Goal: Transaction & Acquisition: Subscribe to service/newsletter

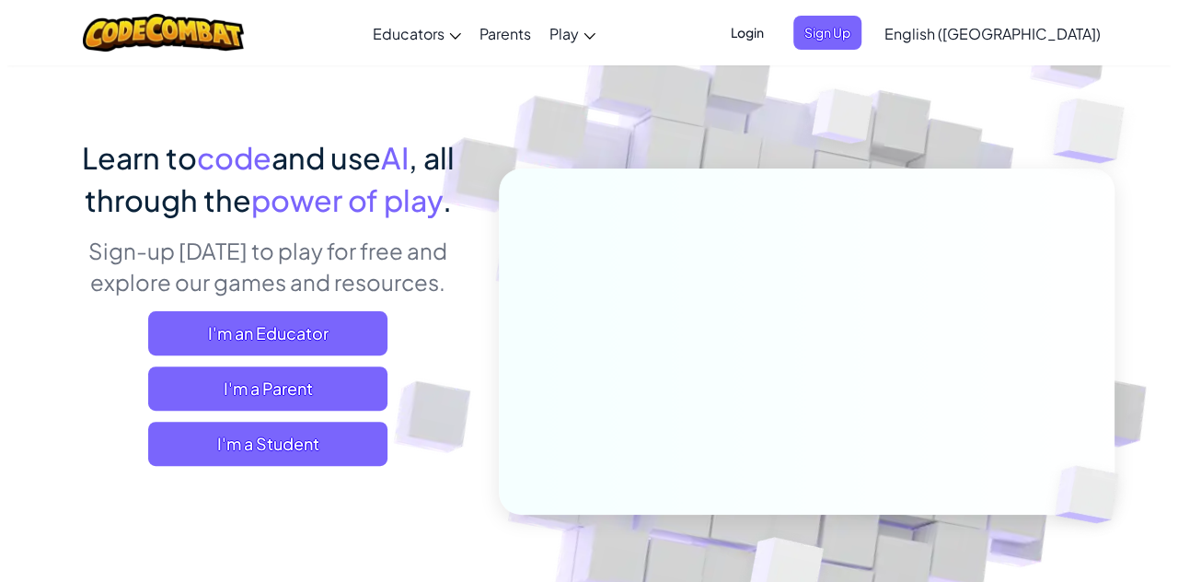
scroll to position [92, 0]
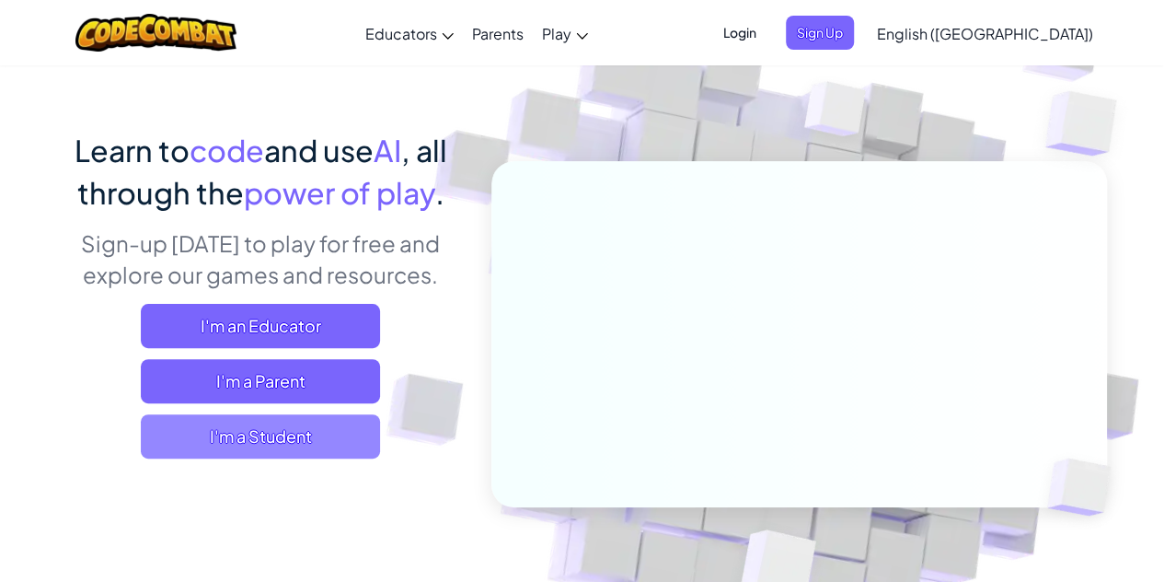
click at [215, 424] on span "I'm a Student" at bounding box center [260, 436] width 239 height 44
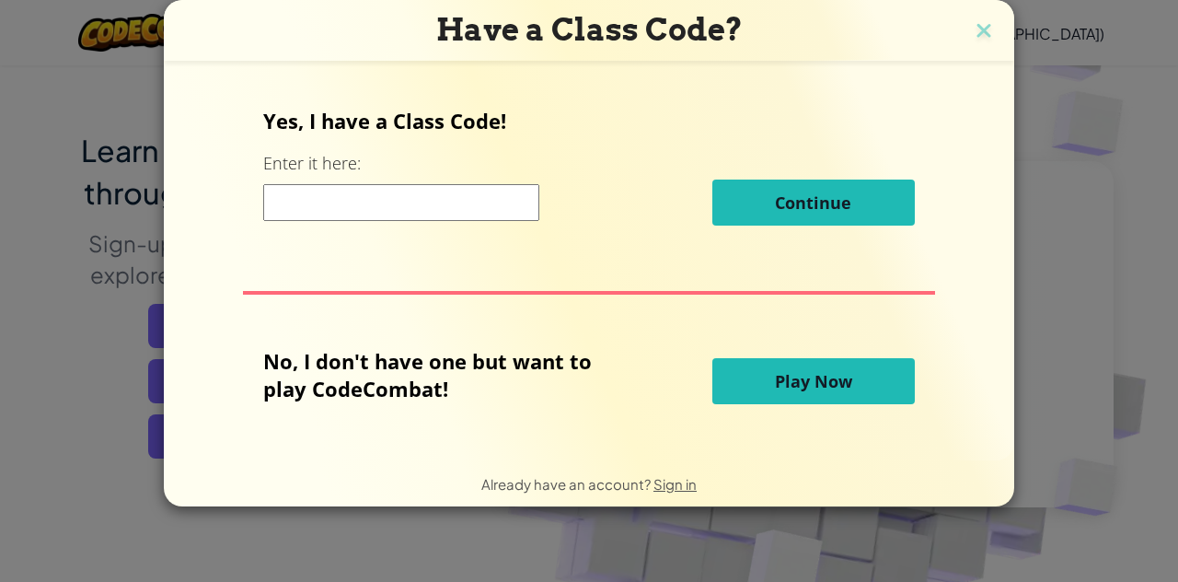
click at [805, 373] on span "Play Now" at bounding box center [813, 381] width 77 height 22
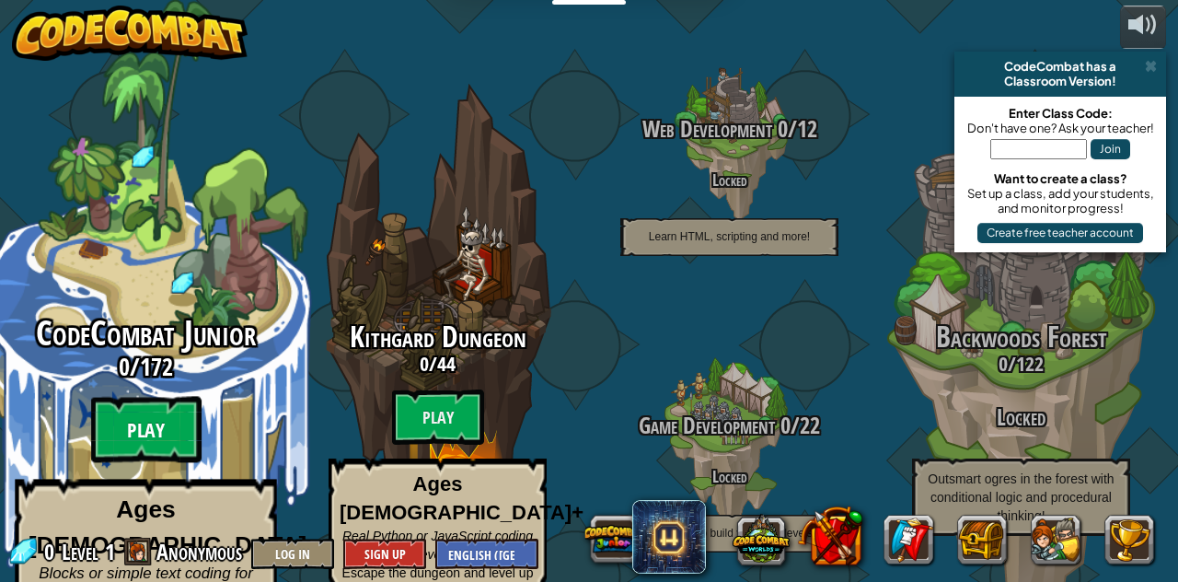
click at [164, 397] on btn "Play" at bounding box center [146, 430] width 110 height 66
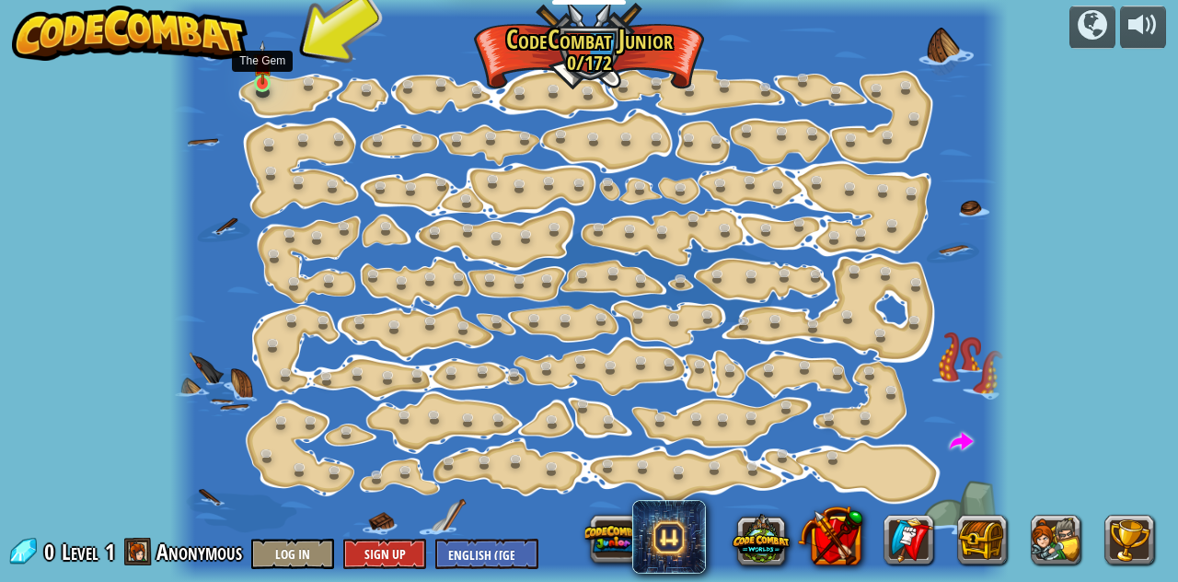
click at [263, 75] on img at bounding box center [262, 63] width 19 height 44
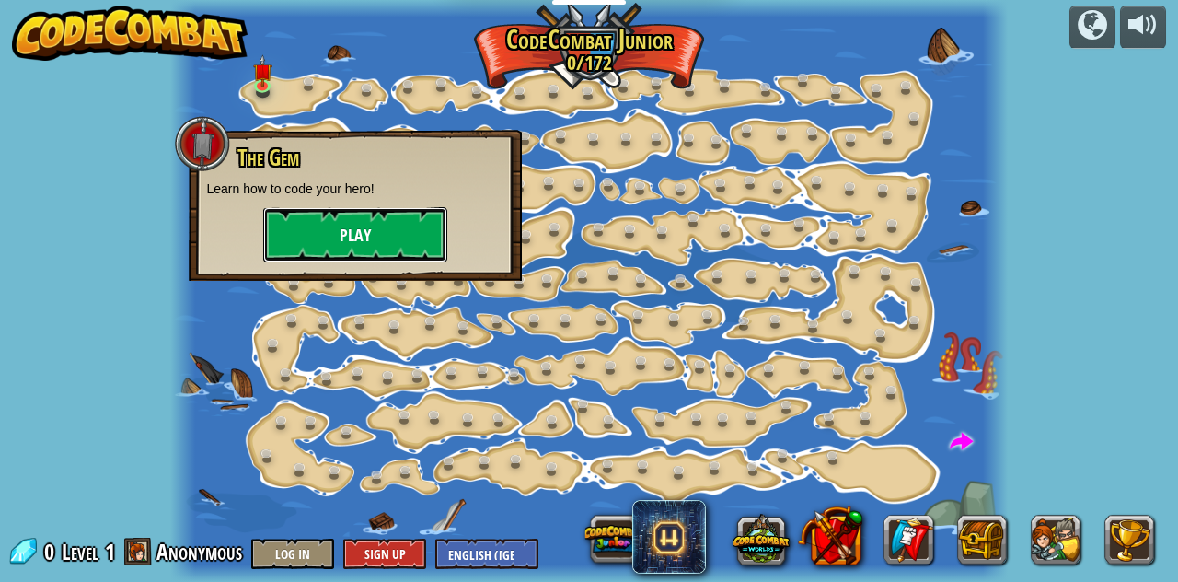
click at [333, 214] on button "Play" at bounding box center [355, 234] width 184 height 55
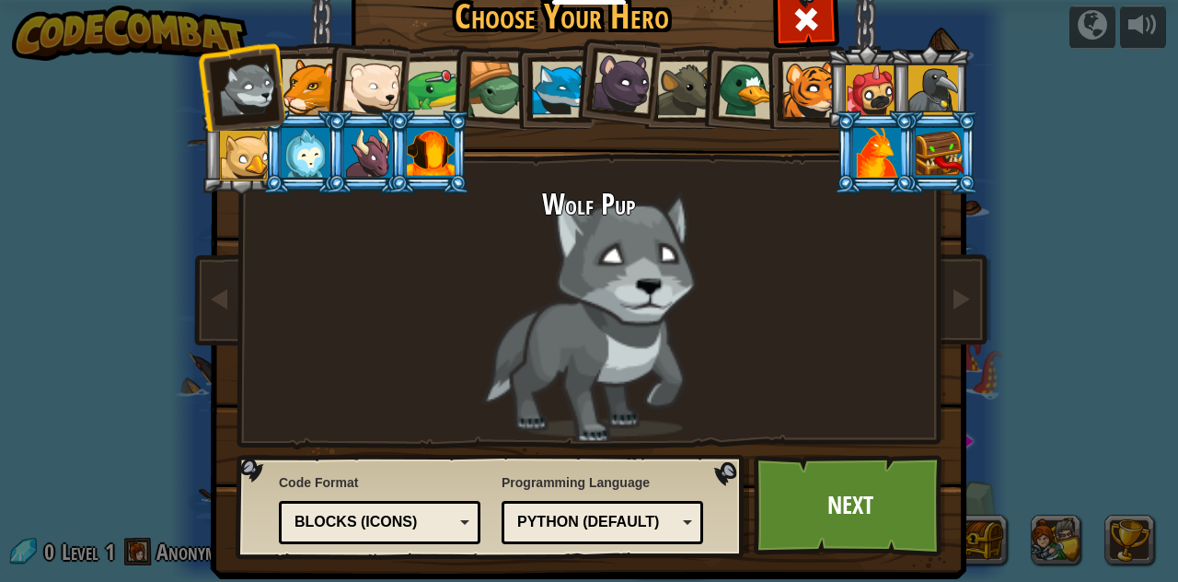
click at [422, 504] on div "Text code Blocks and code Blocks Blocks (Icons) Blocks (Icons)" at bounding box center [380, 522] width 202 height 43
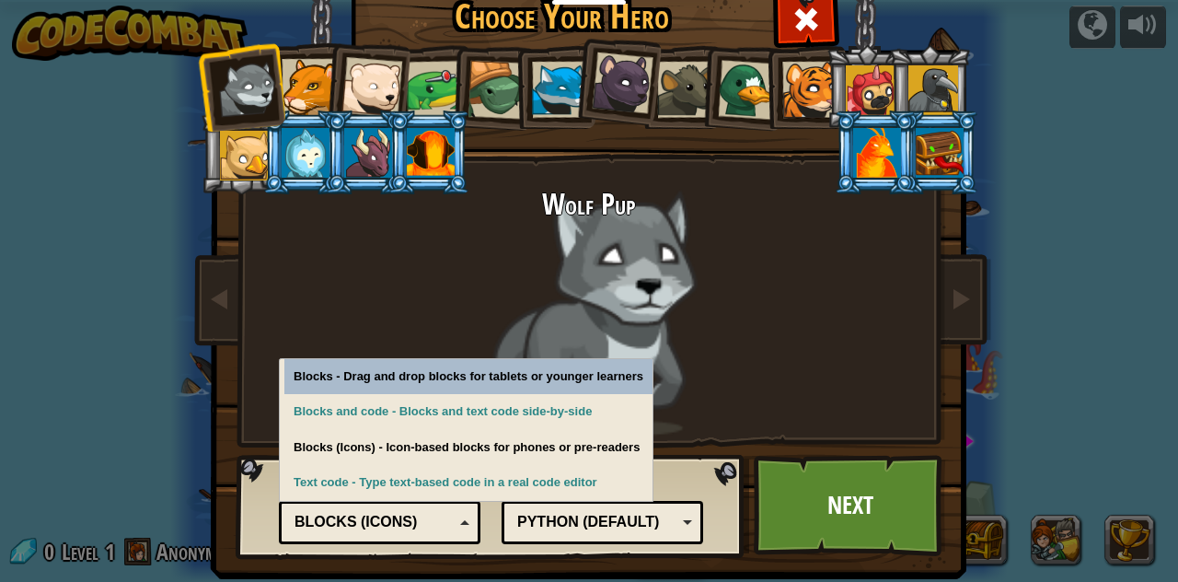
click at [616, 292] on div "Wolf Pup" at bounding box center [589, 315] width 690 height 253
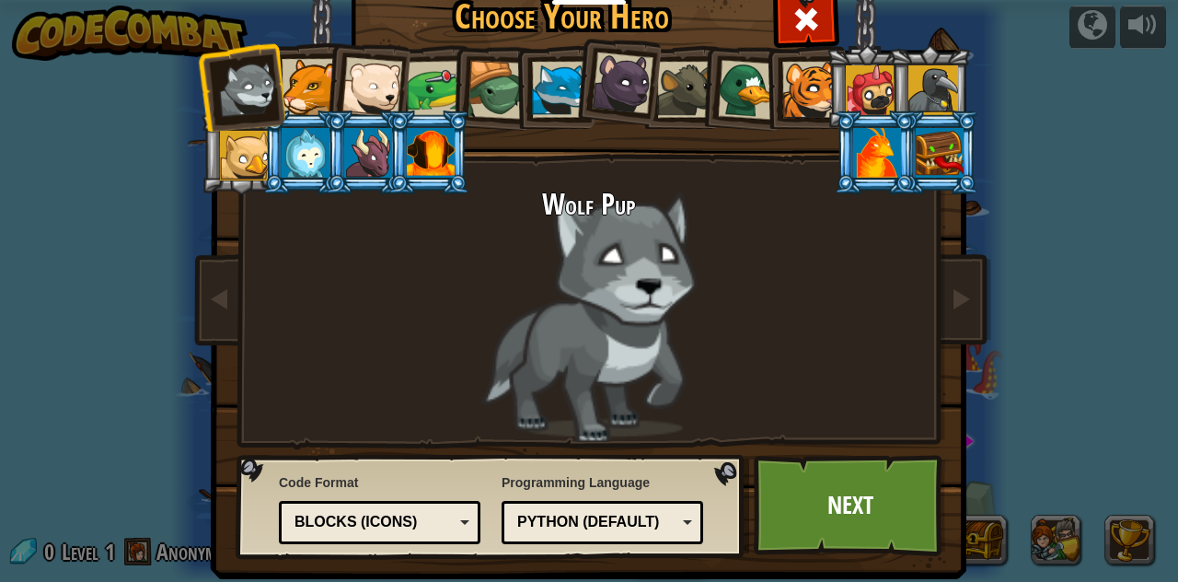
click at [642, 516] on div "Python (Default)" at bounding box center [596, 522] width 159 height 21
click at [388, 527] on div "Blocks (Icons)" at bounding box center [374, 522] width 159 height 21
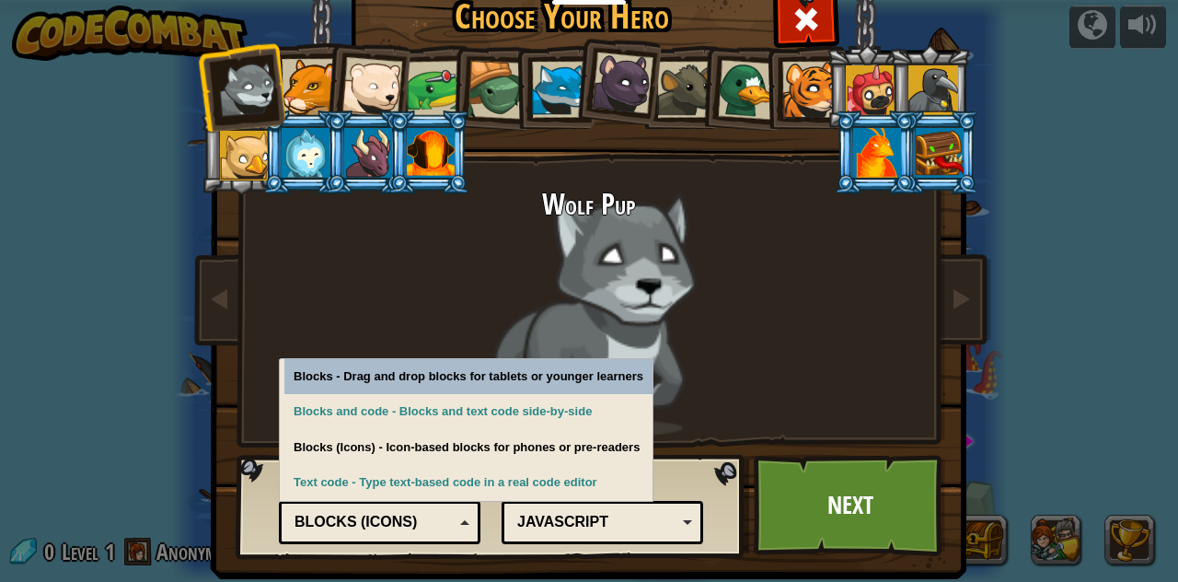
click at [538, 232] on div "Wolf Pup" at bounding box center [589, 315] width 690 height 253
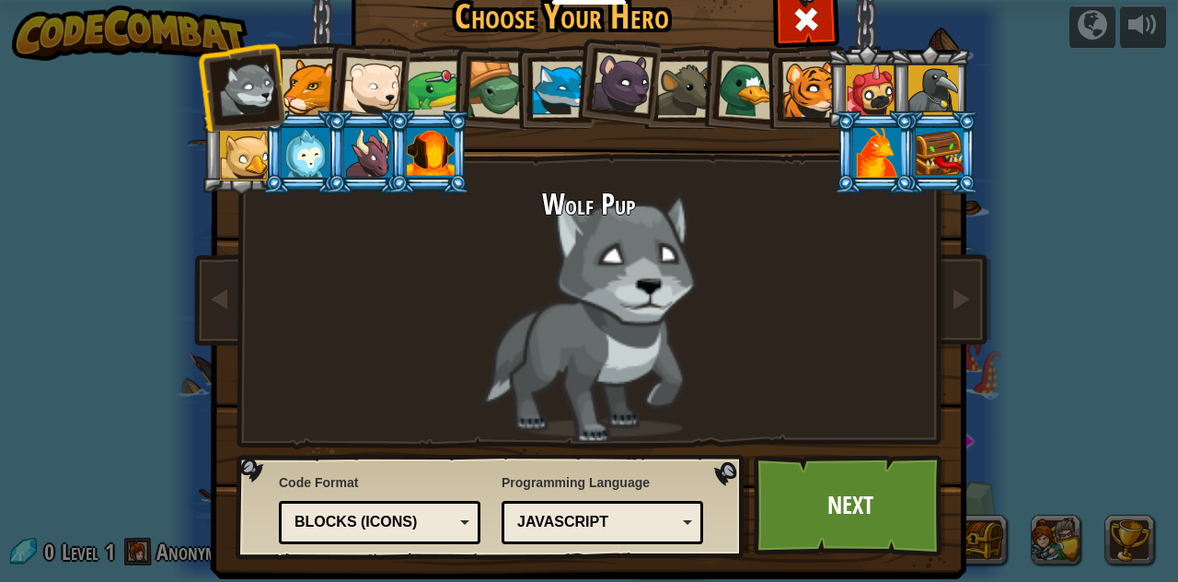
click at [298, 87] on div at bounding box center [310, 87] width 56 height 56
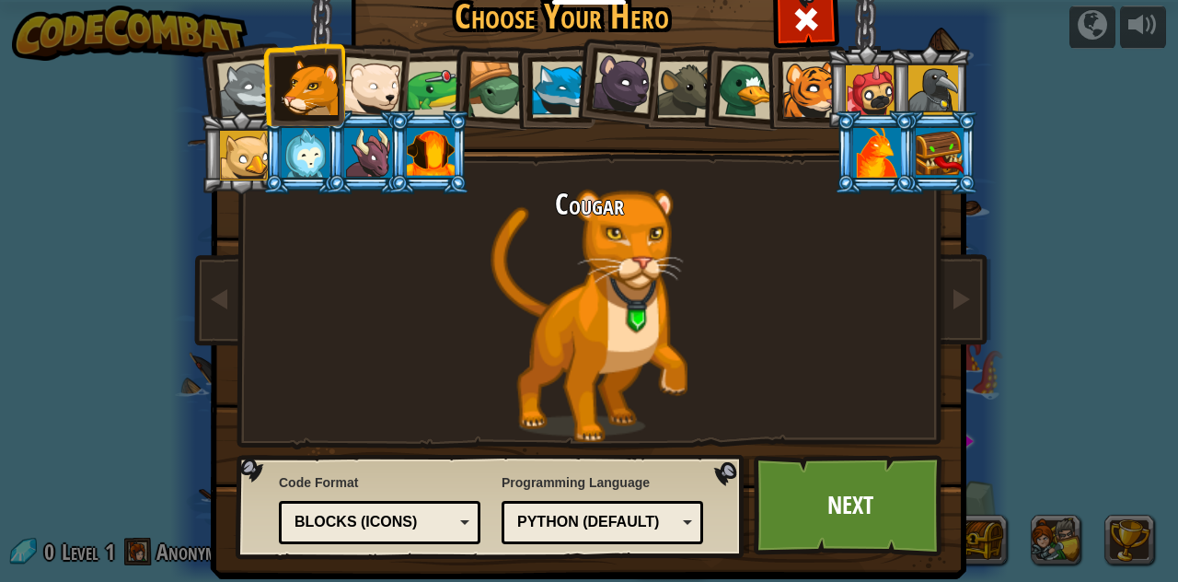
click at [365, 76] on div at bounding box center [372, 87] width 61 height 61
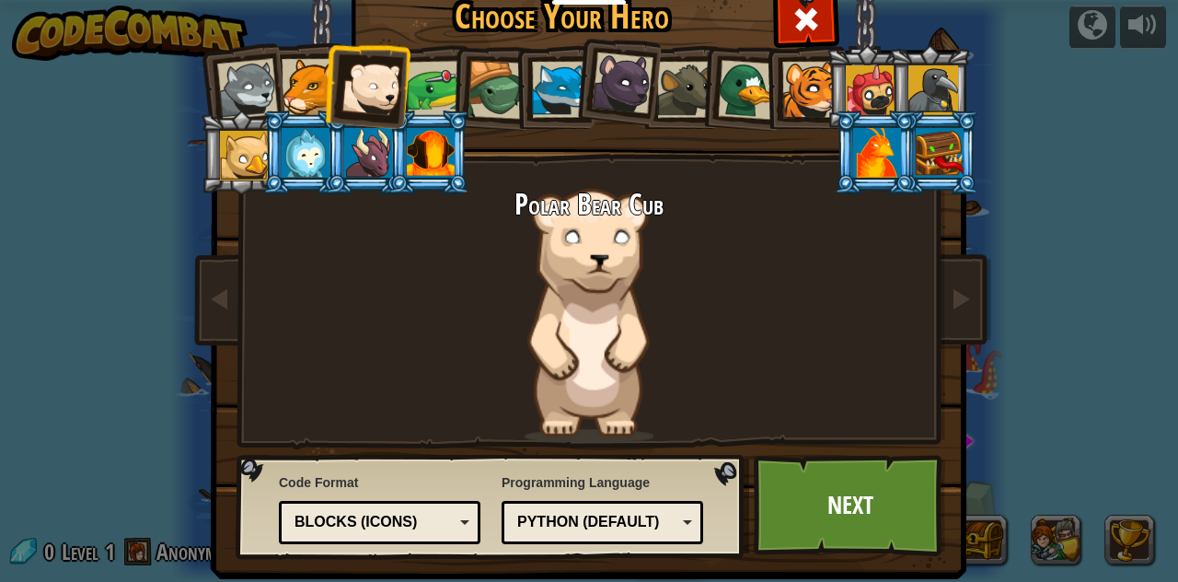
click at [486, 85] on div at bounding box center [497, 90] width 59 height 59
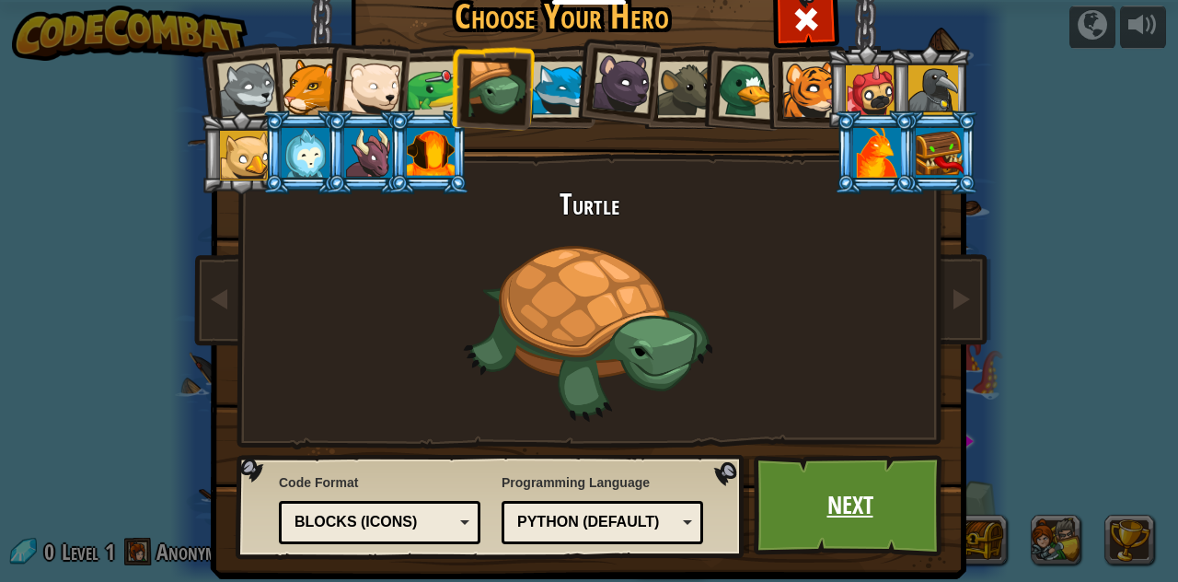
click at [841, 508] on link "Next" at bounding box center [850, 505] width 192 height 101
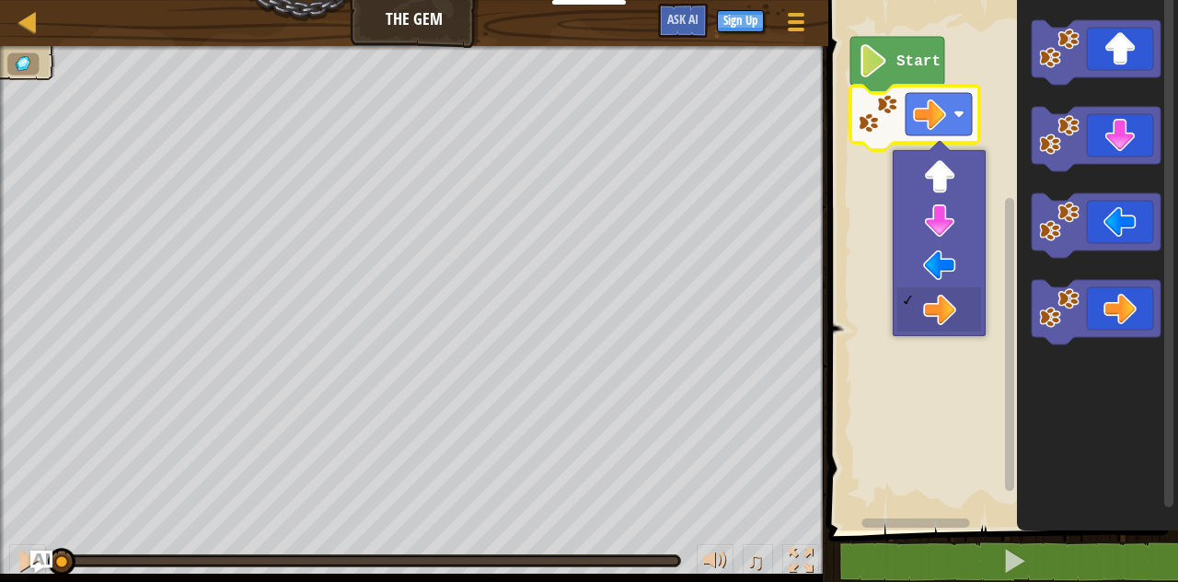
click at [943, 110] on image "Blockly Workspace" at bounding box center [929, 114] width 33 height 33
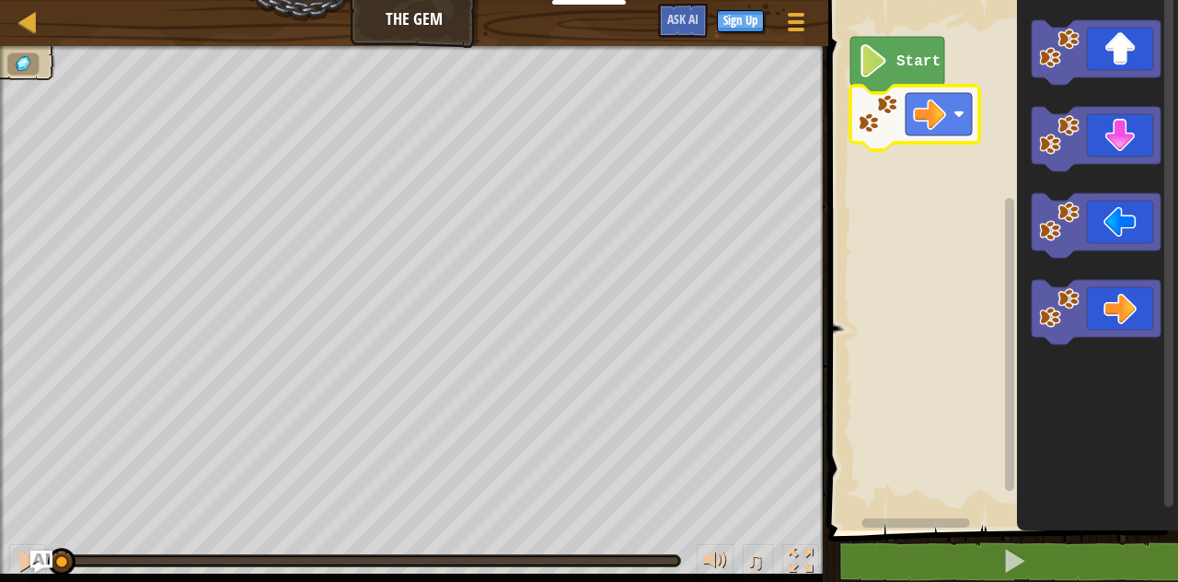
click at [943, 110] on image "Blockly Workspace" at bounding box center [929, 114] width 33 height 33
click at [942, 113] on image "Blockly Workspace" at bounding box center [929, 114] width 33 height 33
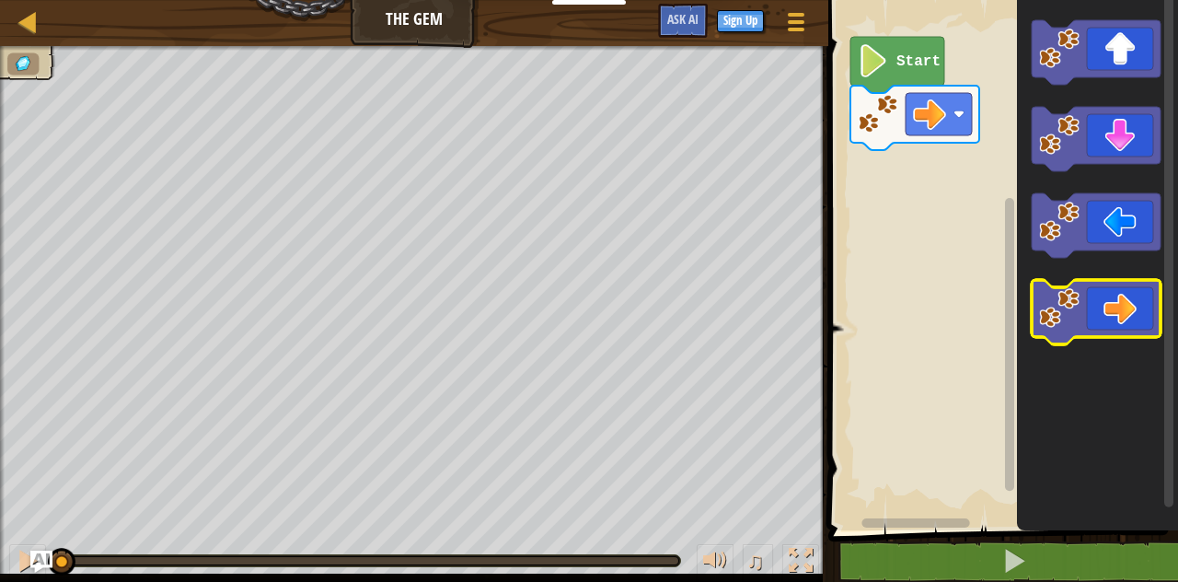
click at [1140, 305] on icon "Blockly Workspace" at bounding box center [1096, 312] width 129 height 64
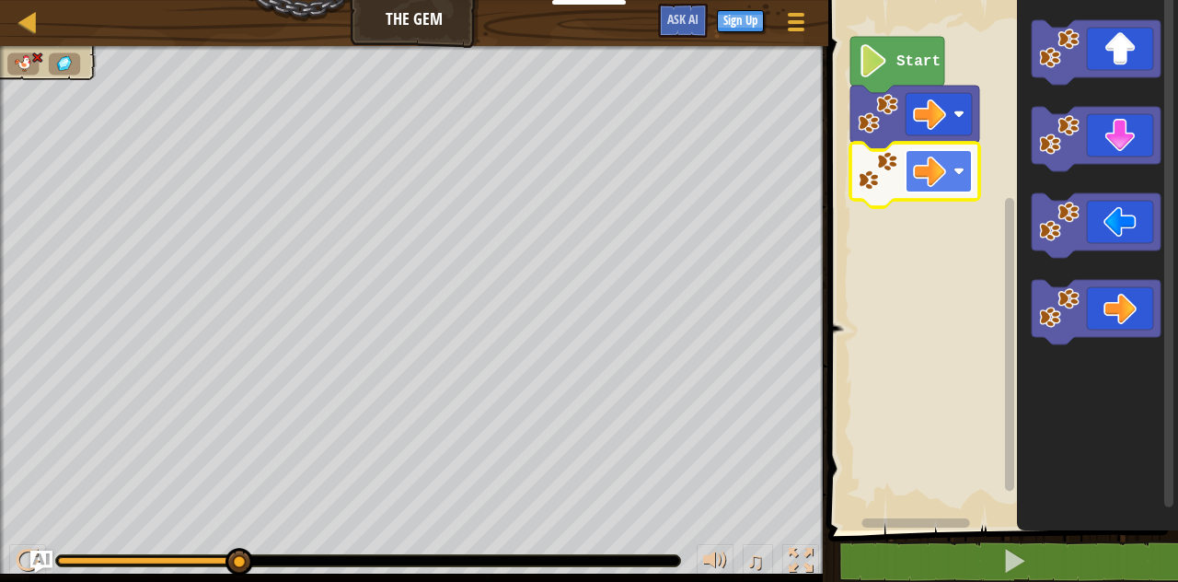
click at [946, 172] on rect "Blockly Workspace" at bounding box center [939, 171] width 66 height 42
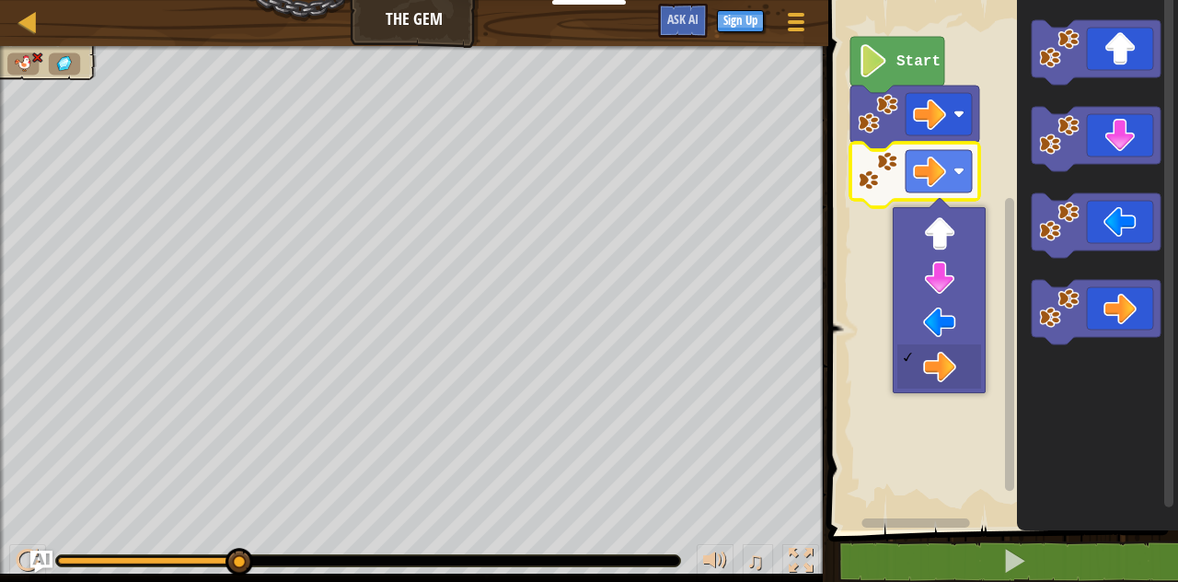
click at [920, 45] on icon "Blockly Workspace" at bounding box center [898, 65] width 94 height 56
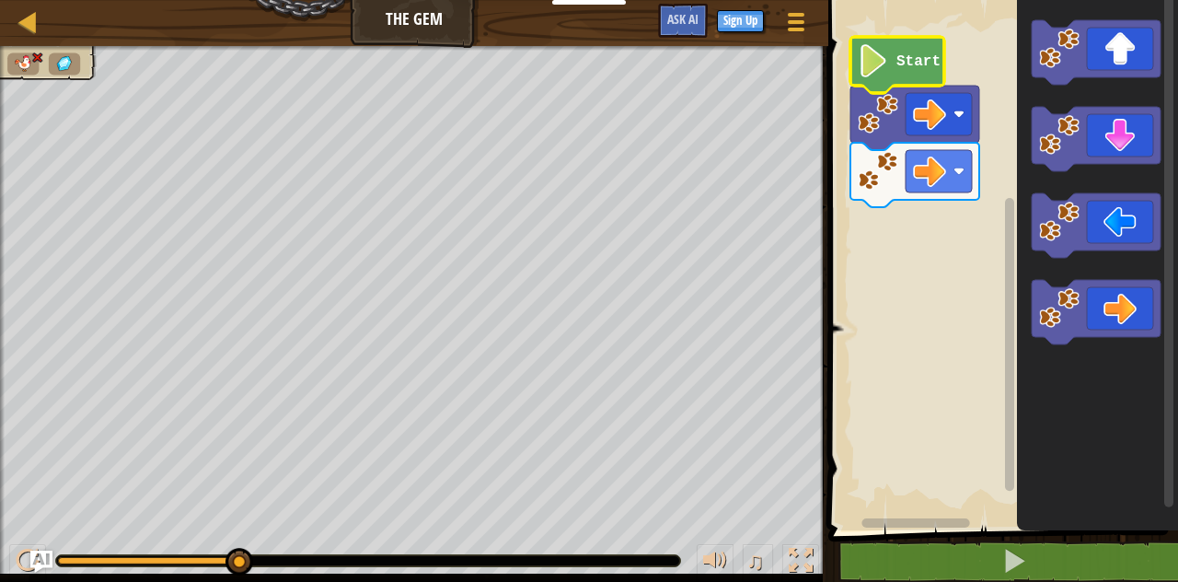
click at [917, 56] on text "Start" at bounding box center [919, 61] width 44 height 17
click at [1083, 226] on icon "Blockly Workspace" at bounding box center [1096, 225] width 129 height 64
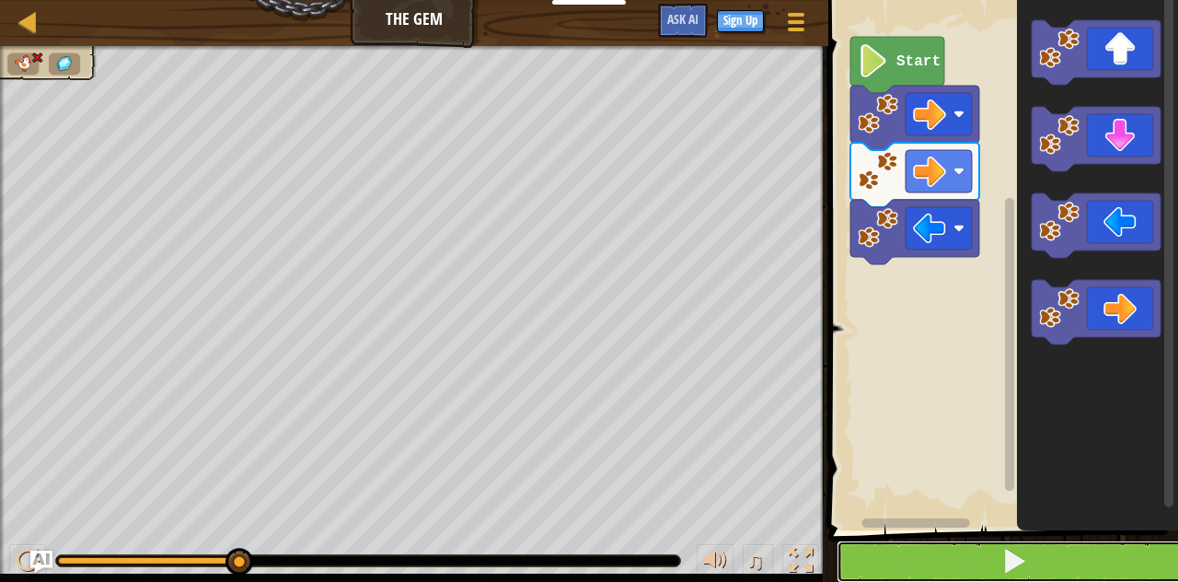
click at [1010, 559] on span at bounding box center [1015, 561] width 26 height 26
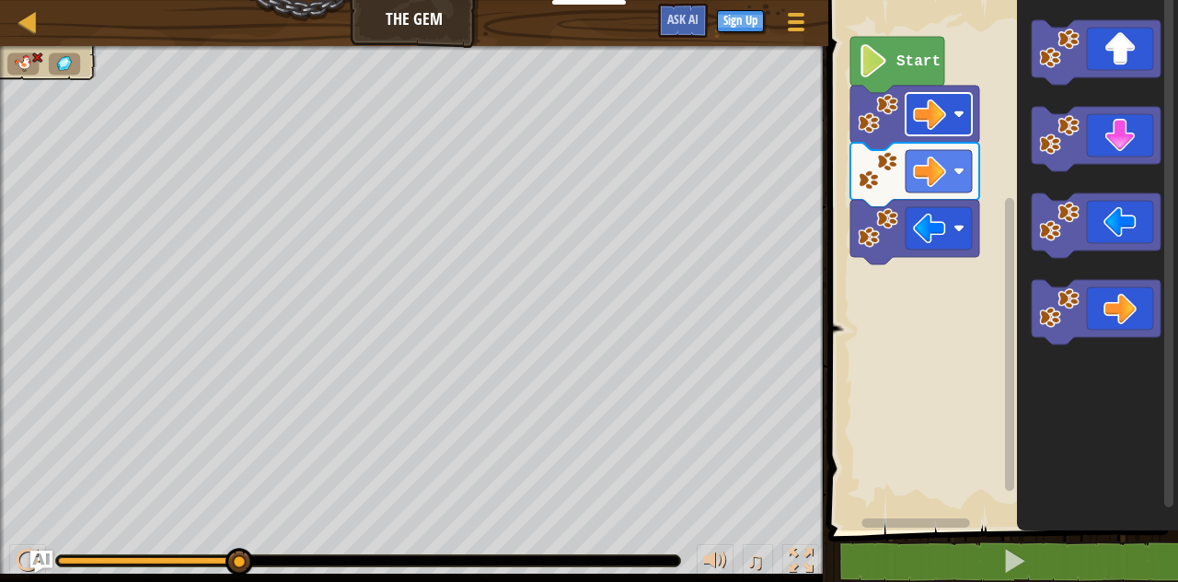
click at [944, 123] on image "Blockly Workspace" at bounding box center [929, 114] width 33 height 33
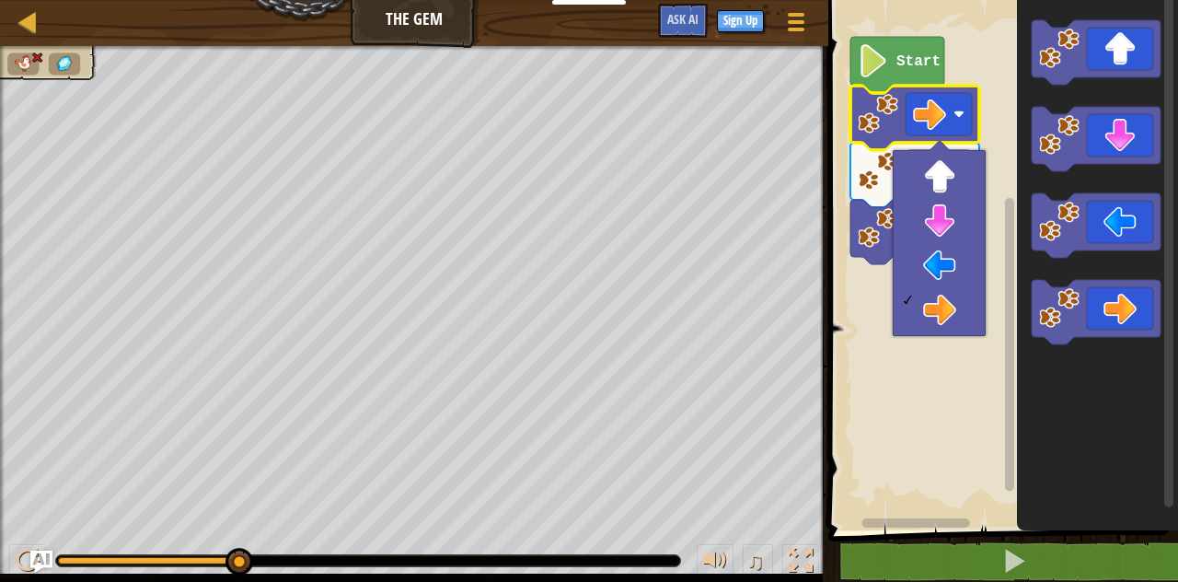
click at [990, 42] on rect "Blockly Workspace" at bounding box center [1000, 260] width 355 height 539
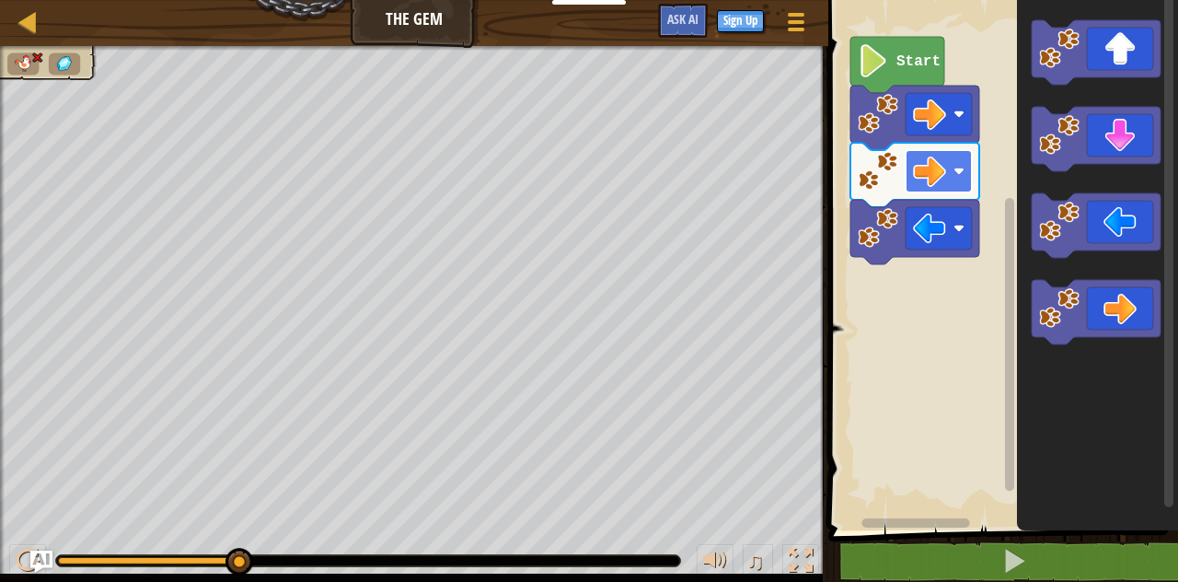
click at [946, 169] on rect "Blockly Workspace" at bounding box center [939, 171] width 66 height 42
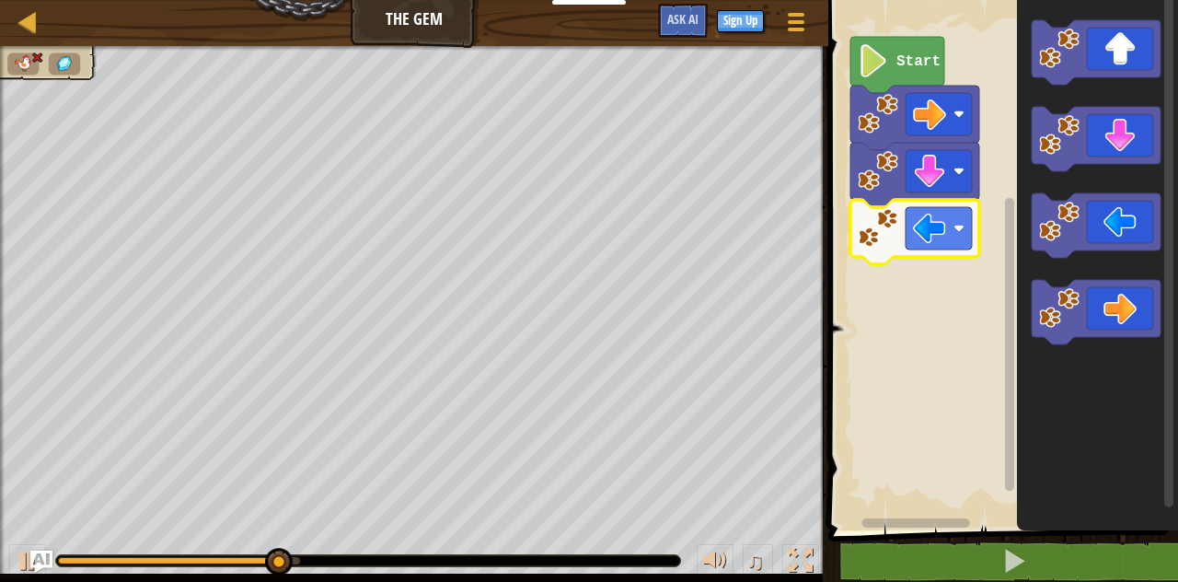
click at [938, 205] on icon "Blockly Workspace" at bounding box center [915, 232] width 129 height 64
click at [951, 239] on rect "Blockly Workspace" at bounding box center [939, 228] width 66 height 42
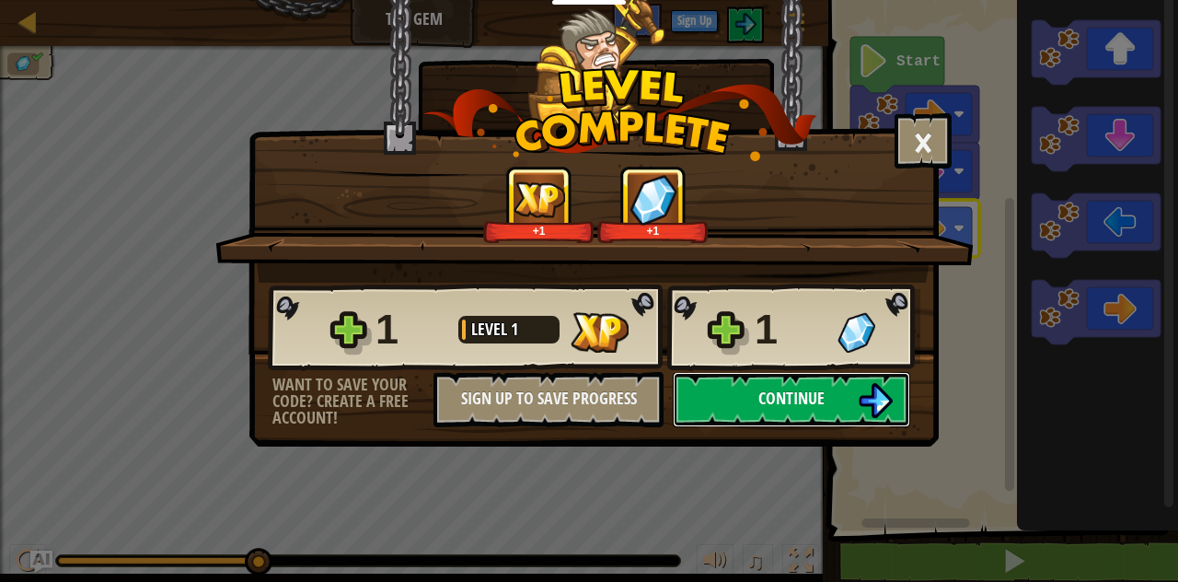
click at [774, 389] on span "Continue" at bounding box center [791, 398] width 66 height 23
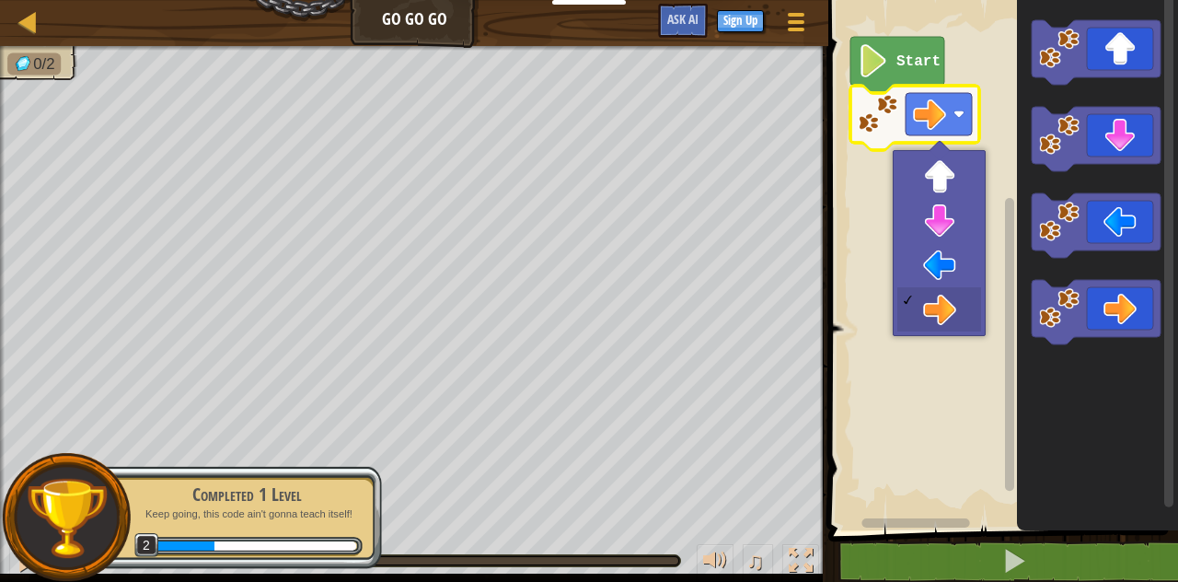
click at [959, 119] on image "Blockly Workspace" at bounding box center [959, 114] width 11 height 11
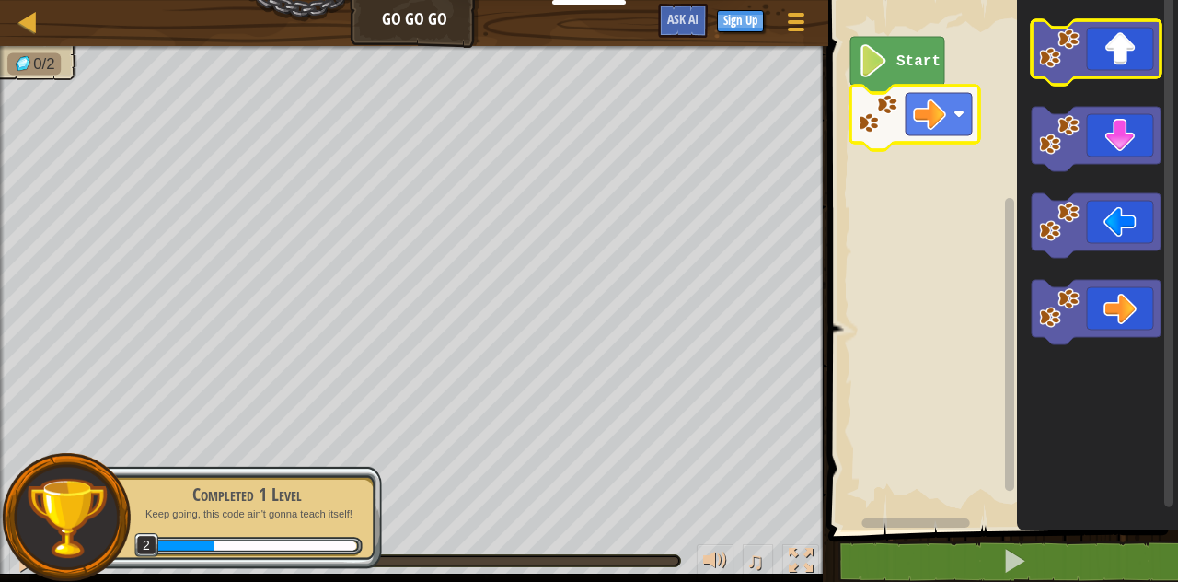
click at [1109, 61] on icon "Blockly Workspace" at bounding box center [1096, 52] width 129 height 64
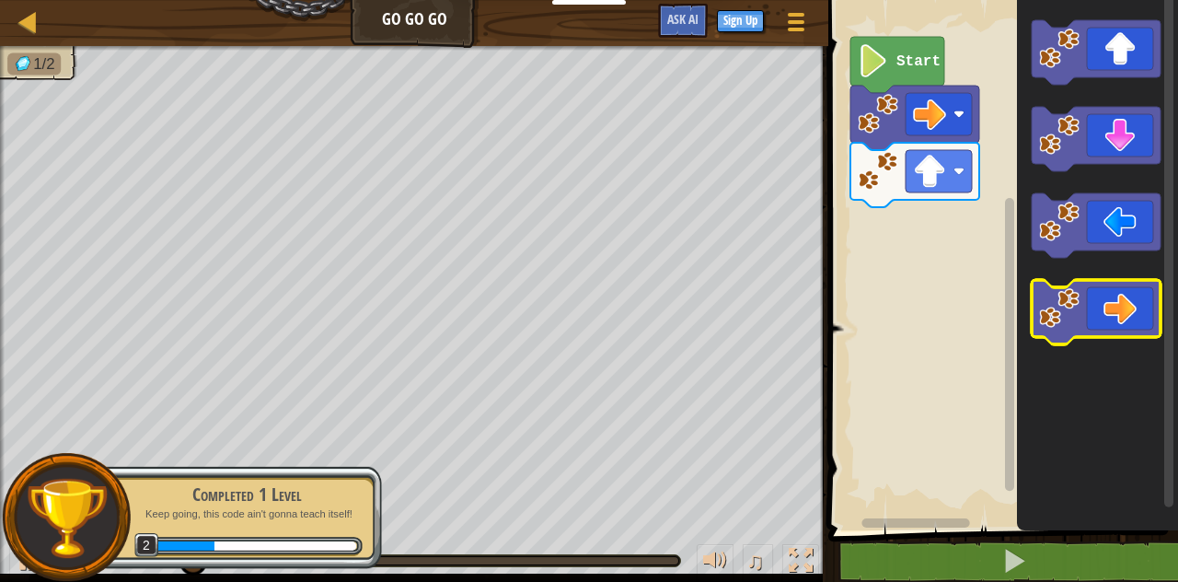
click at [1118, 322] on icon "Blockly Workspace" at bounding box center [1096, 312] width 129 height 64
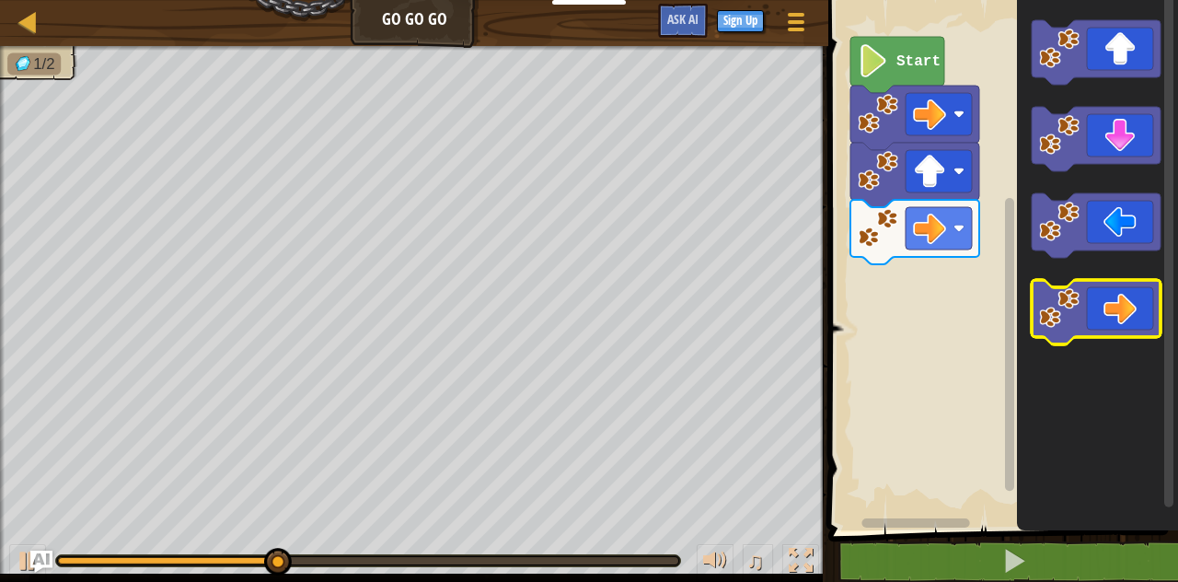
click at [1118, 323] on icon "Blockly Workspace" at bounding box center [1096, 312] width 129 height 64
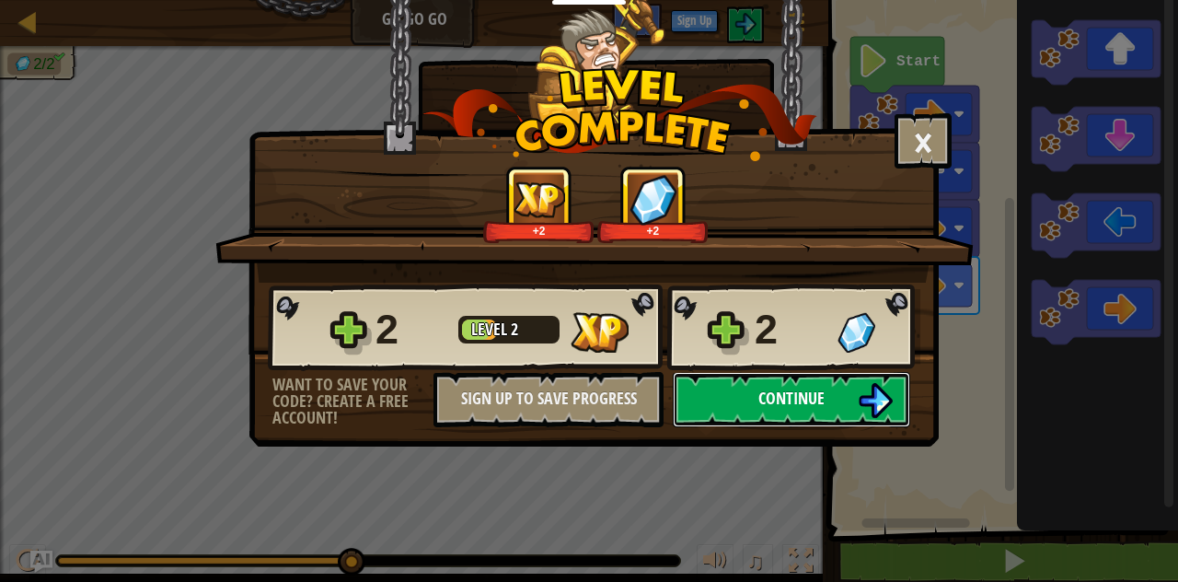
click at [801, 400] on span "Continue" at bounding box center [791, 398] width 66 height 23
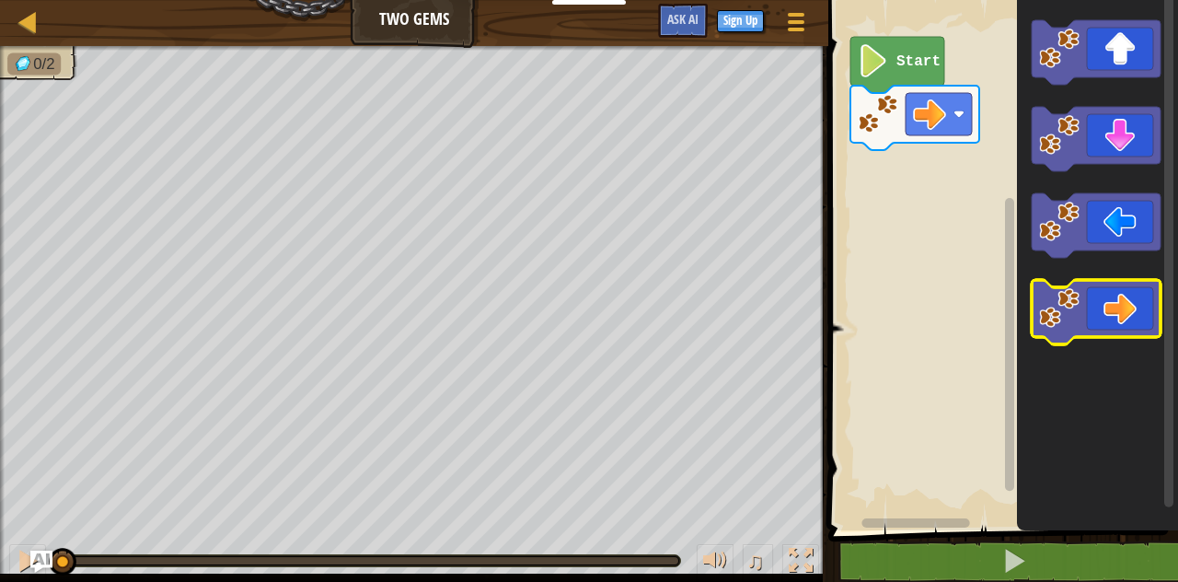
click at [1099, 314] on icon "Blockly Workspace" at bounding box center [1096, 312] width 129 height 64
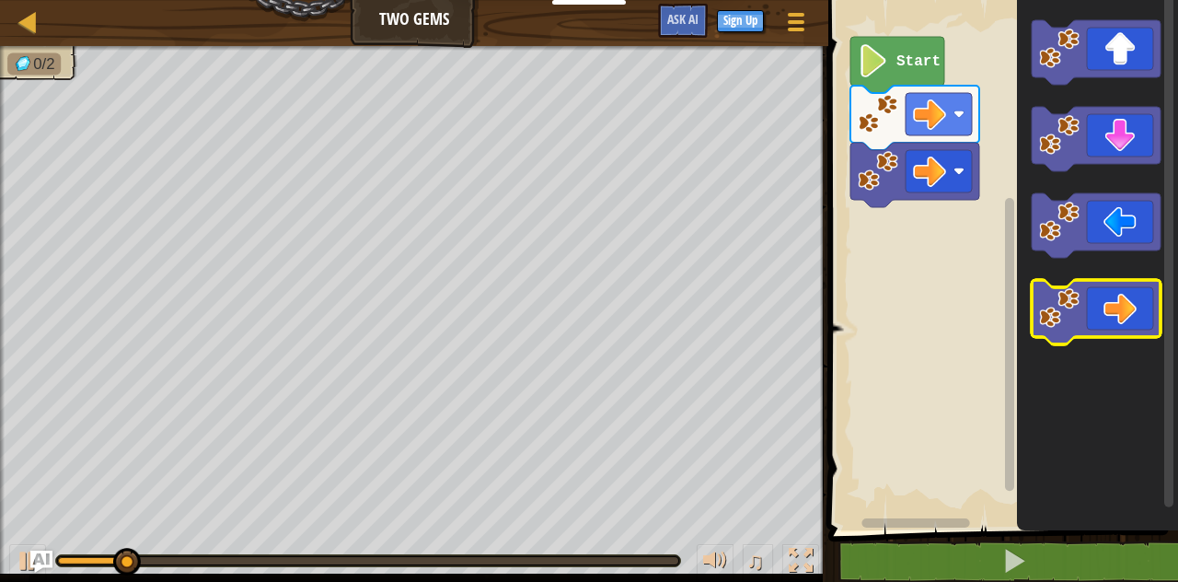
click at [1099, 314] on icon "Blockly Workspace" at bounding box center [1096, 312] width 129 height 64
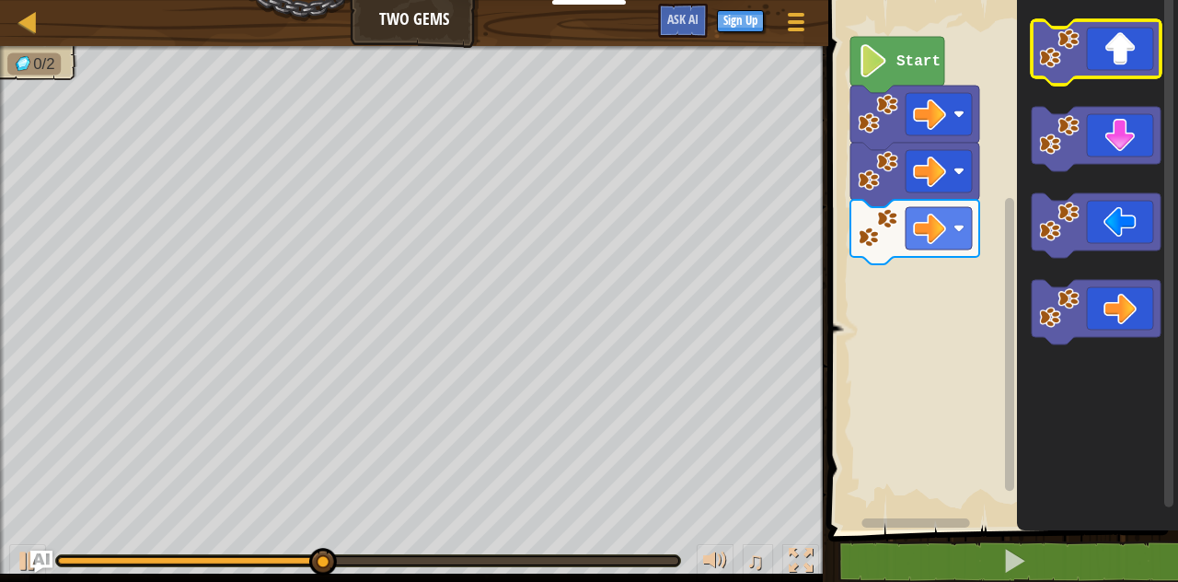
click at [1125, 64] on icon "Blockly Workspace" at bounding box center [1096, 52] width 129 height 64
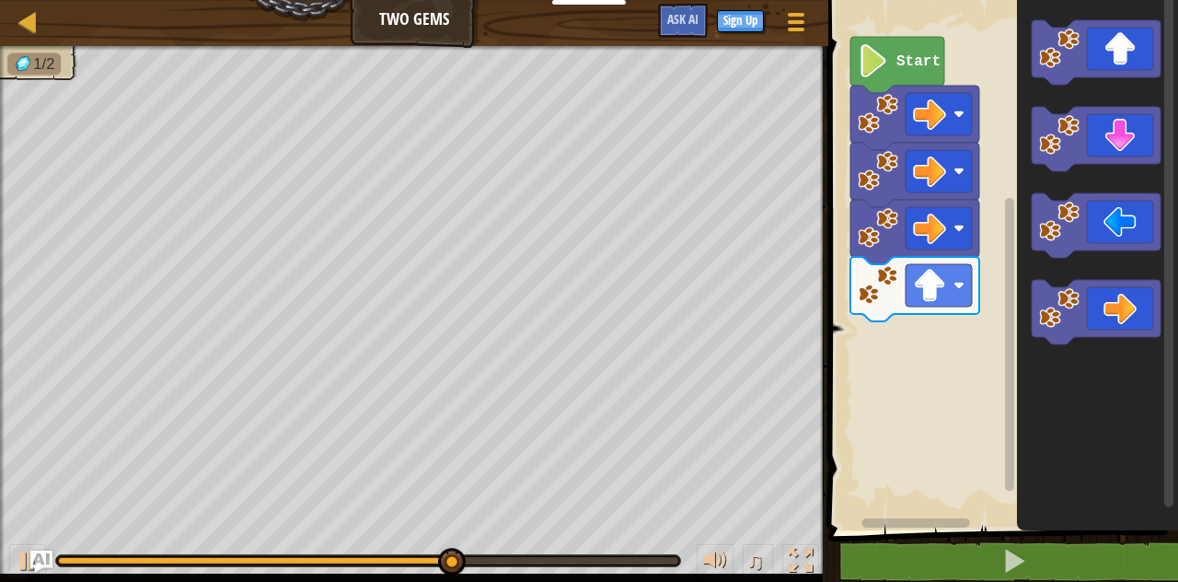
click at [1136, 139] on icon "Blockly Workspace" at bounding box center [1096, 139] width 129 height 64
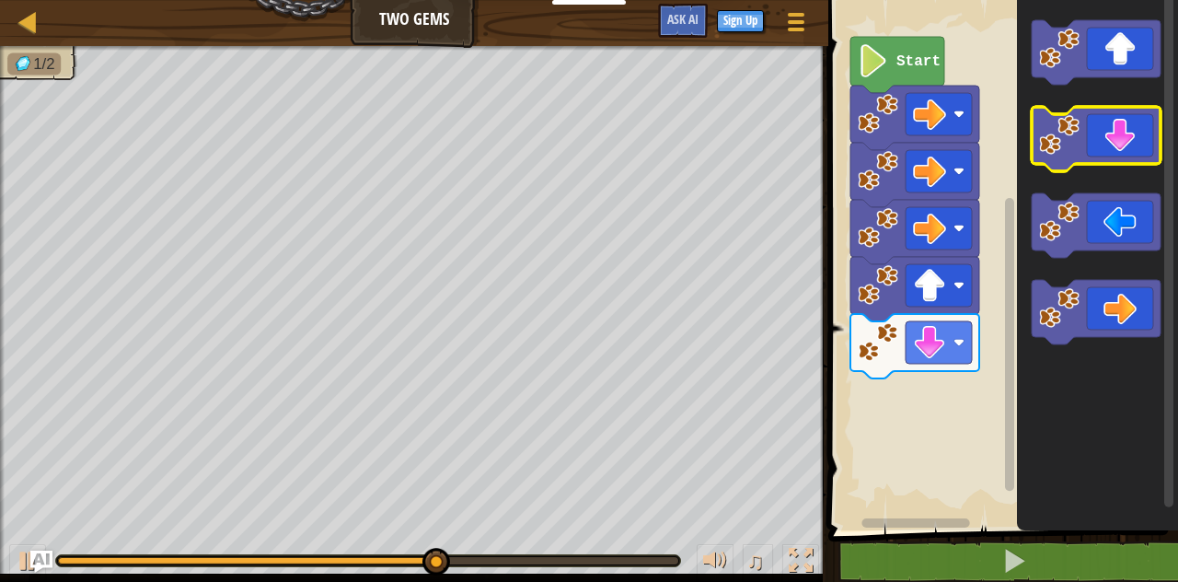
click at [1136, 139] on icon "Blockly Workspace" at bounding box center [1096, 139] width 129 height 64
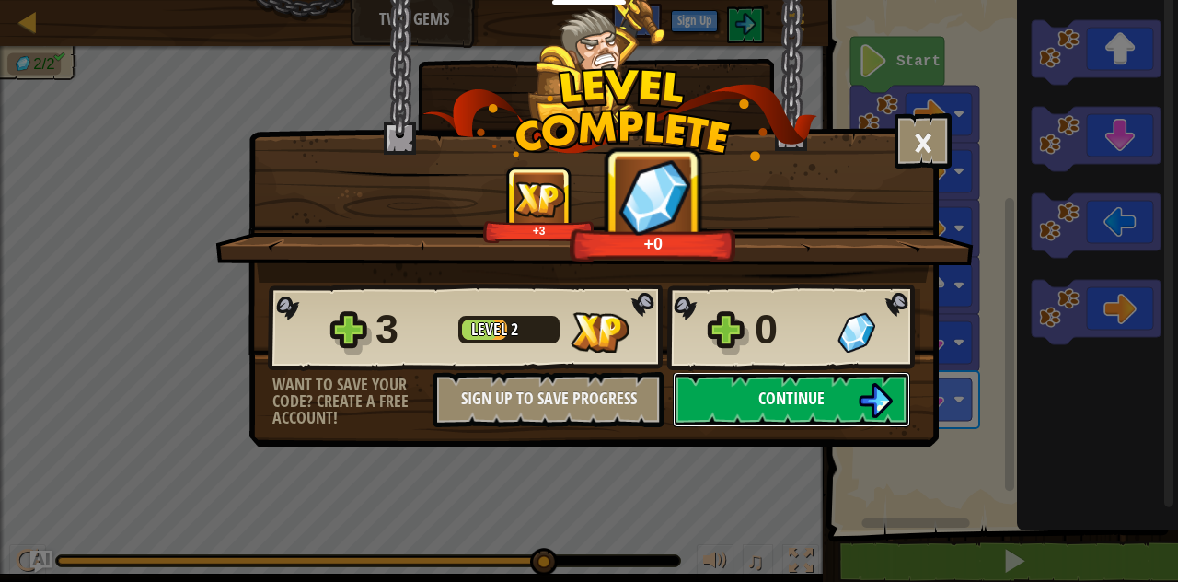
click at [768, 401] on span "Continue" at bounding box center [791, 398] width 66 height 23
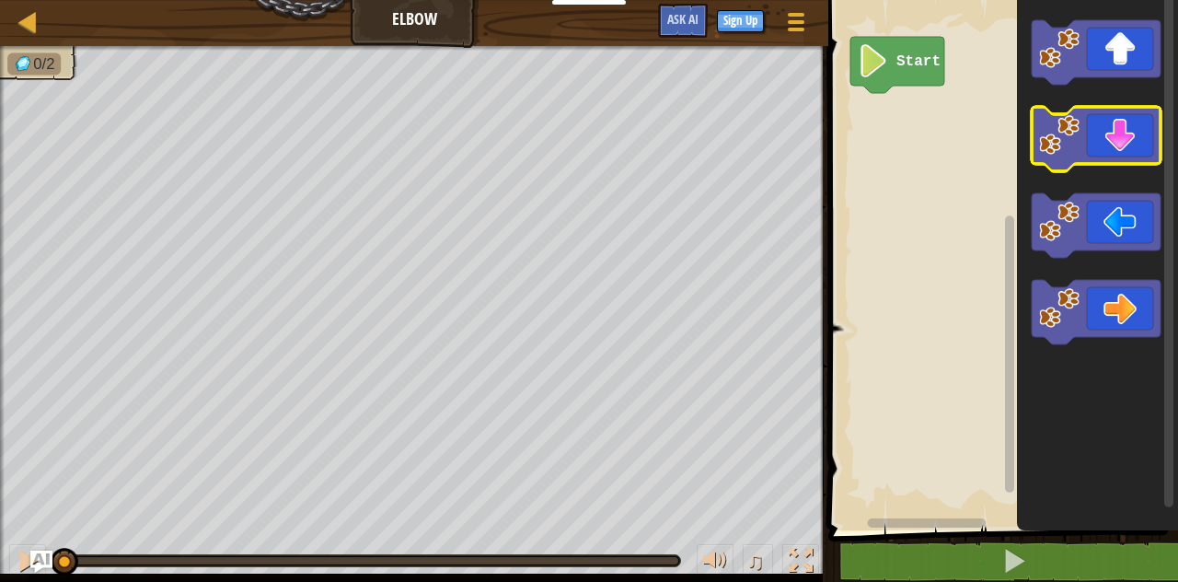
click at [1136, 156] on icon "Blockly Workspace" at bounding box center [1096, 139] width 129 height 64
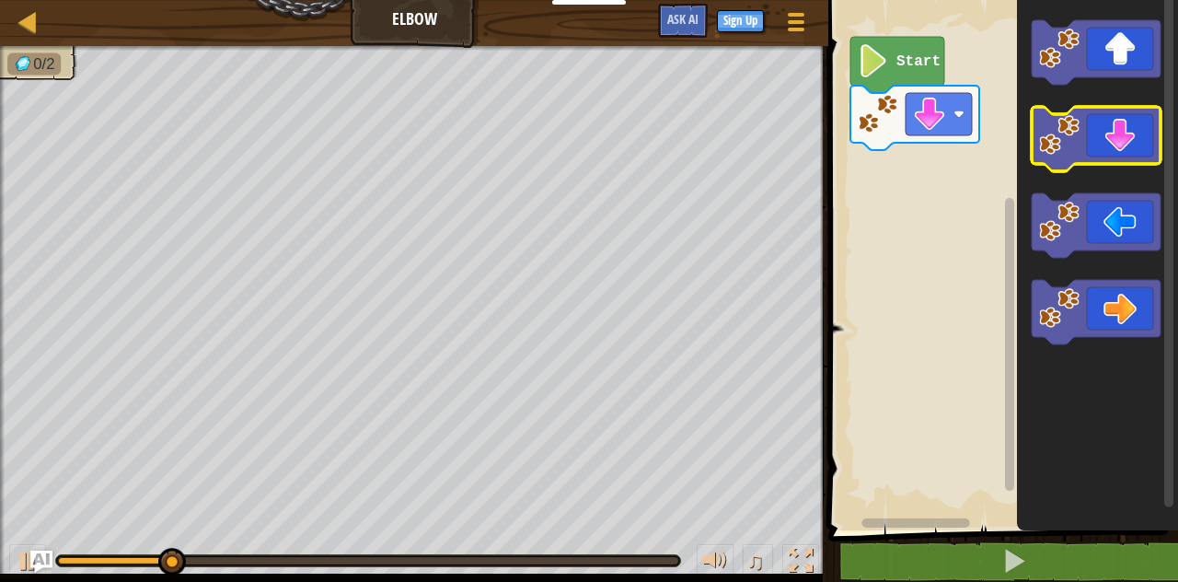
click at [1135, 147] on icon "Blockly Workspace" at bounding box center [1096, 139] width 129 height 64
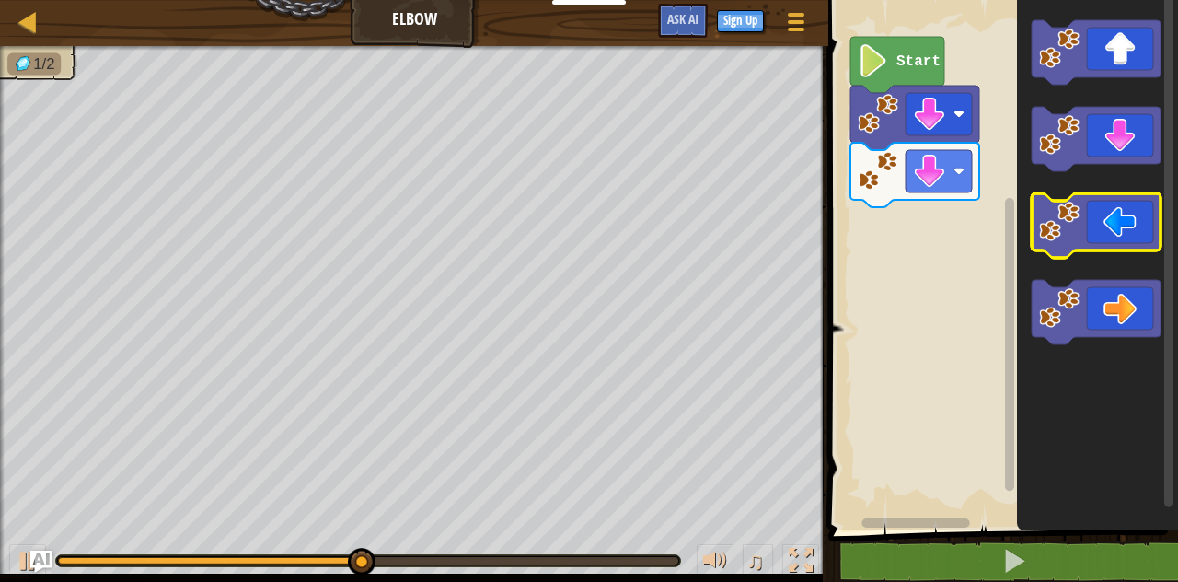
click at [1127, 226] on icon "Blockly Workspace" at bounding box center [1096, 225] width 129 height 64
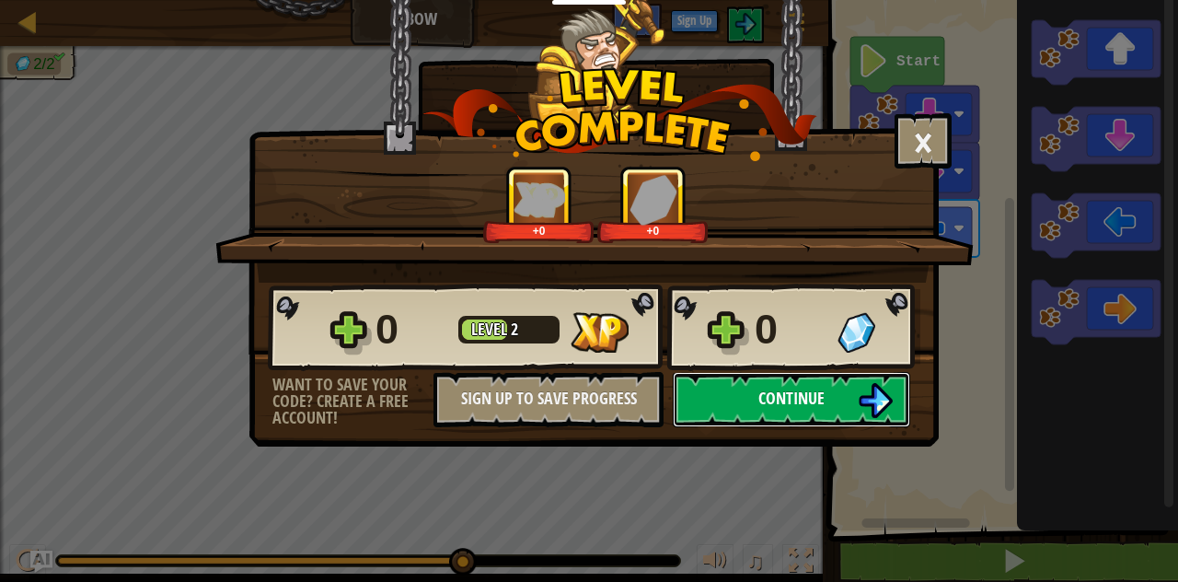
click at [826, 406] on button "Continue" at bounding box center [791, 399] width 237 height 55
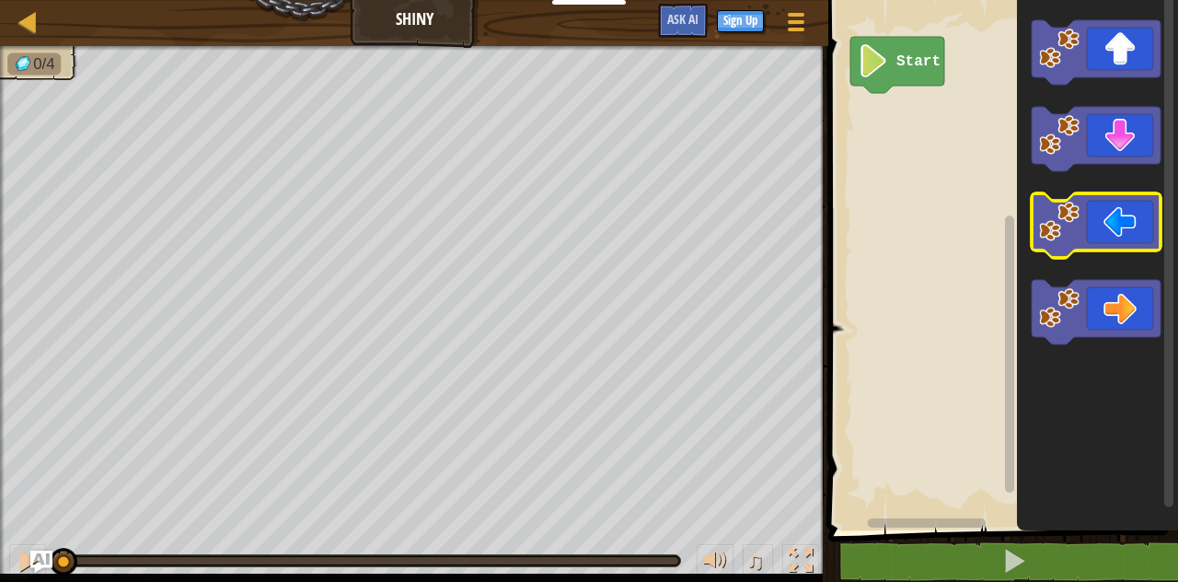
click at [1112, 225] on icon "Blockly Workspace" at bounding box center [1096, 225] width 129 height 64
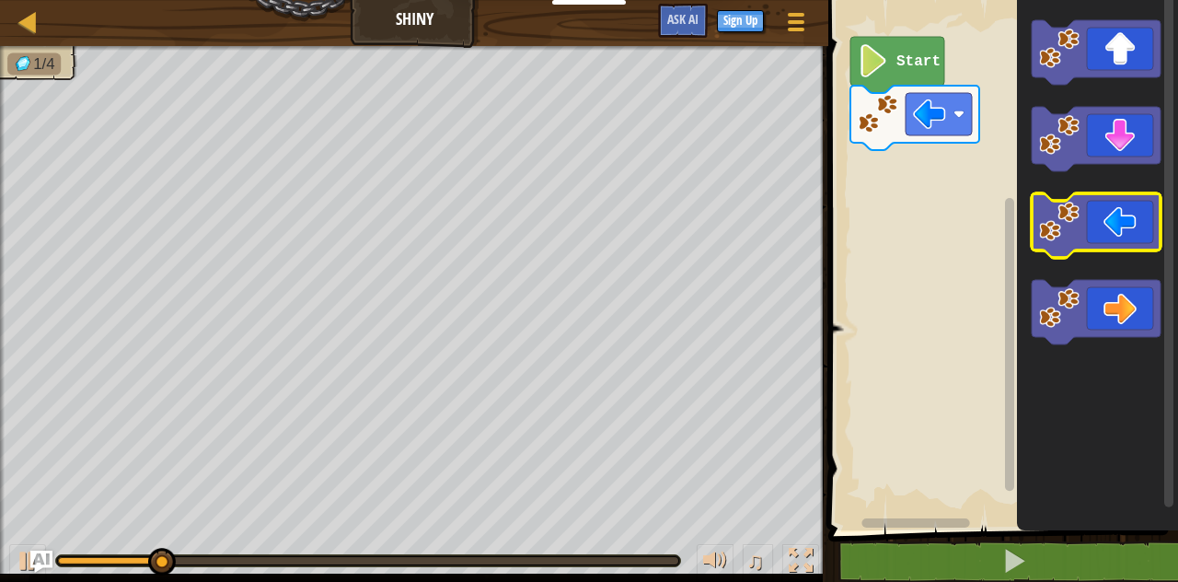
click at [1112, 225] on icon "Blockly Workspace" at bounding box center [1096, 225] width 129 height 64
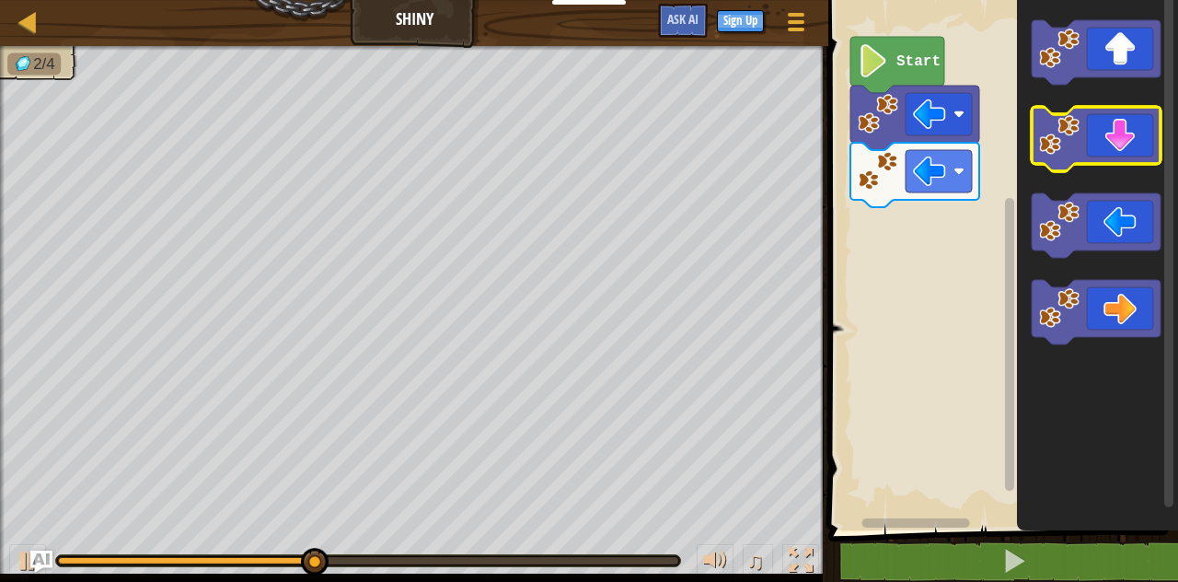
click at [1120, 140] on icon "Blockly Workspace" at bounding box center [1096, 139] width 129 height 64
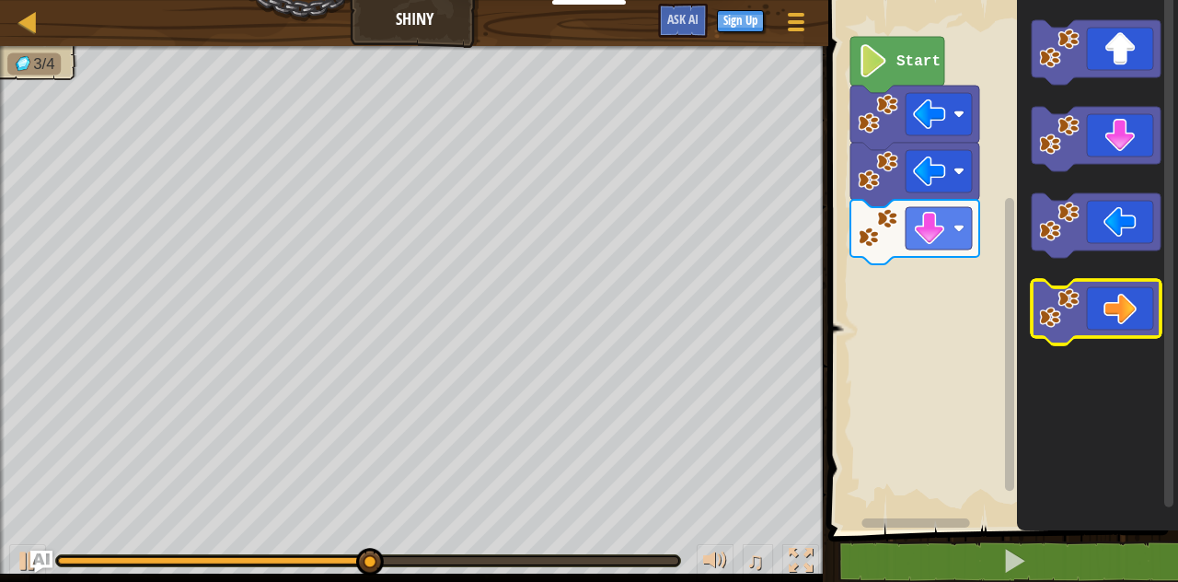
click at [1140, 318] on icon "Blockly Workspace" at bounding box center [1096, 312] width 129 height 64
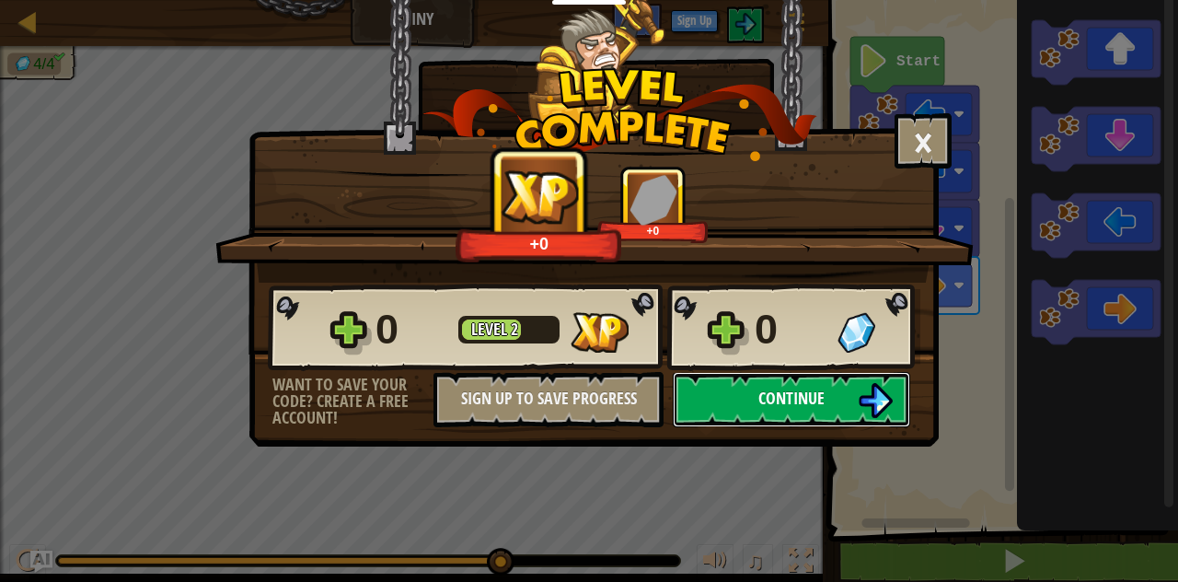
click at [860, 404] on img at bounding box center [875, 400] width 35 height 35
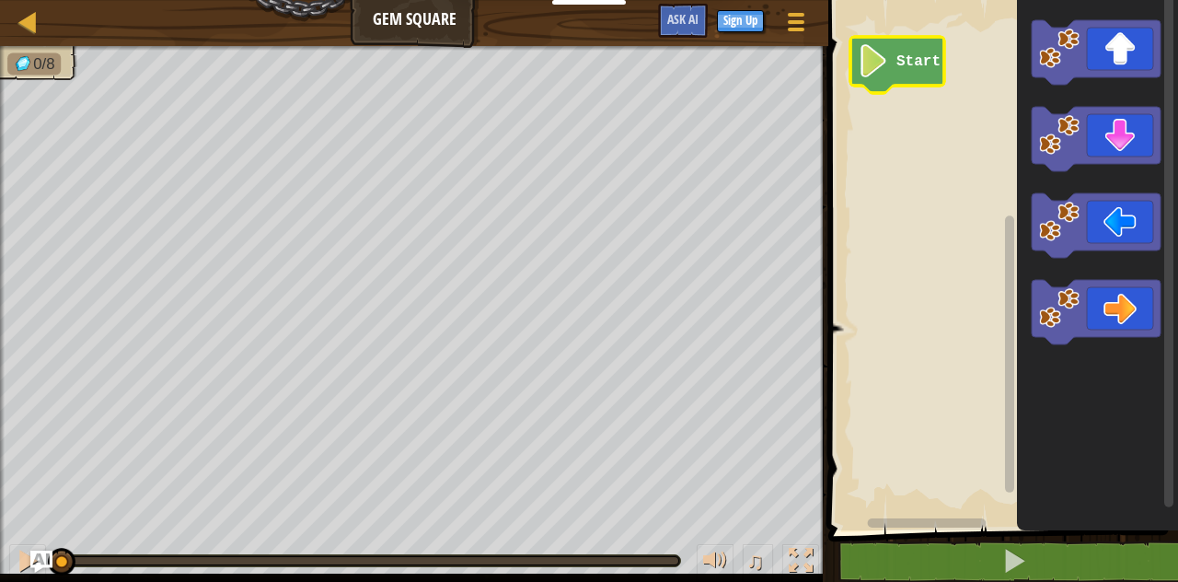
click at [897, 68] on text "Start" at bounding box center [919, 61] width 44 height 17
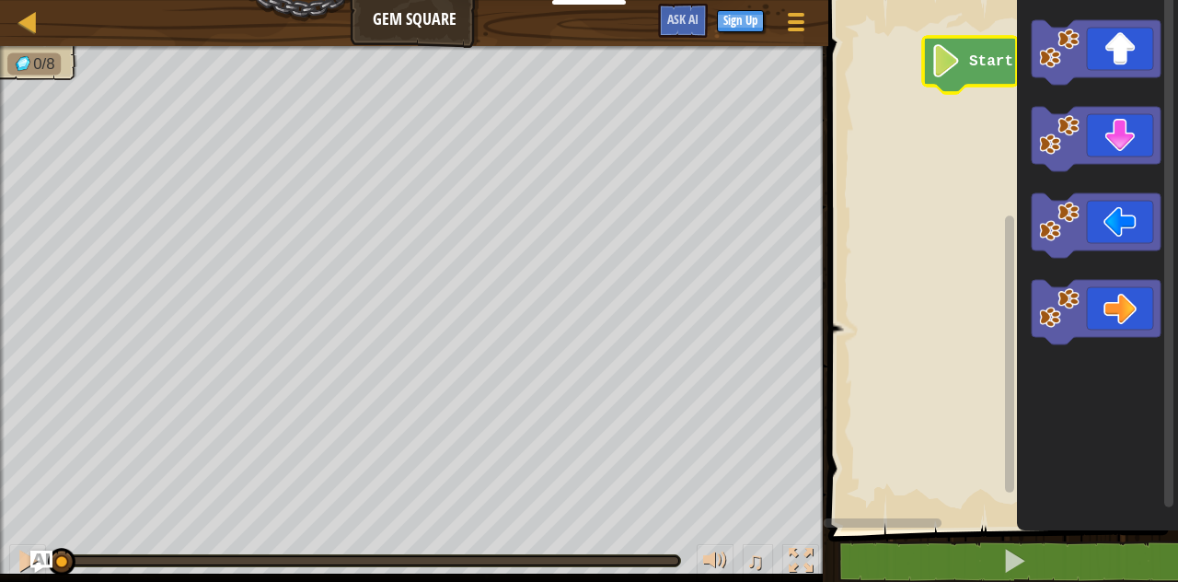
click at [873, 509] on div "Start" at bounding box center [1000, 260] width 355 height 539
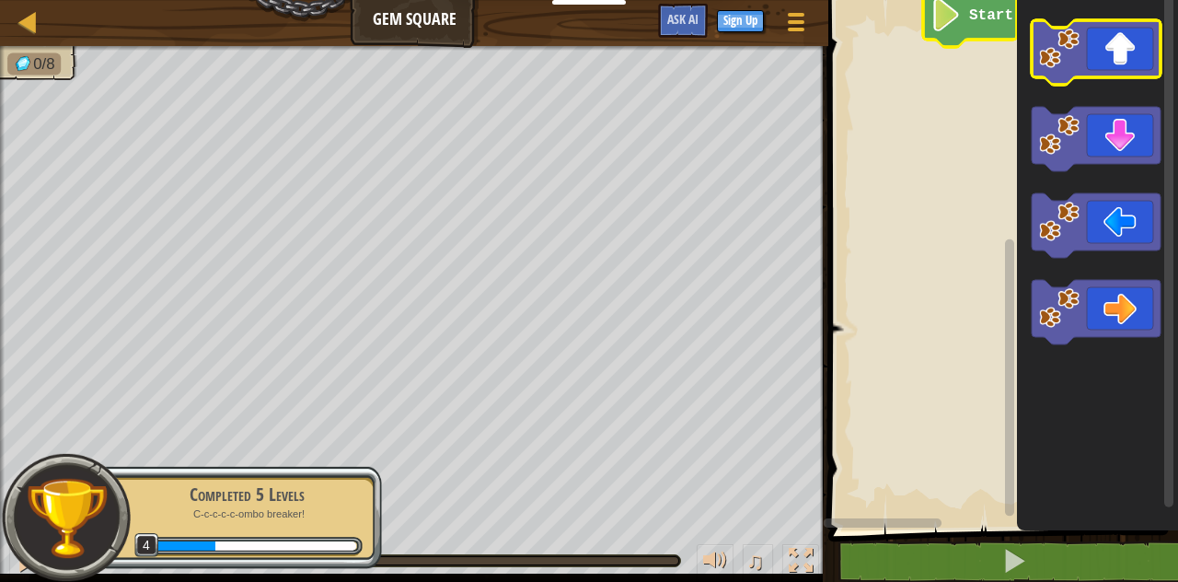
click at [1136, 60] on icon "Blockly Workspace" at bounding box center [1096, 52] width 129 height 64
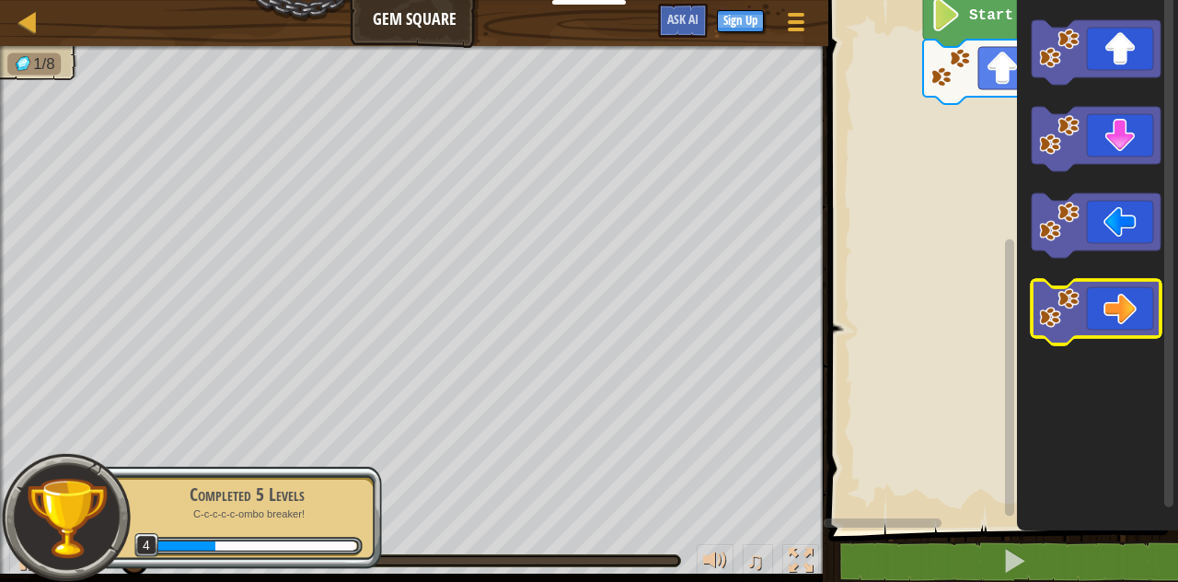
click at [1127, 307] on icon "Blockly Workspace" at bounding box center [1096, 312] width 129 height 64
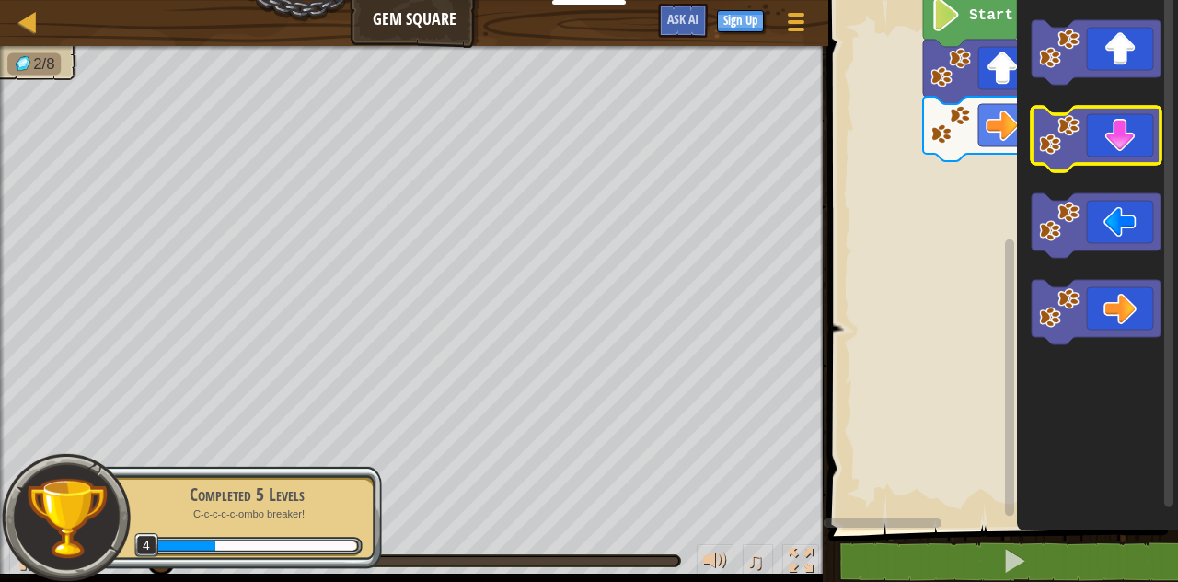
click at [1128, 135] on icon "Blockly Workspace" at bounding box center [1096, 139] width 129 height 64
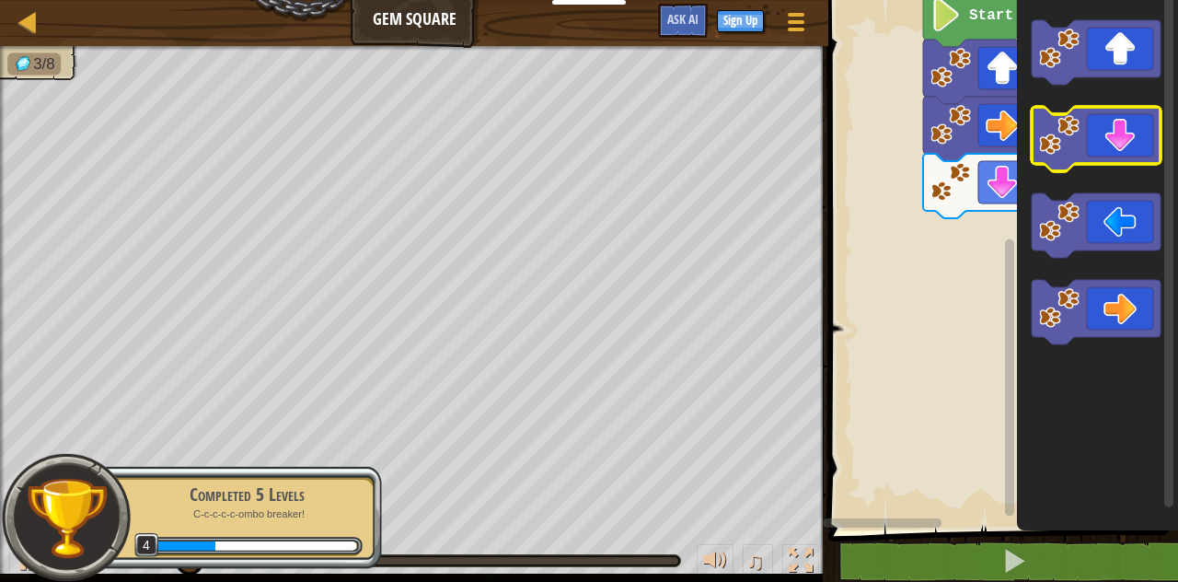
click at [1128, 135] on icon "Blockly Workspace" at bounding box center [1096, 139] width 129 height 64
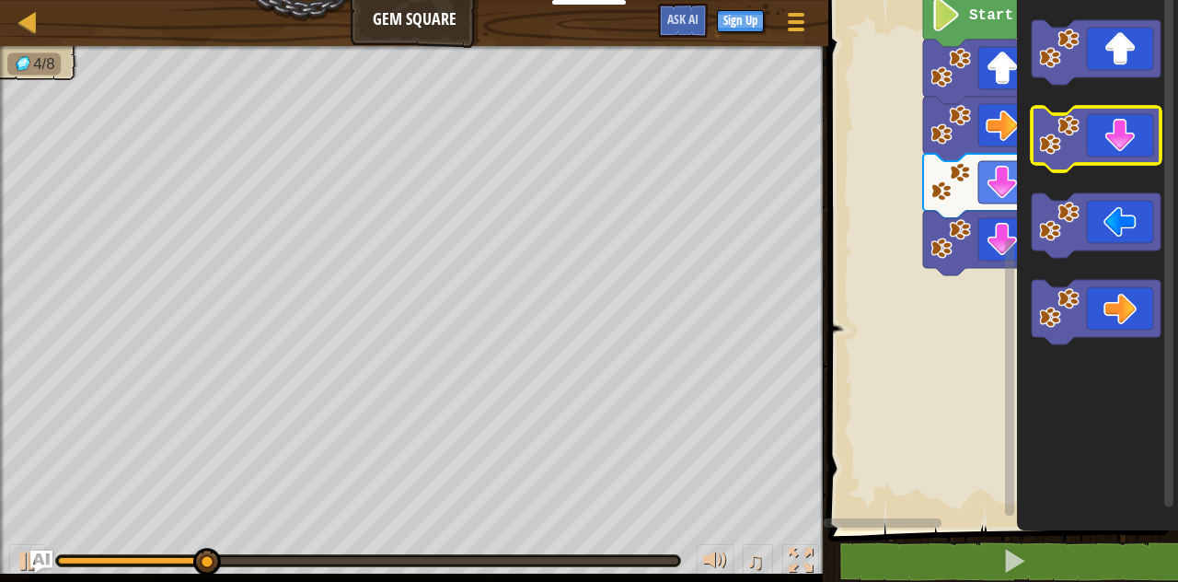
click at [1128, 135] on icon "Blockly Workspace" at bounding box center [1096, 139] width 129 height 64
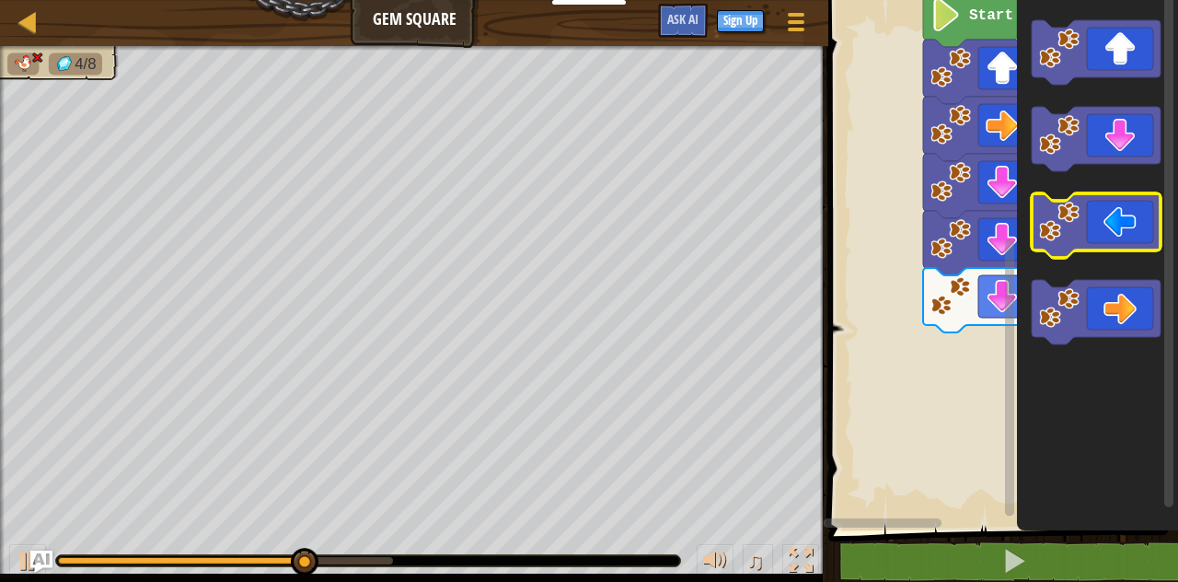
click at [1115, 235] on icon "Blockly Workspace" at bounding box center [1096, 225] width 129 height 64
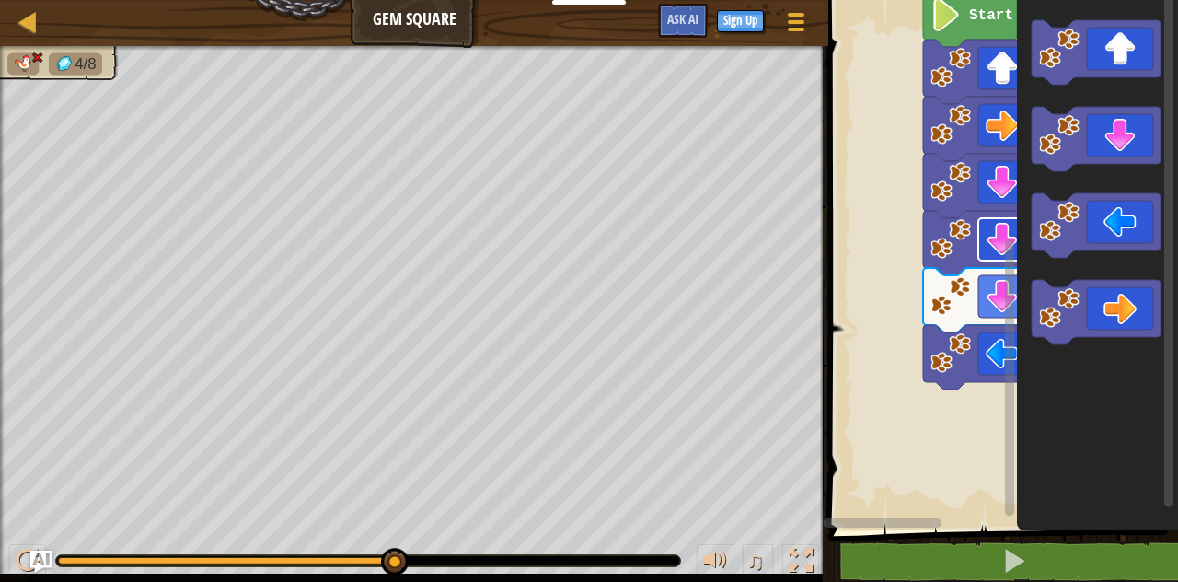
click at [990, 246] on image "Blockly Workspace" at bounding box center [1002, 239] width 33 height 33
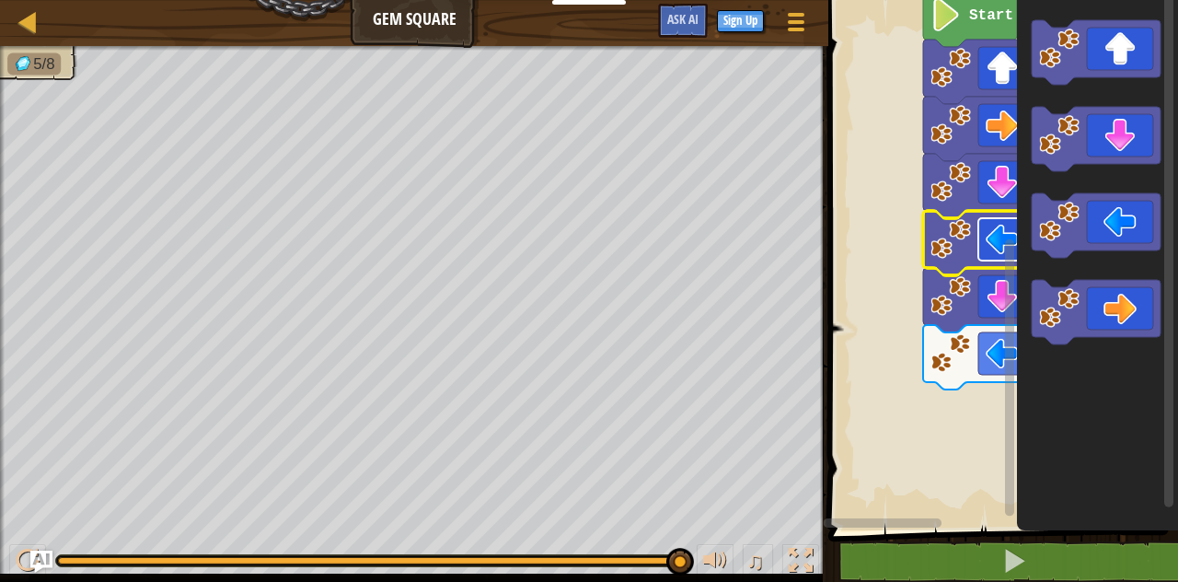
click at [996, 238] on image "Blockly Workspace" at bounding box center [1002, 239] width 33 height 33
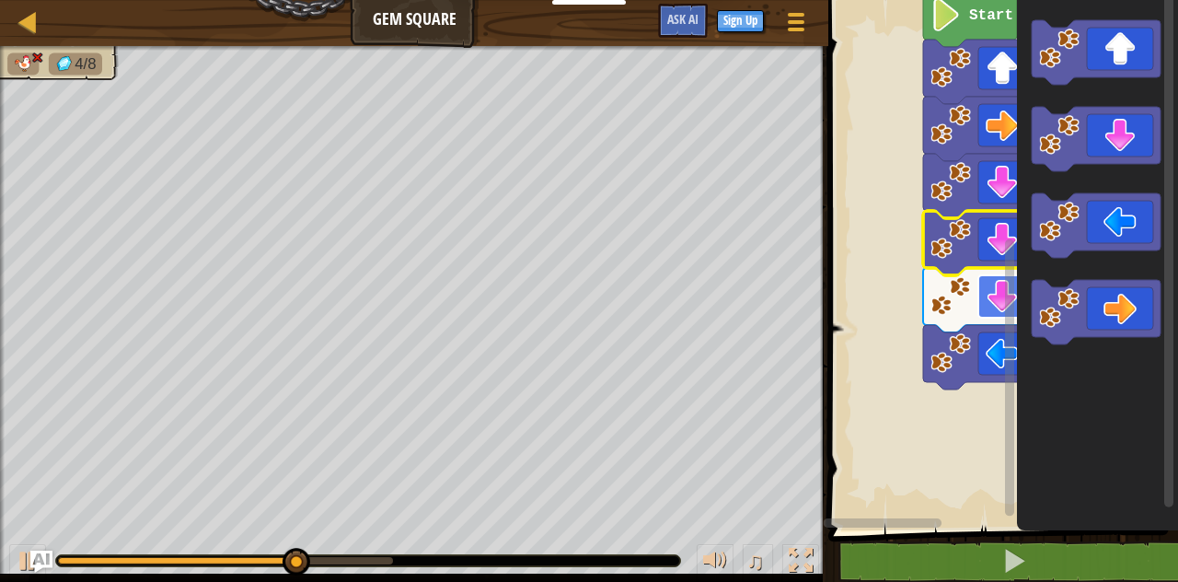
click at [990, 300] on image "Blockly Workspace" at bounding box center [1002, 296] width 33 height 33
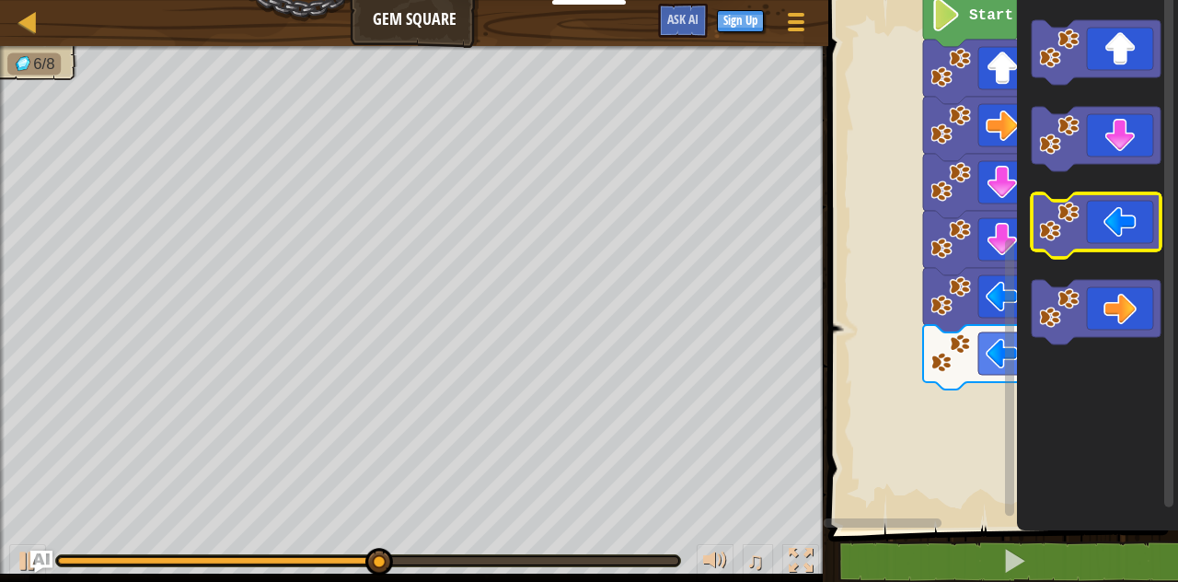
click at [1115, 225] on icon "Blockly Workspace" at bounding box center [1096, 225] width 129 height 64
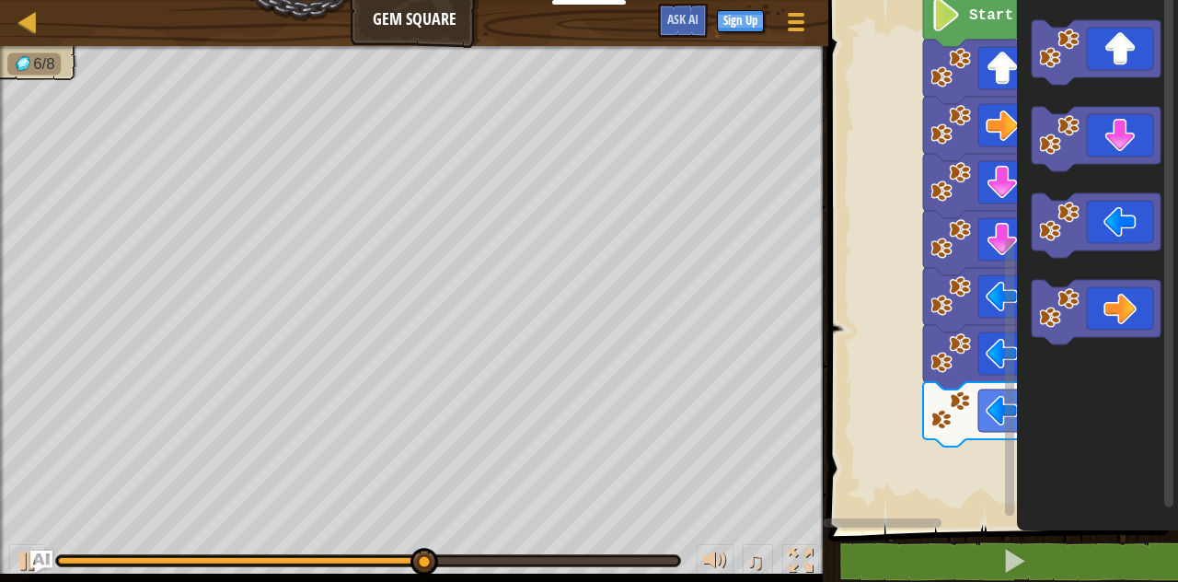
click at [1137, 86] on icon "Blockly Workspace" at bounding box center [1097, 260] width 161 height 539
click at [1135, 68] on icon "Blockly Workspace" at bounding box center [1096, 52] width 129 height 64
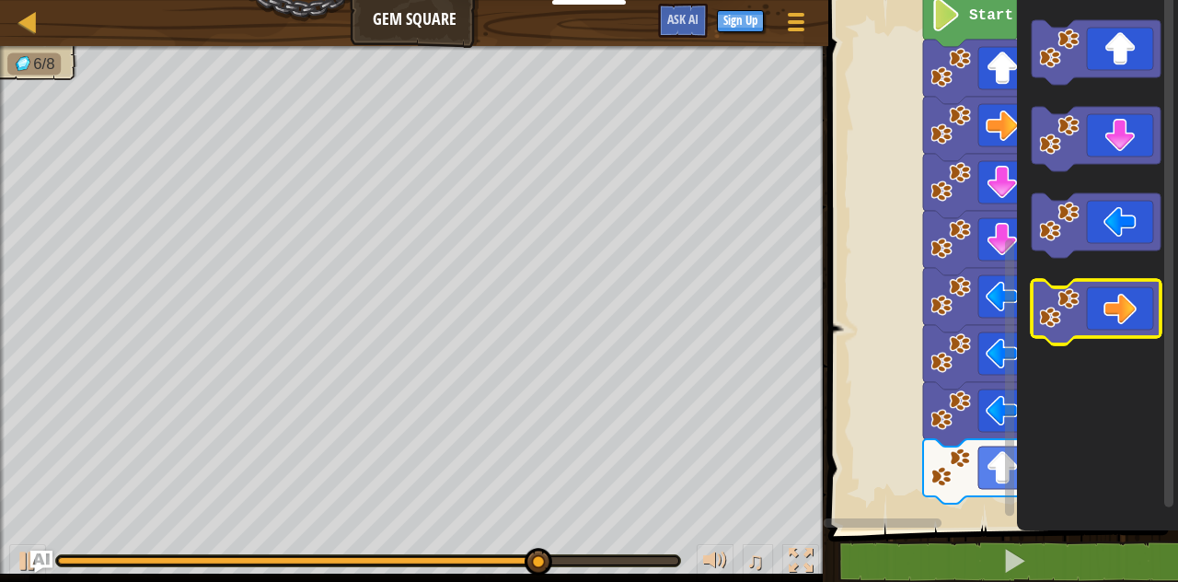
click at [1116, 330] on icon "Blockly Workspace" at bounding box center [1096, 312] width 129 height 64
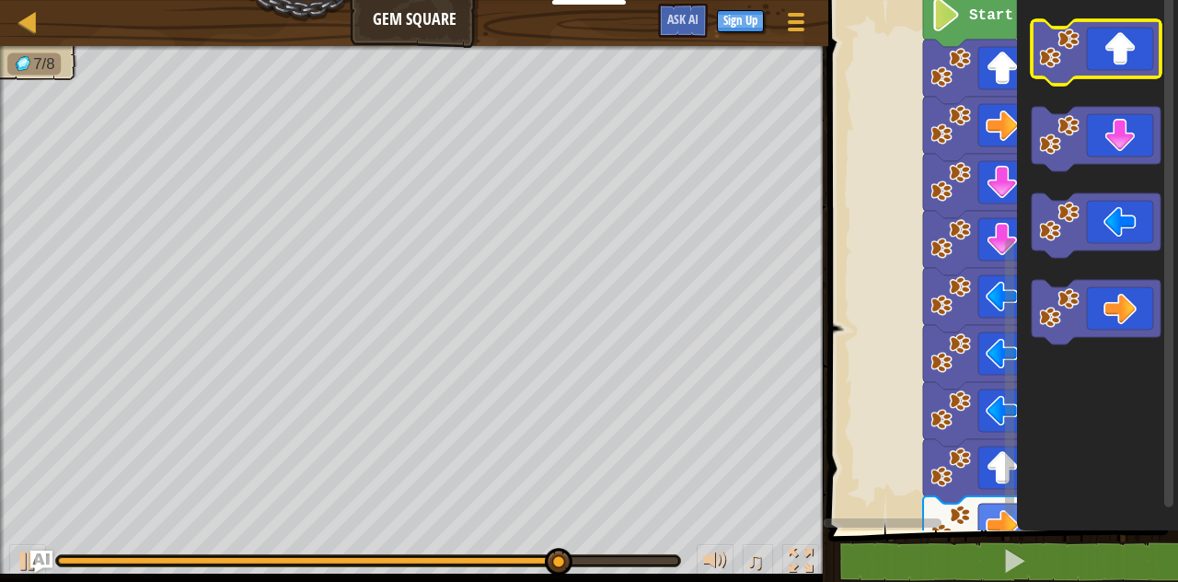
click at [1121, 52] on icon "Blockly Workspace" at bounding box center [1096, 52] width 129 height 64
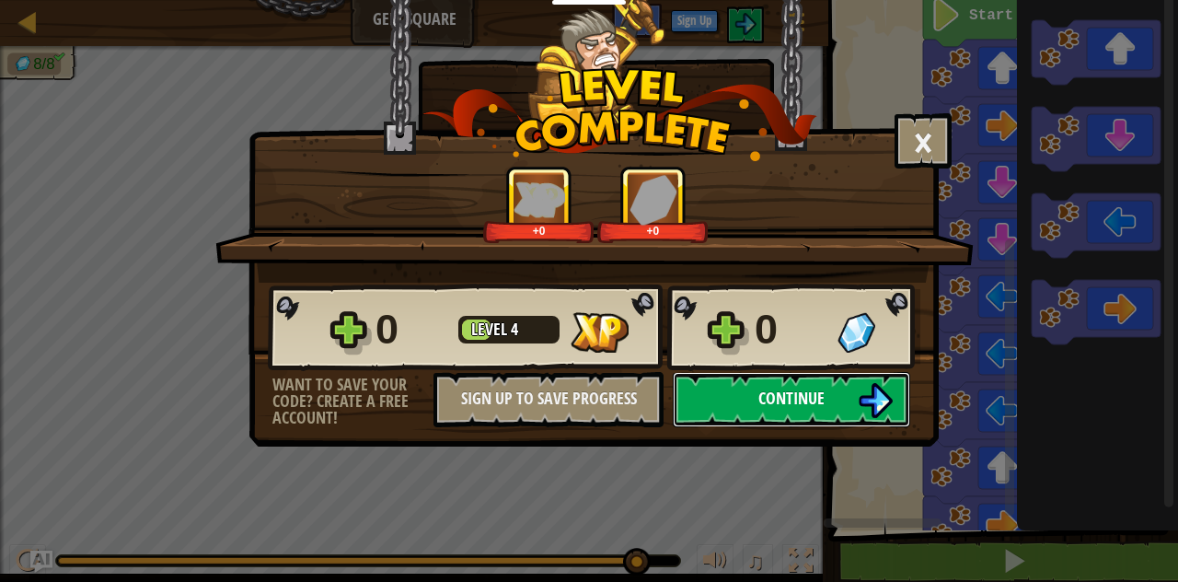
click at [837, 396] on button "Continue" at bounding box center [791, 399] width 237 height 55
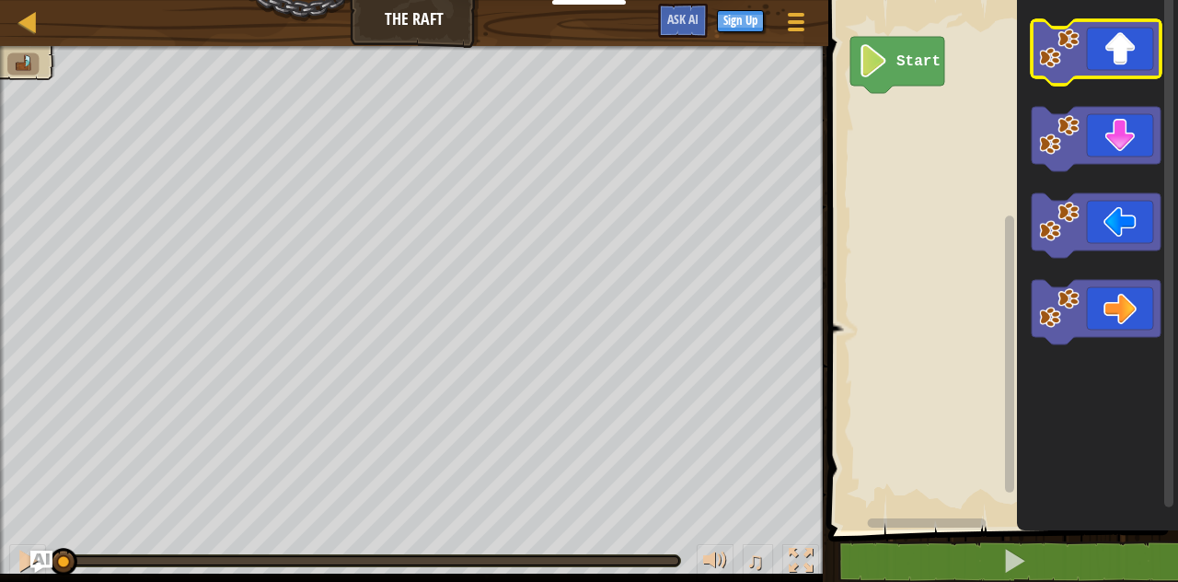
click at [1094, 59] on icon "Blockly Workspace" at bounding box center [1096, 52] width 129 height 64
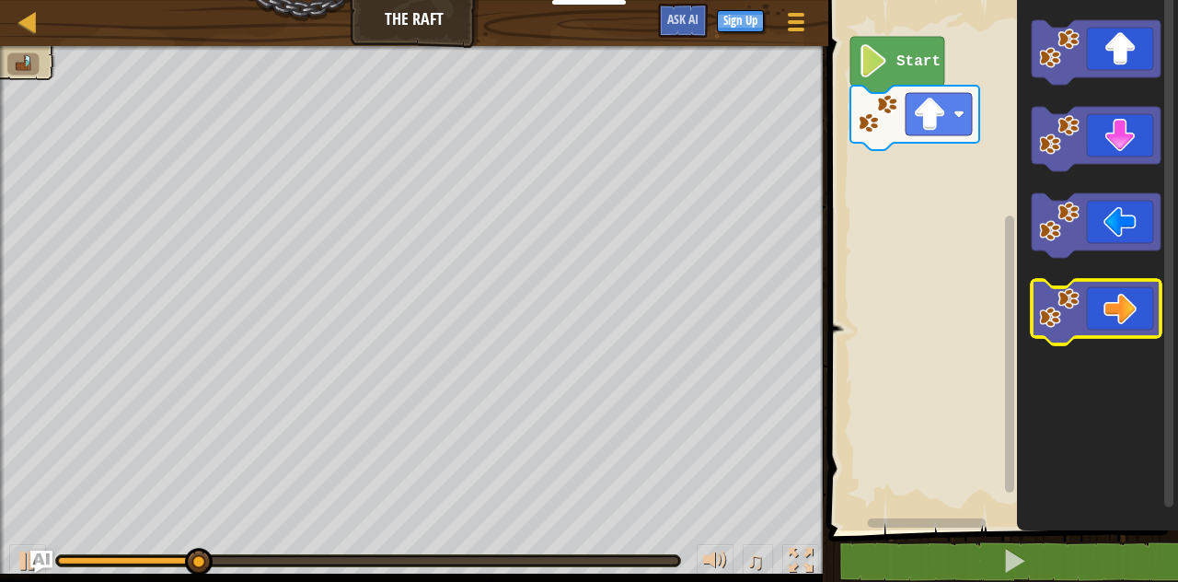
click at [1132, 298] on icon "Blockly Workspace" at bounding box center [1096, 312] width 129 height 64
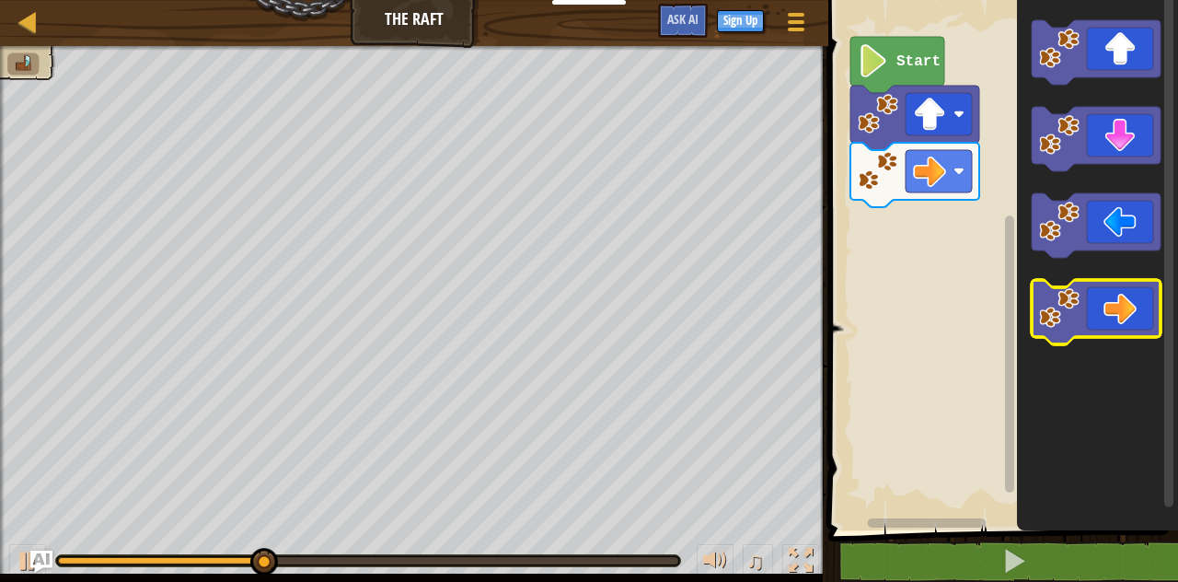
click at [1127, 310] on icon "Blockly Workspace" at bounding box center [1096, 312] width 129 height 64
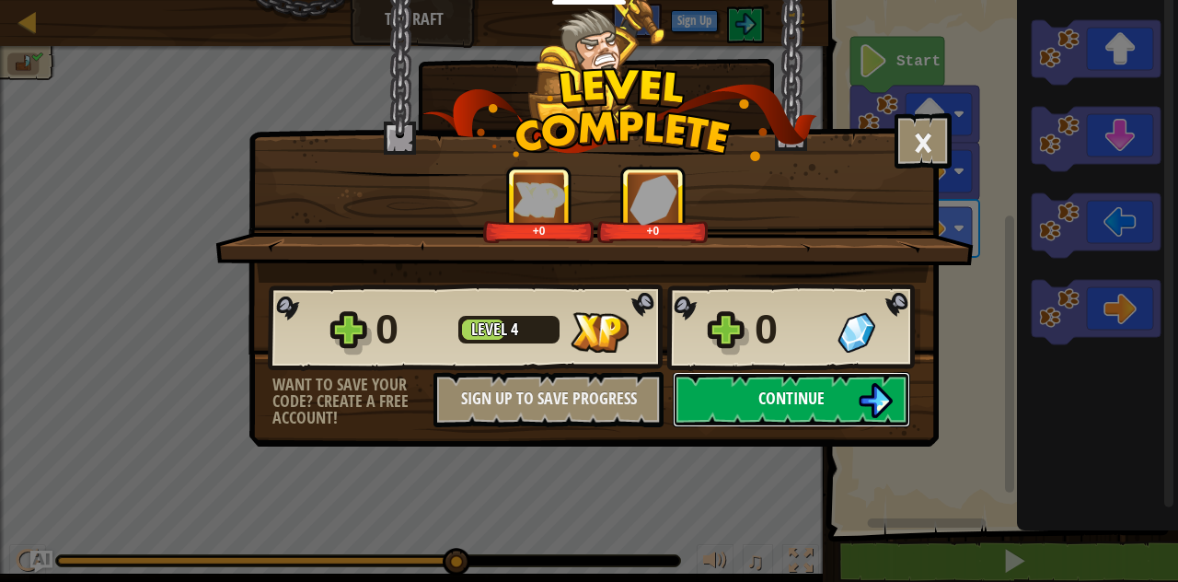
click at [833, 404] on button "Continue" at bounding box center [791, 399] width 237 height 55
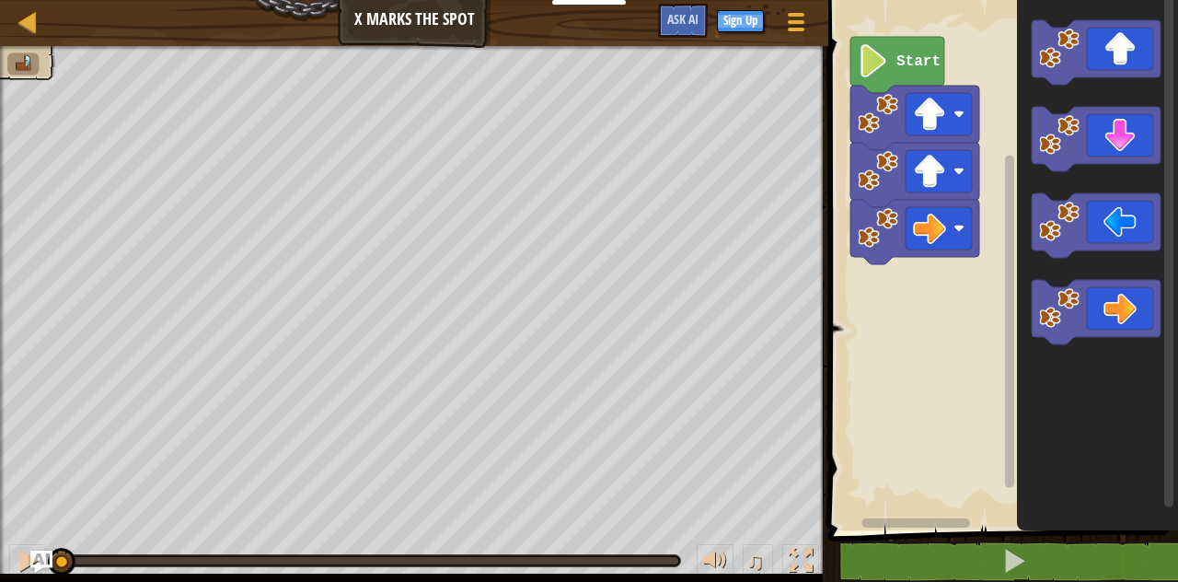
click at [420, 10] on div "Map X Marks the Spot Game Menu Sign Up Ask AI" at bounding box center [414, 23] width 828 height 46
click at [1125, 75] on icon "Blockly Workspace" at bounding box center [1096, 52] width 129 height 64
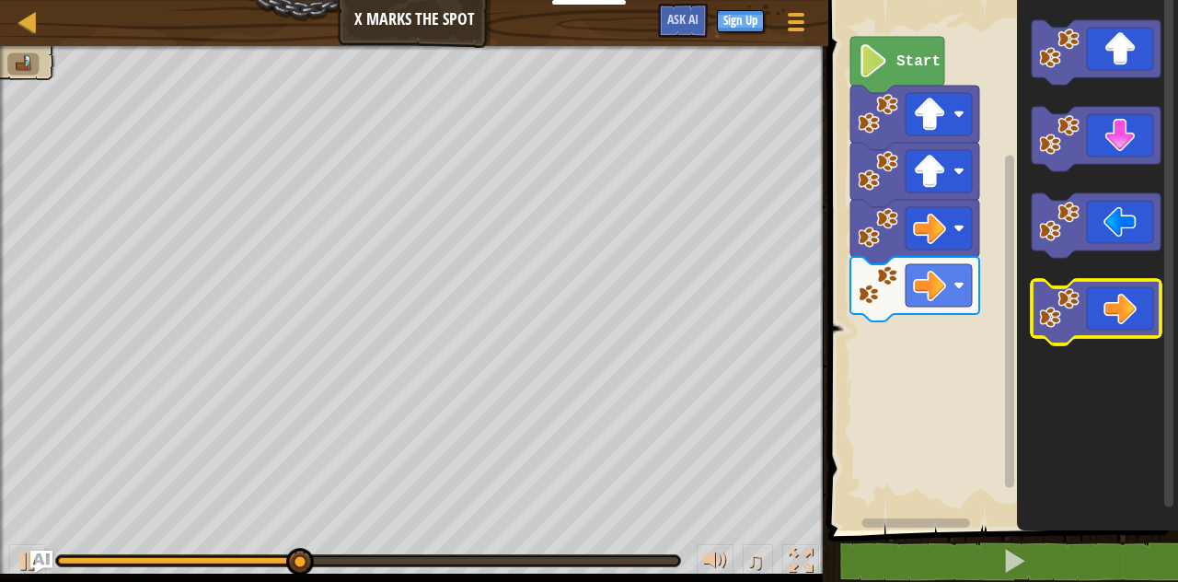
click at [1124, 300] on icon "Blockly Workspace" at bounding box center [1096, 312] width 129 height 64
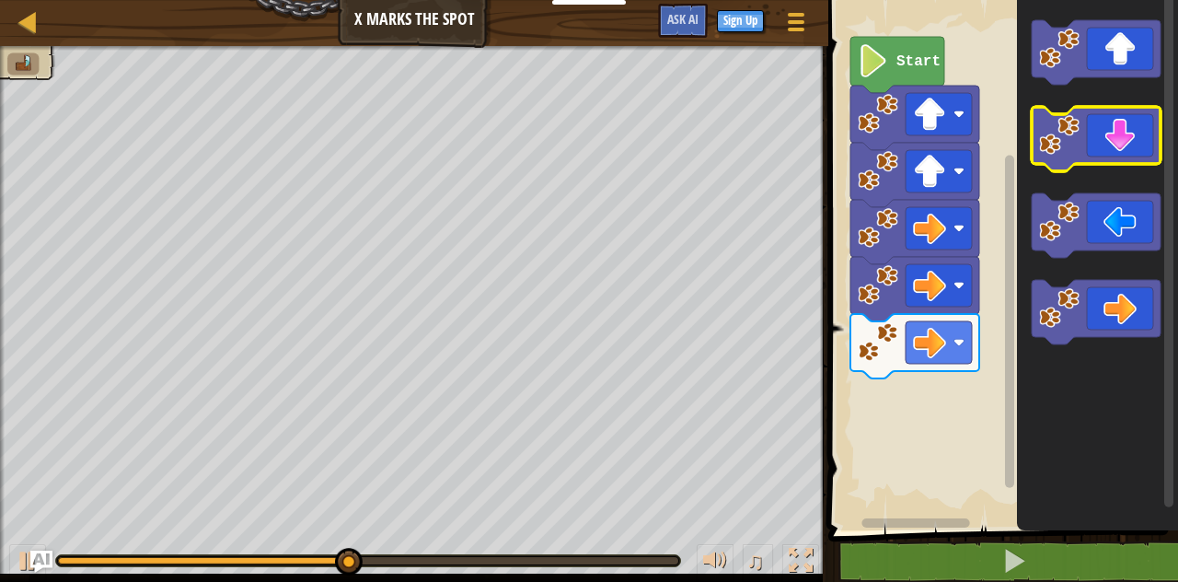
click at [1121, 148] on icon "Blockly Workspace" at bounding box center [1096, 139] width 129 height 64
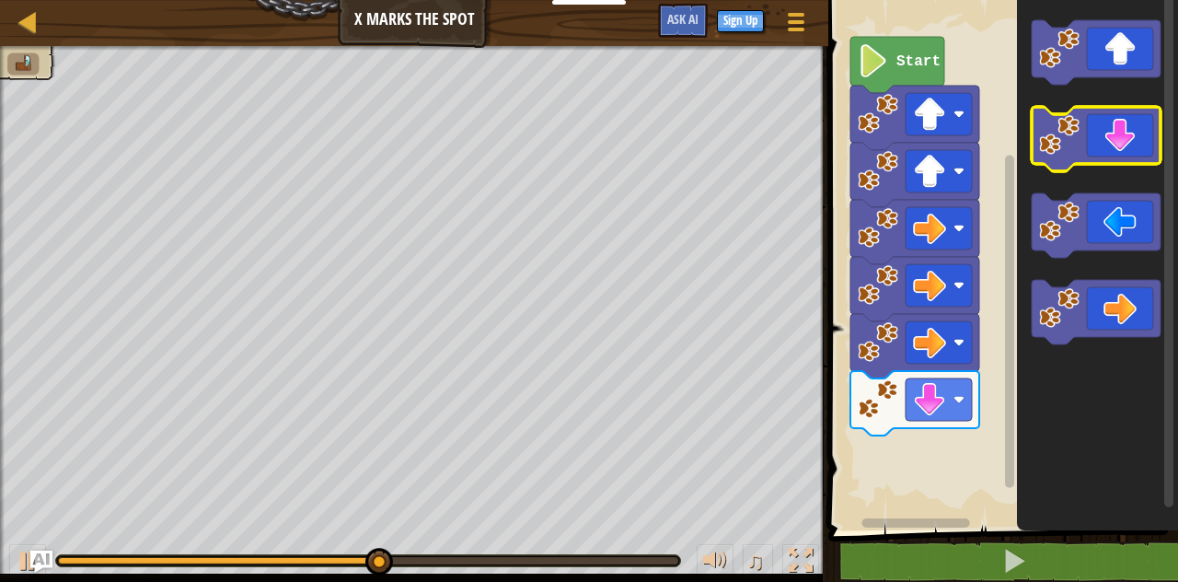
click at [1121, 148] on icon "Blockly Workspace" at bounding box center [1096, 139] width 129 height 64
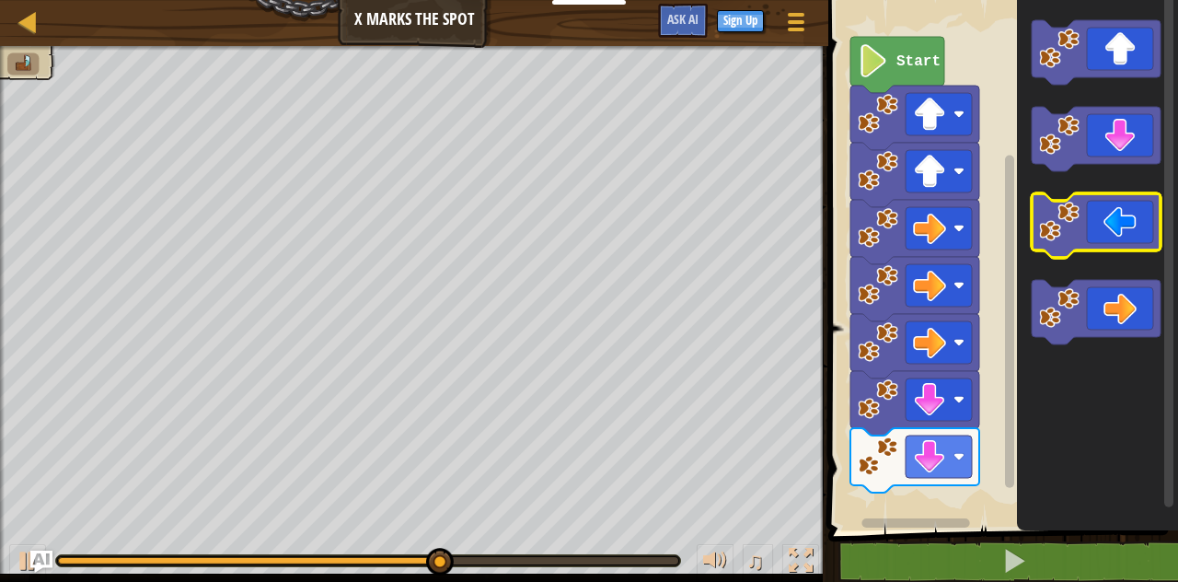
click at [1120, 235] on icon "Blockly Workspace" at bounding box center [1096, 225] width 129 height 64
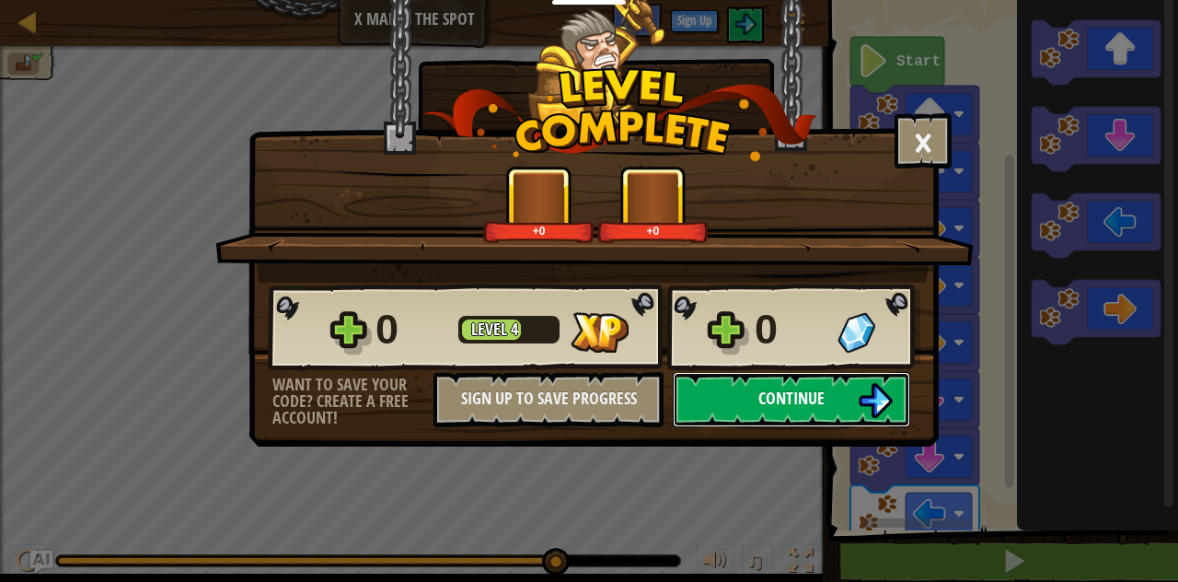
click at [842, 399] on button "Continue" at bounding box center [791, 399] width 237 height 55
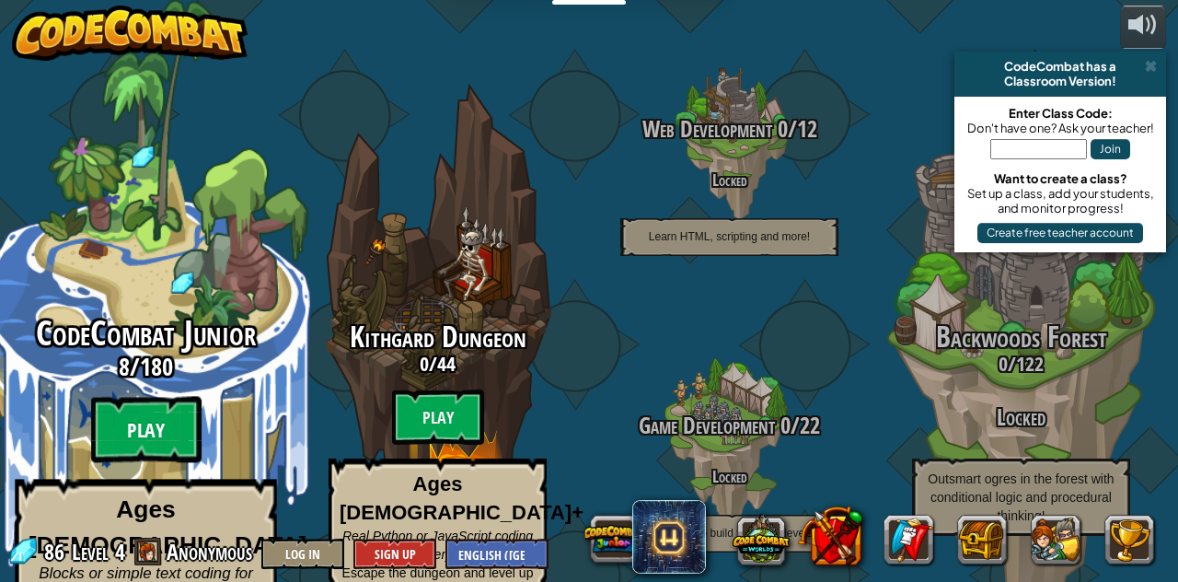
click at [187, 399] on btn "Play" at bounding box center [146, 430] width 110 height 66
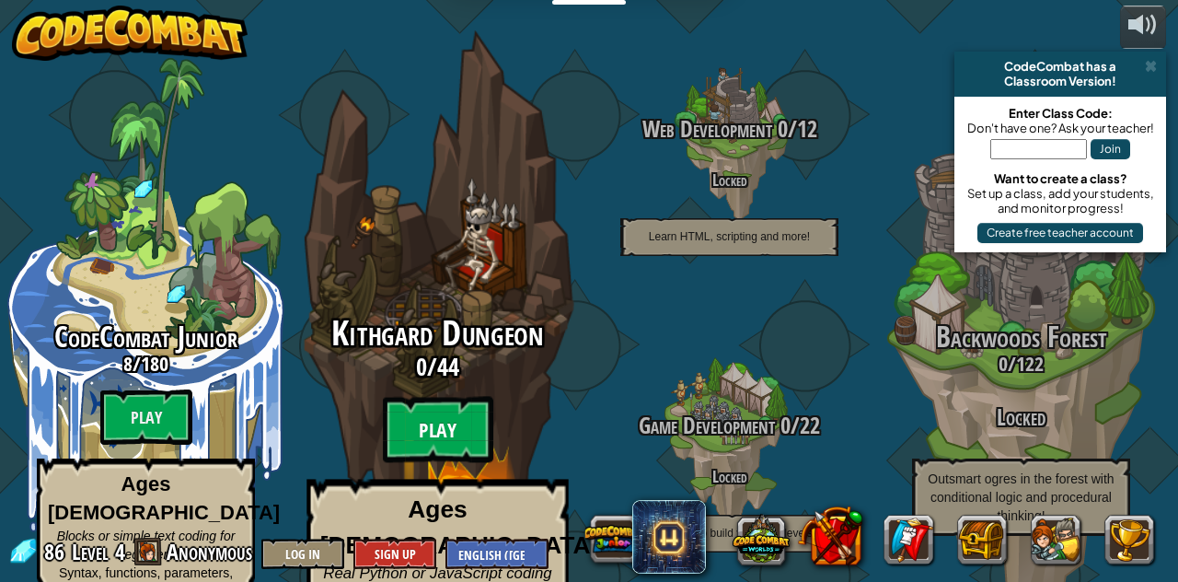
click at [442, 397] on btn "Play" at bounding box center [438, 430] width 110 height 66
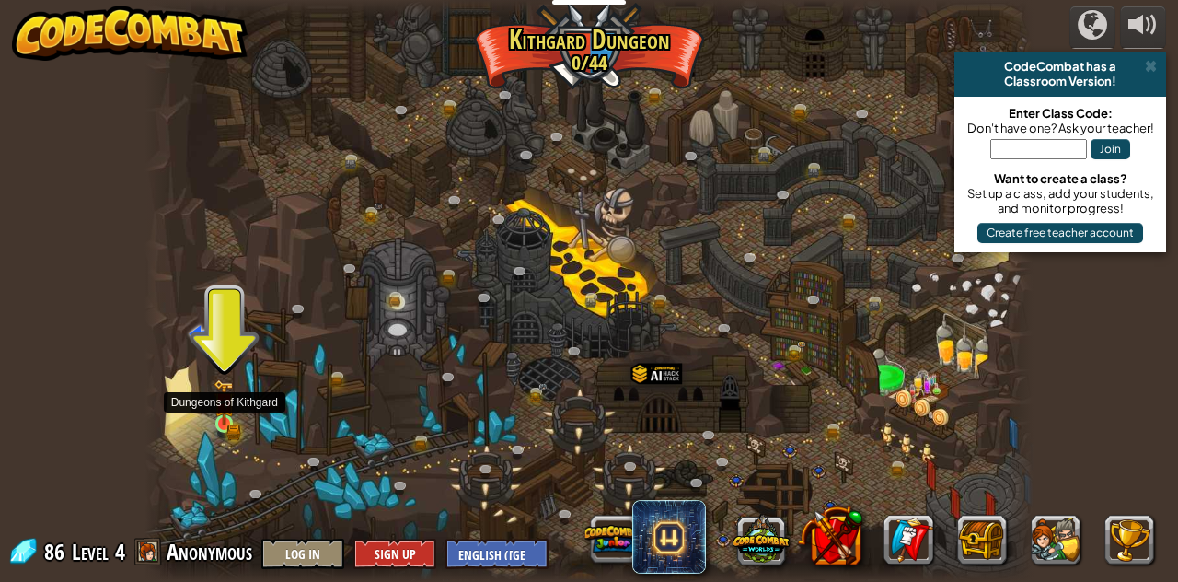
click at [229, 420] on img at bounding box center [224, 402] width 21 height 46
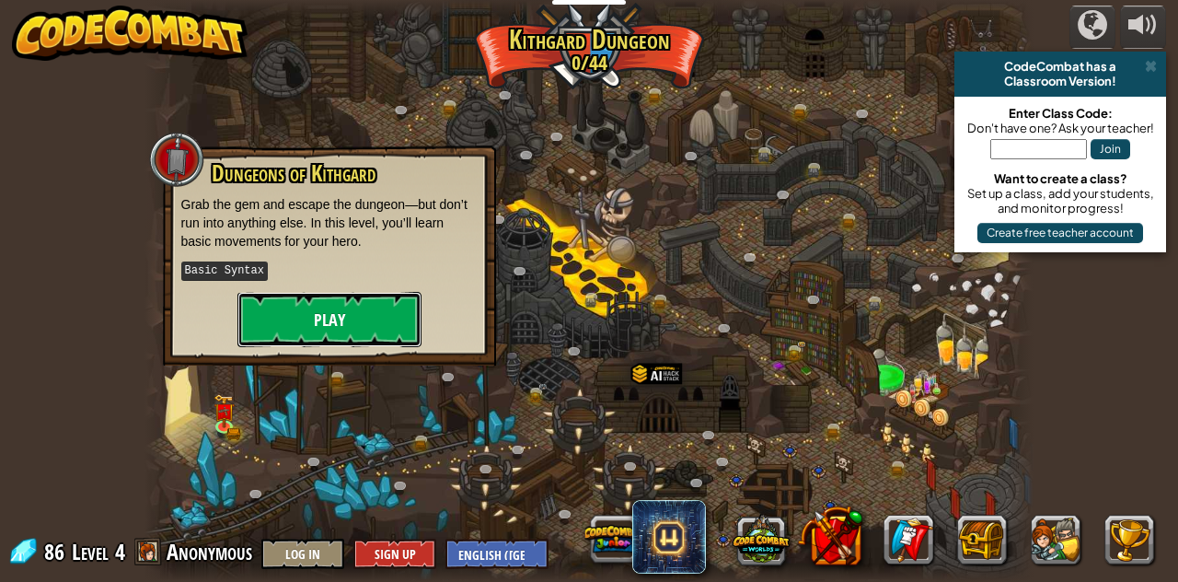
click at [332, 318] on button "Play" at bounding box center [329, 319] width 184 height 55
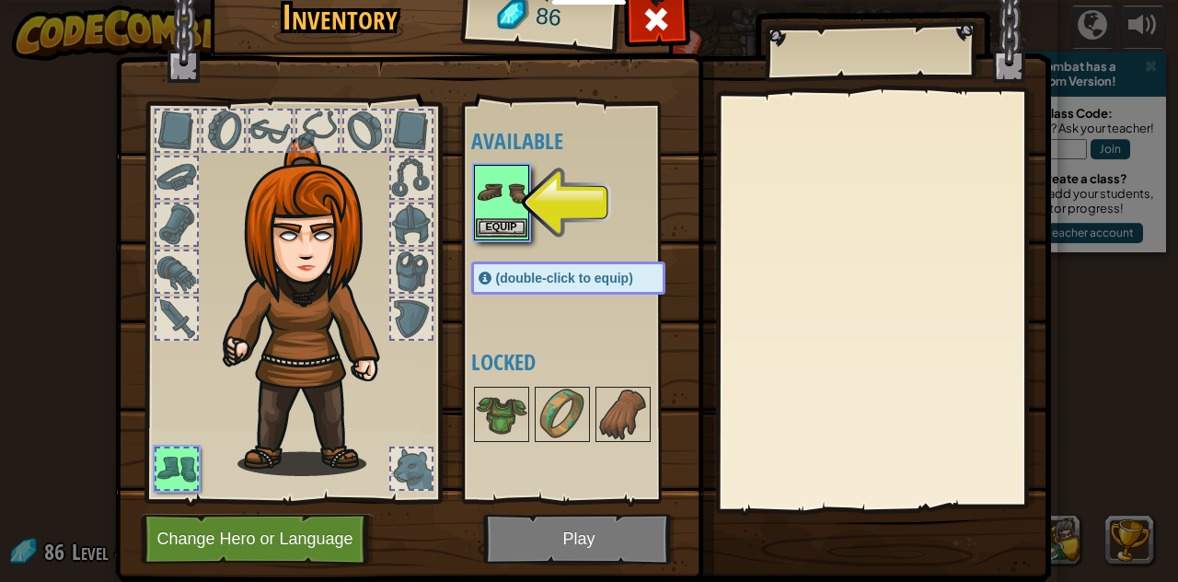
click at [501, 189] on img at bounding box center [502, 193] width 52 height 52
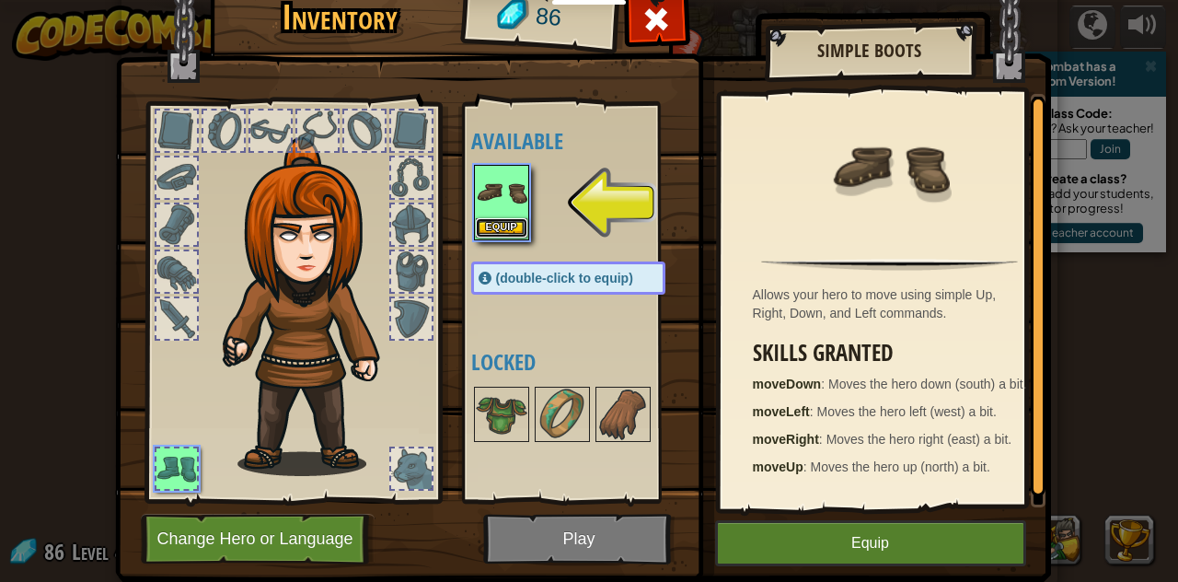
click at [492, 223] on button "Equip" at bounding box center [502, 227] width 52 height 19
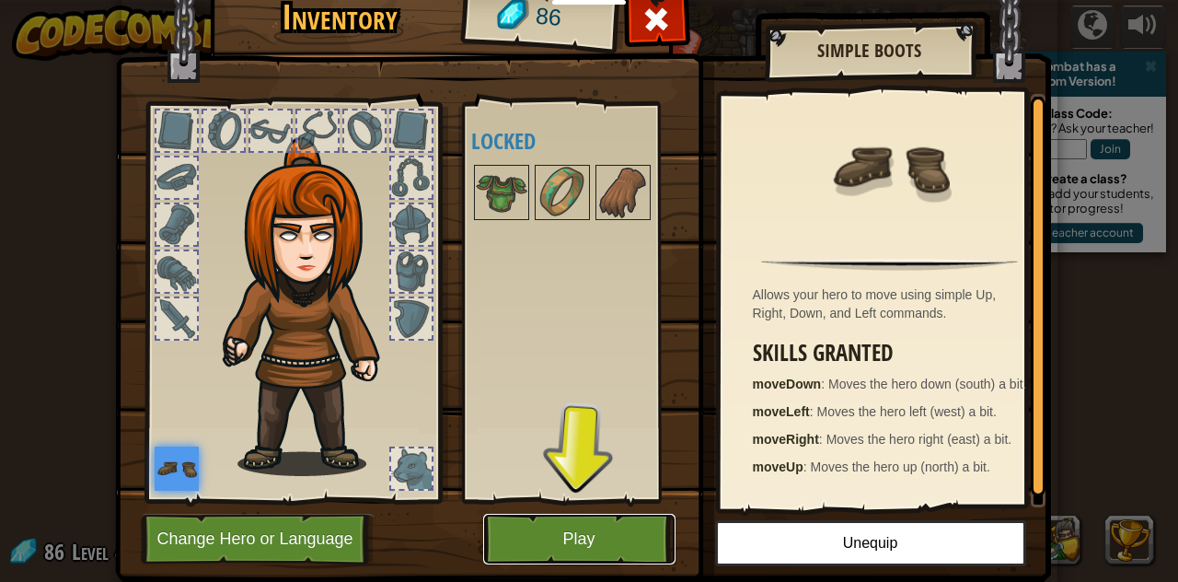
click at [540, 521] on button "Play" at bounding box center [579, 539] width 192 height 51
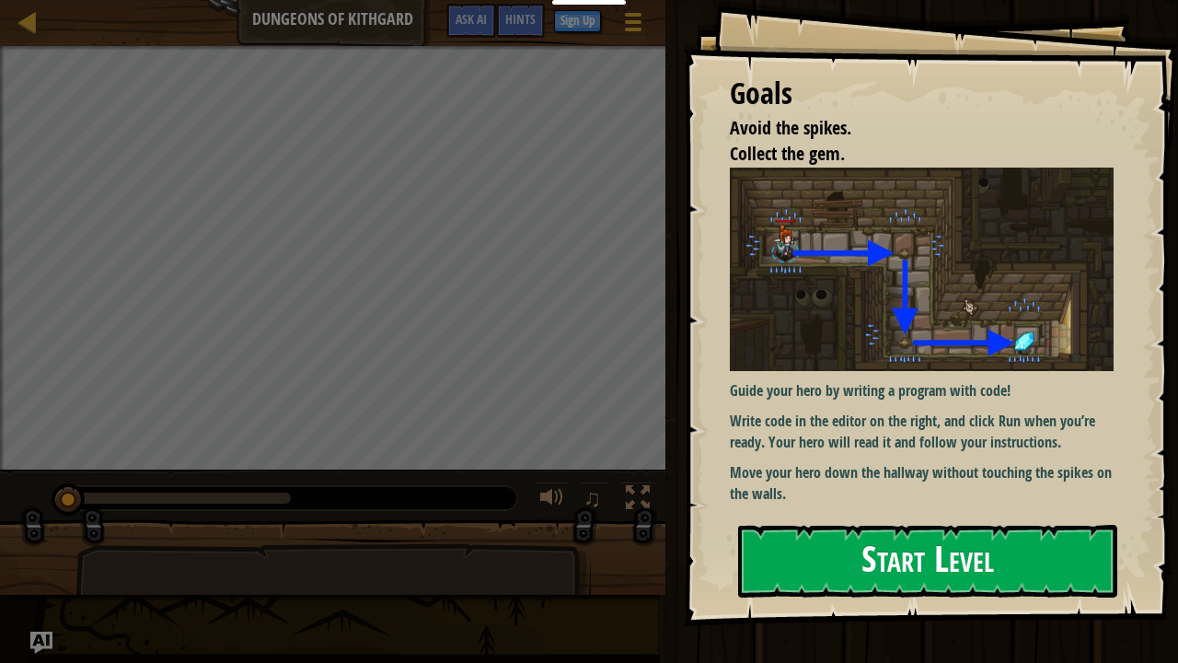
click at [843, 560] on button "Start Level" at bounding box center [927, 561] width 379 height 73
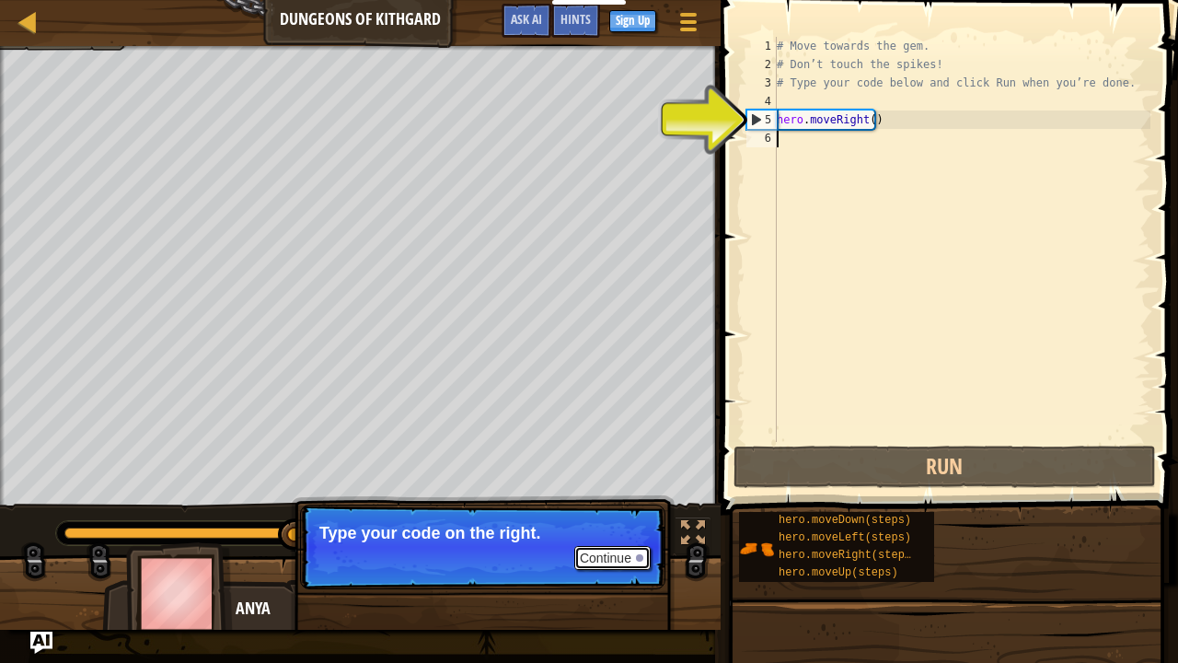
click at [633, 556] on button "Continue" at bounding box center [612, 558] width 76 height 24
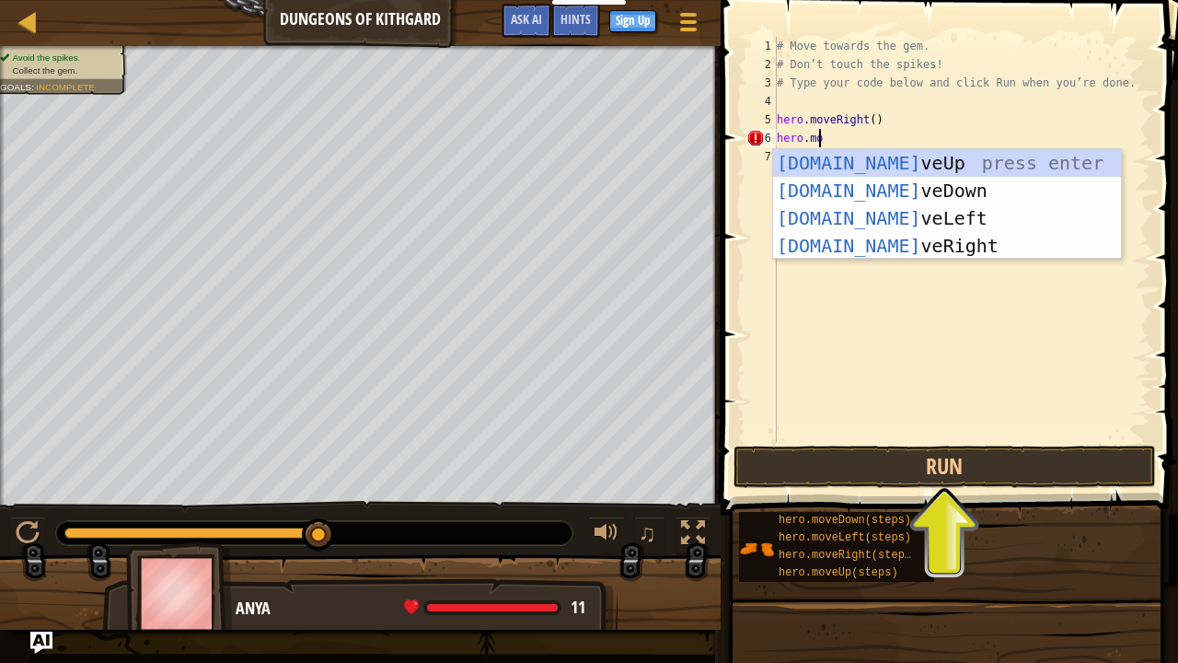
scroll to position [8, 3]
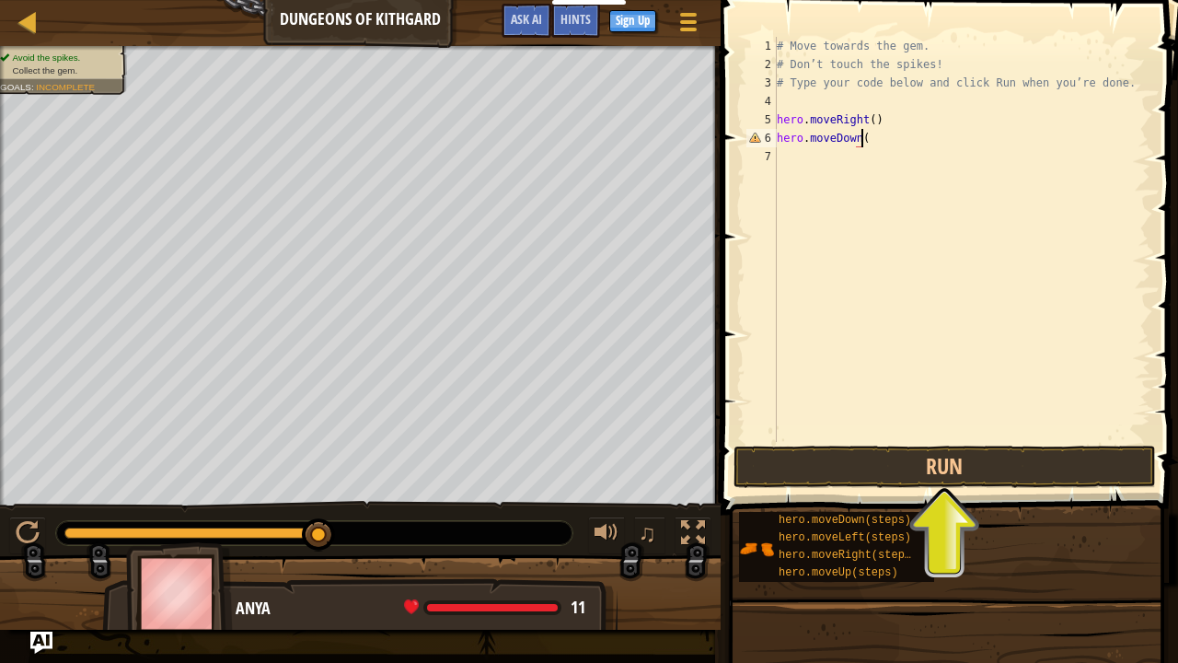
type textarea "hero.moveDown()"
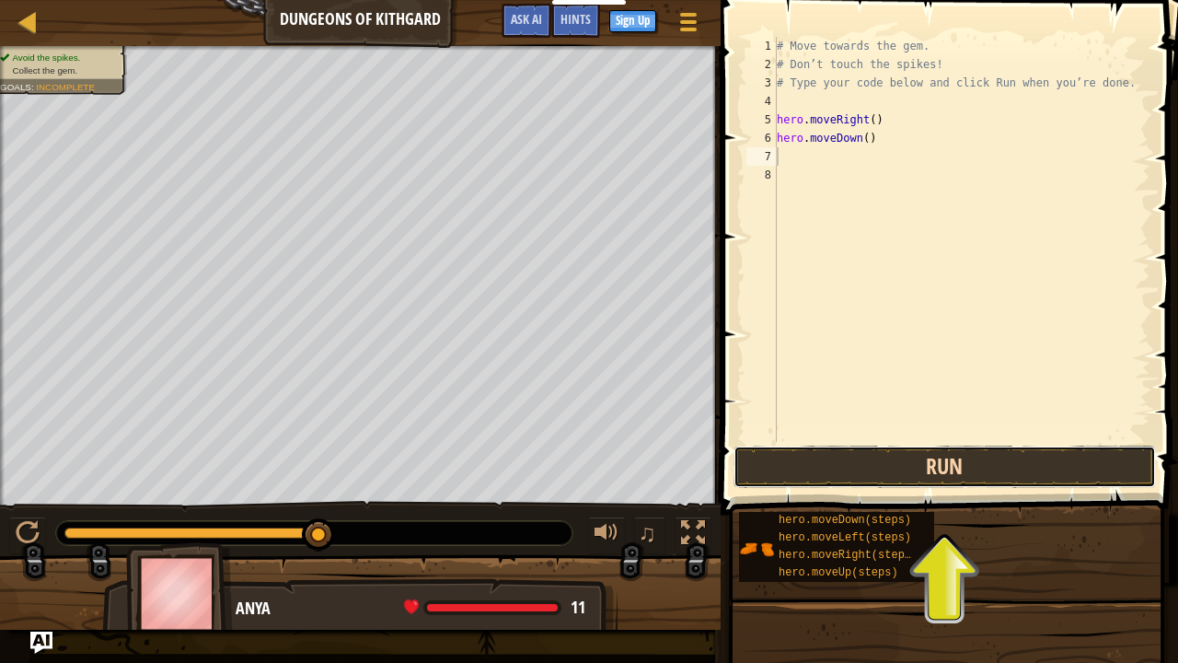
click at [923, 461] on button "Run" at bounding box center [945, 467] width 423 height 42
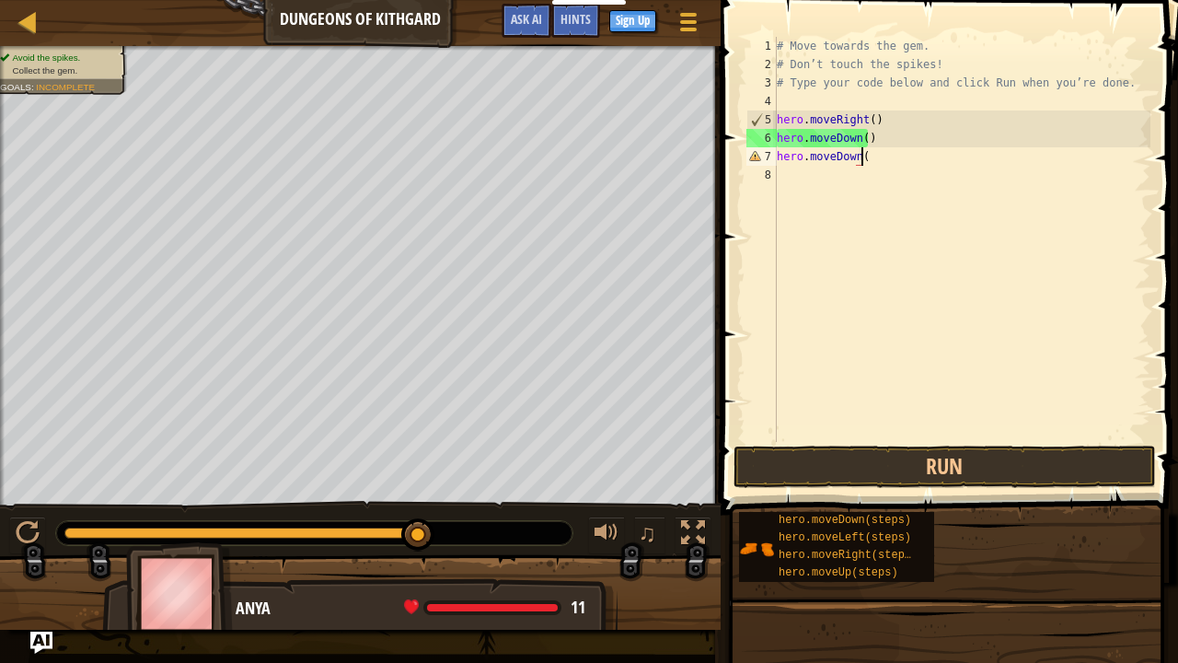
scroll to position [8, 6]
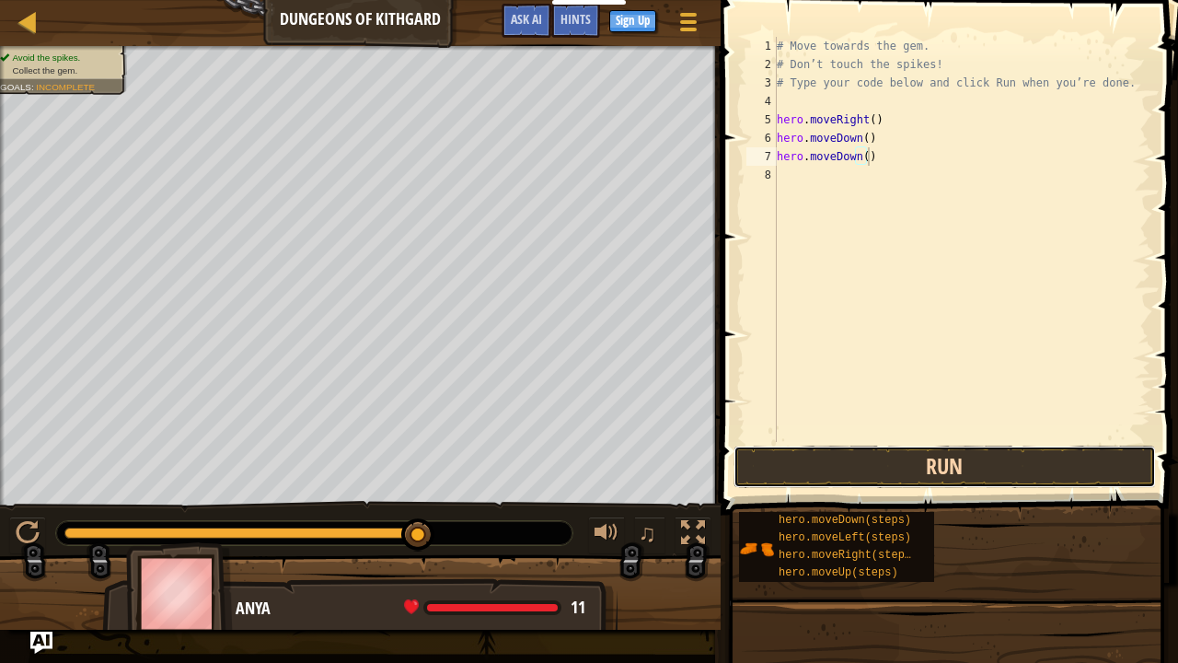
click at [919, 472] on button "Run" at bounding box center [945, 467] width 423 height 42
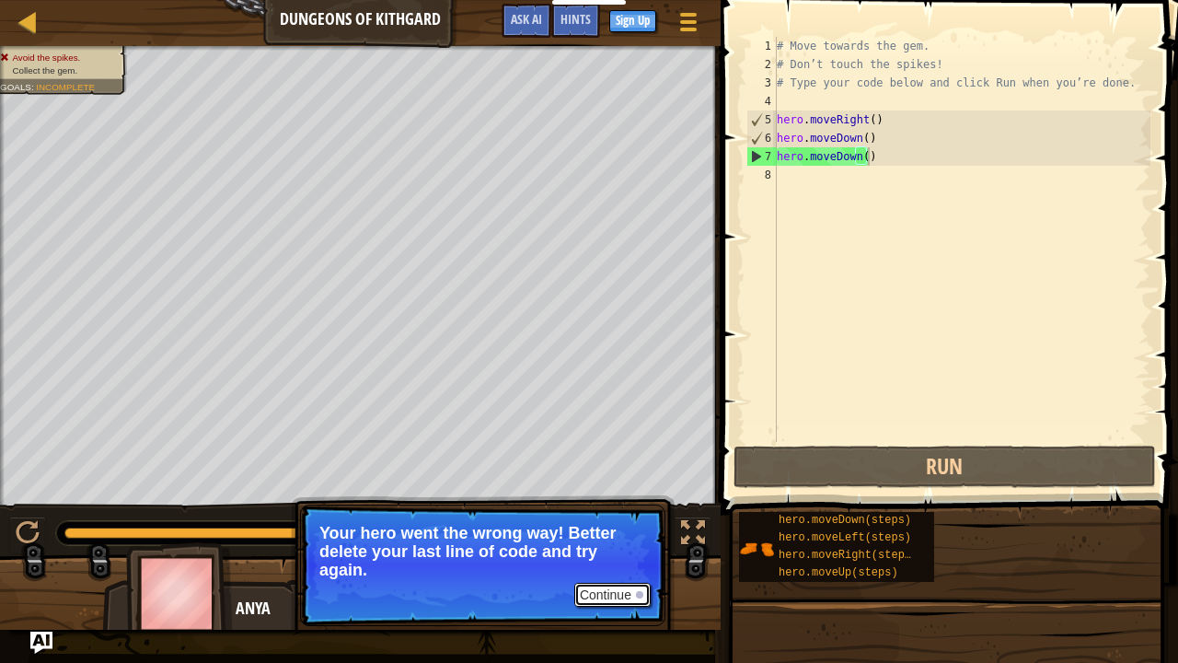
click at [608, 581] on button "Continue" at bounding box center [612, 595] width 76 height 24
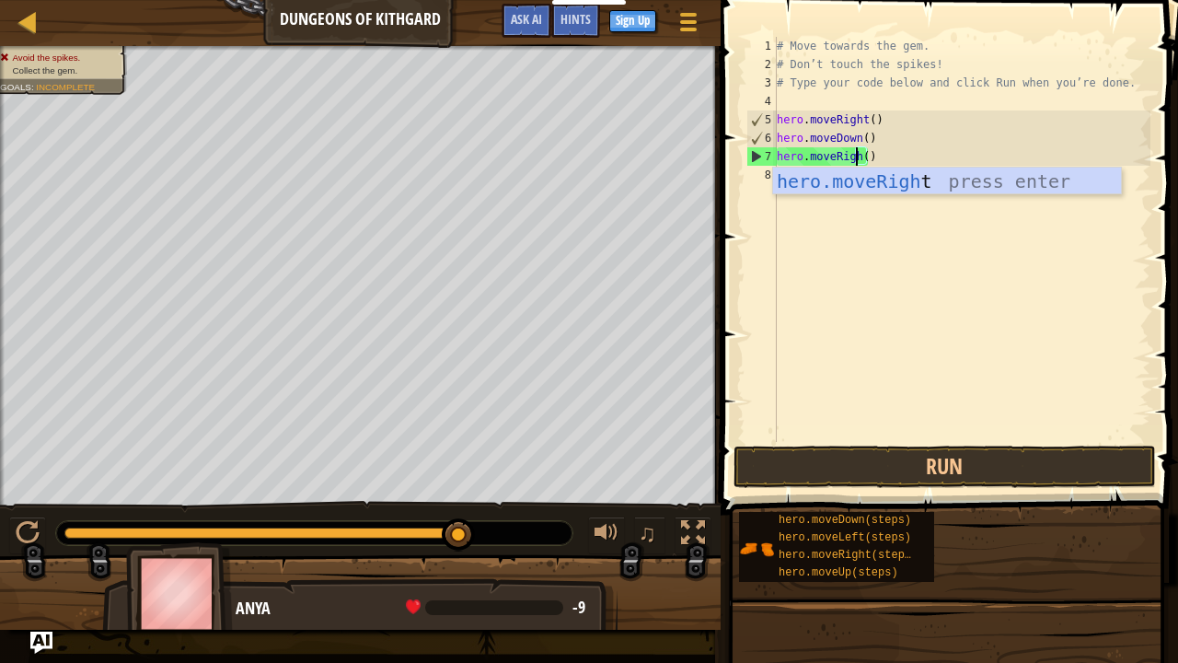
scroll to position [8, 7]
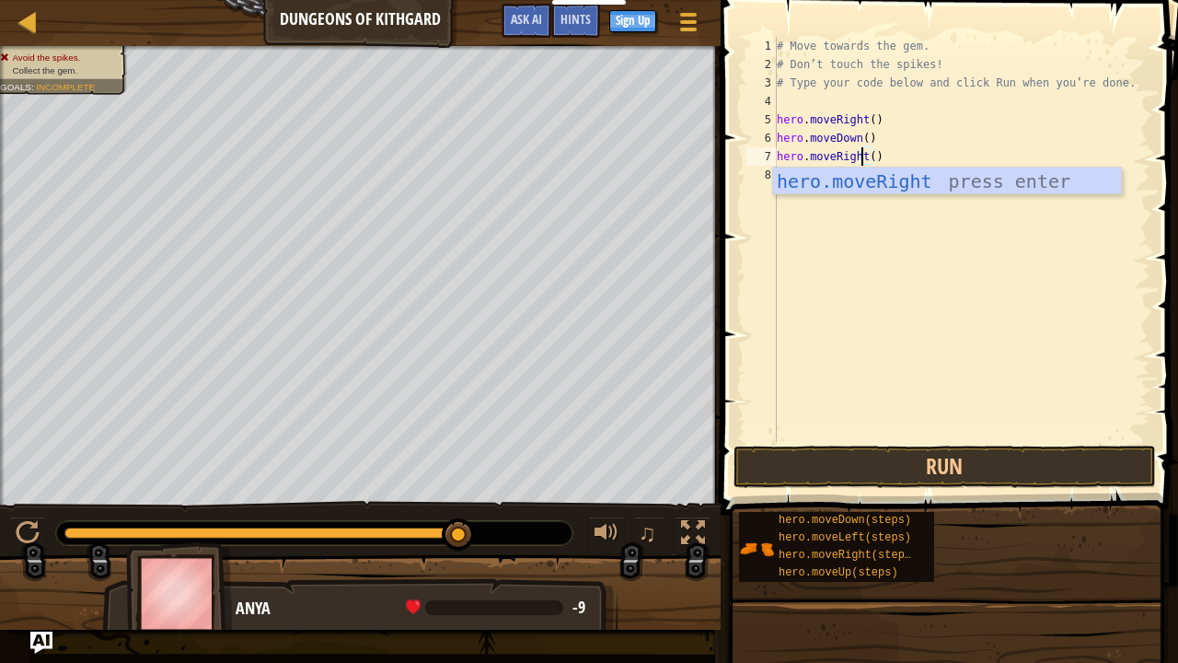
type textarea "hero.moveRight"
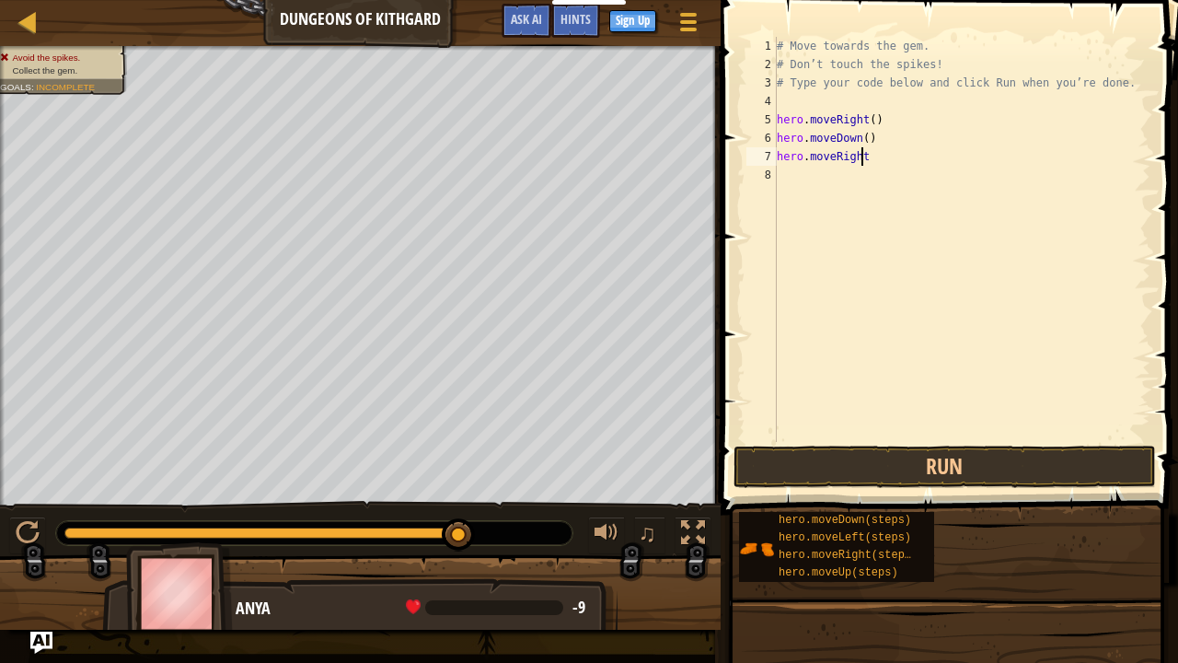
scroll to position [8, 0]
click at [955, 458] on button "Run" at bounding box center [945, 467] width 423 height 42
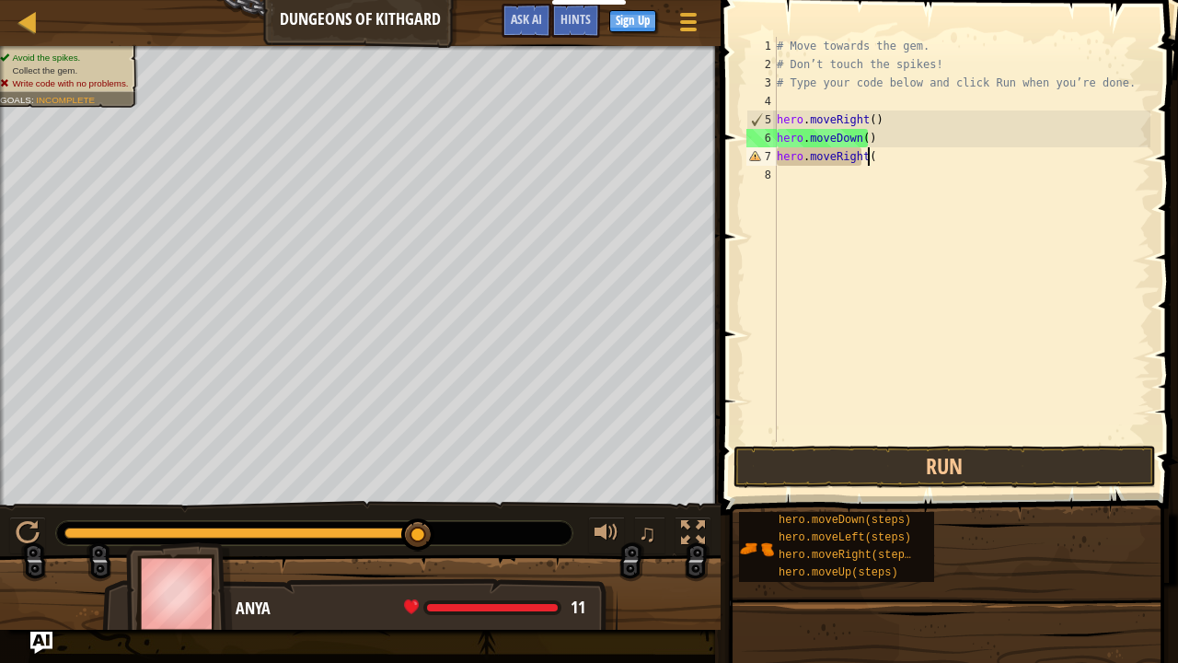
scroll to position [8, 6]
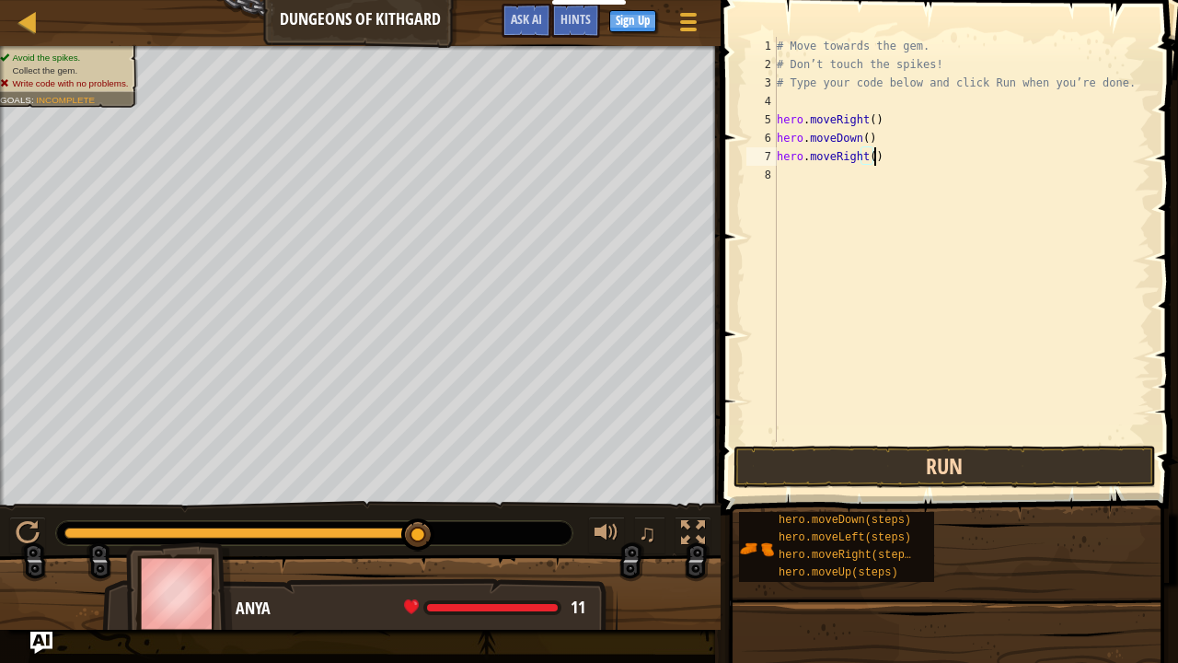
type textarea "hero.moveRight()"
click at [908, 477] on button "Run" at bounding box center [945, 467] width 423 height 42
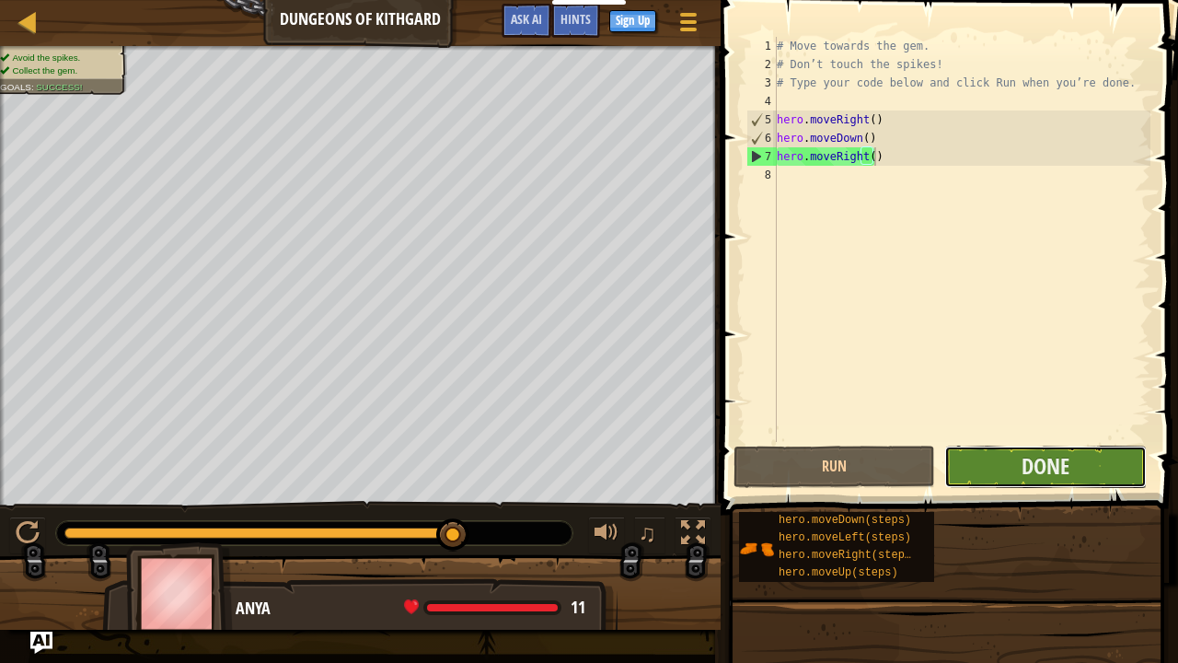
click at [971, 459] on button "Done" at bounding box center [1045, 467] width 202 height 42
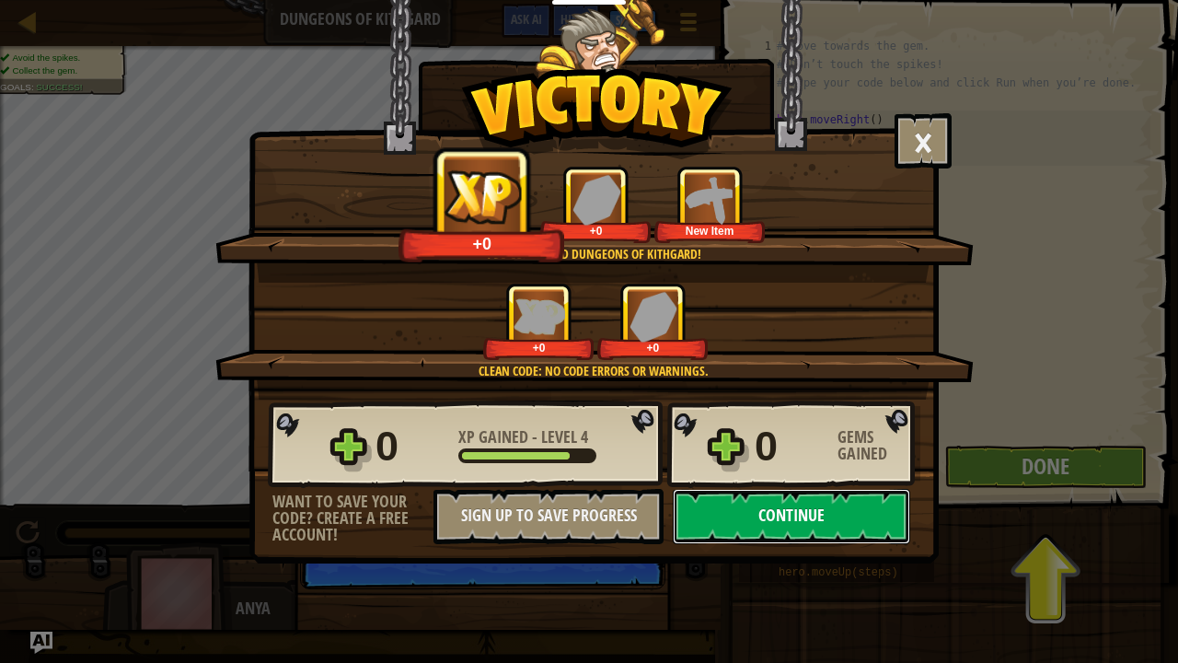
click at [740, 507] on button "Continue" at bounding box center [791, 516] width 237 height 55
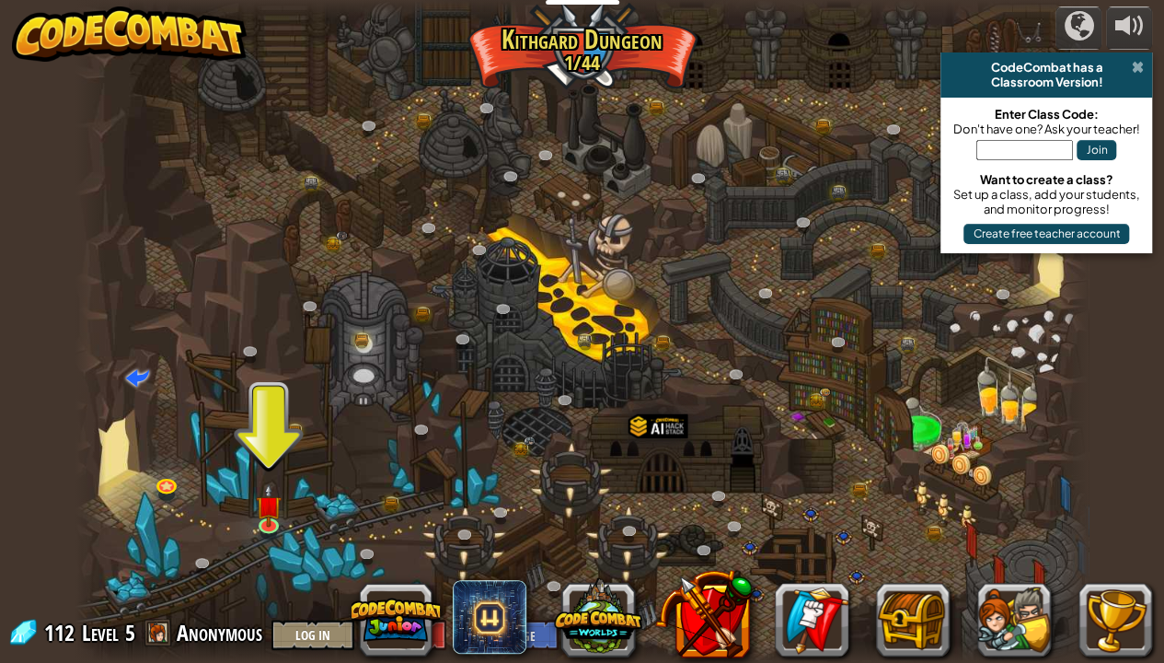
click at [1134, 61] on span at bounding box center [1137, 67] width 12 height 15
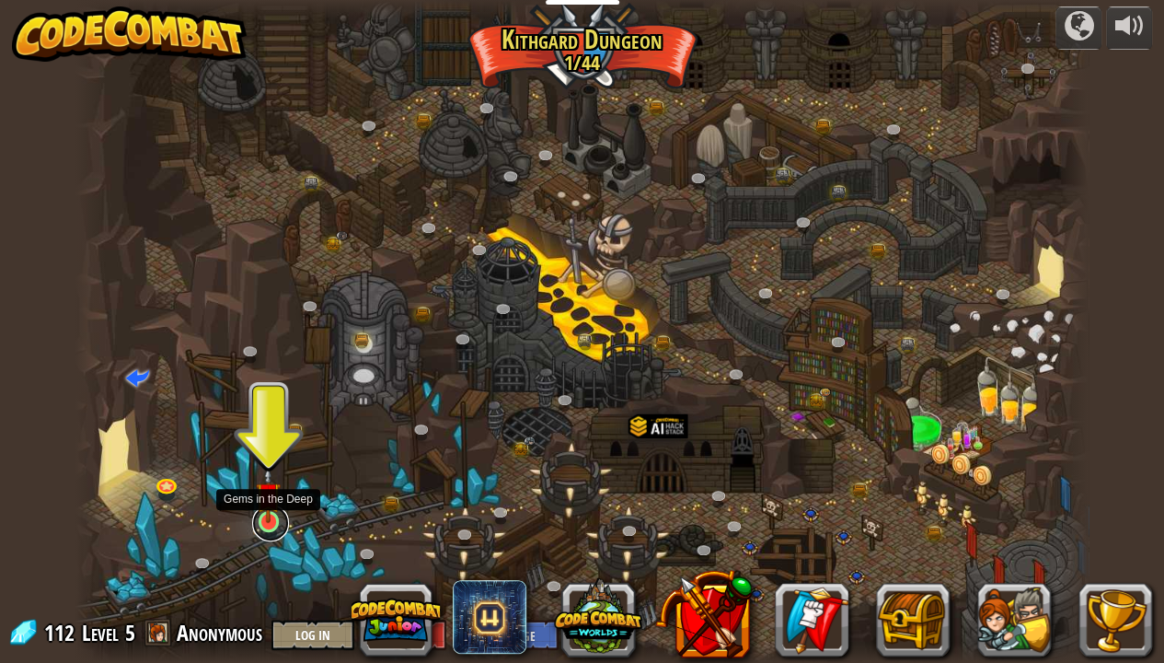
click at [275, 523] on link at bounding box center [270, 522] width 37 height 37
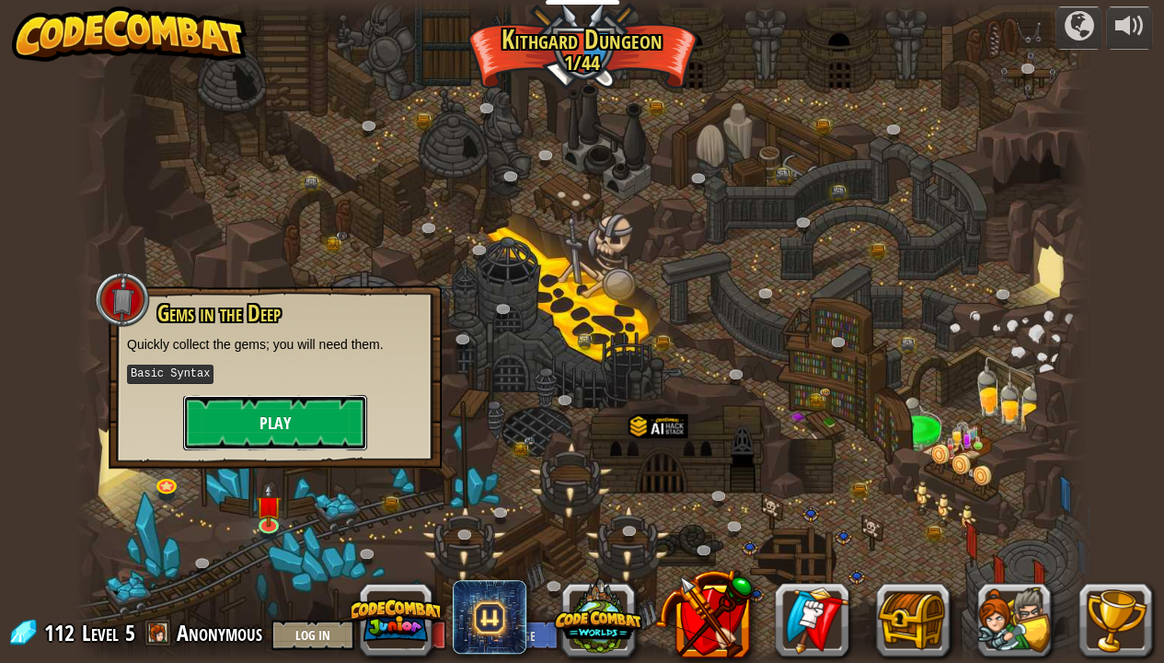
click at [224, 438] on button "Play" at bounding box center [275, 422] width 184 height 55
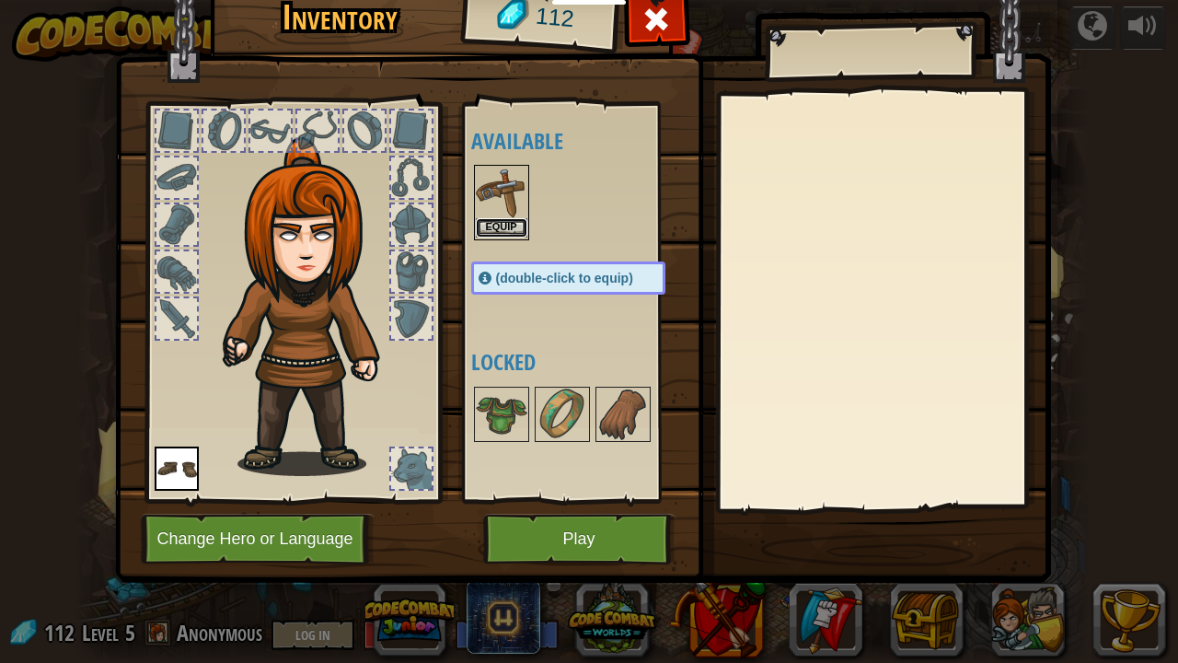
click at [504, 226] on button "Equip" at bounding box center [502, 227] width 52 height 19
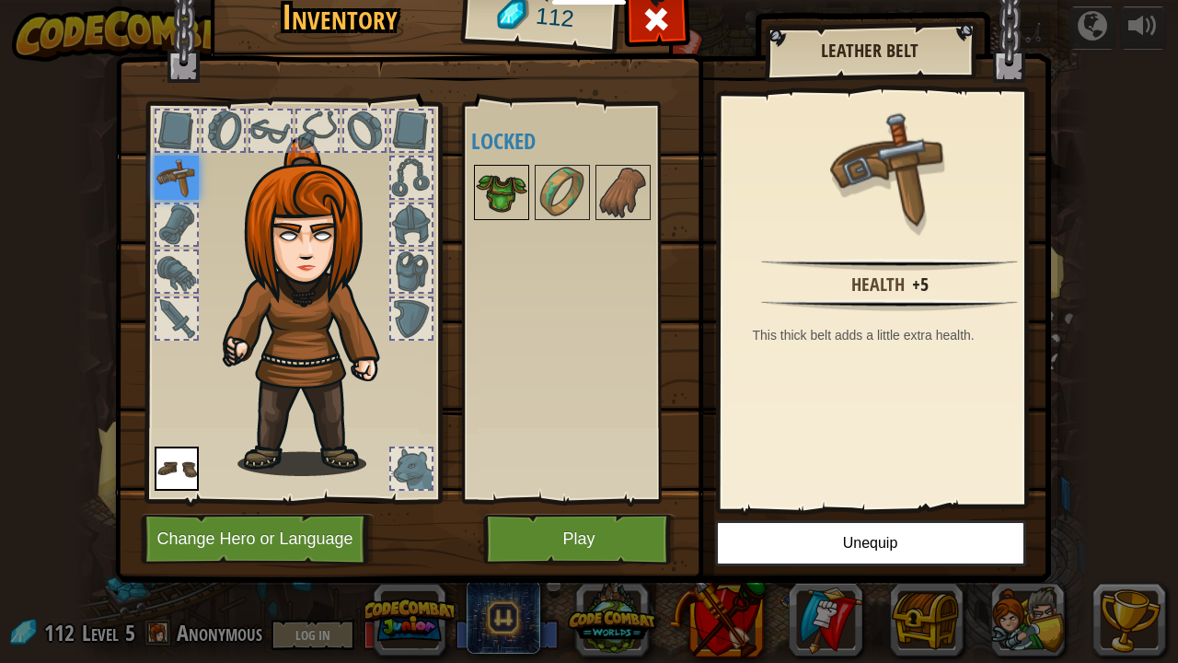
click at [503, 189] on img at bounding box center [502, 193] width 52 height 52
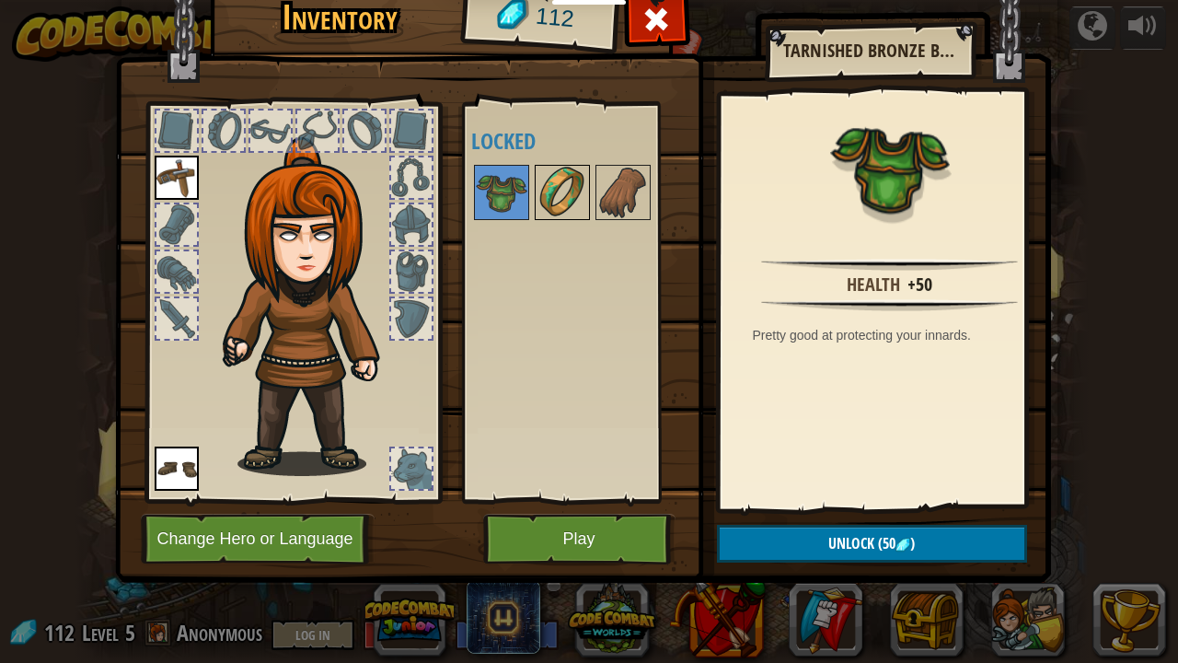
click at [582, 213] on img at bounding box center [563, 193] width 52 height 52
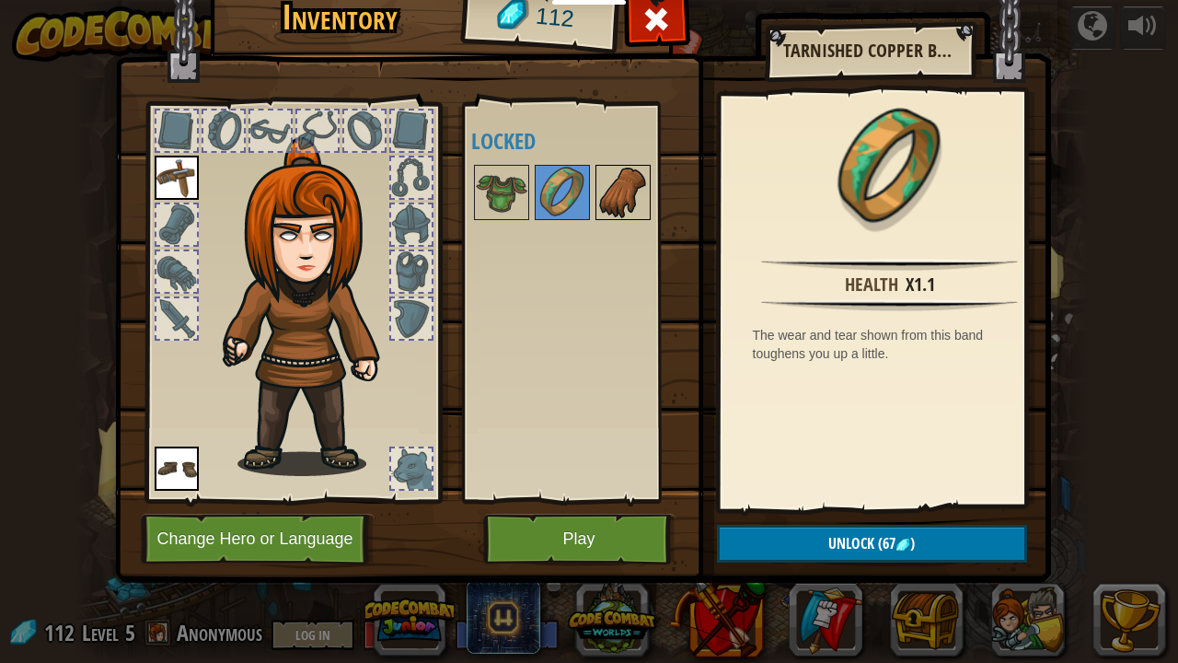
click at [621, 193] on img at bounding box center [623, 193] width 52 height 52
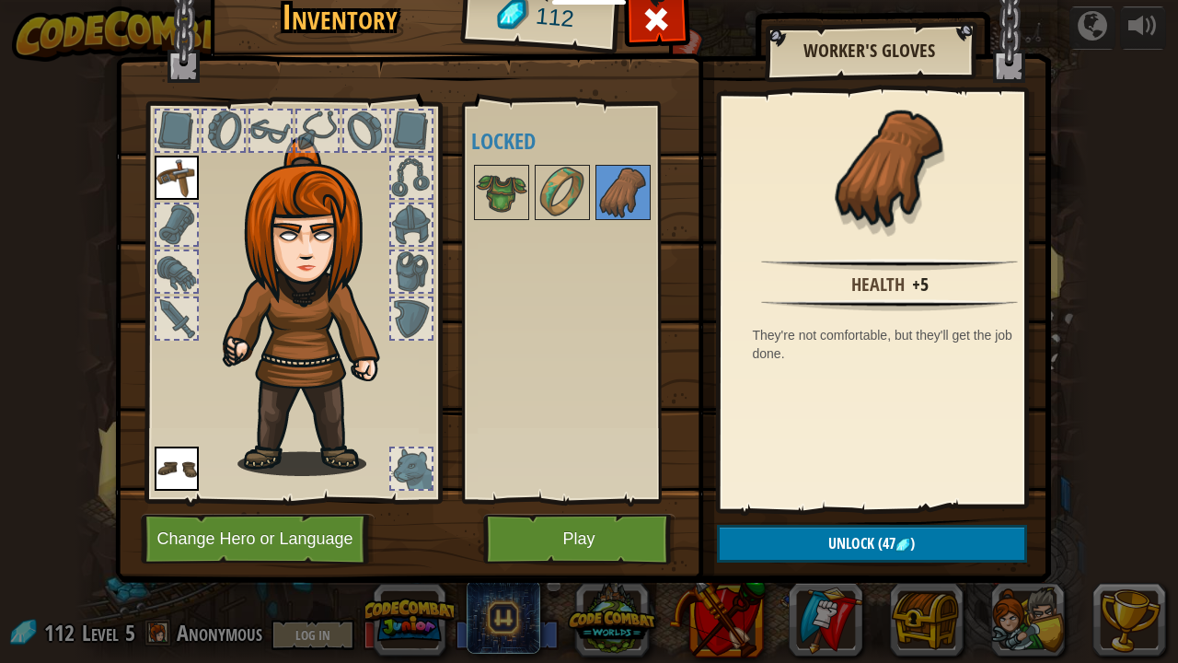
click at [593, 188] on div at bounding box center [586, 192] width 231 height 61
click at [508, 186] on img at bounding box center [502, 193] width 52 height 52
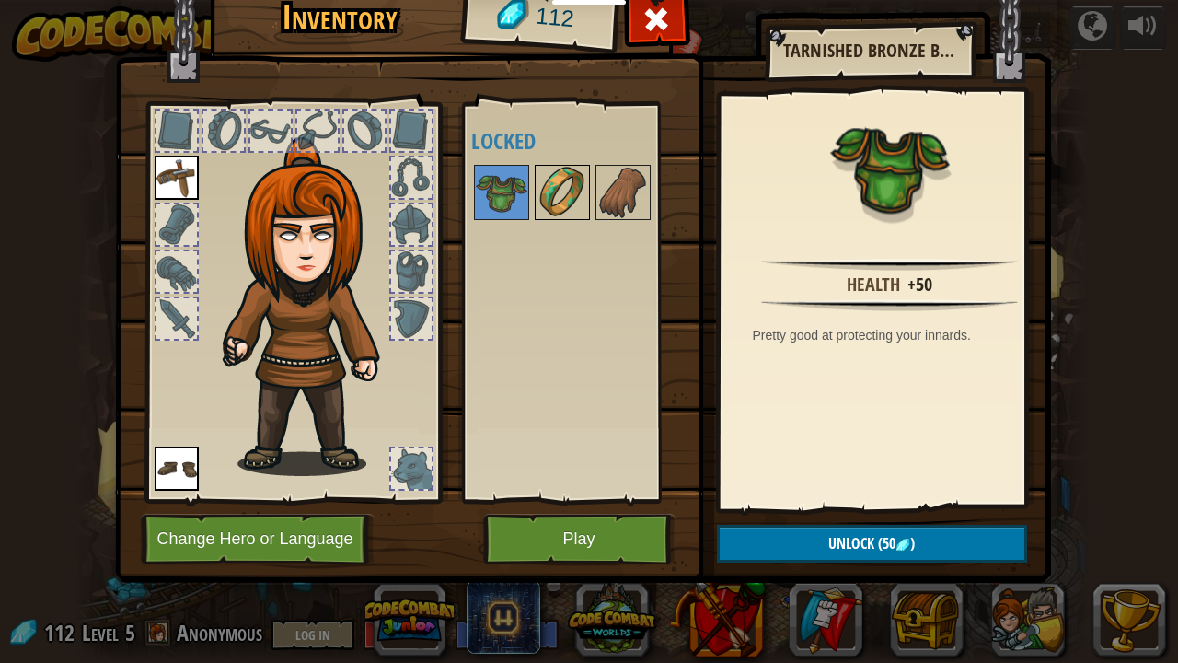
click at [545, 188] on img at bounding box center [563, 193] width 52 height 52
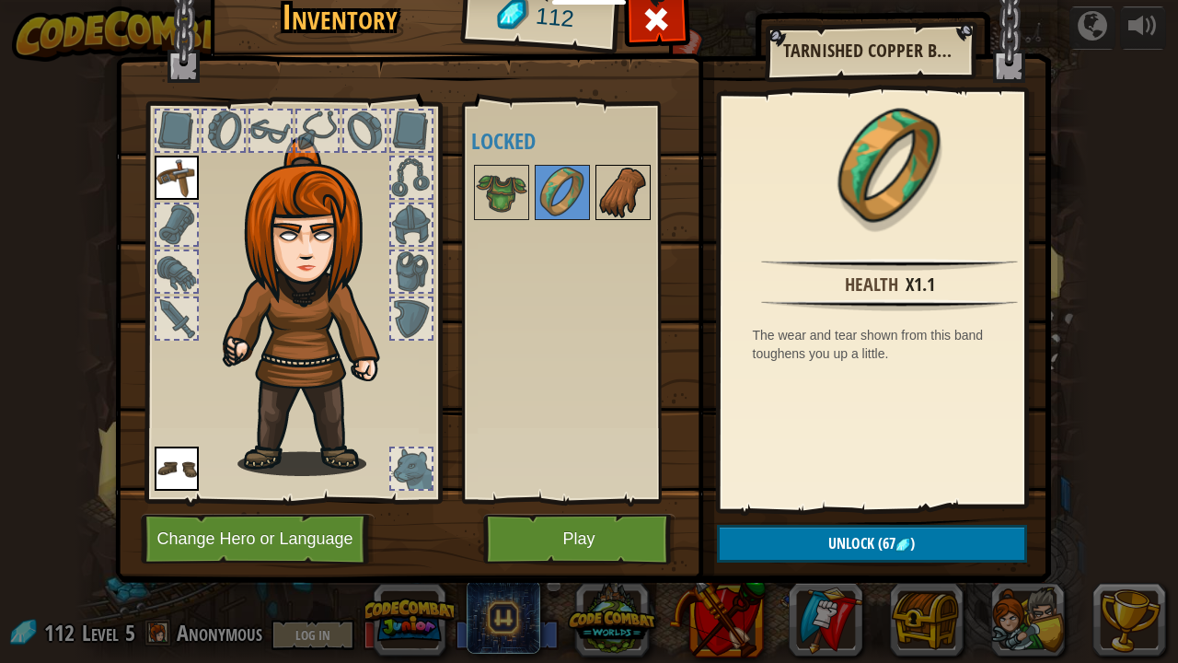
click at [608, 187] on img at bounding box center [623, 193] width 52 height 52
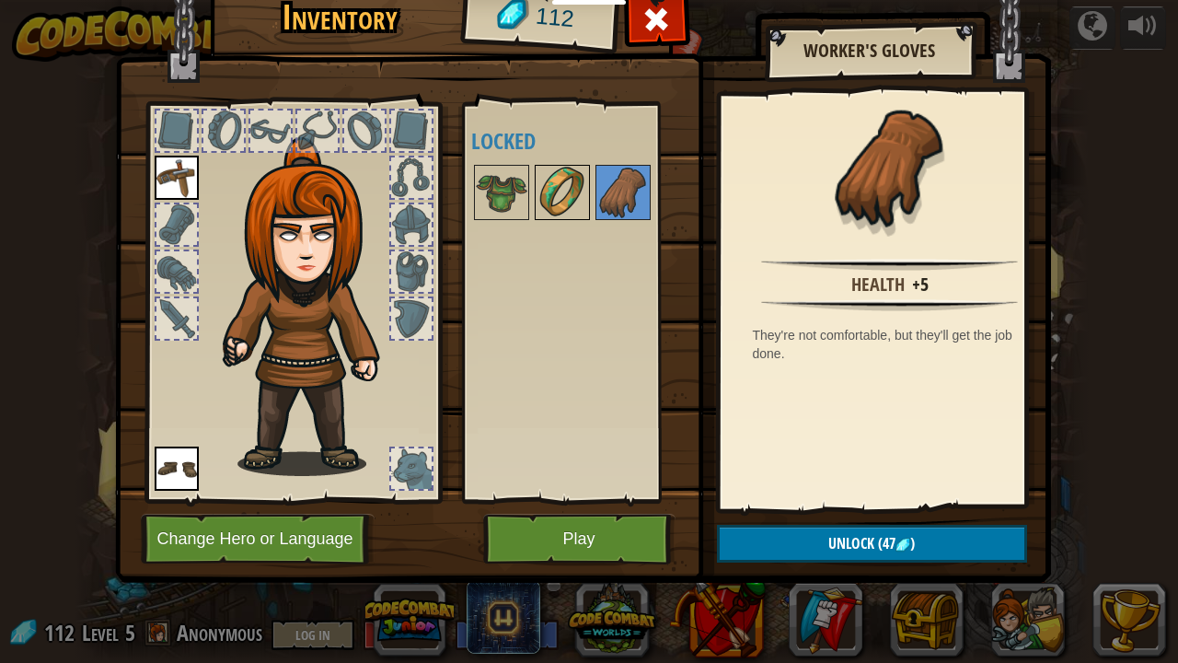
click at [550, 169] on img at bounding box center [563, 193] width 52 height 52
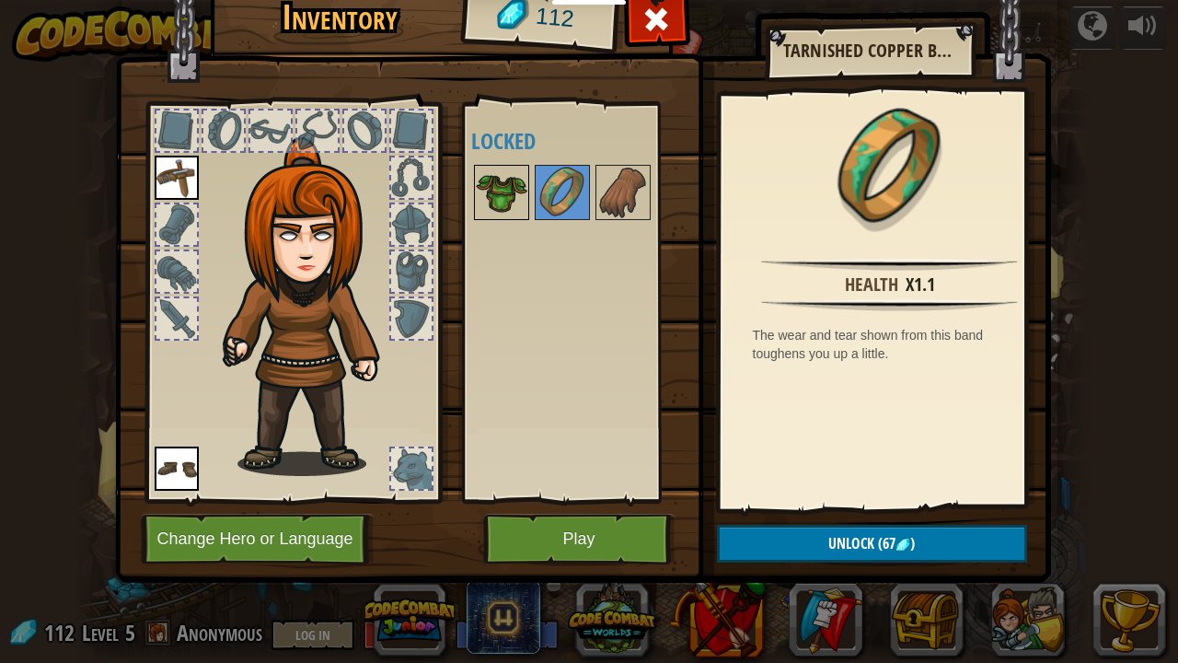
click at [513, 169] on img at bounding box center [502, 193] width 52 height 52
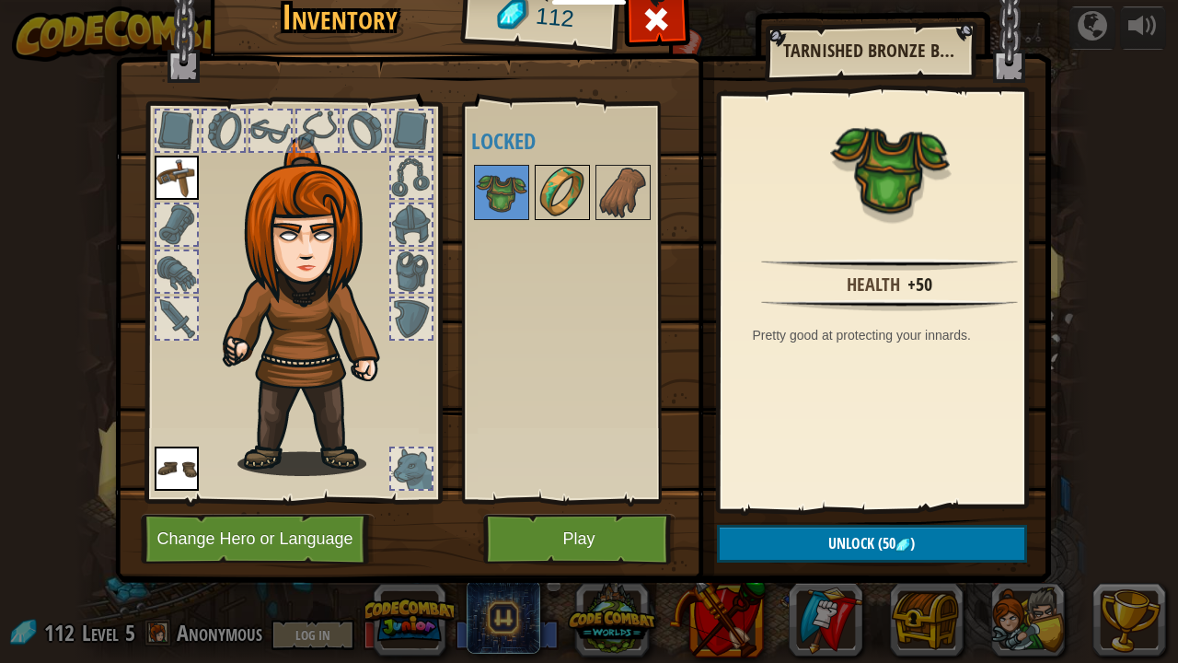
click at [544, 174] on img at bounding box center [563, 193] width 52 height 52
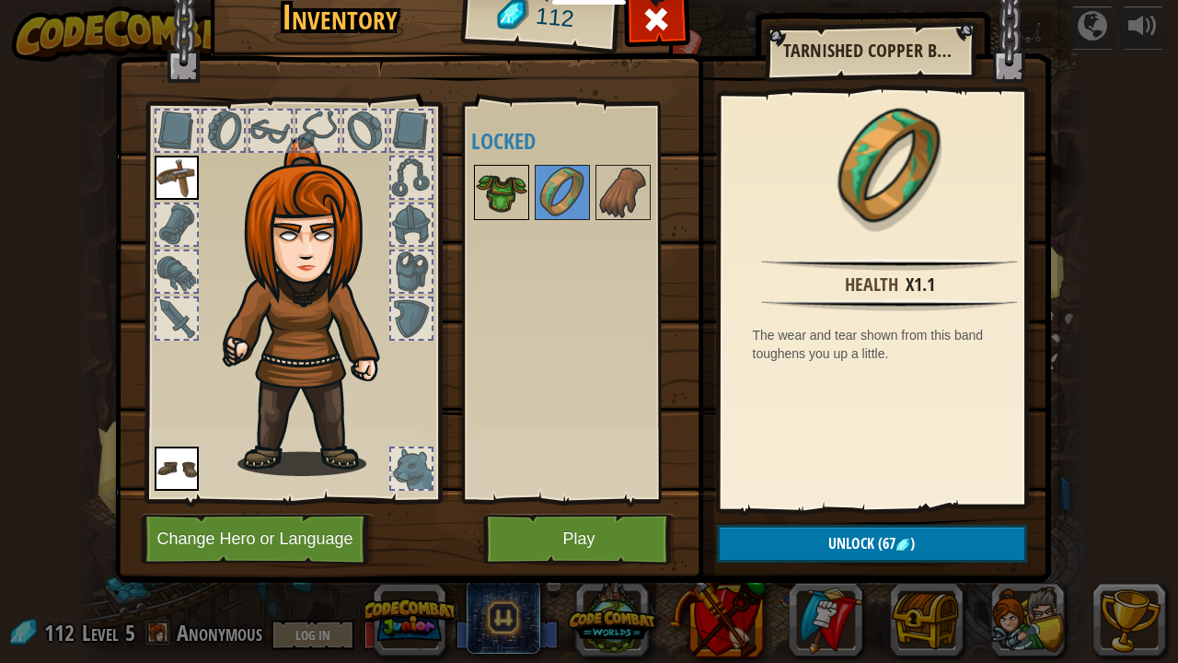
click at [522, 175] on img at bounding box center [502, 193] width 52 height 52
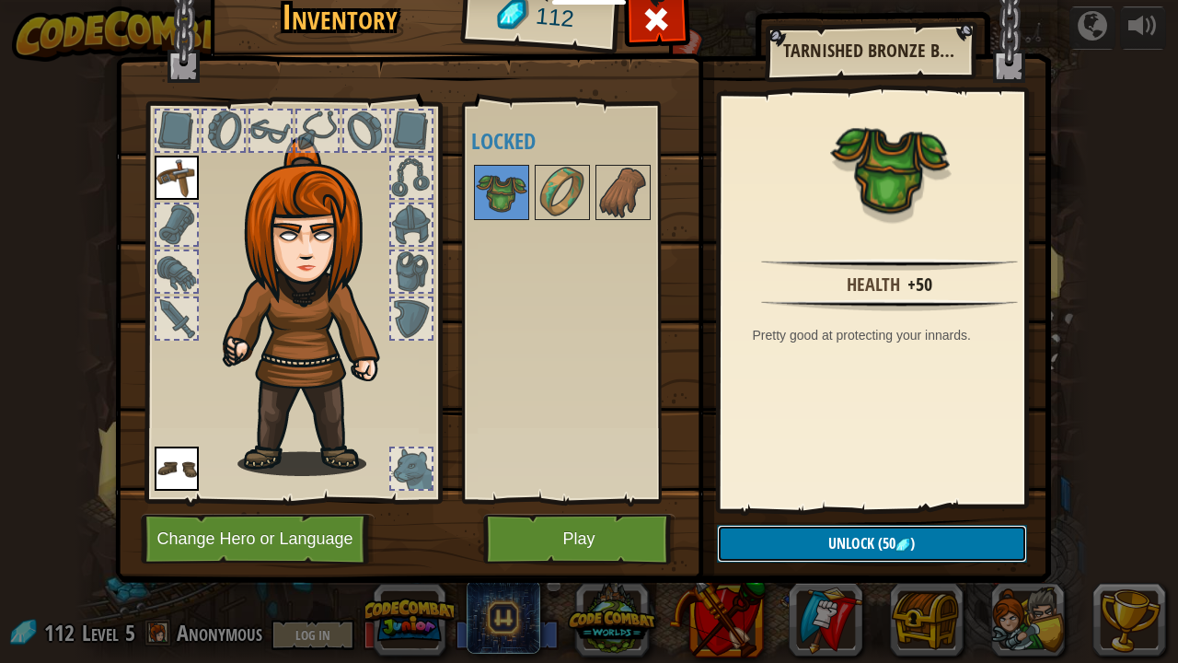
click at [777, 530] on button "Unlock (50 )" at bounding box center [872, 544] width 310 height 38
click at [558, 193] on img at bounding box center [563, 193] width 52 height 52
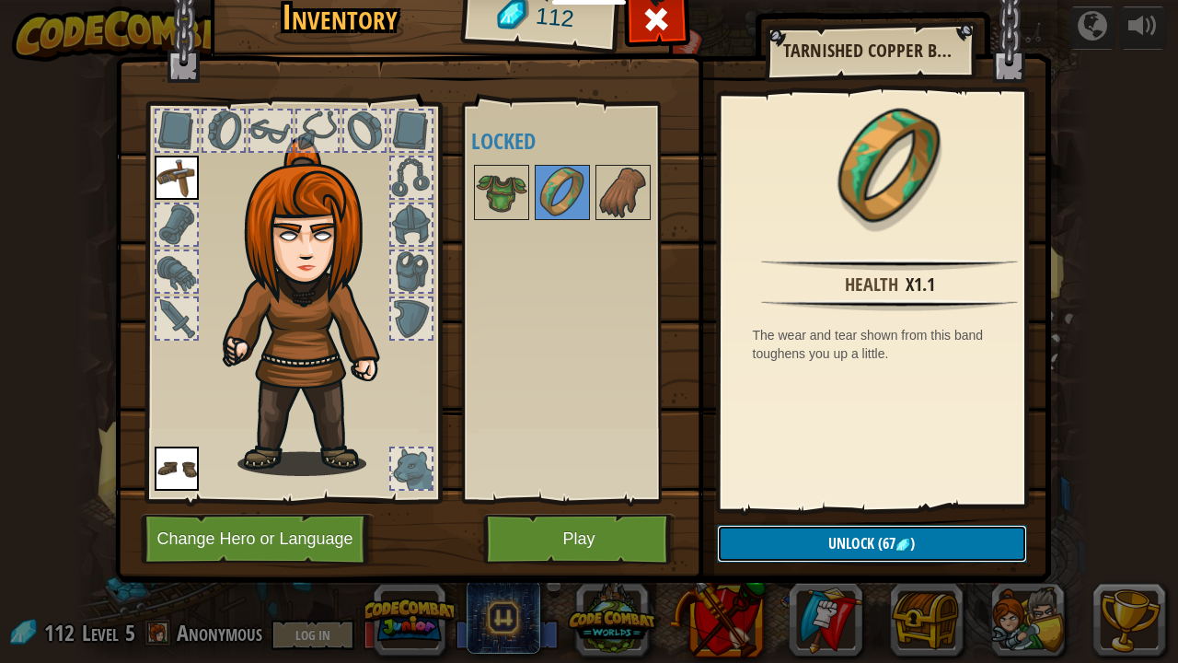
click at [810, 542] on button "Unlock (67 )" at bounding box center [872, 544] width 310 height 38
click at [842, 534] on button "Confirm" at bounding box center [872, 544] width 310 height 38
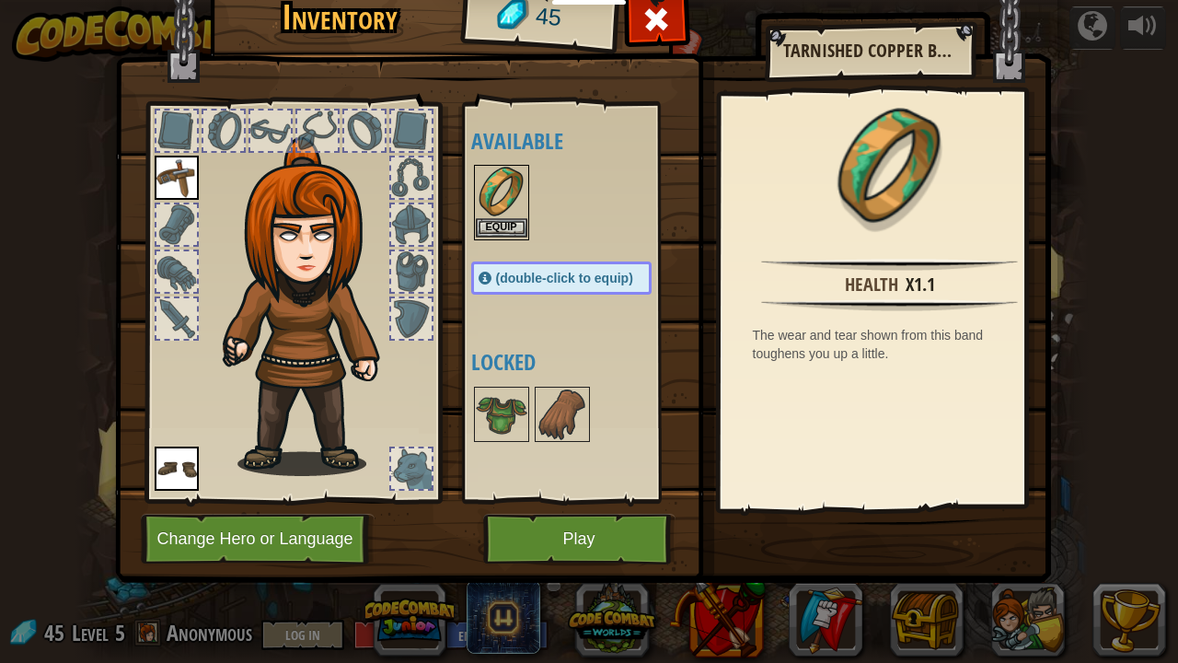
click at [503, 199] on img at bounding box center [502, 193] width 52 height 52
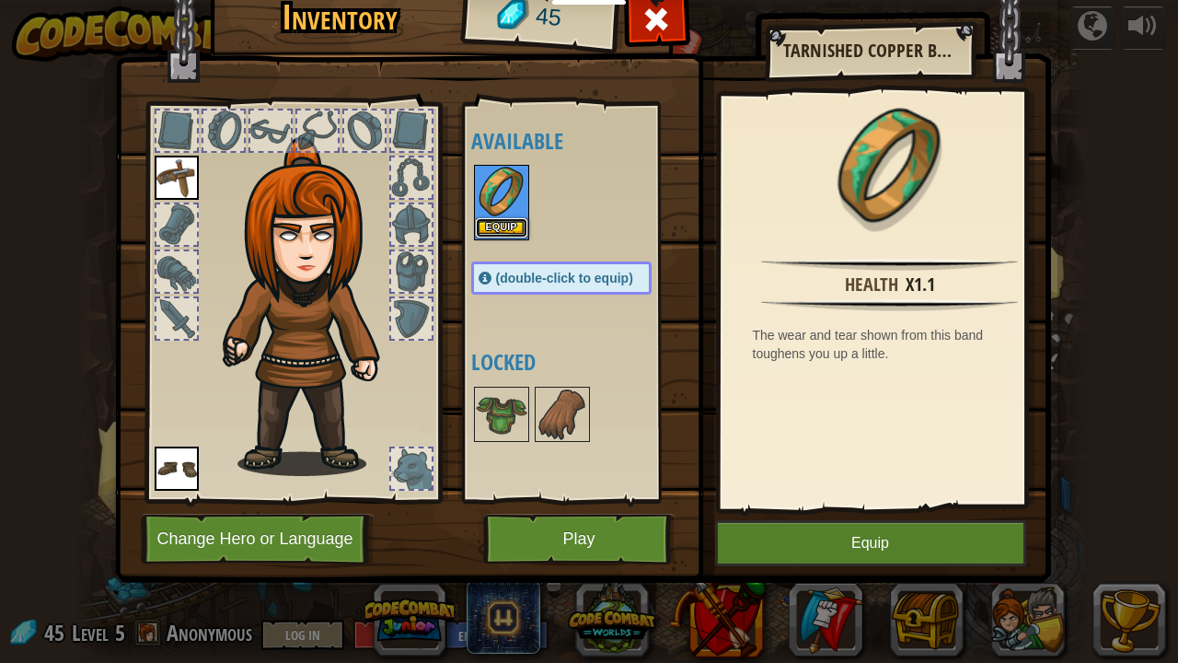
click at [512, 226] on button "Equip" at bounding box center [502, 227] width 52 height 19
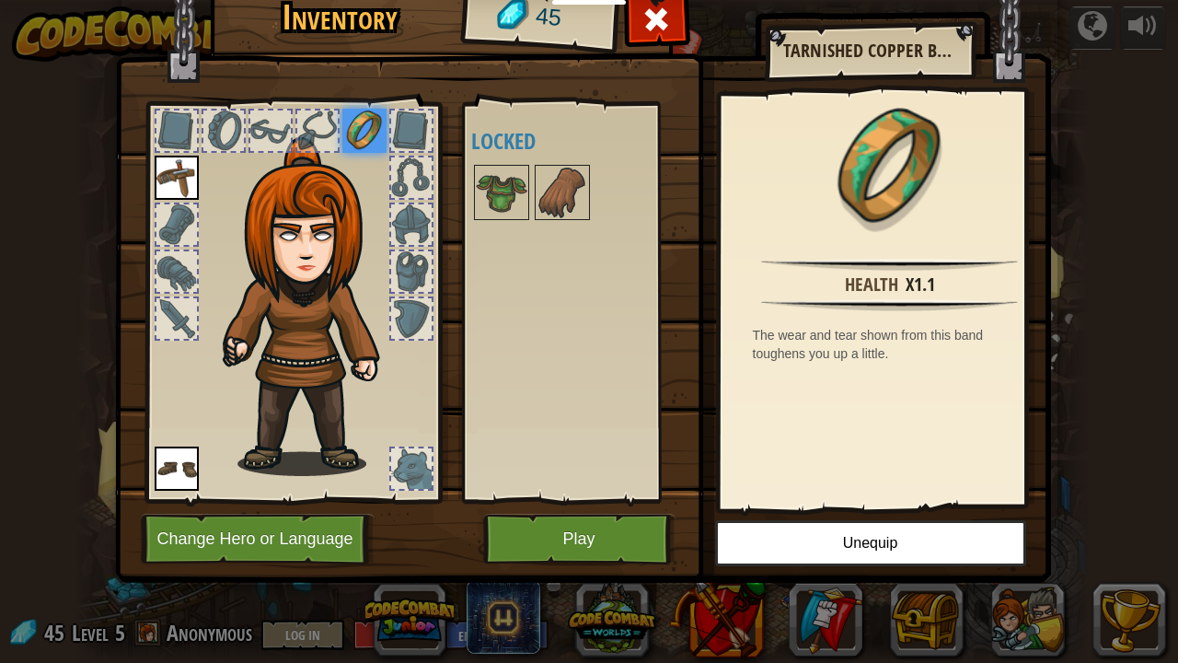
click at [512, 157] on div "Available Equip Equip Equip (double-click to equip) Locked" at bounding box center [579, 302] width 217 height 384
click at [512, 166] on div at bounding box center [501, 192] width 55 height 55
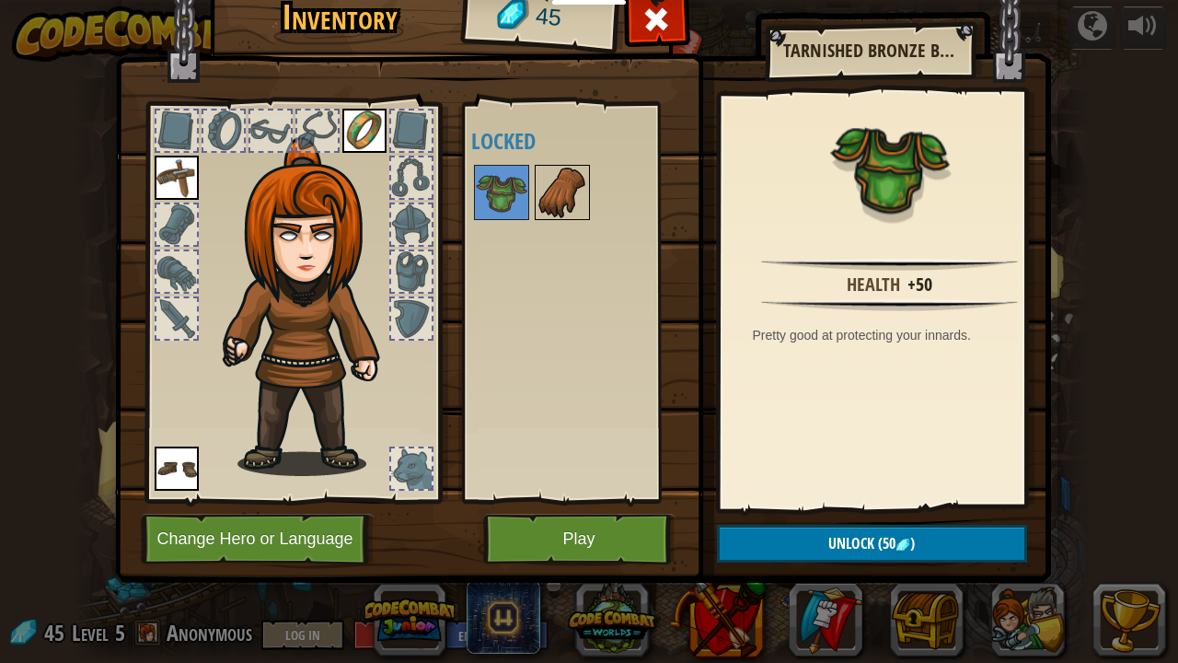
click at [553, 180] on img at bounding box center [563, 193] width 52 height 52
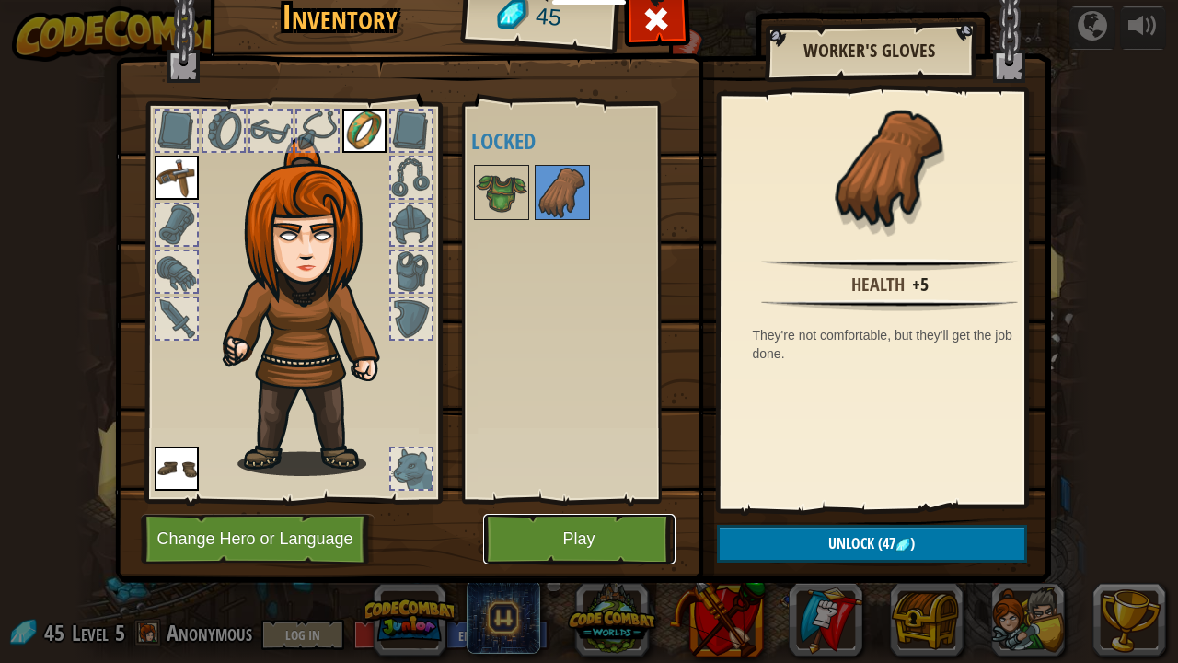
click at [627, 545] on button "Play" at bounding box center [579, 539] width 192 height 51
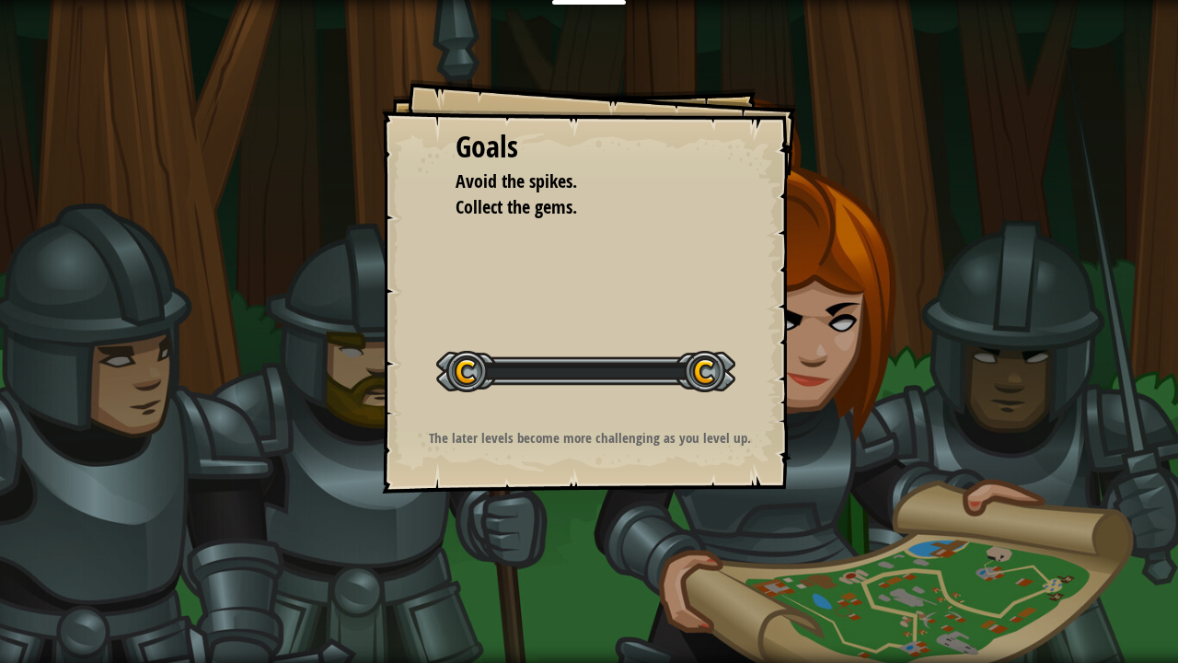
click at [608, 532] on div "Goals Avoid the spikes. Collect the gems. Start Level Error loading from server…" at bounding box center [589, 331] width 1178 height 663
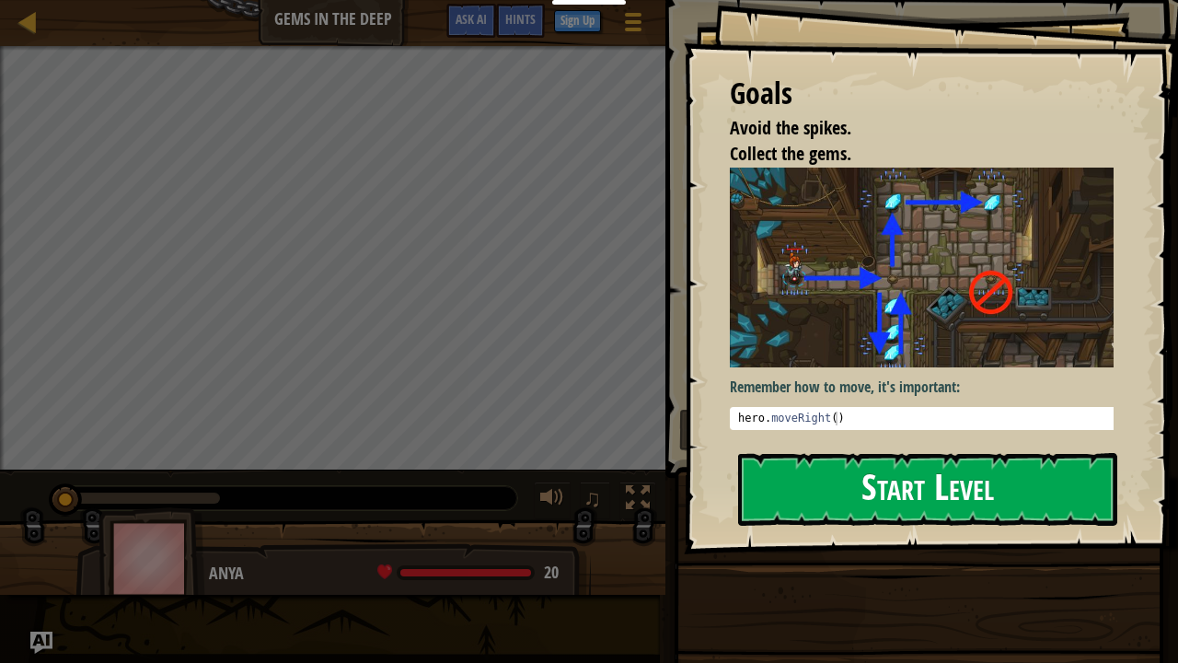
click at [892, 479] on button "Start Level" at bounding box center [927, 489] width 379 height 73
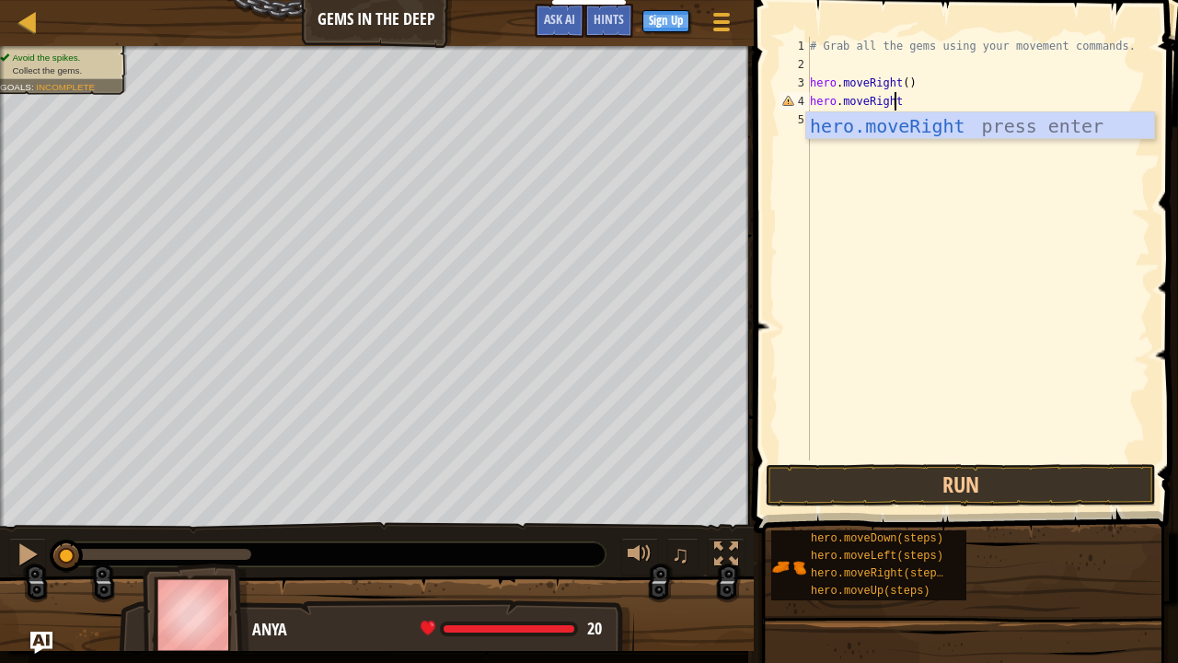
scroll to position [8, 6]
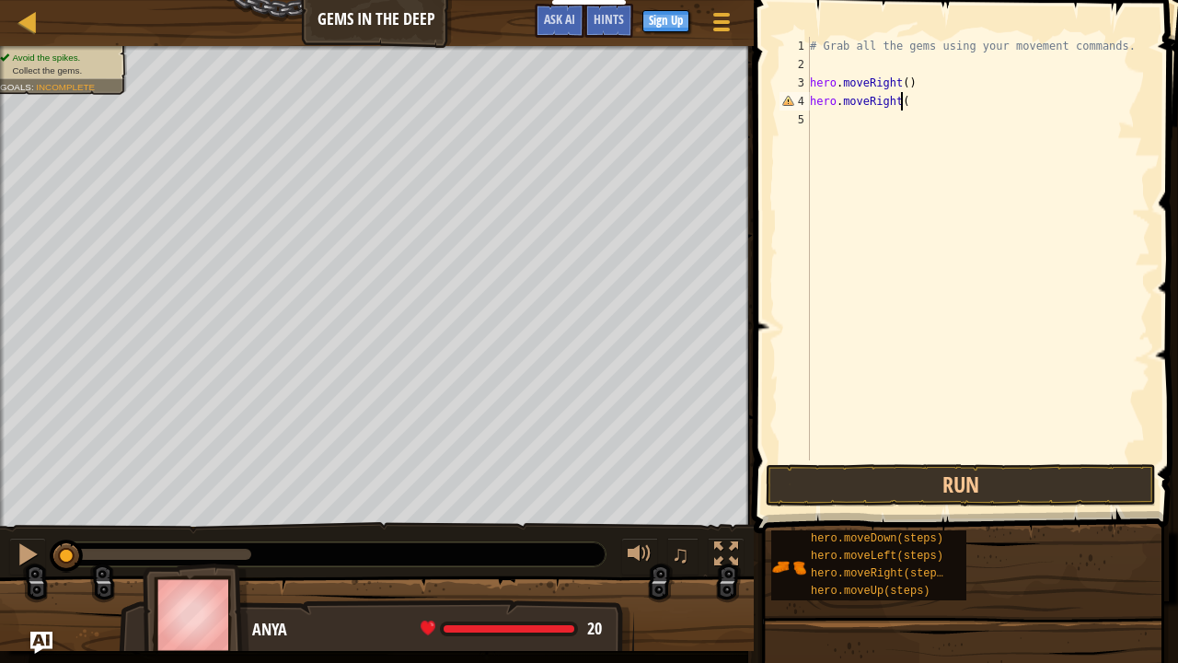
type textarea "hero.moveRight()"
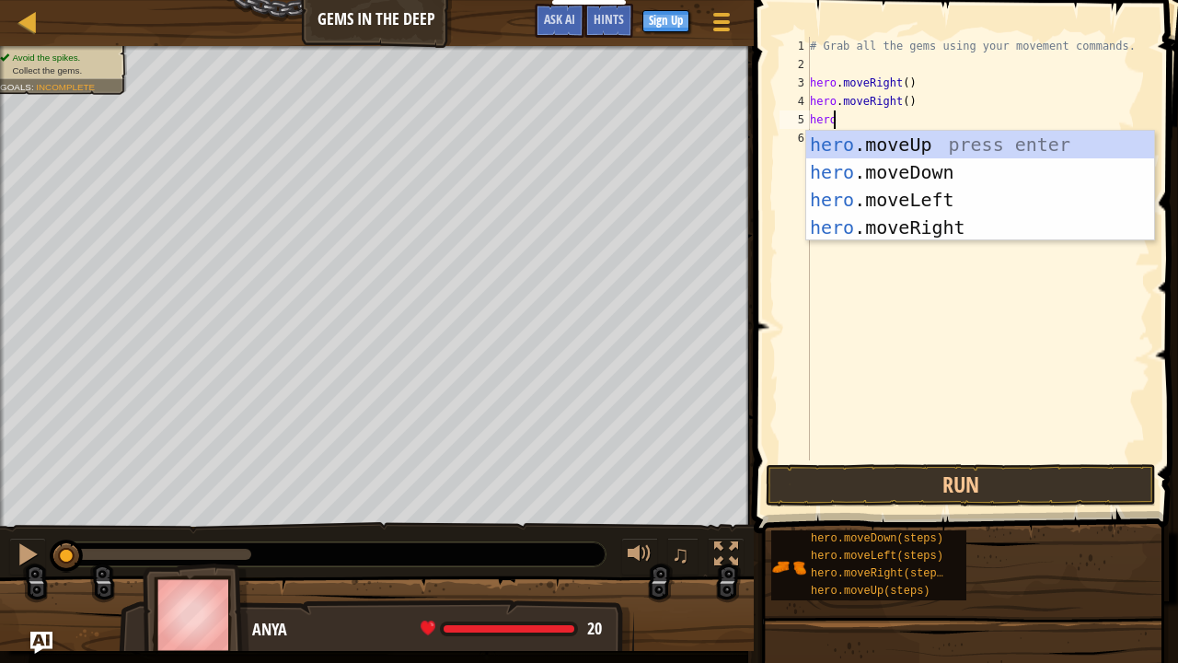
scroll to position [8, 1]
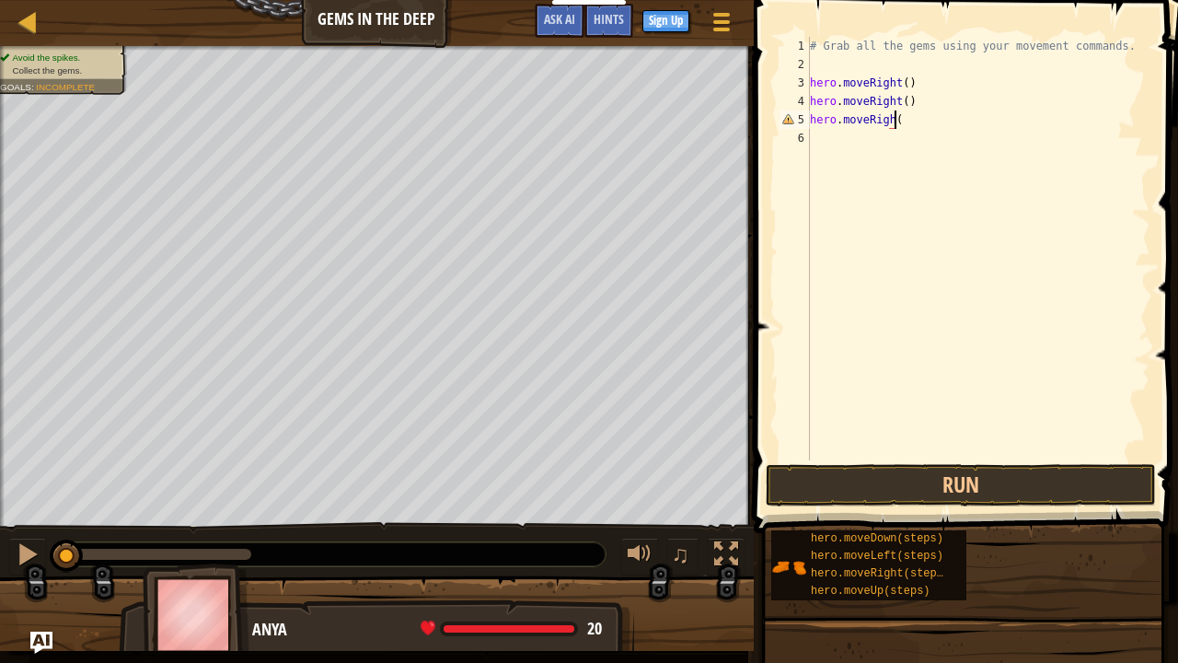
type textarea "hero.moveRigh()"
type textarea "hero.moveUp()"
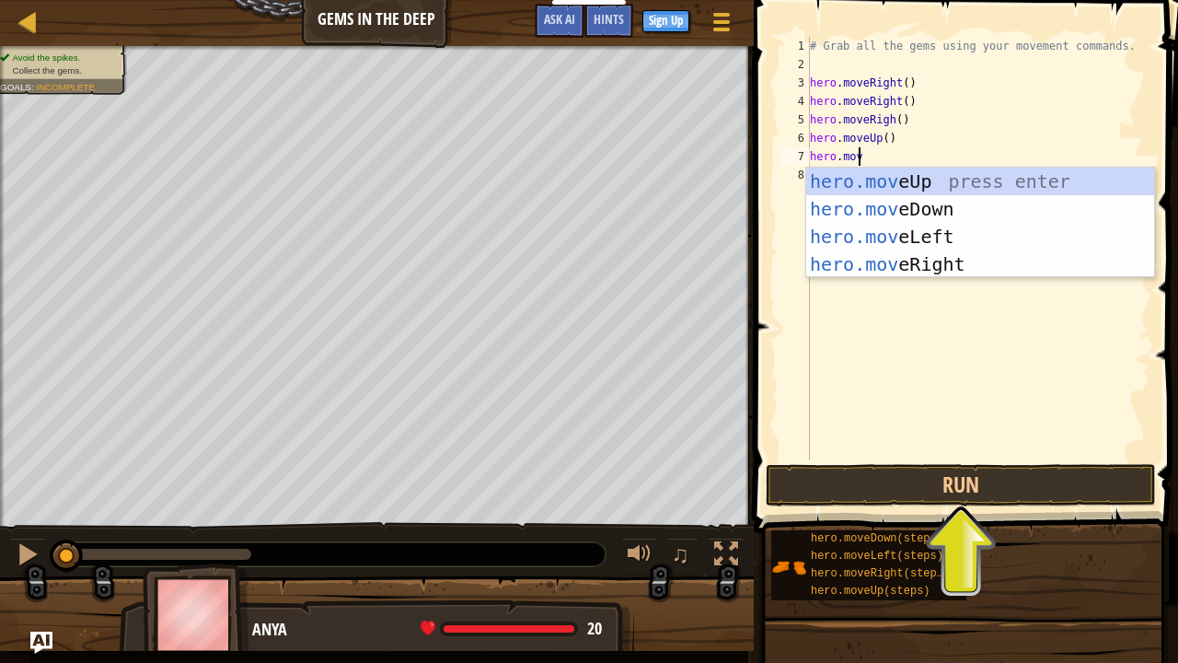
scroll to position [8, 3]
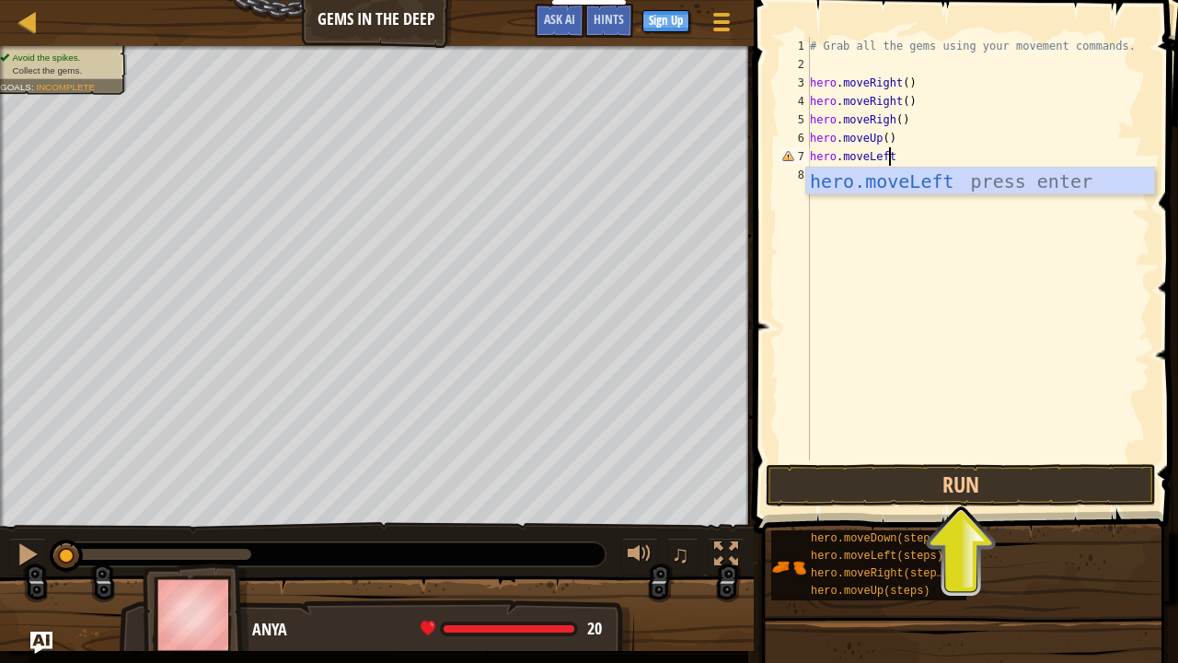
type textarea "hero.moveLeft()"
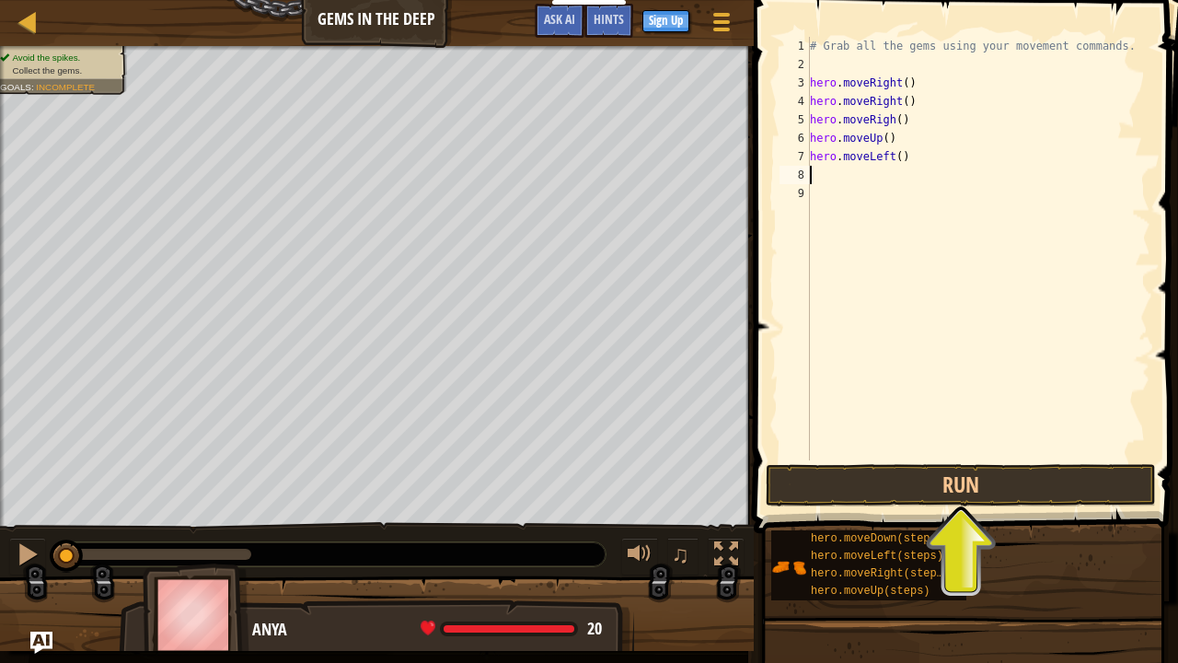
scroll to position [8, 0]
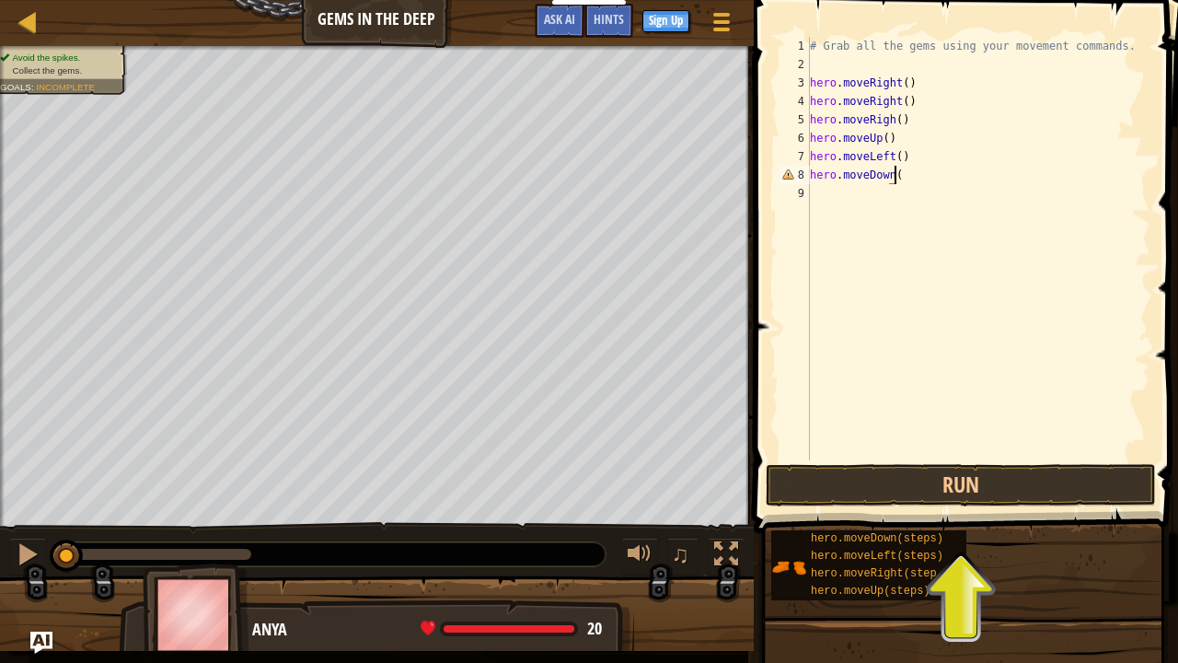
type textarea "hero.moveDown()"
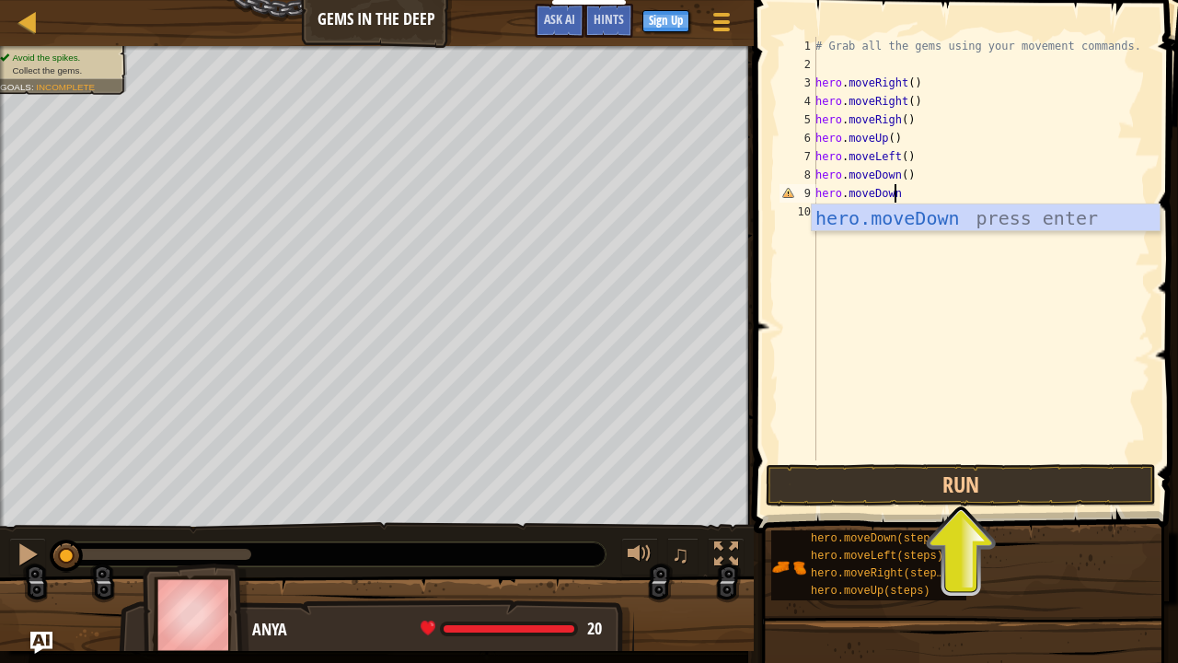
scroll to position [8, 6]
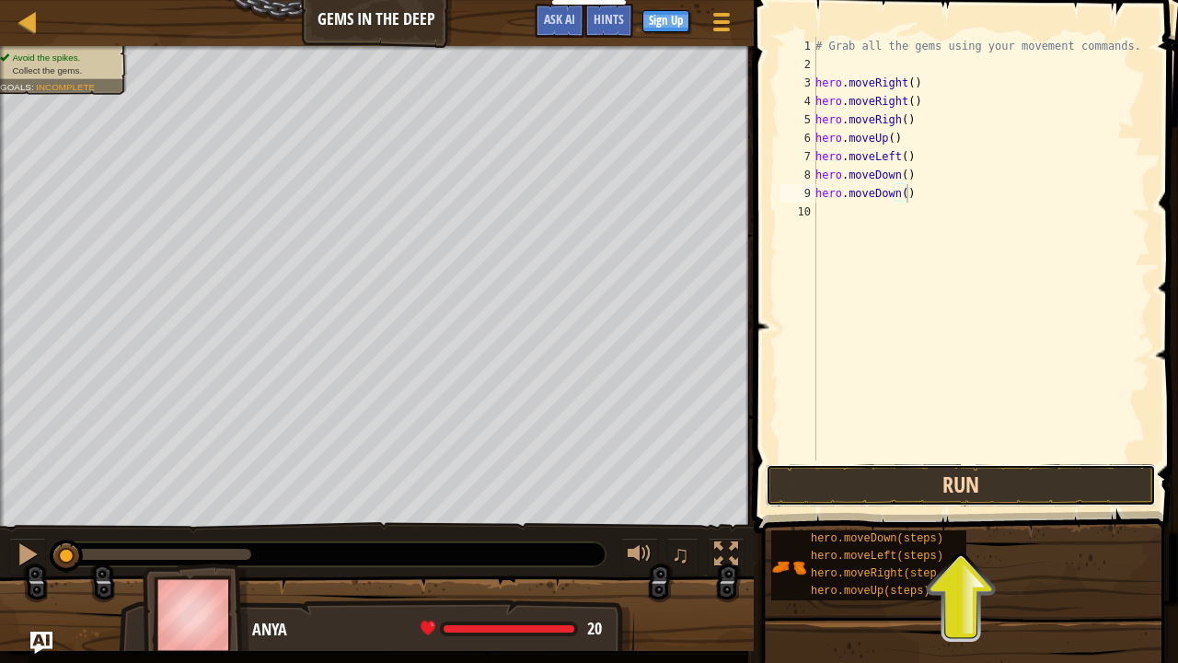
click at [916, 497] on button "Run" at bounding box center [961, 485] width 390 height 42
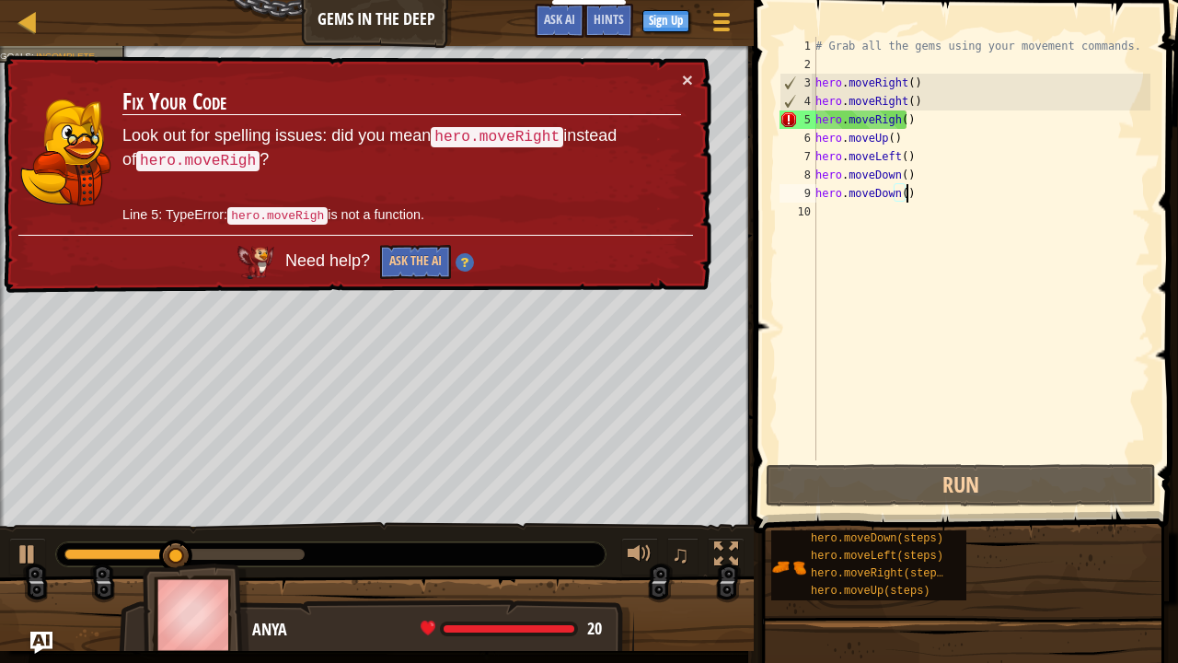
click at [886, 117] on div "# Grab all the gems using your movement commands. hero . moveRight ( ) hero . m…" at bounding box center [981, 267] width 339 height 460
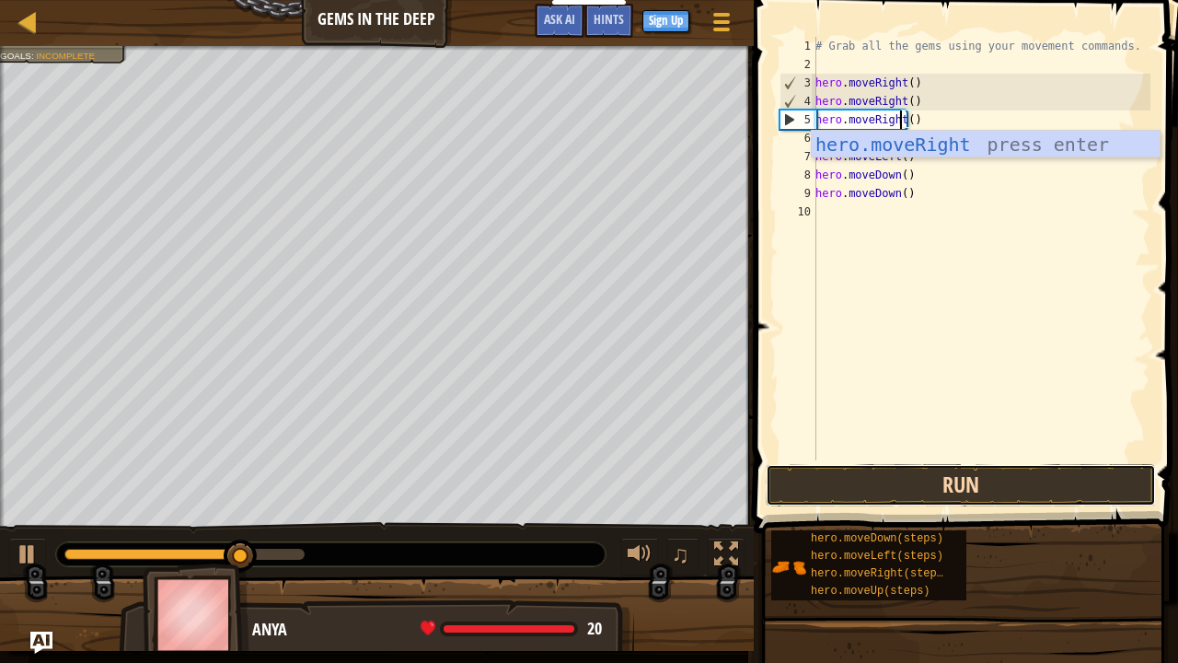
click at [1044, 486] on button "Run" at bounding box center [961, 485] width 390 height 42
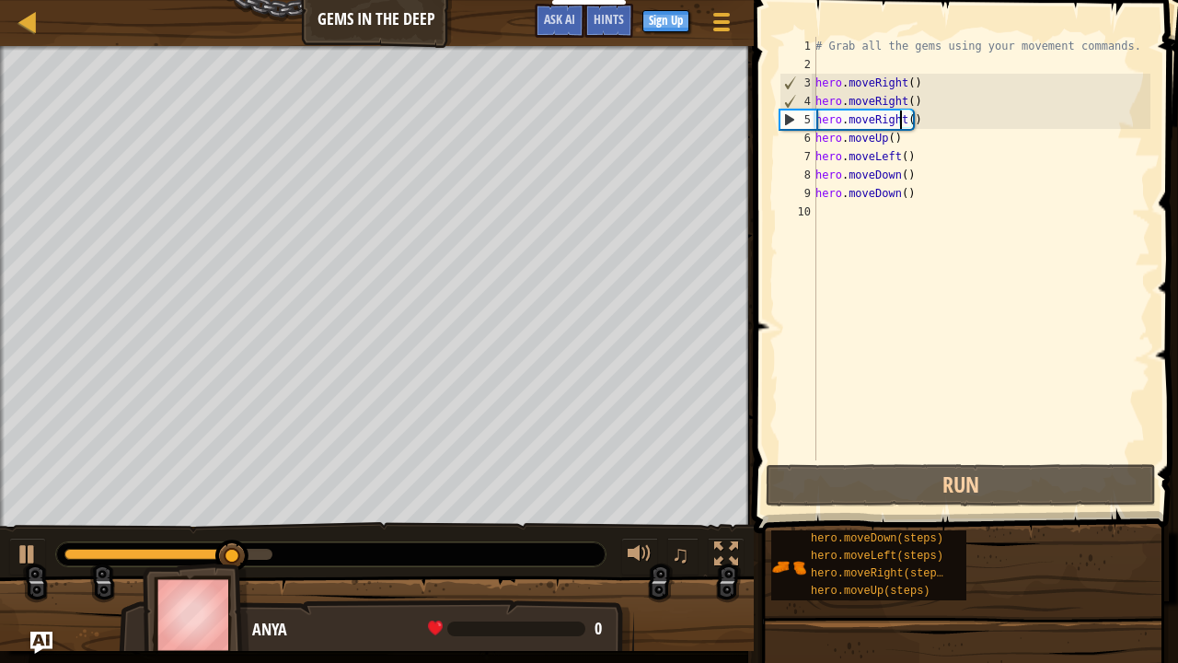
click at [928, 173] on div "# Grab all the gems using your movement commands. hero . moveRight ( ) hero . m…" at bounding box center [981, 267] width 339 height 460
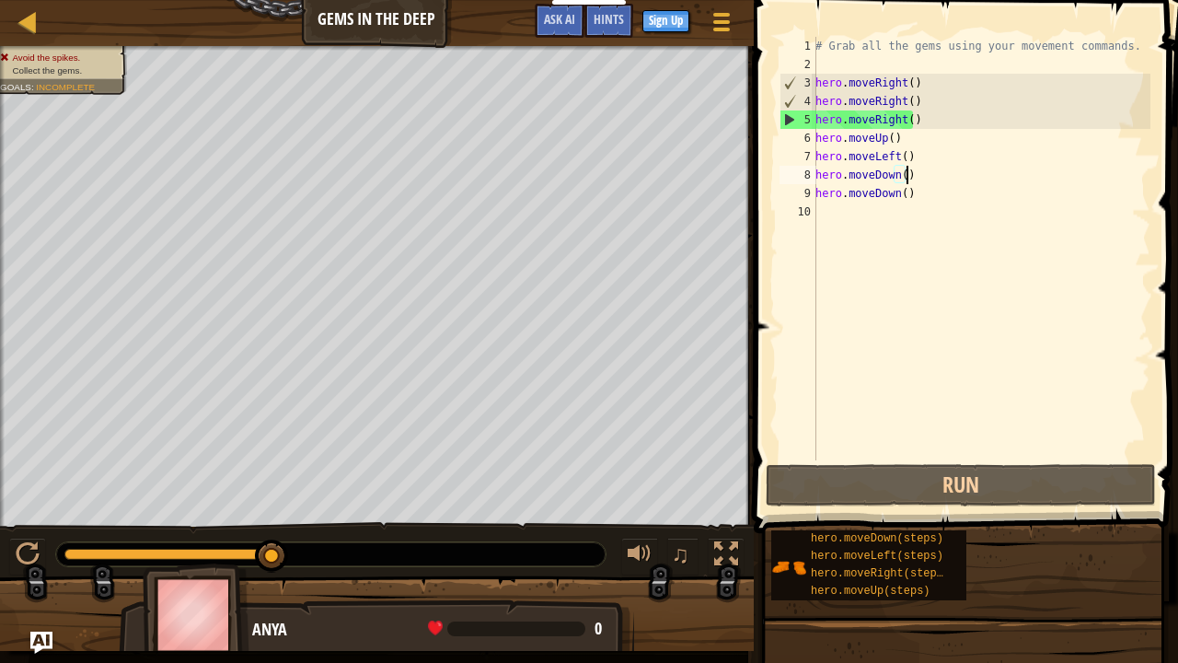
click at [786, 122] on div "5" at bounding box center [799, 119] width 36 height 18
type textarea "hero.moveRight()"
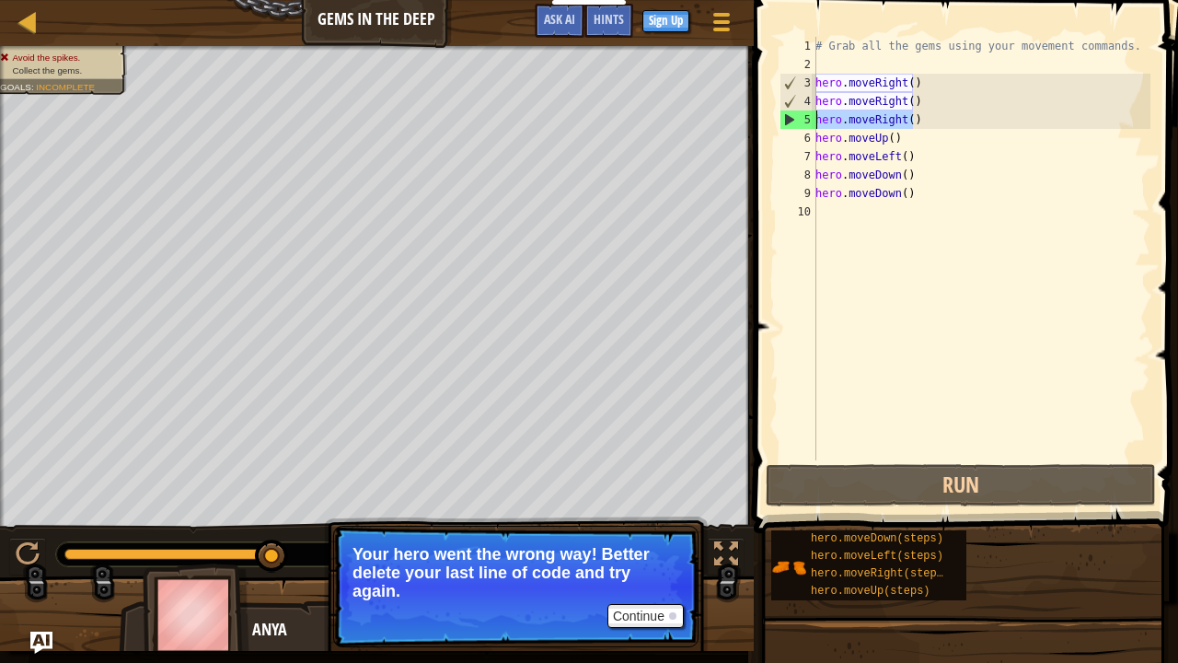
drag, startPoint x: 930, startPoint y: 116, endPoint x: 764, endPoint y: 123, distance: 165.9
click at [764, 123] on div "hero.moveRight() 1 2 3 4 5 6 7 8 9 10 # Grab all the gems using your movement c…" at bounding box center [963, 302] width 430 height 587
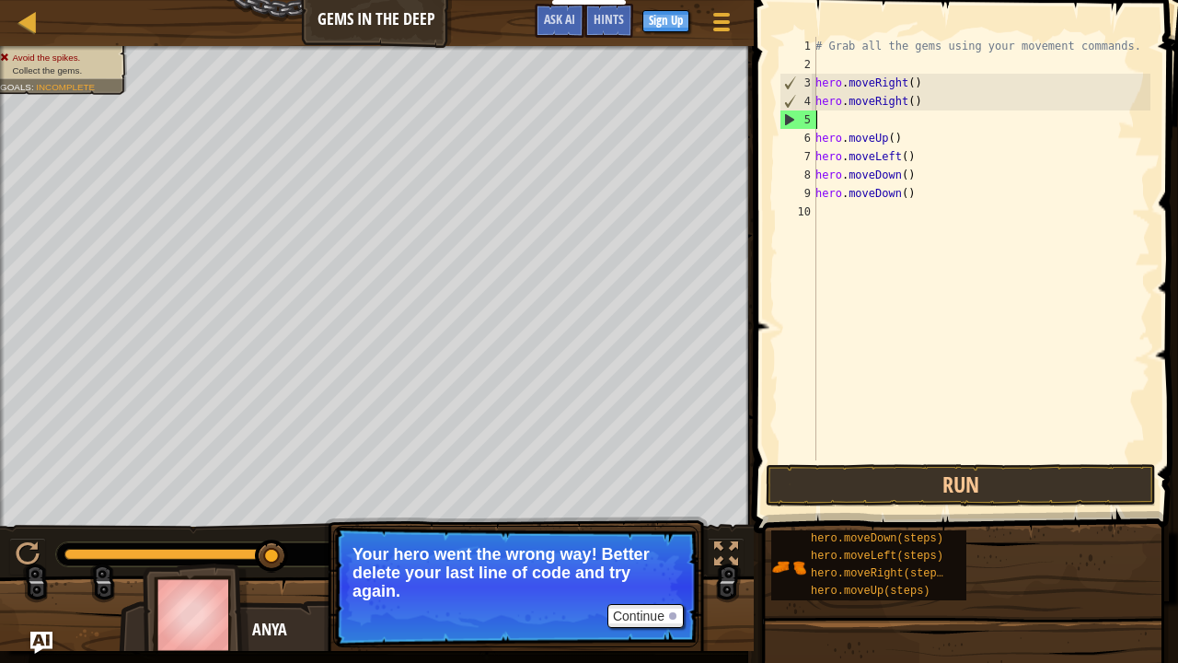
scroll to position [8, 0]
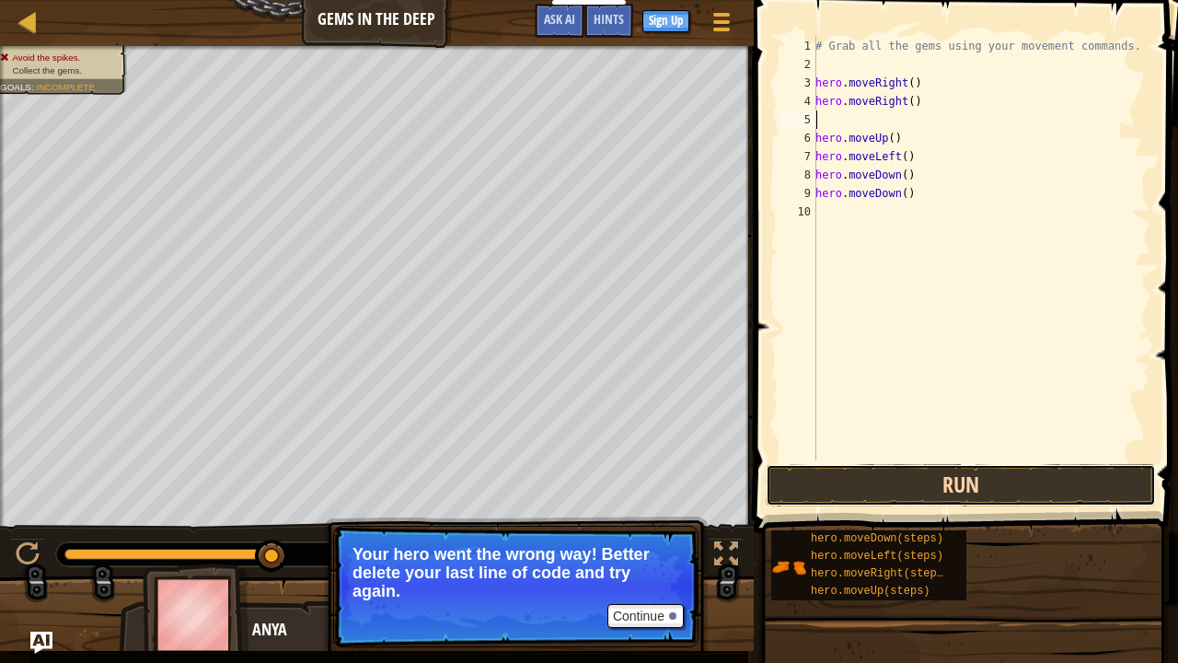
click at [935, 467] on button "Run" at bounding box center [961, 485] width 390 height 42
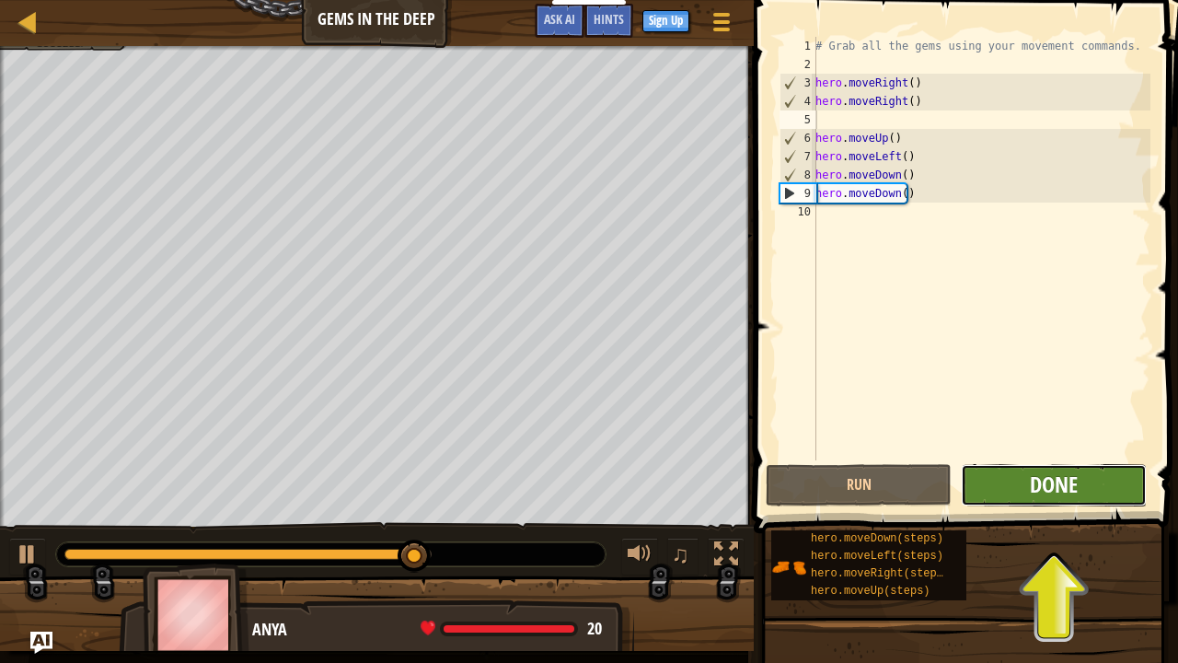
click at [1057, 485] on span "Done" at bounding box center [1054, 483] width 48 height 29
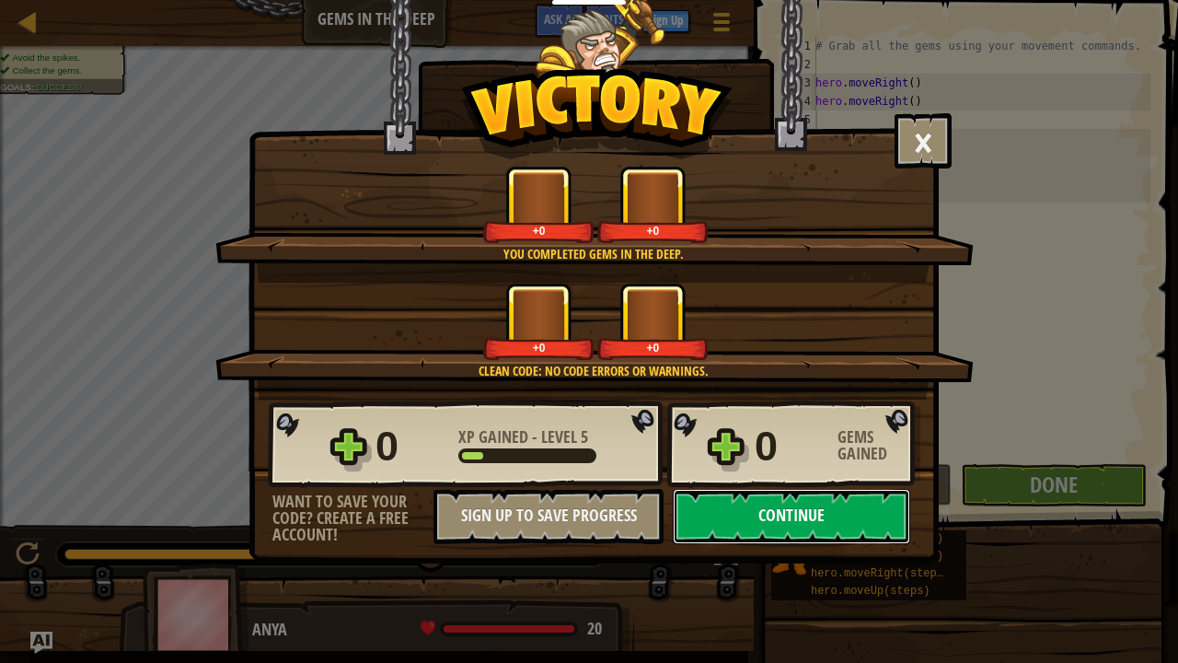
click at [749, 520] on button "Continue" at bounding box center [791, 516] width 237 height 55
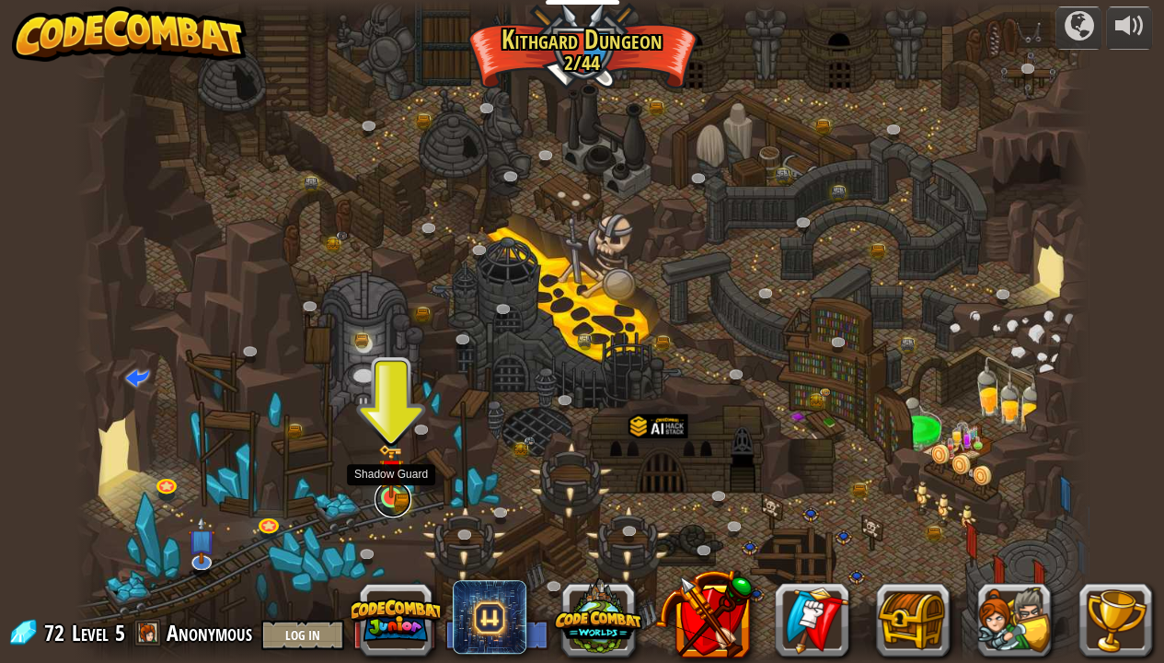
click at [388, 501] on link at bounding box center [393, 499] width 37 height 37
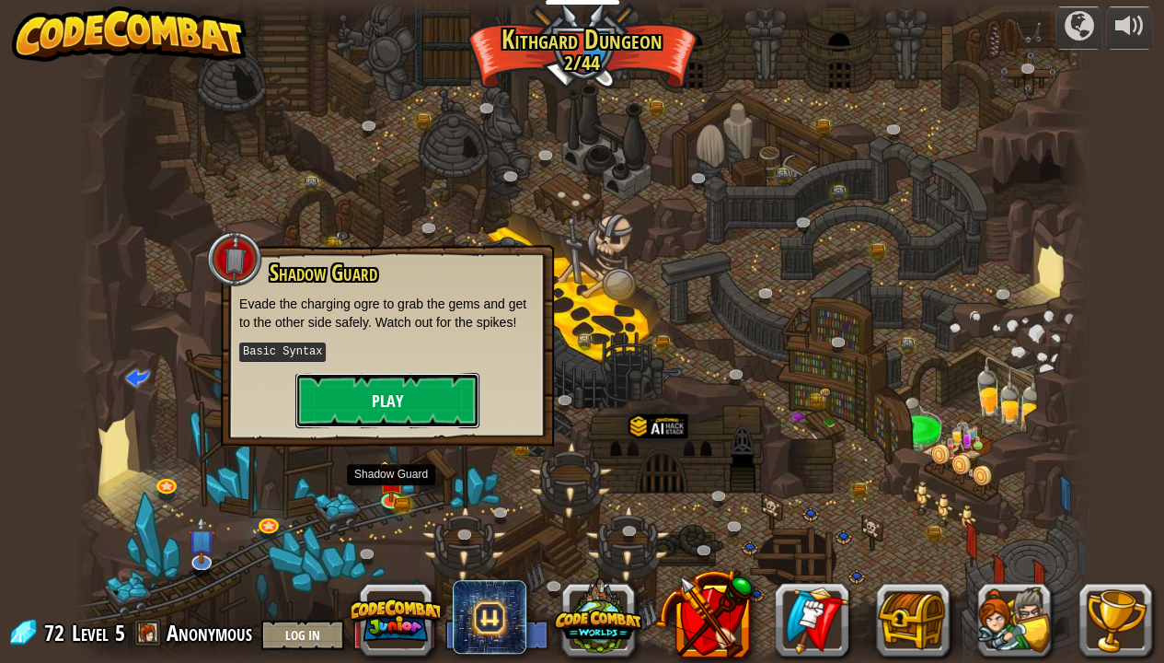
click at [402, 381] on button "Play" at bounding box center [387, 400] width 184 height 55
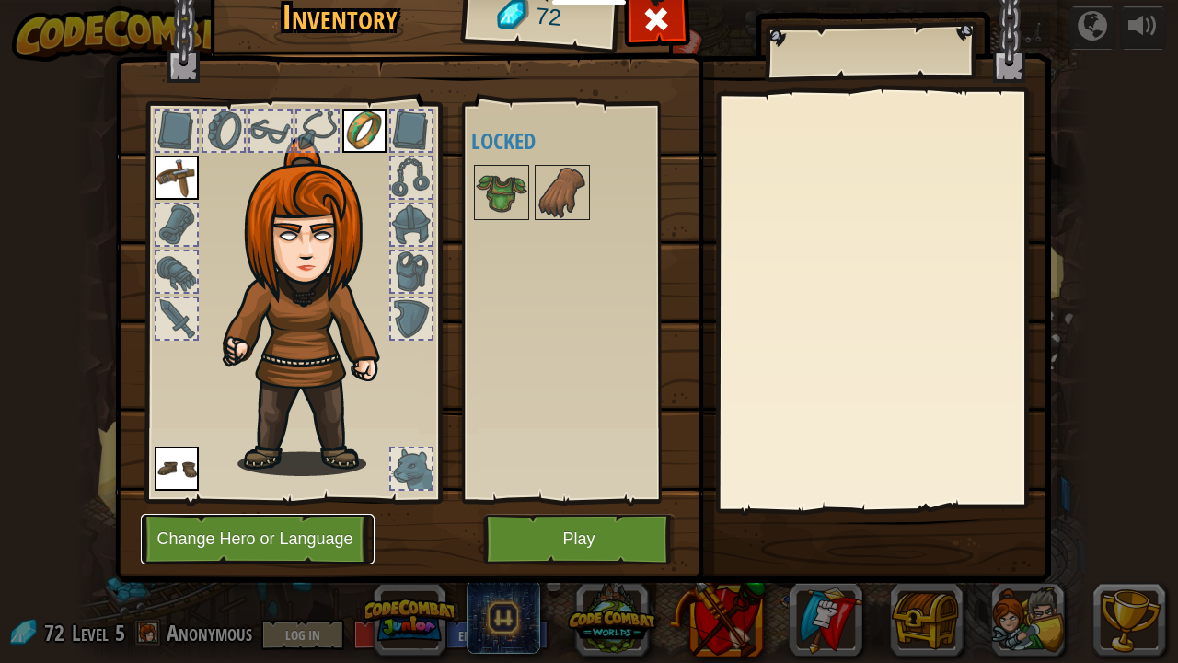
click at [333, 538] on button "Change Hero or Language" at bounding box center [258, 539] width 234 height 51
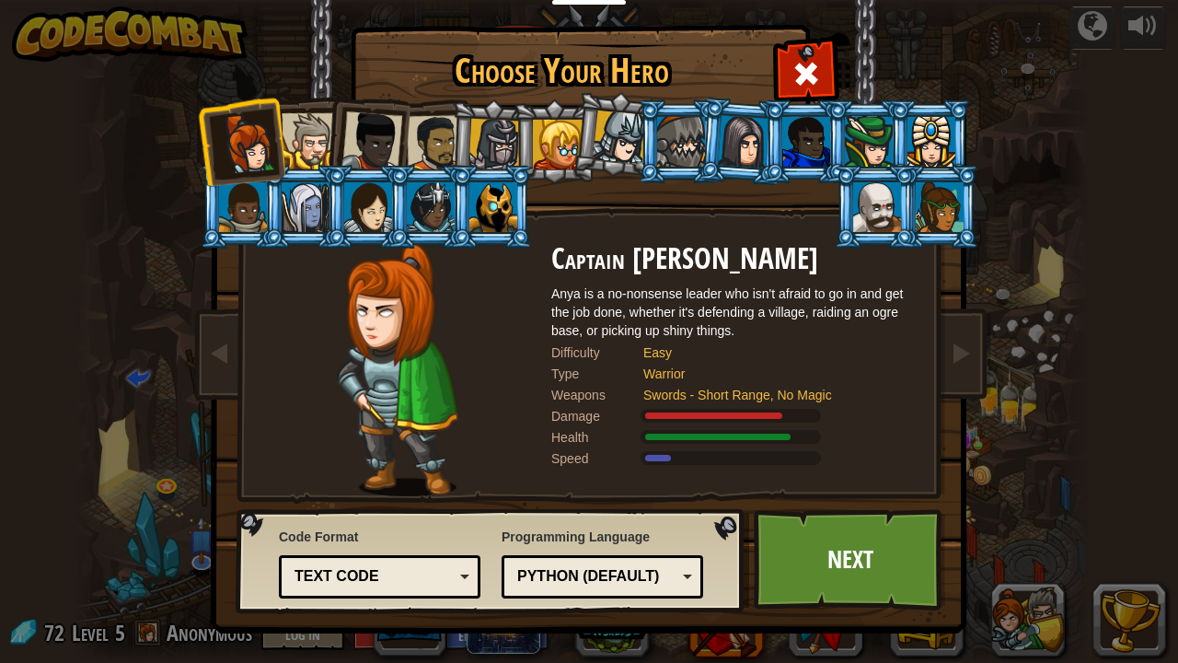
click at [370, 143] on div at bounding box center [372, 141] width 61 height 61
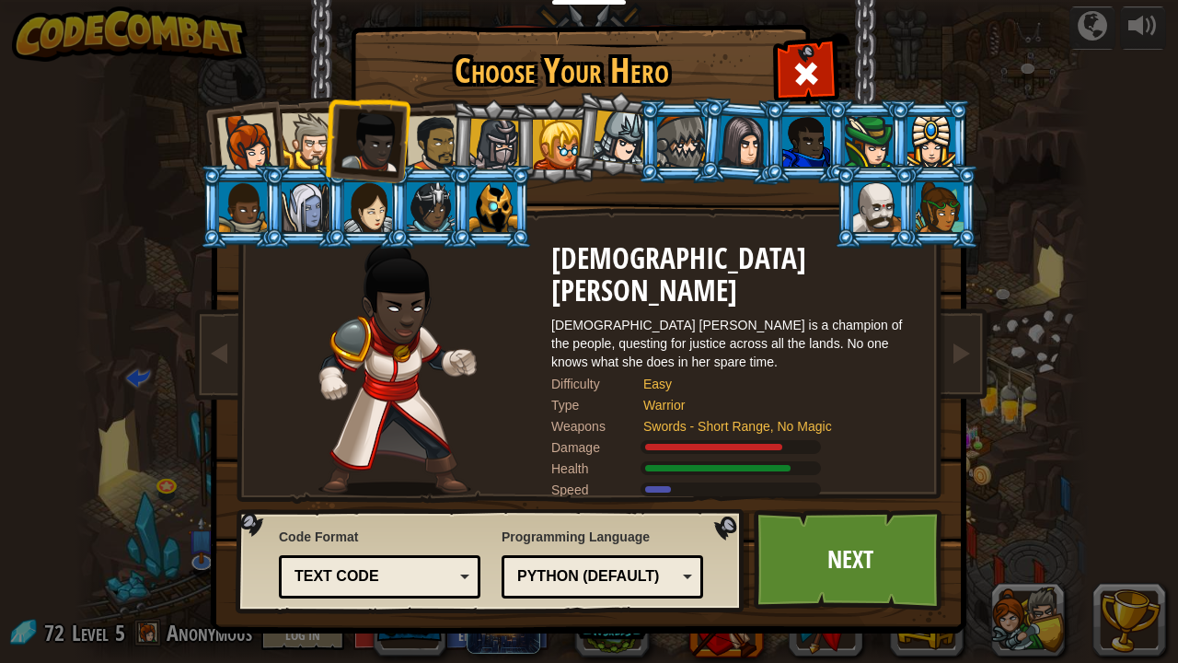
click at [532, 140] on li at bounding box center [554, 141] width 83 height 84
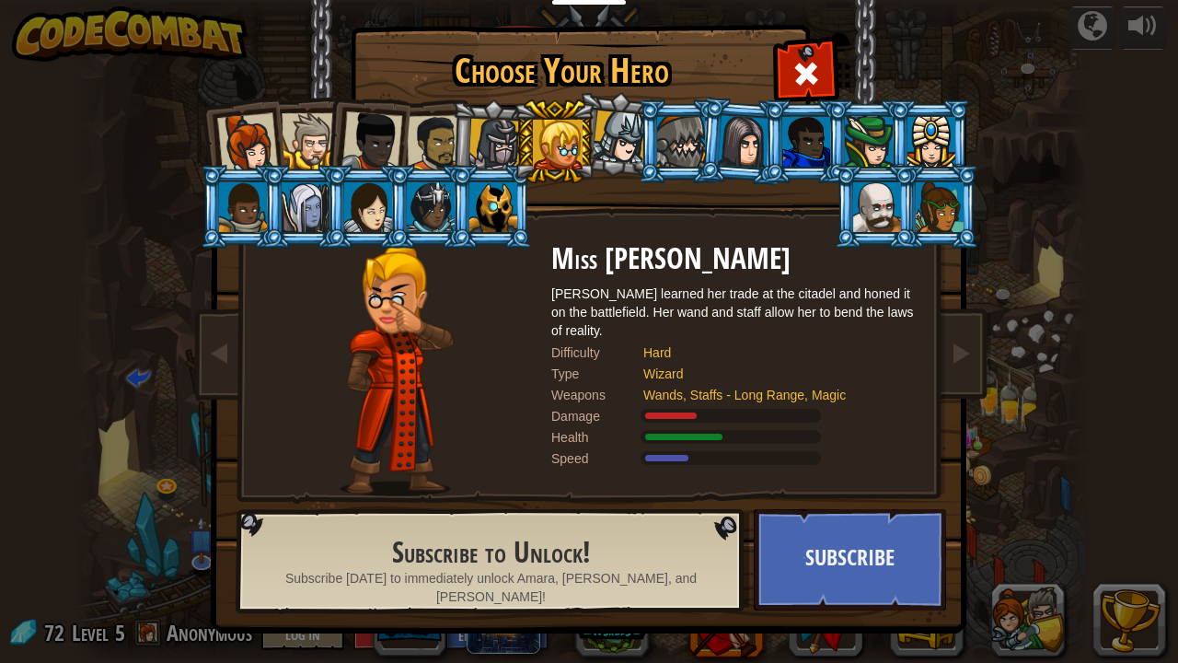
click at [602, 135] on div at bounding box center [620, 137] width 54 height 54
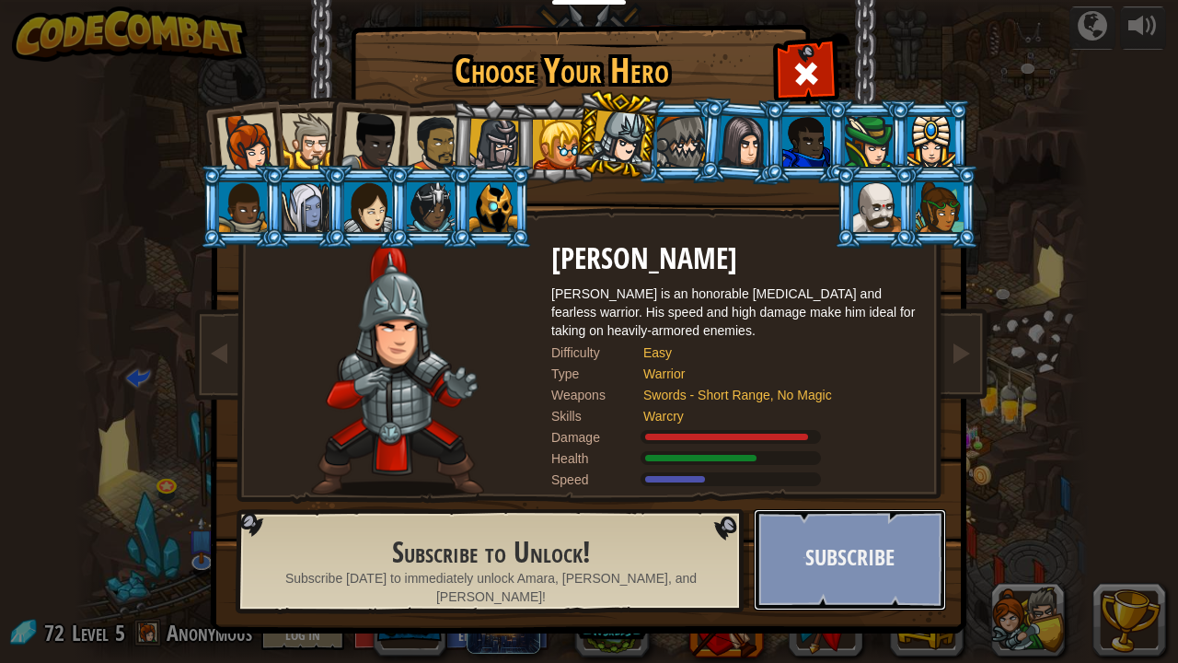
click at [839, 563] on button "Subscribe" at bounding box center [850, 559] width 192 height 101
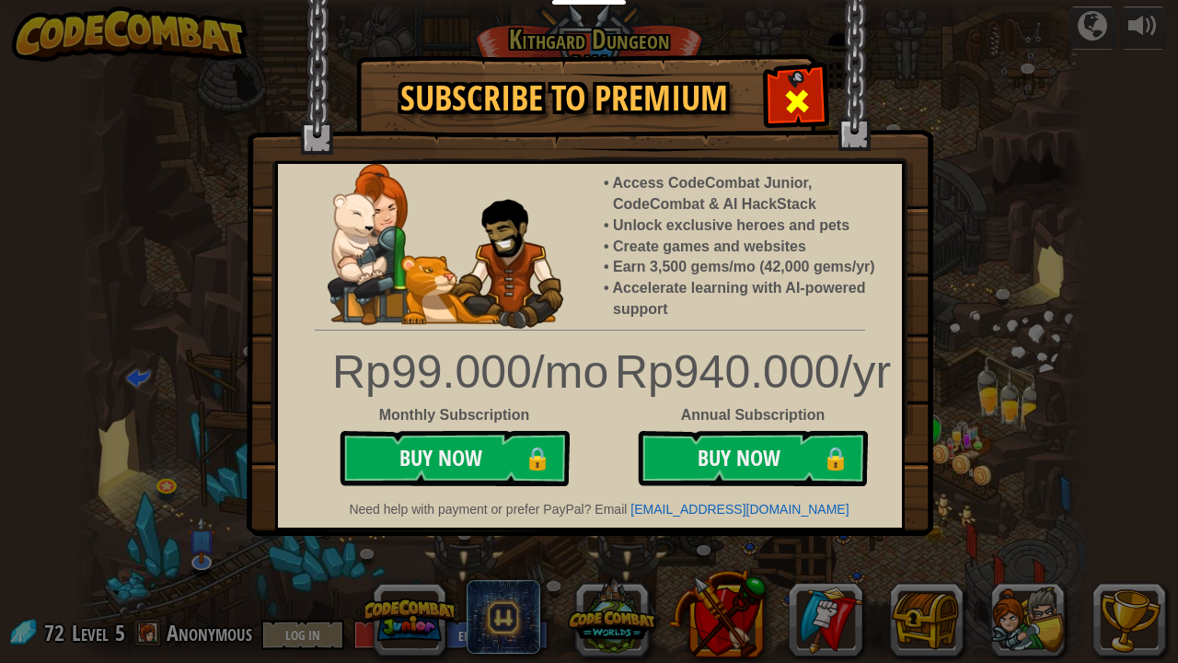
click at [797, 93] on span at bounding box center [796, 101] width 29 height 29
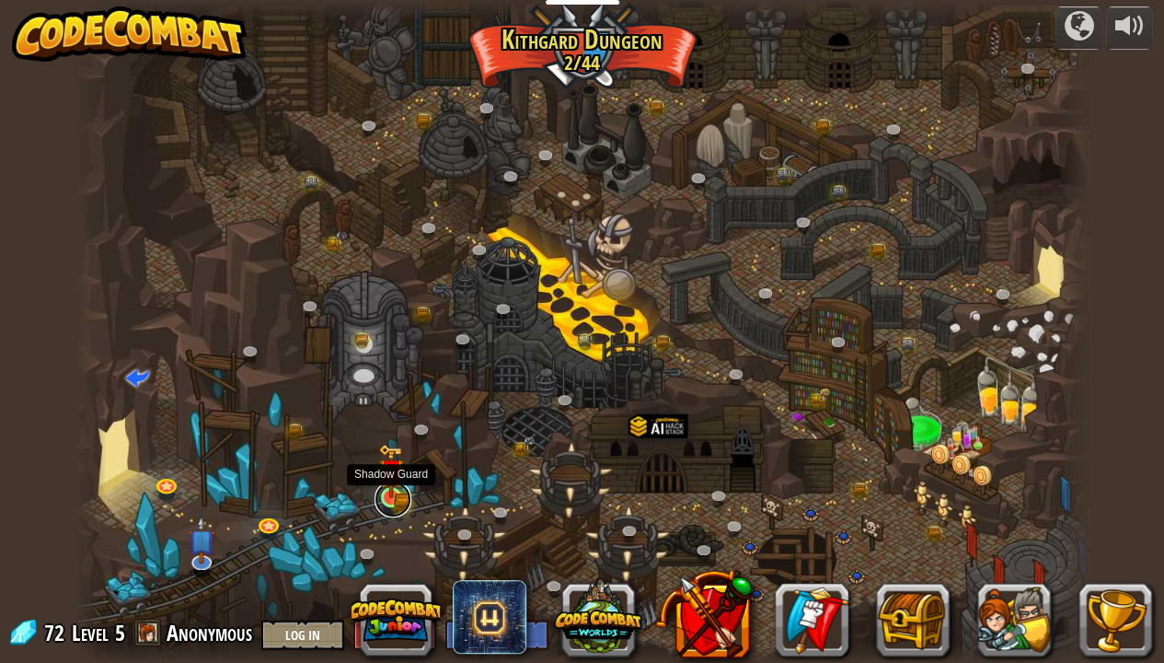
click at [390, 502] on link at bounding box center [393, 499] width 37 height 37
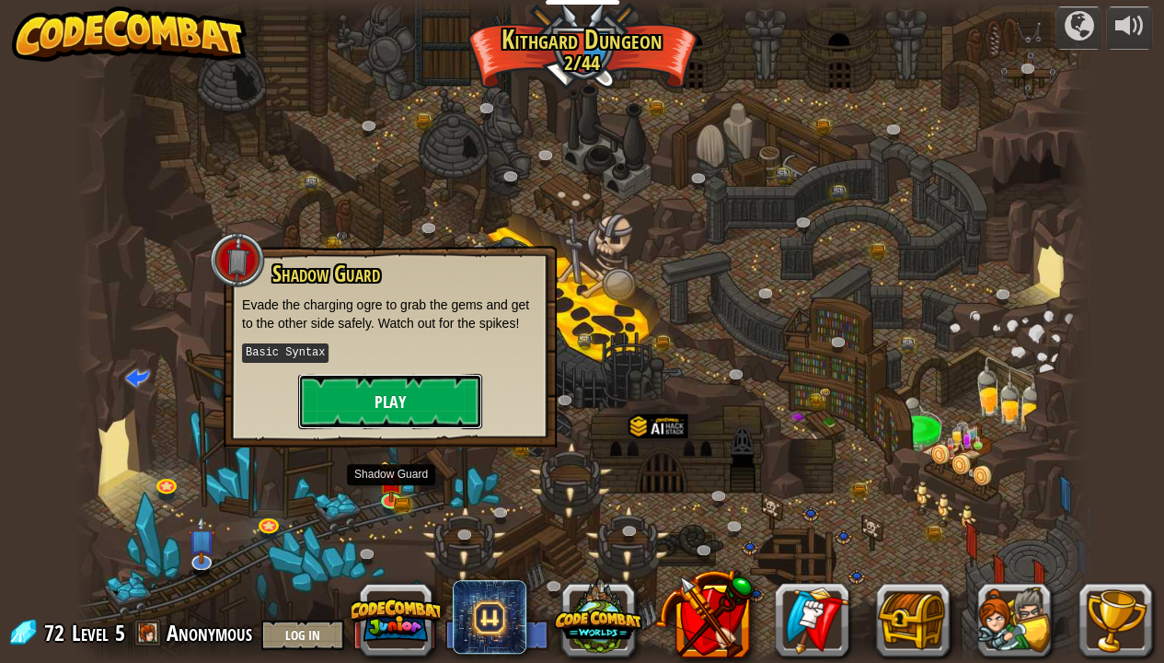
click at [401, 397] on button "Play" at bounding box center [390, 401] width 184 height 55
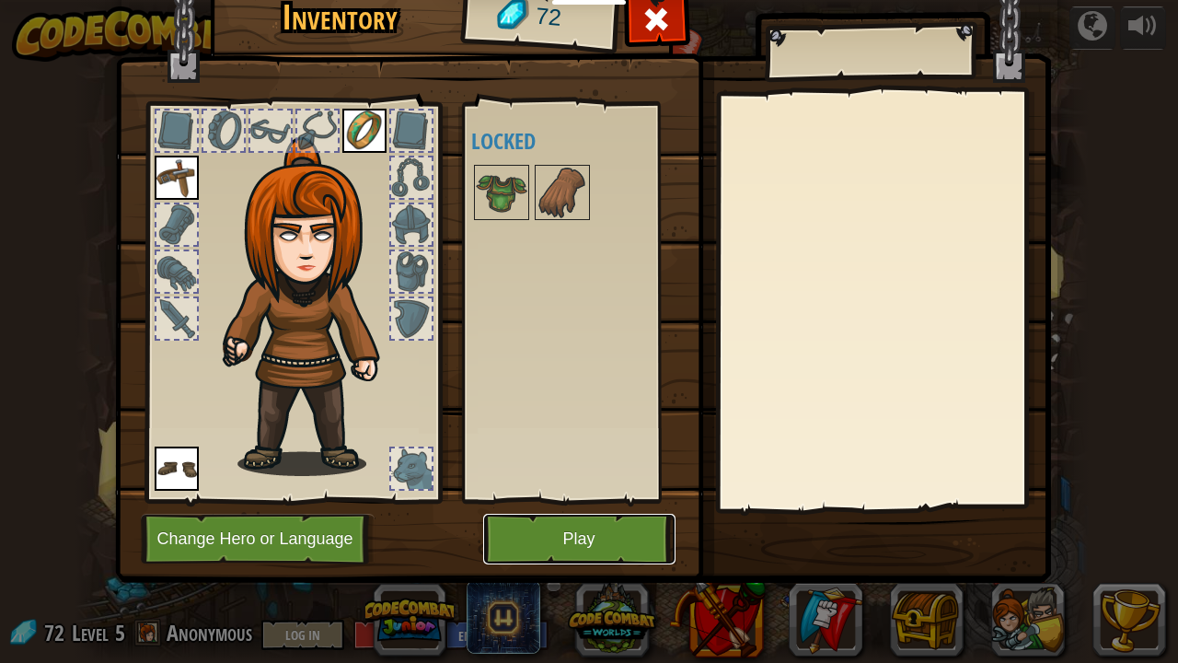
click at [554, 543] on button "Play" at bounding box center [579, 539] width 192 height 51
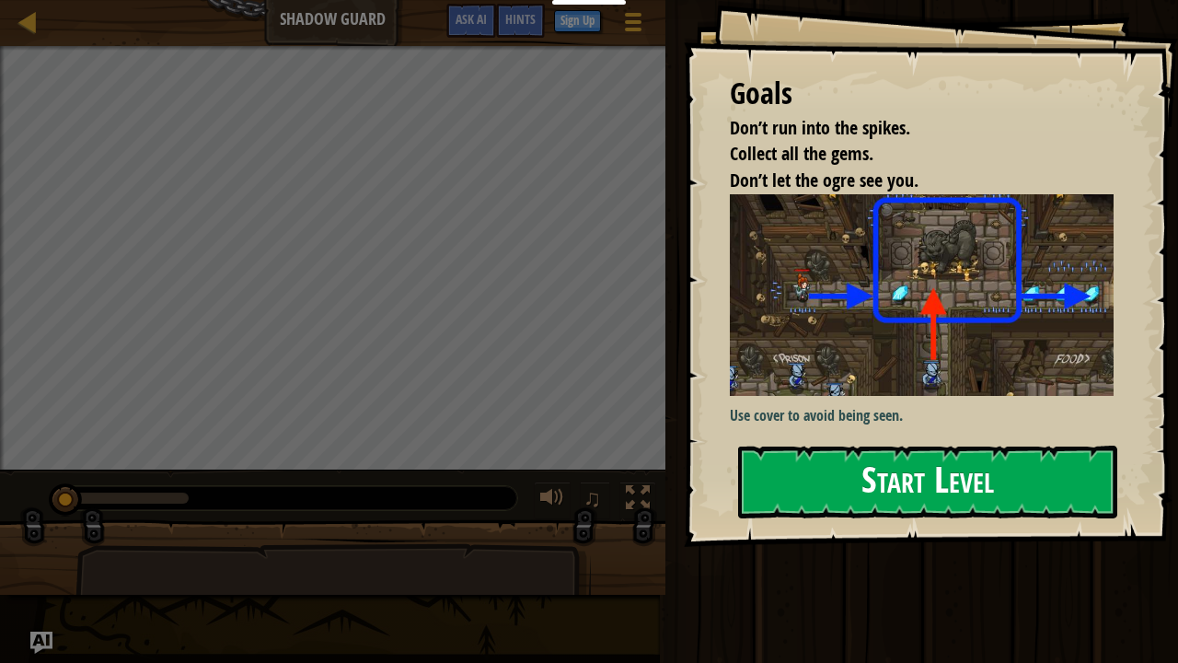
click at [942, 480] on button "Start Level" at bounding box center [927, 482] width 379 height 73
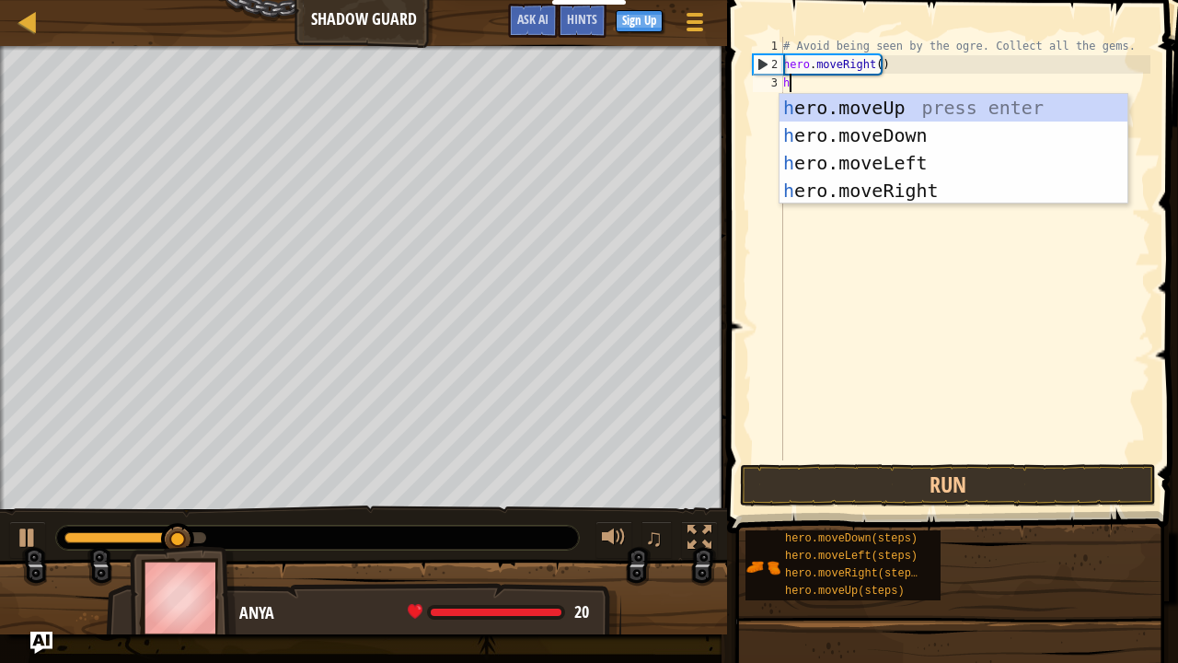
scroll to position [8, 0]
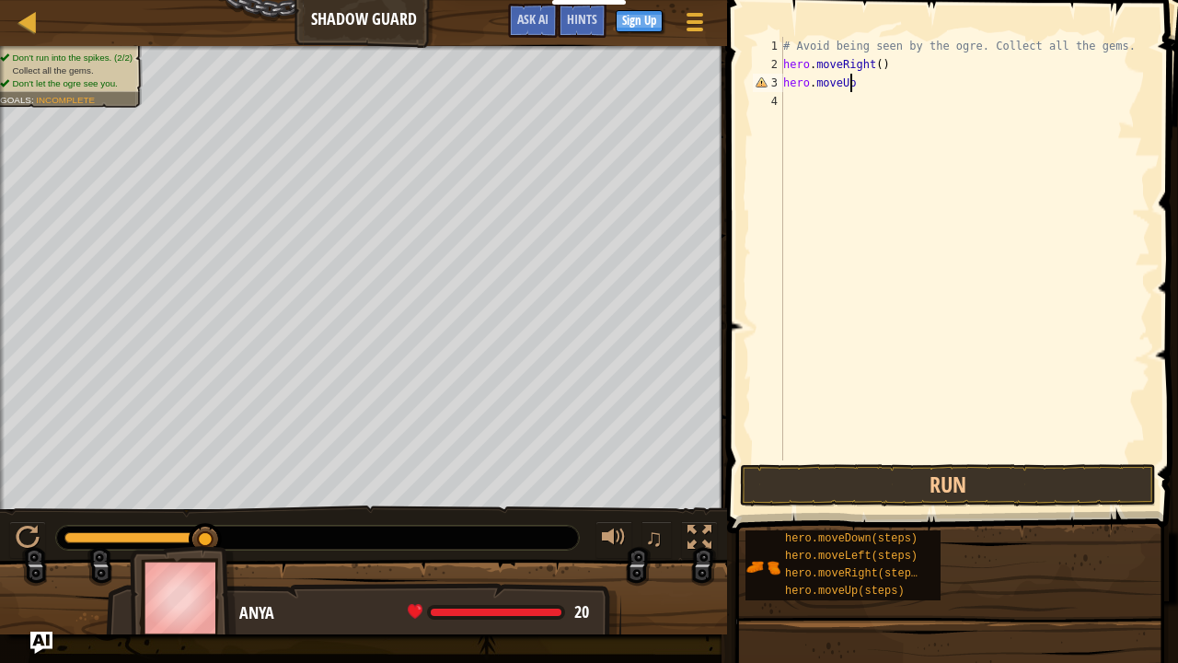
type textarea "hero.moveUp()"
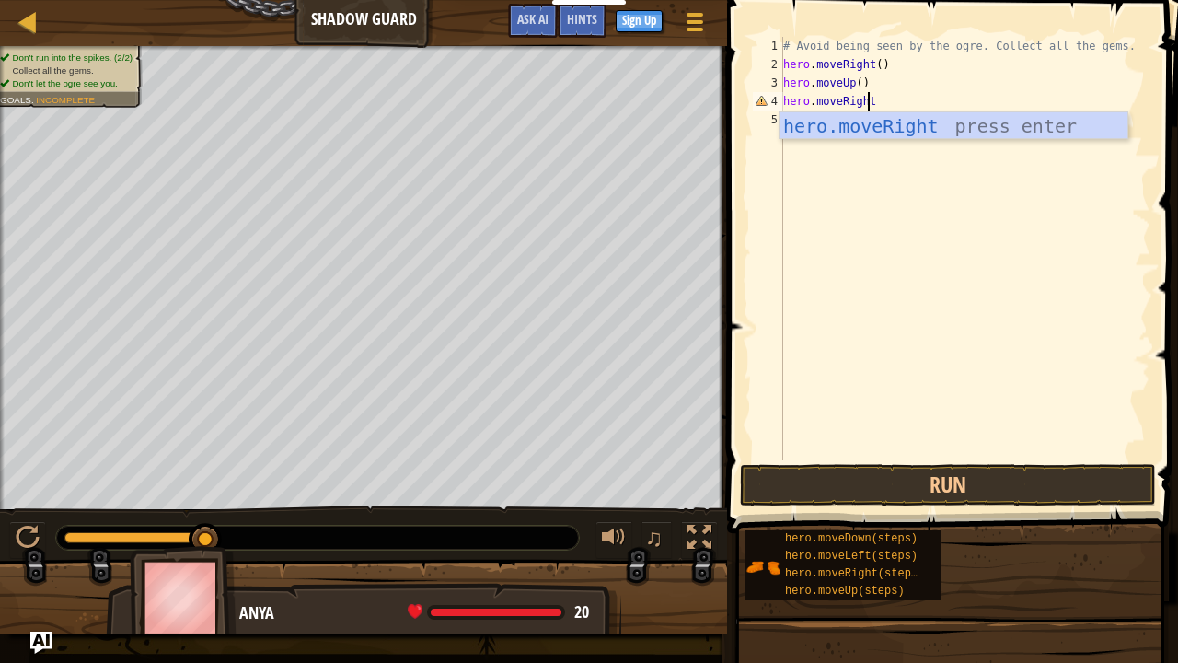
scroll to position [8, 6]
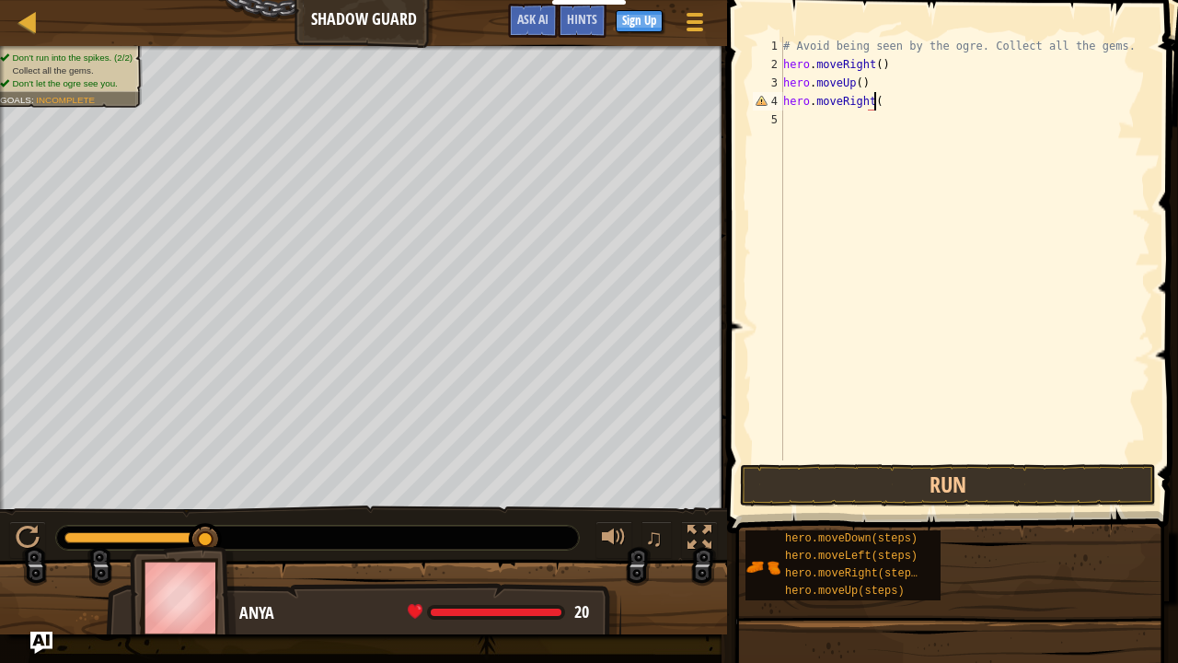
type textarea "hero.moveRight()"
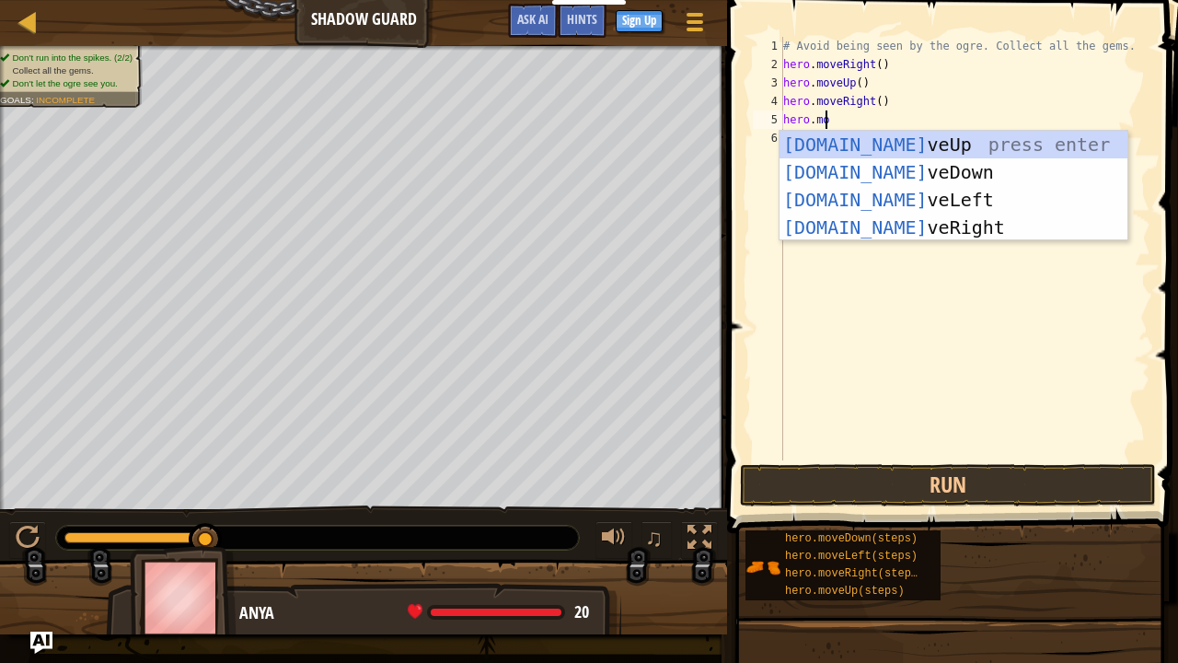
scroll to position [8, 3]
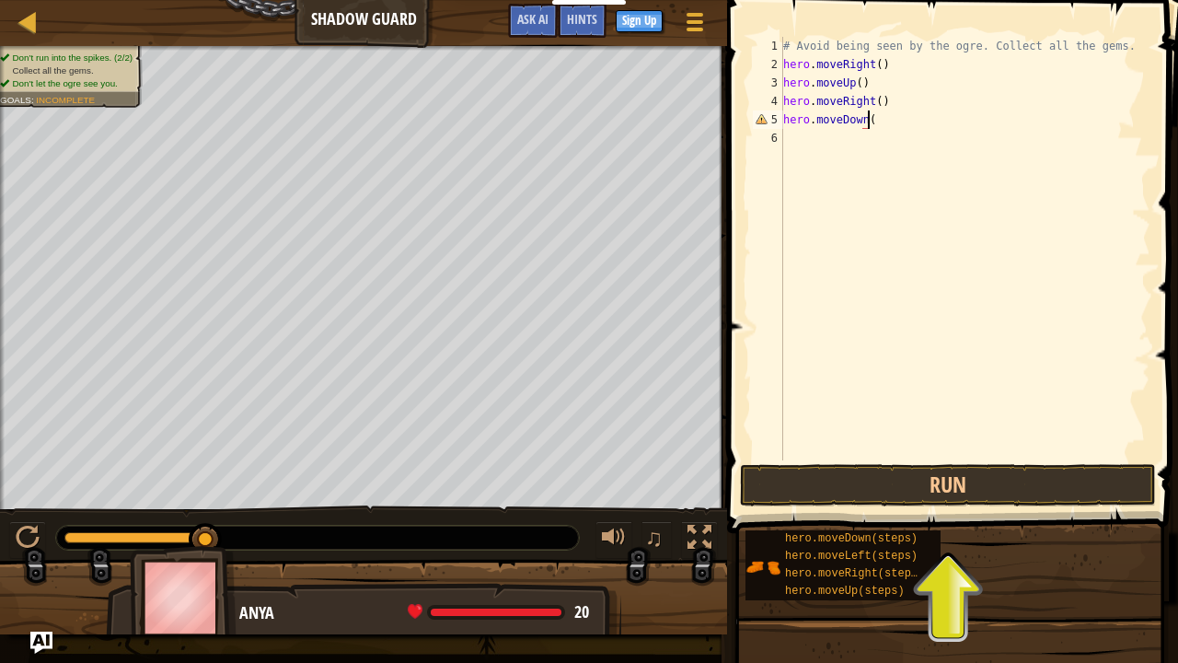
type textarea "hero.moveDown()"
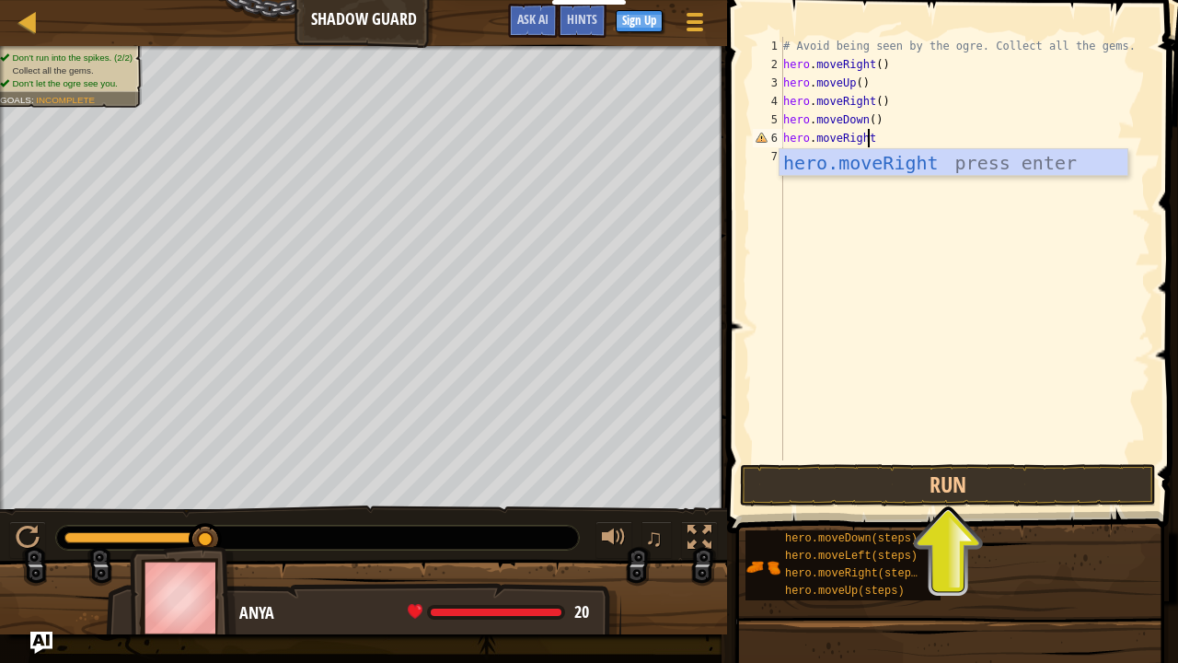
scroll to position [8, 6]
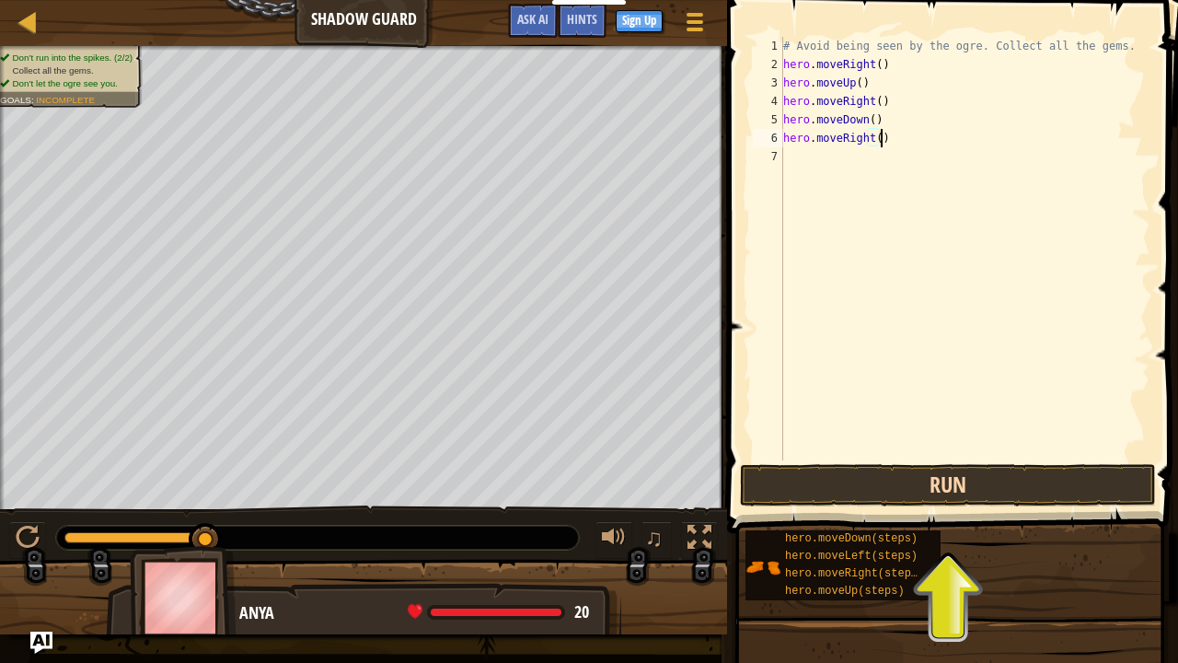
type textarea "hero.moveRight()"
click at [902, 484] on button "Run" at bounding box center [948, 485] width 416 height 42
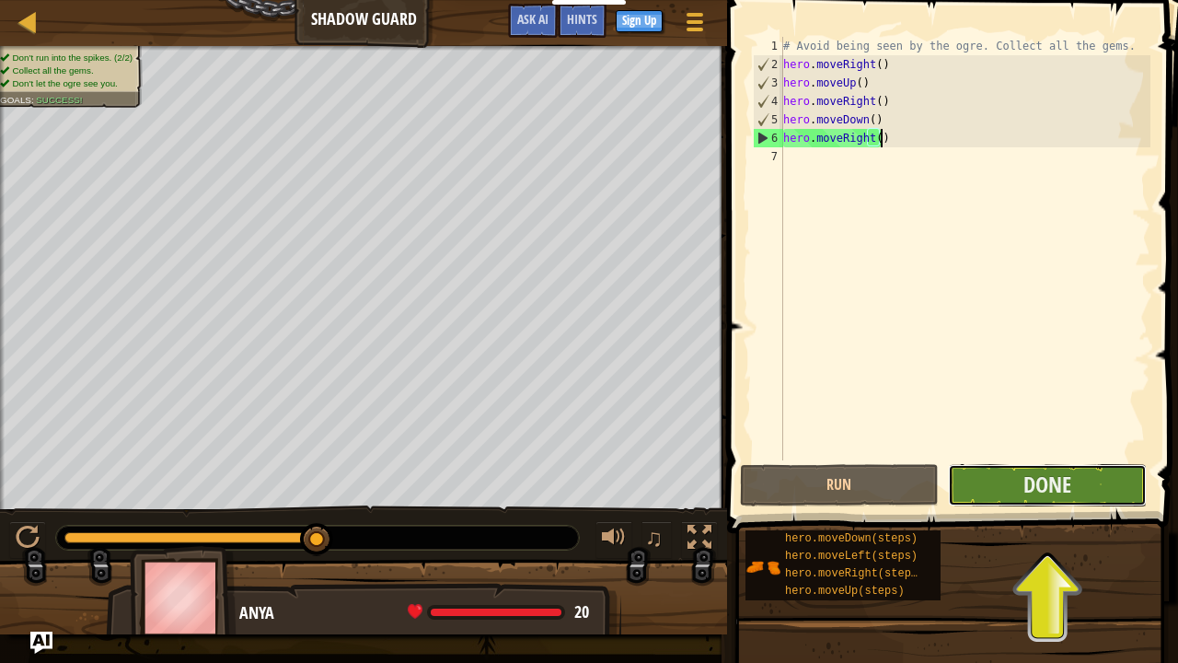
click at [1015, 486] on button "Done" at bounding box center [1047, 485] width 199 height 42
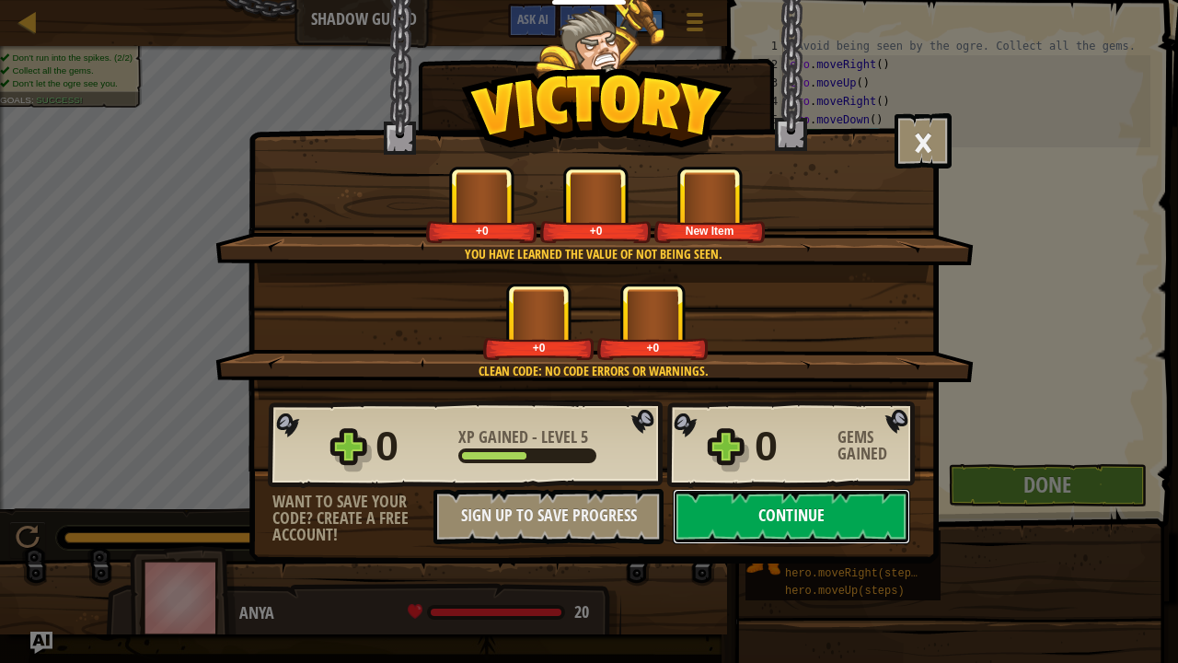
click at [773, 521] on button "Continue" at bounding box center [791, 516] width 237 height 55
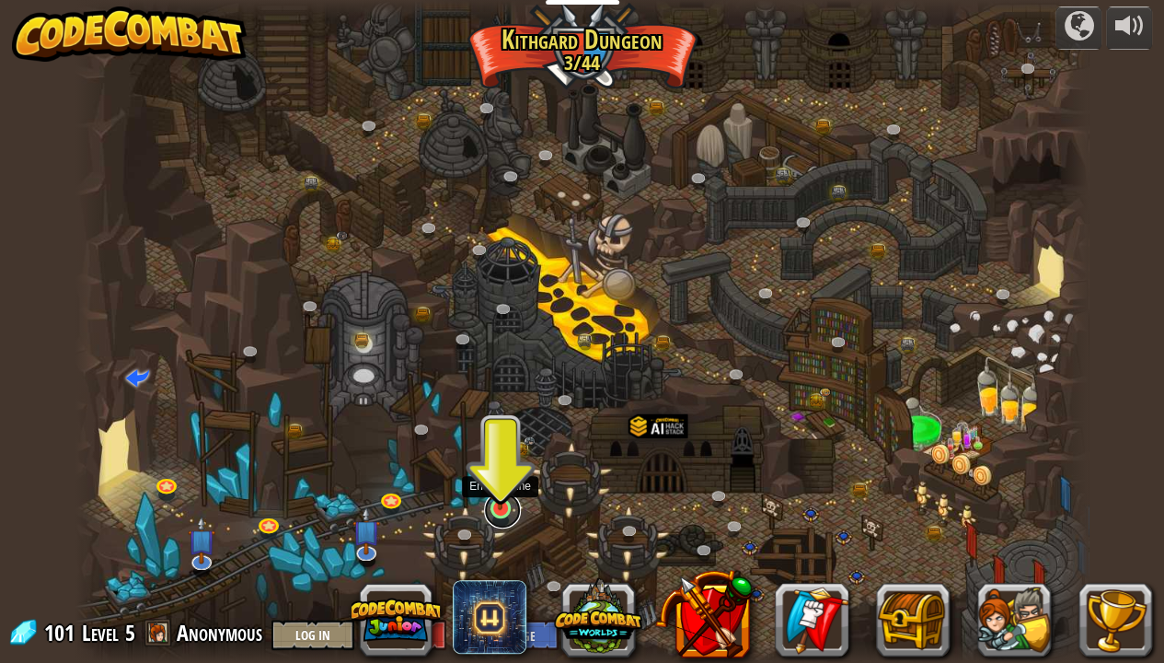
click at [504, 512] on link at bounding box center [502, 510] width 37 height 37
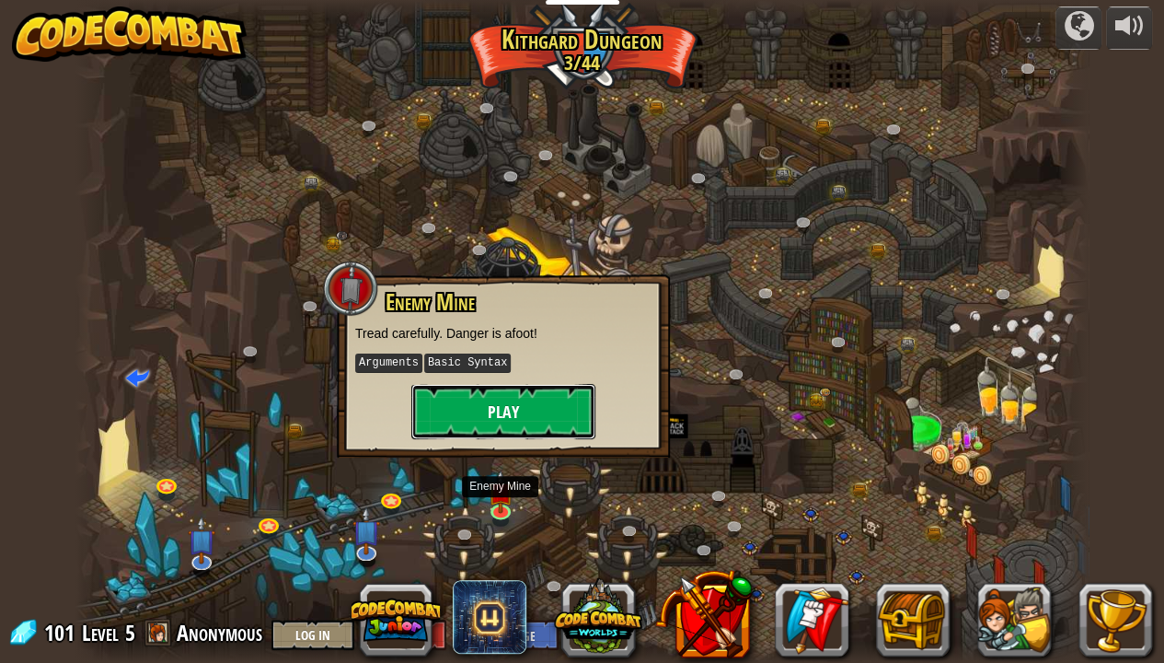
click at [547, 405] on button "Play" at bounding box center [503, 411] width 184 height 55
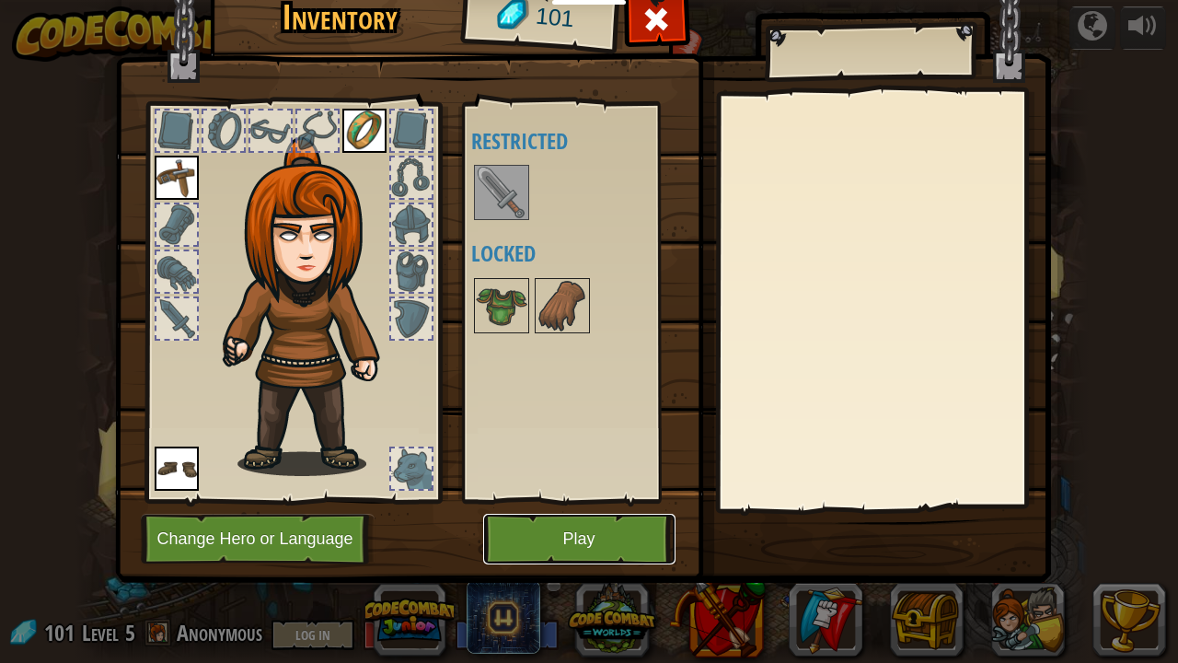
click at [592, 550] on button "Play" at bounding box center [579, 539] width 192 height 51
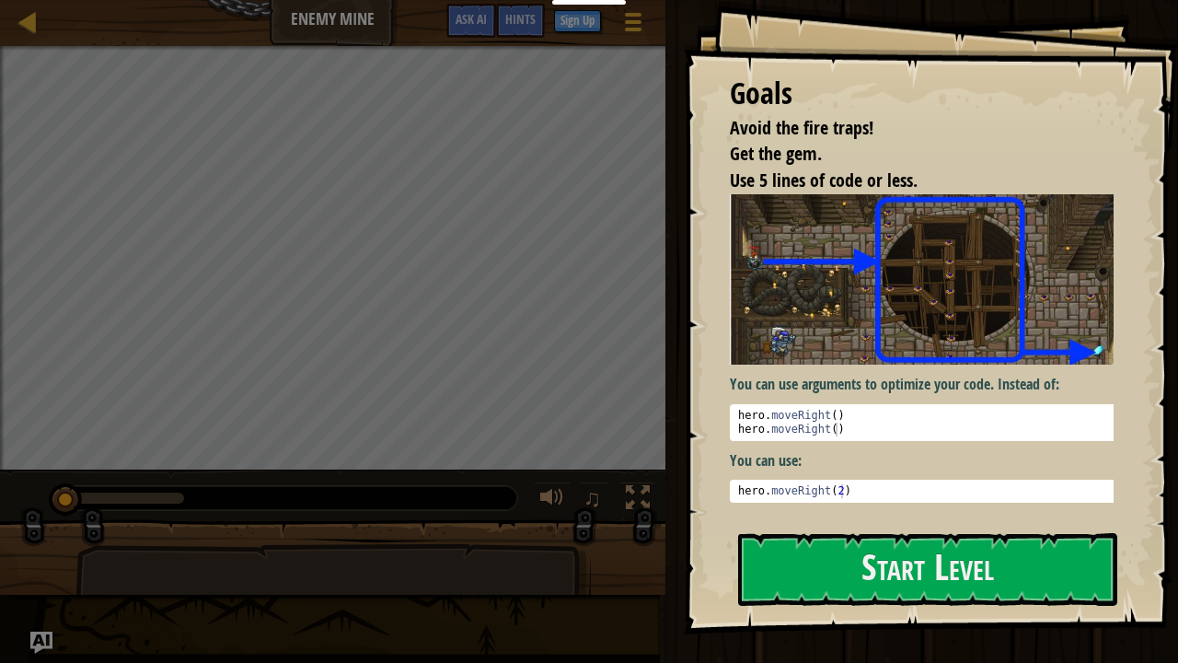
drag, startPoint x: 779, startPoint y: 376, endPoint x: 904, endPoint y: 381, distance: 125.3
click at [904, 381] on p "You can use arguments to optimize your code. Instead of:" at bounding box center [929, 384] width 398 height 21
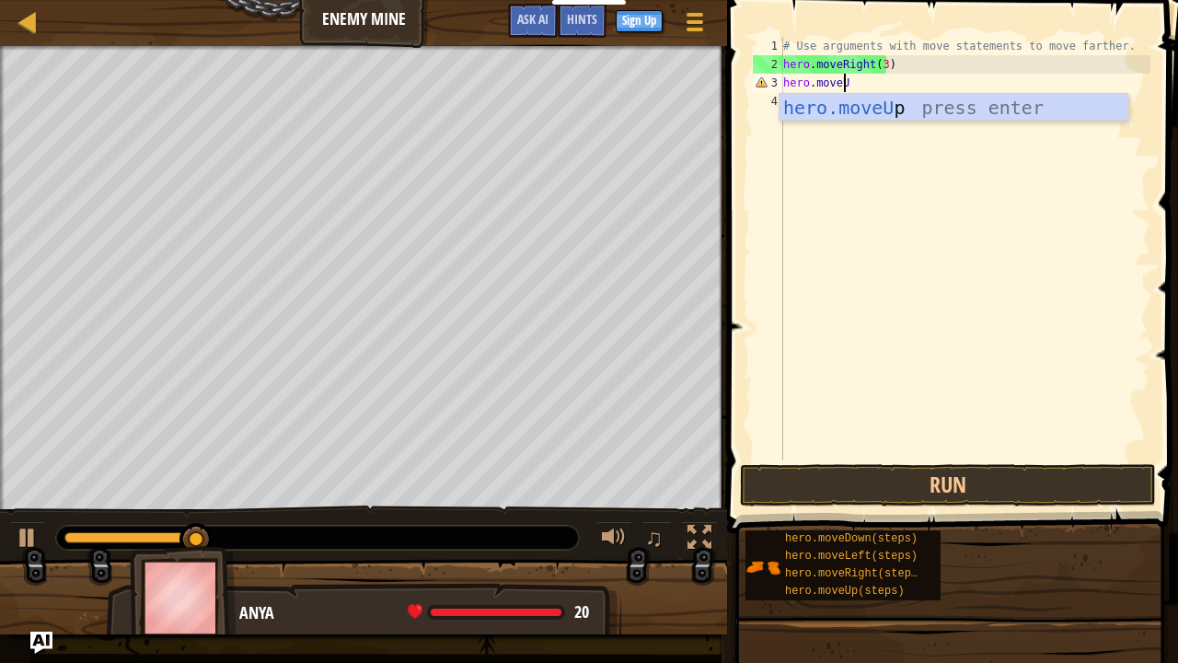
scroll to position [8, 5]
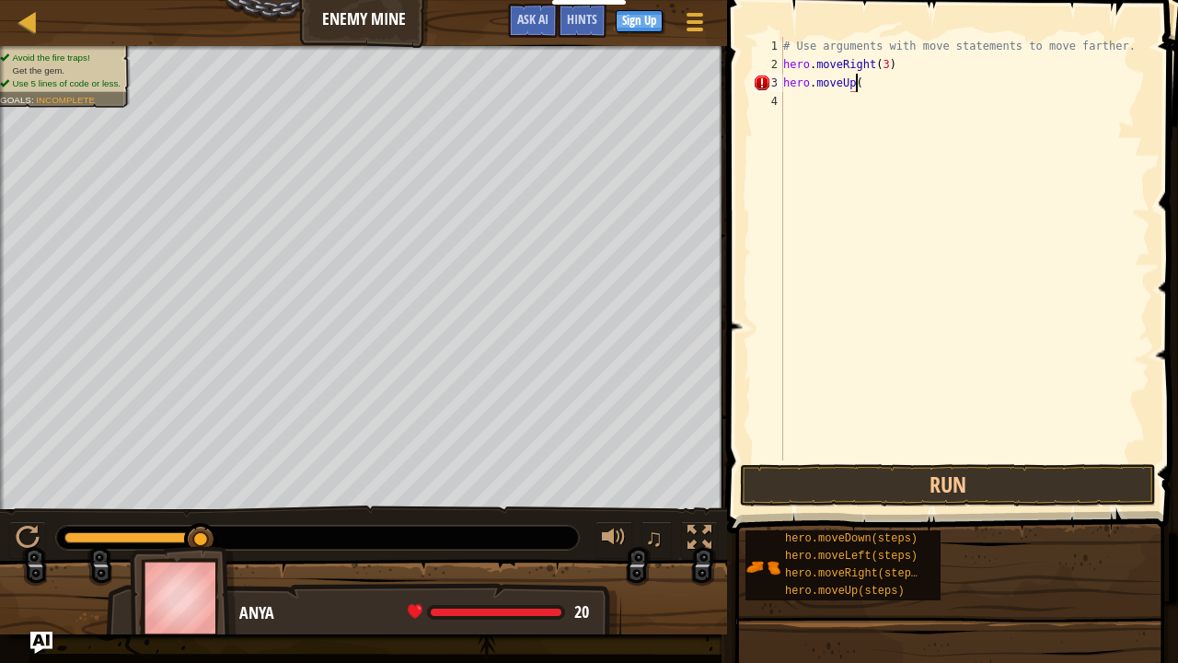
type textarea "hero.moveUp()"
type textarea "hero.moveRight()"
type textarea "hero.moveDown(3)"
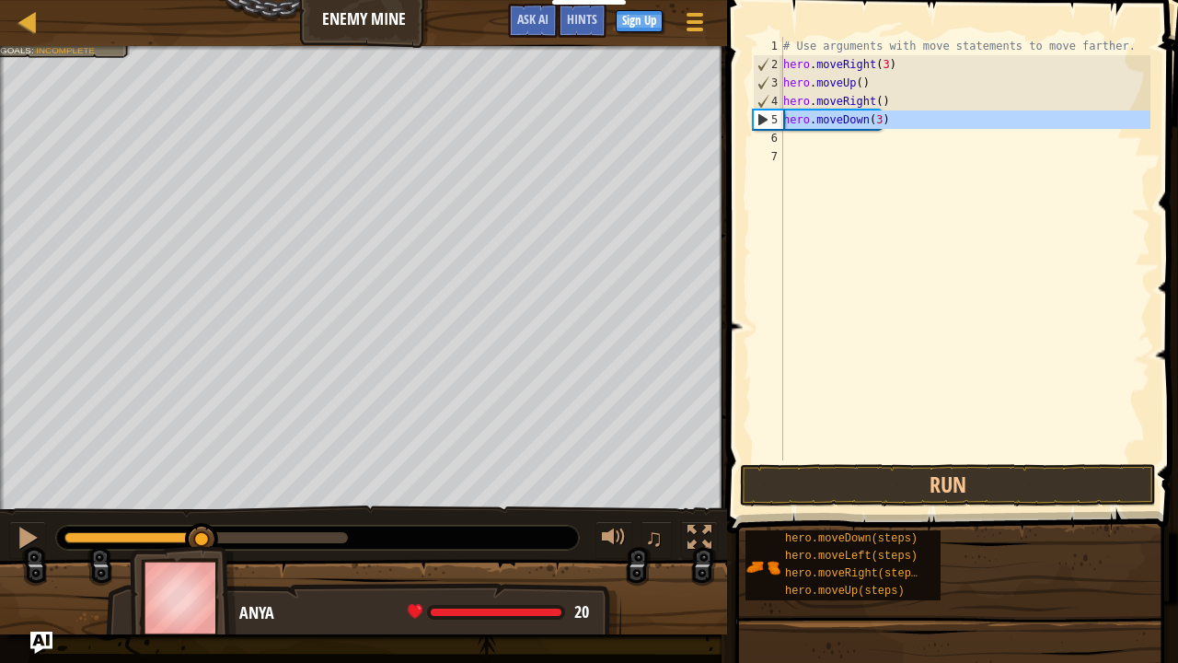
click at [764, 120] on div "5" at bounding box center [768, 119] width 29 height 18
type textarea "hero.moveDown(3)"
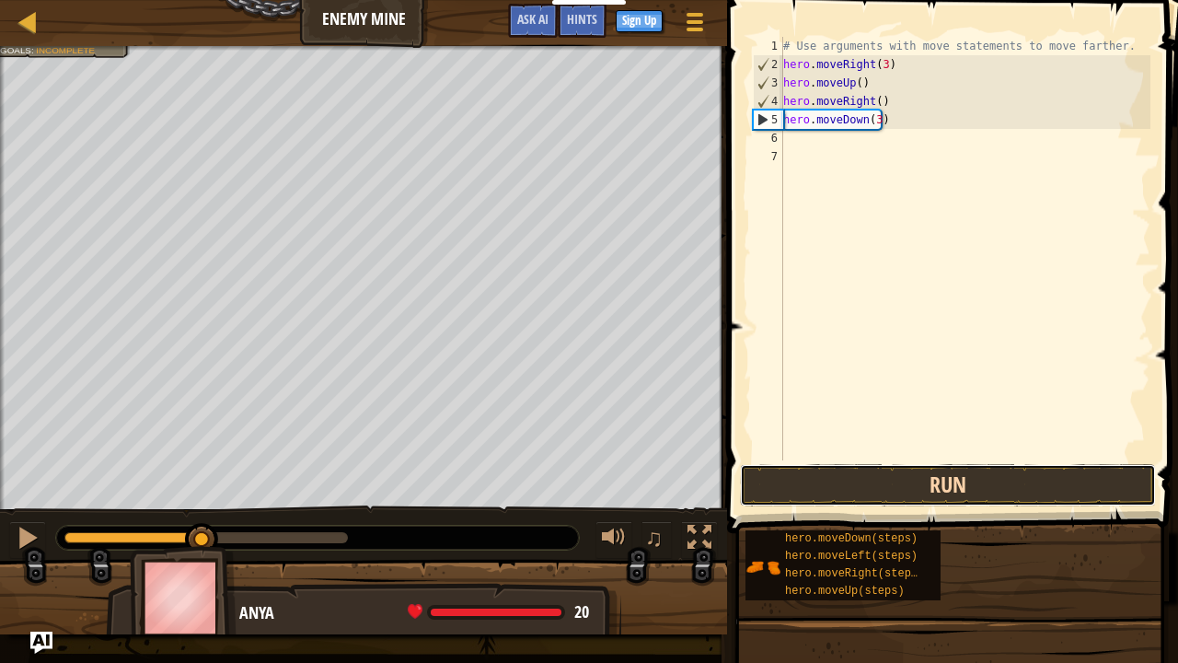
click at [887, 477] on button "Run" at bounding box center [948, 485] width 416 height 42
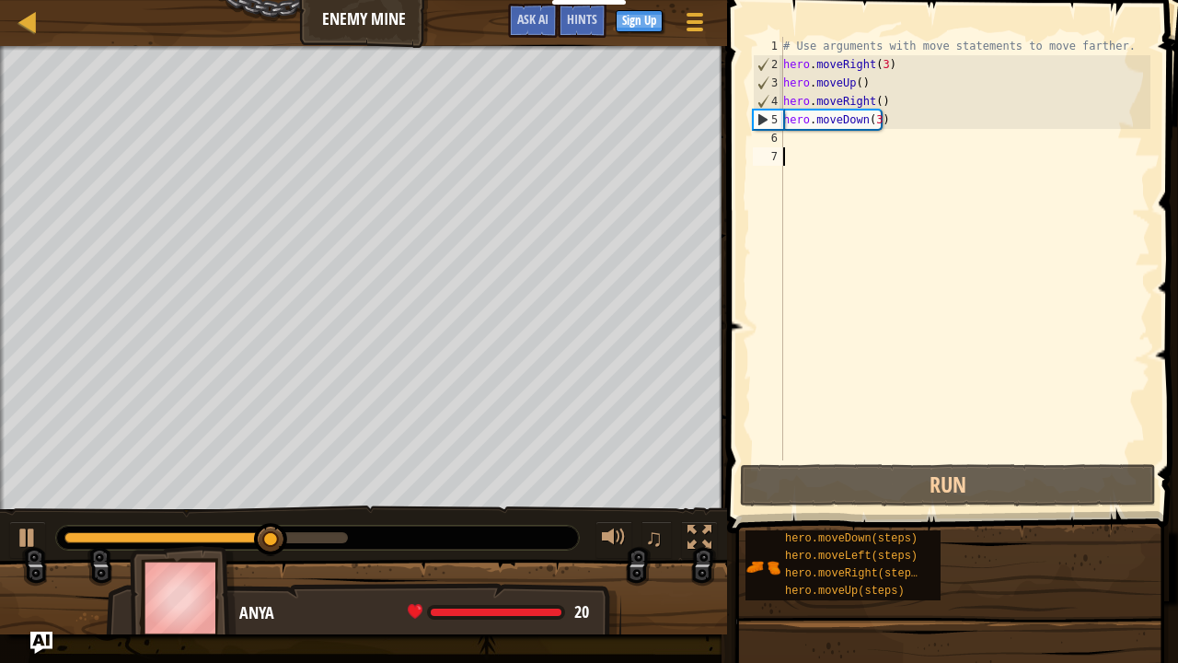
click at [839, 346] on div "# Use arguments with move statements to move farther. hero . moveRight ( 3 ) he…" at bounding box center [965, 267] width 371 height 460
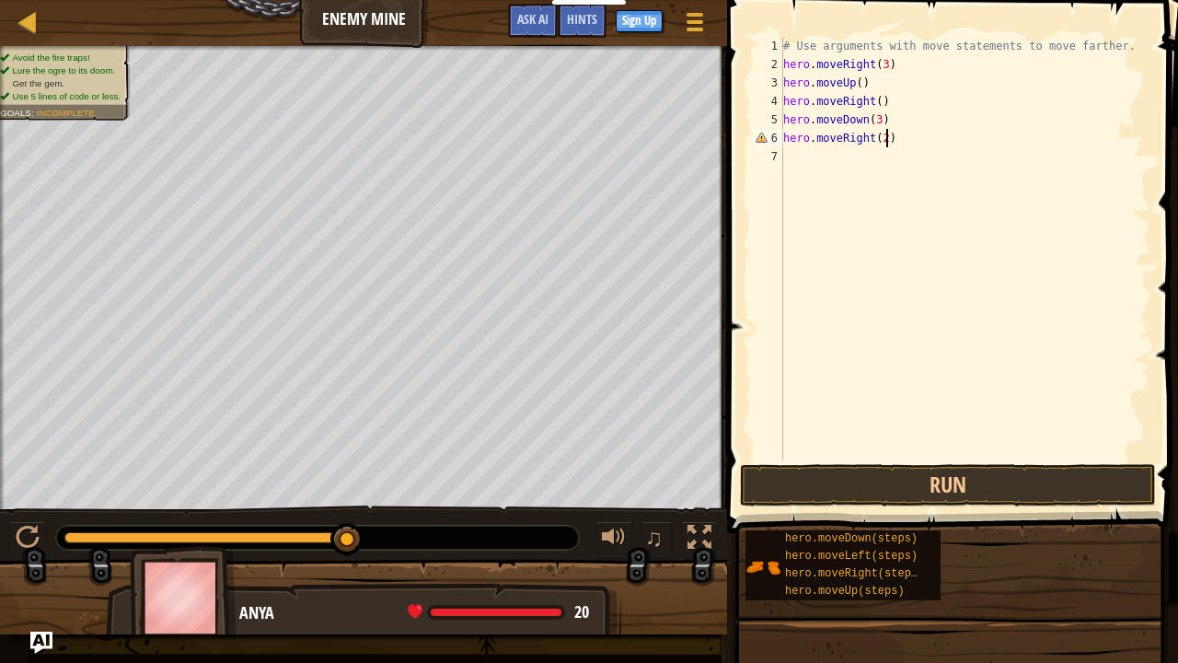
scroll to position [8, 7]
type textarea "hero.moveRight(2)"
click at [933, 478] on button "Run" at bounding box center [948, 485] width 416 height 42
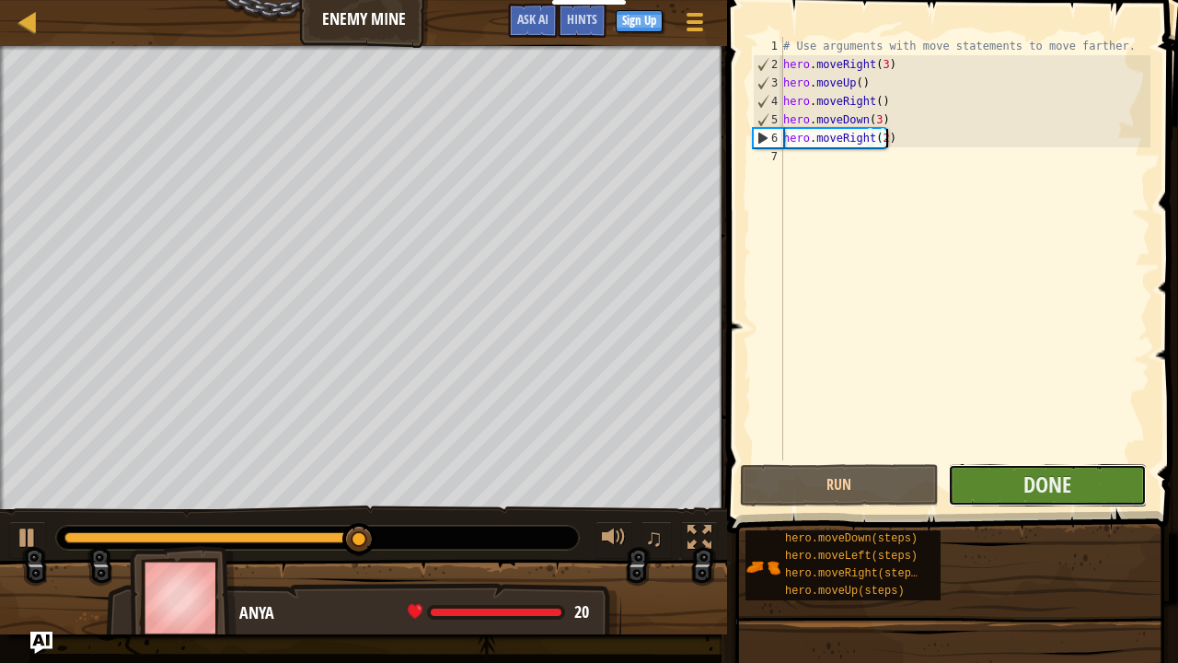
click at [985, 482] on button "Done" at bounding box center [1047, 485] width 199 height 42
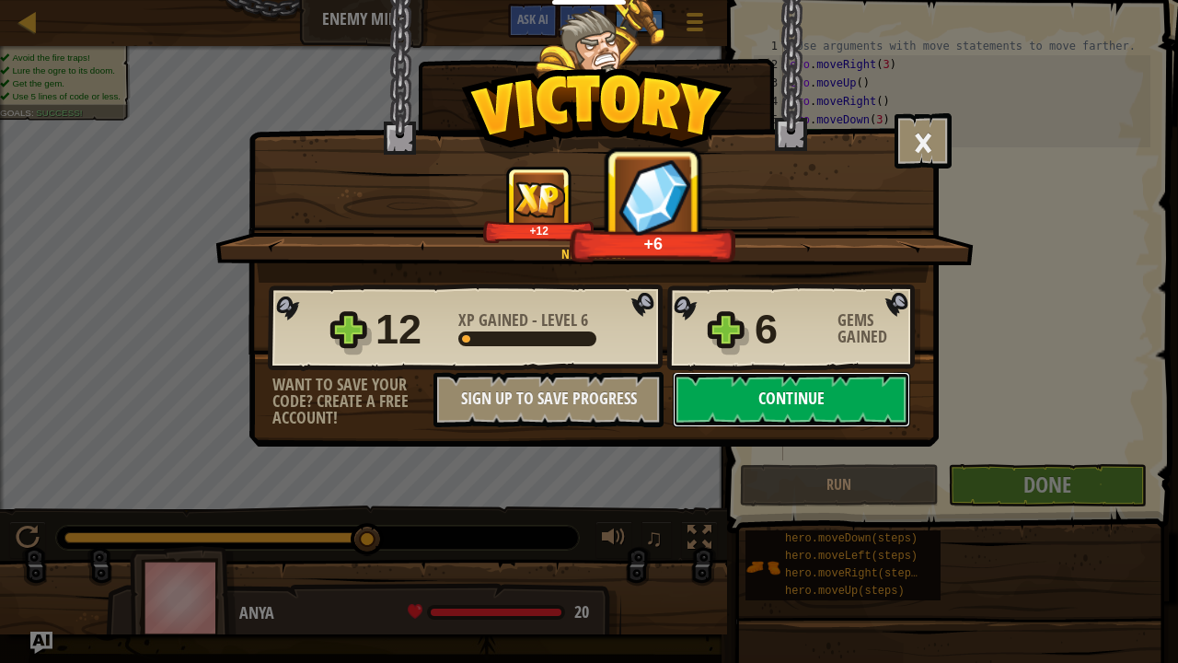
click at [814, 390] on button "Continue" at bounding box center [791, 399] width 237 height 55
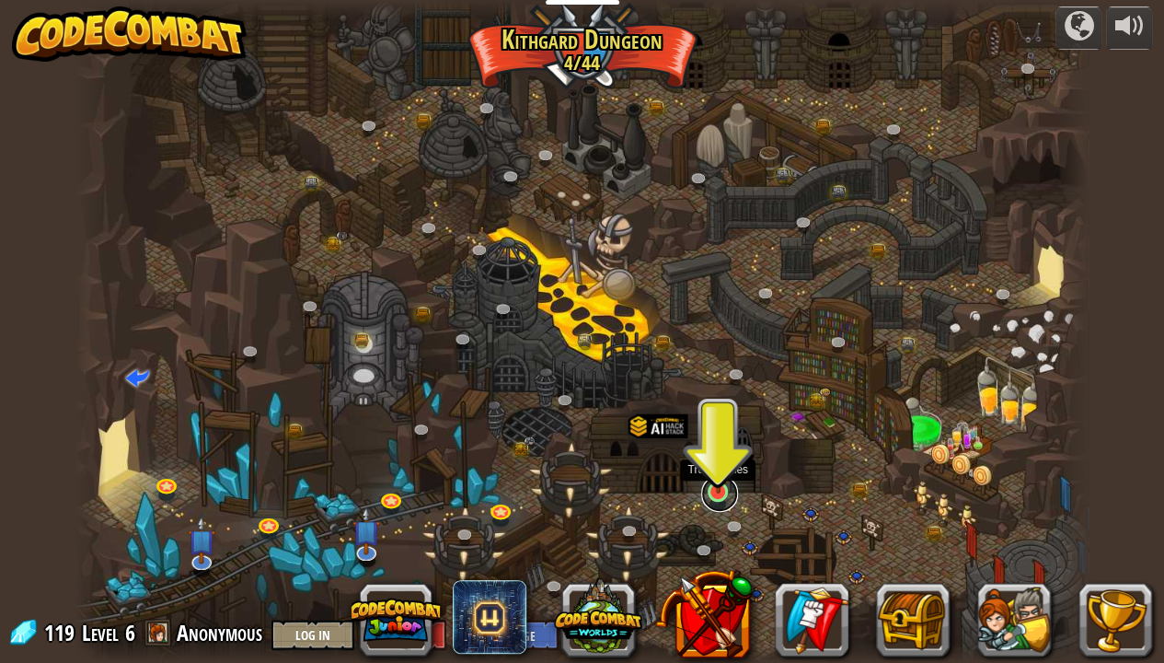
click at [720, 497] on link at bounding box center [719, 493] width 37 height 37
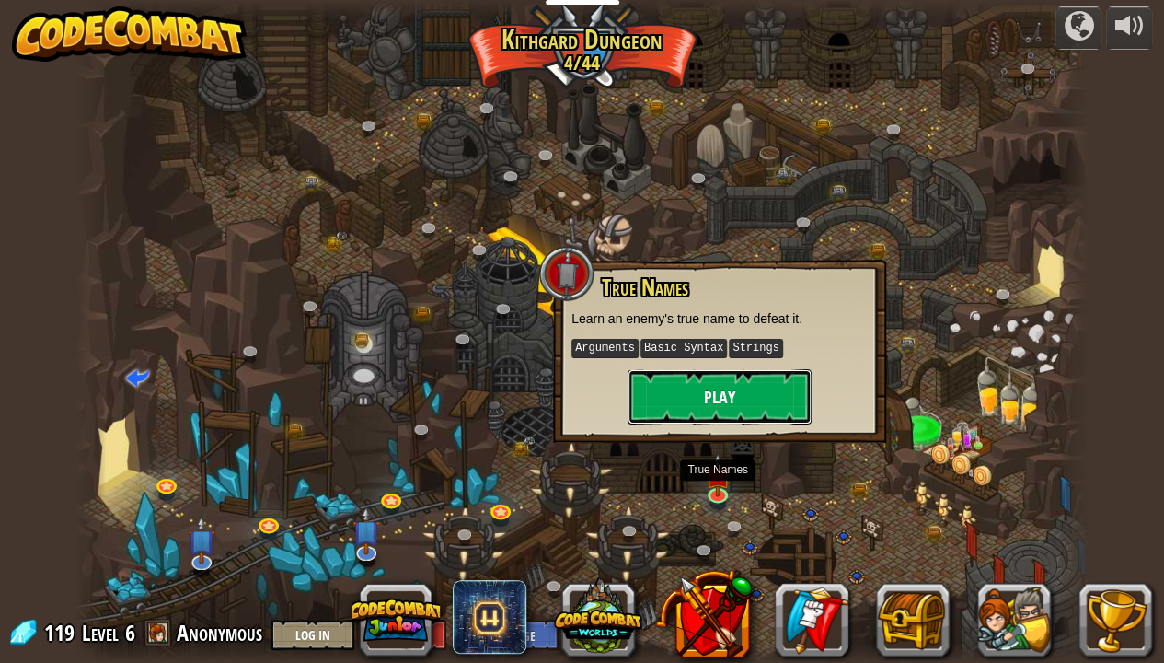
click at [716, 395] on button "Play" at bounding box center [720, 396] width 184 height 55
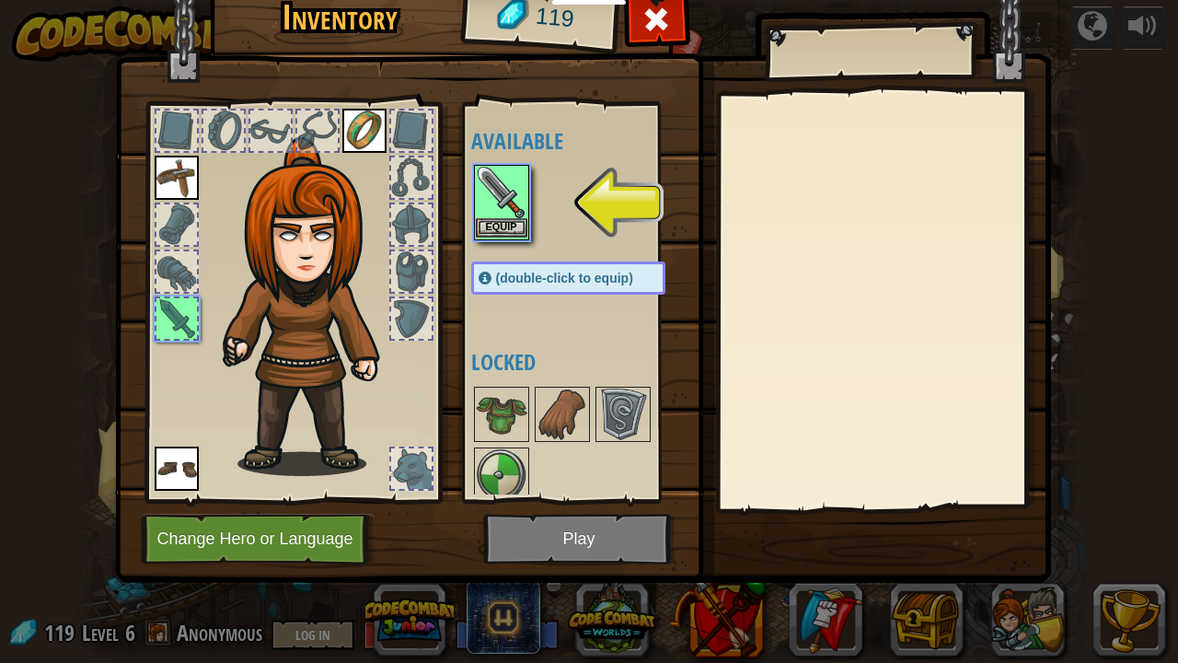
click at [498, 215] on img at bounding box center [502, 193] width 52 height 52
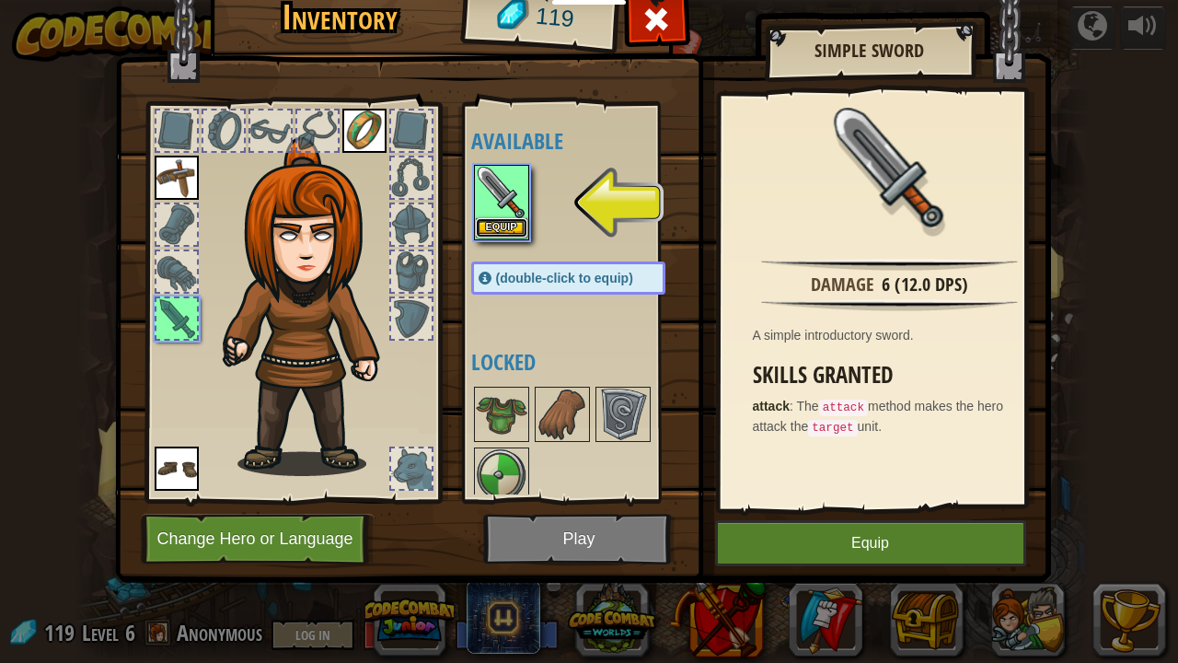
click at [499, 225] on button "Equip" at bounding box center [502, 227] width 52 height 19
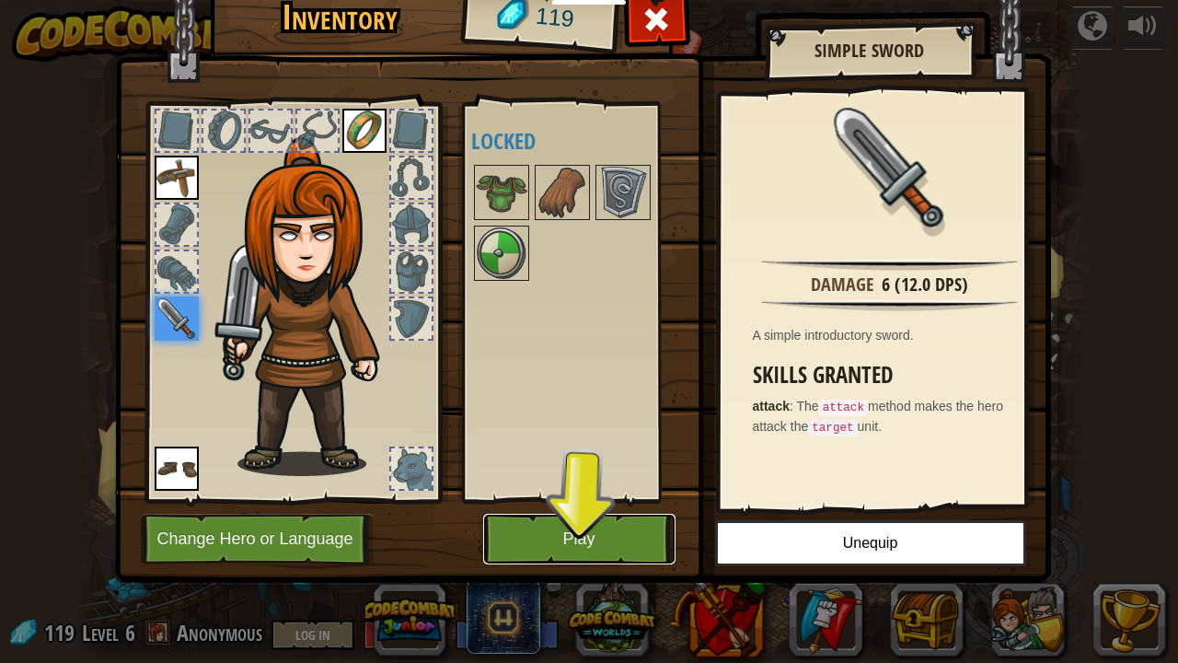
click at [629, 521] on button "Play" at bounding box center [579, 539] width 192 height 51
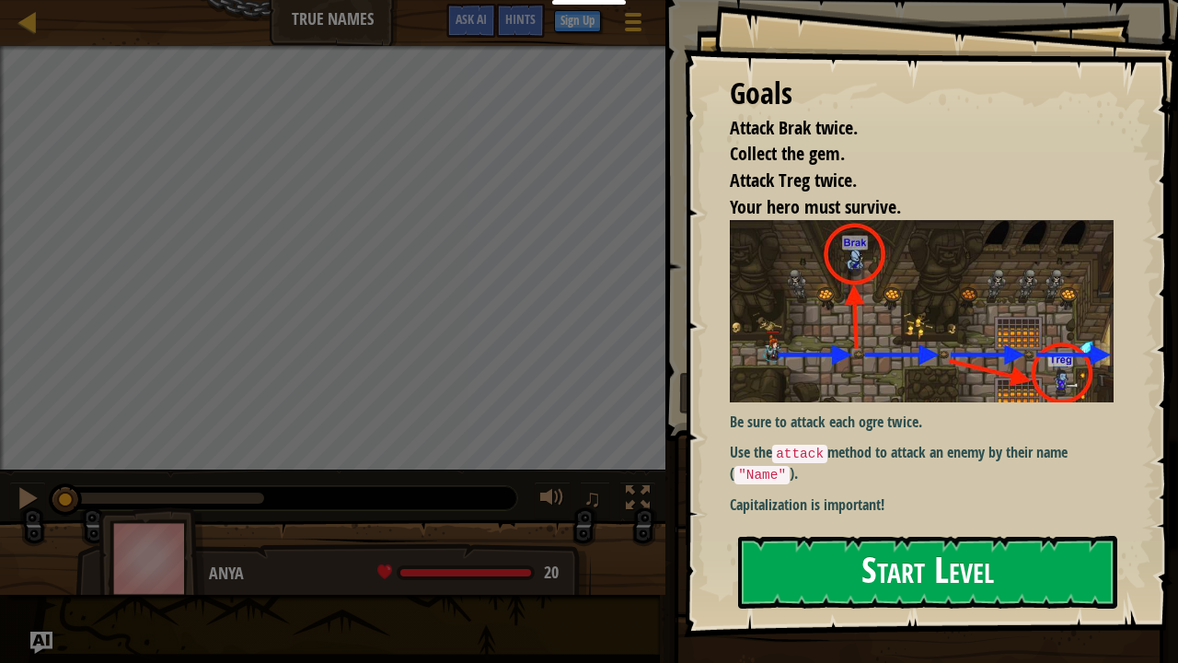
click at [847, 576] on button "Start Level" at bounding box center [927, 572] width 379 height 73
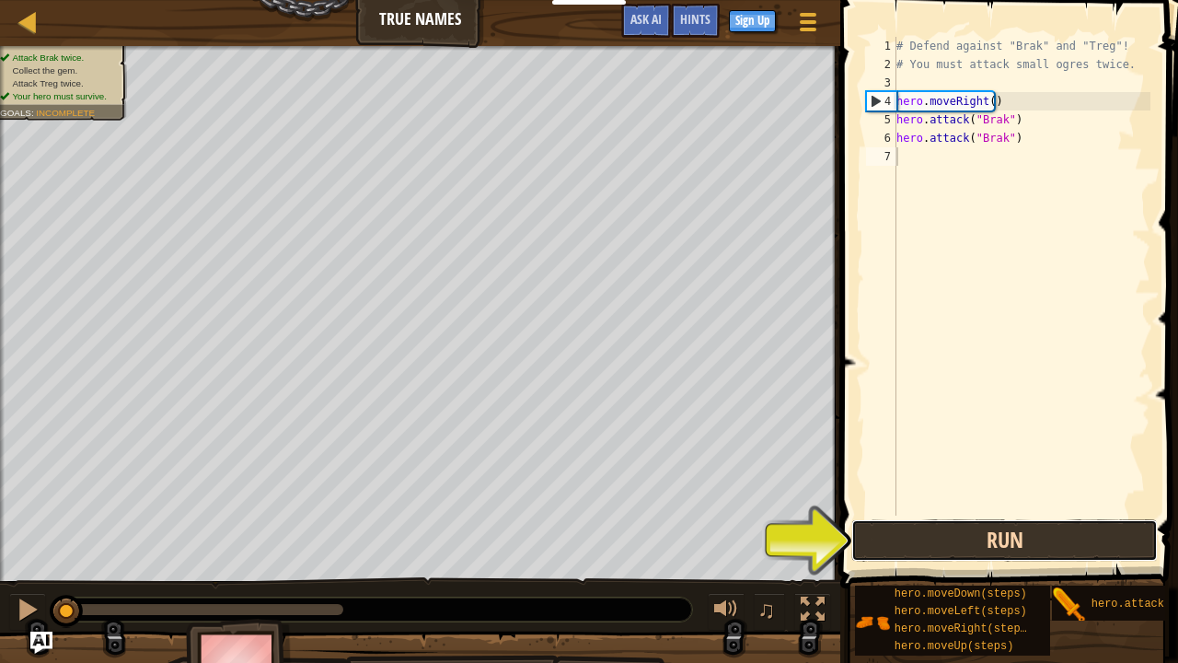
click at [992, 534] on button "Run" at bounding box center [1004, 540] width 307 height 42
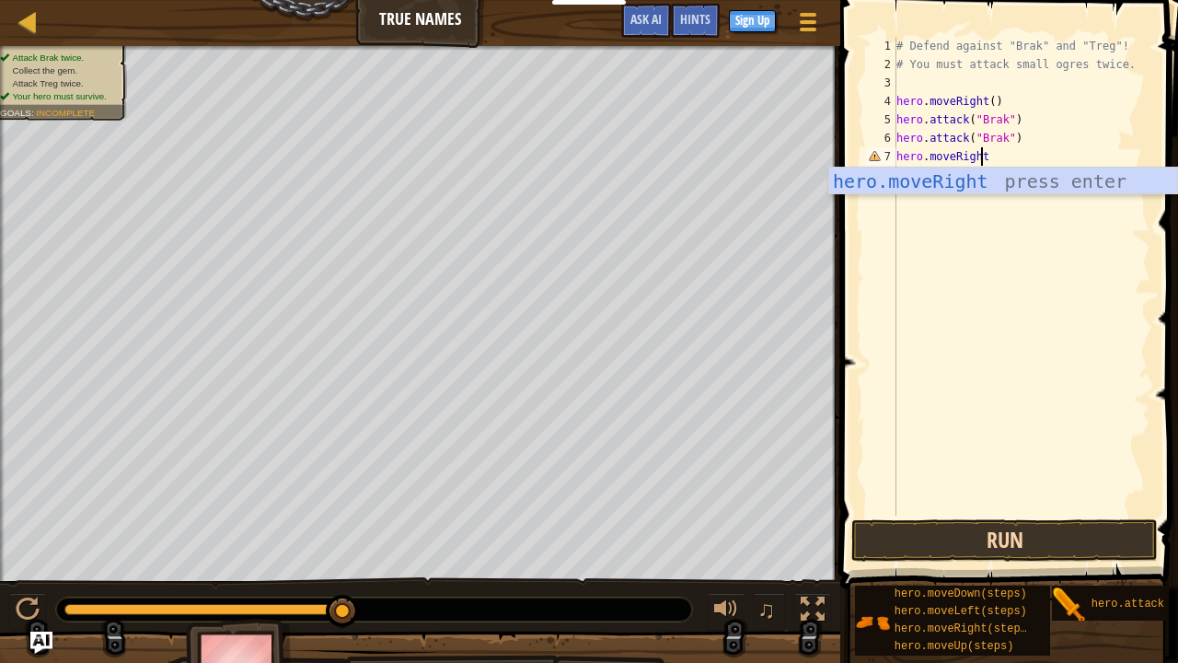
scroll to position [8, 6]
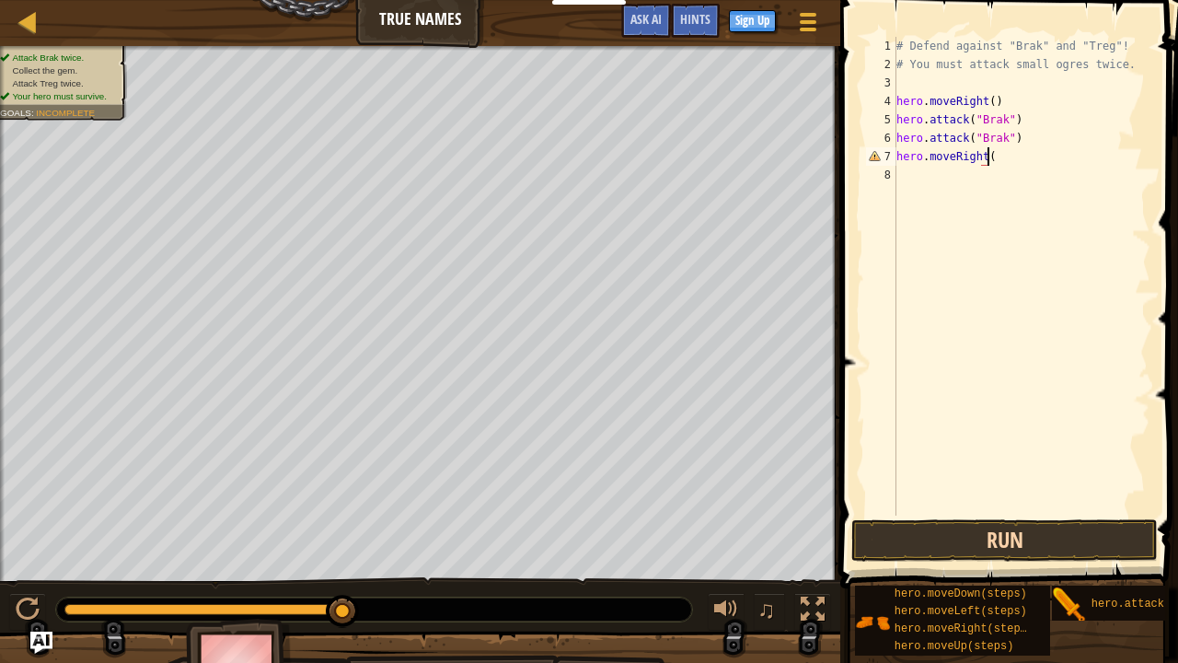
type textarea "hero.moveRight()"
type textarea "hero.attack("Treg")"
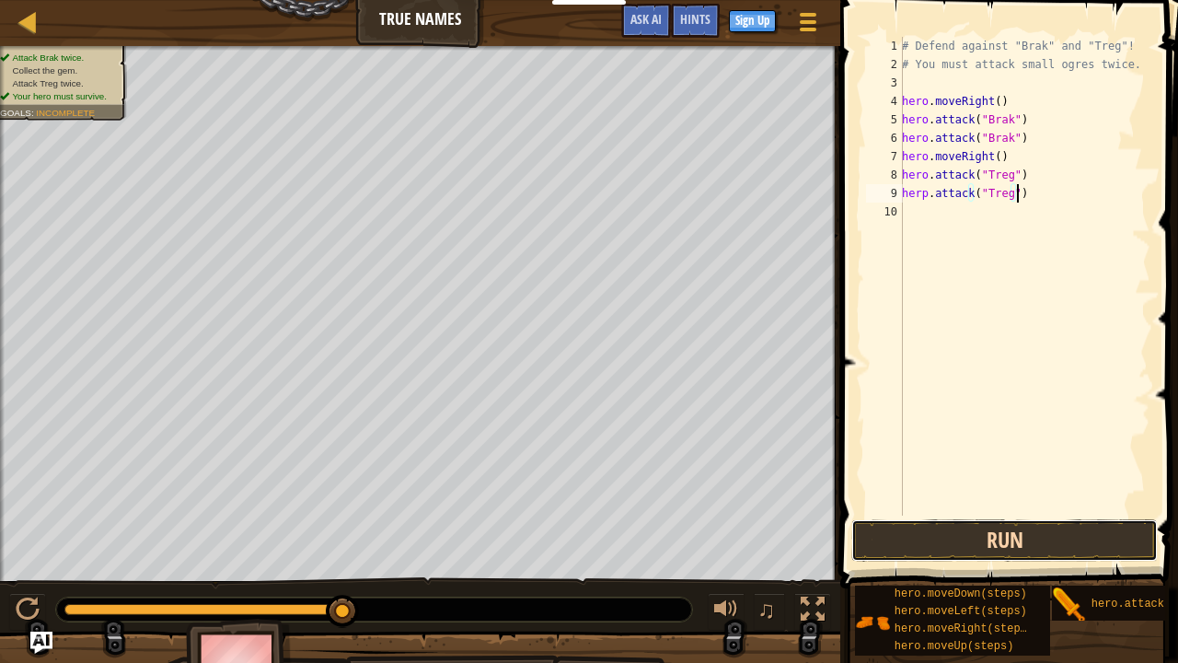
click at [992, 534] on button "Run" at bounding box center [1004, 540] width 307 height 42
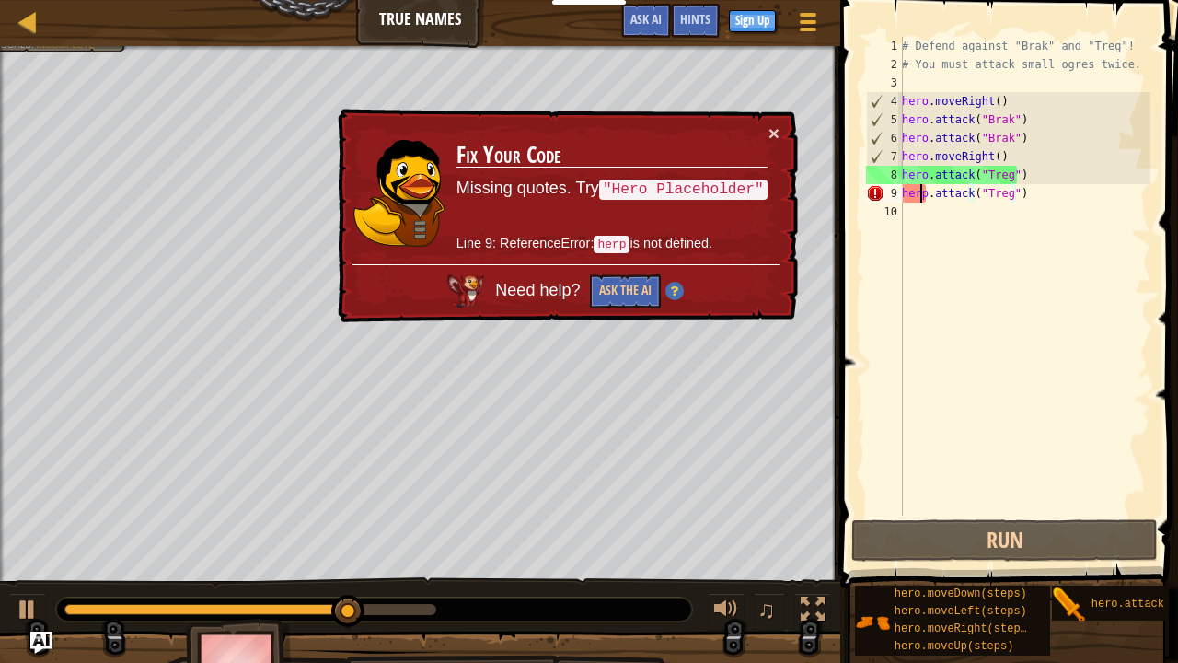
click at [922, 195] on div "# Defend against "Brak" and "Treg"! # You must attack small ogres twice. hero .…" at bounding box center [1024, 294] width 252 height 515
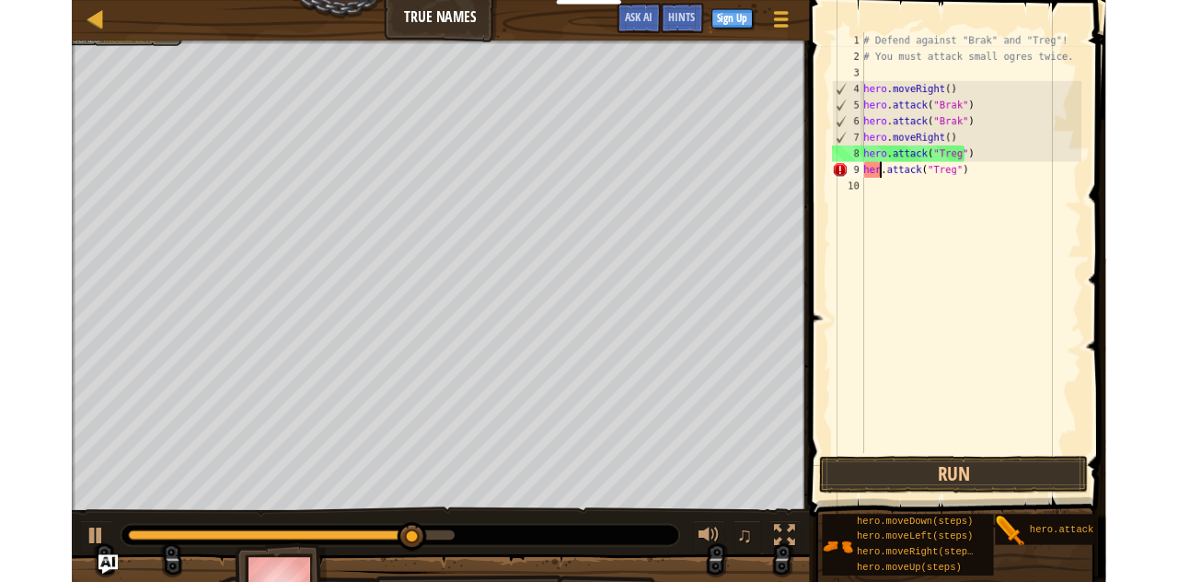
scroll to position [8, 2]
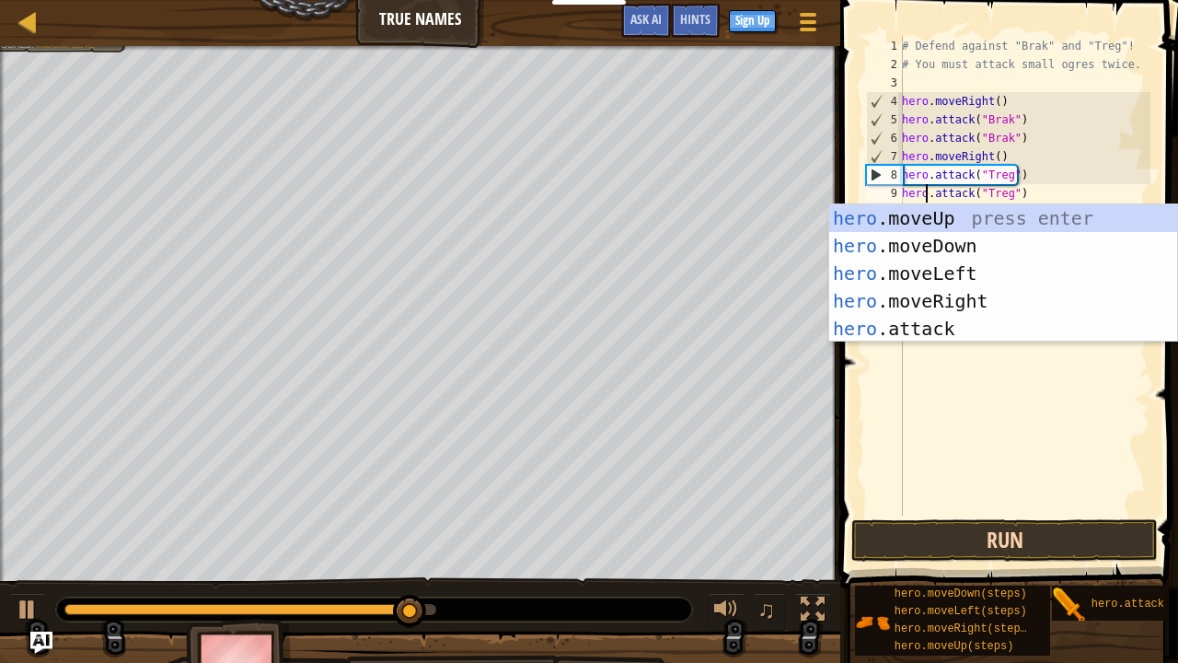
type textarea "hero.attack("Treg")"
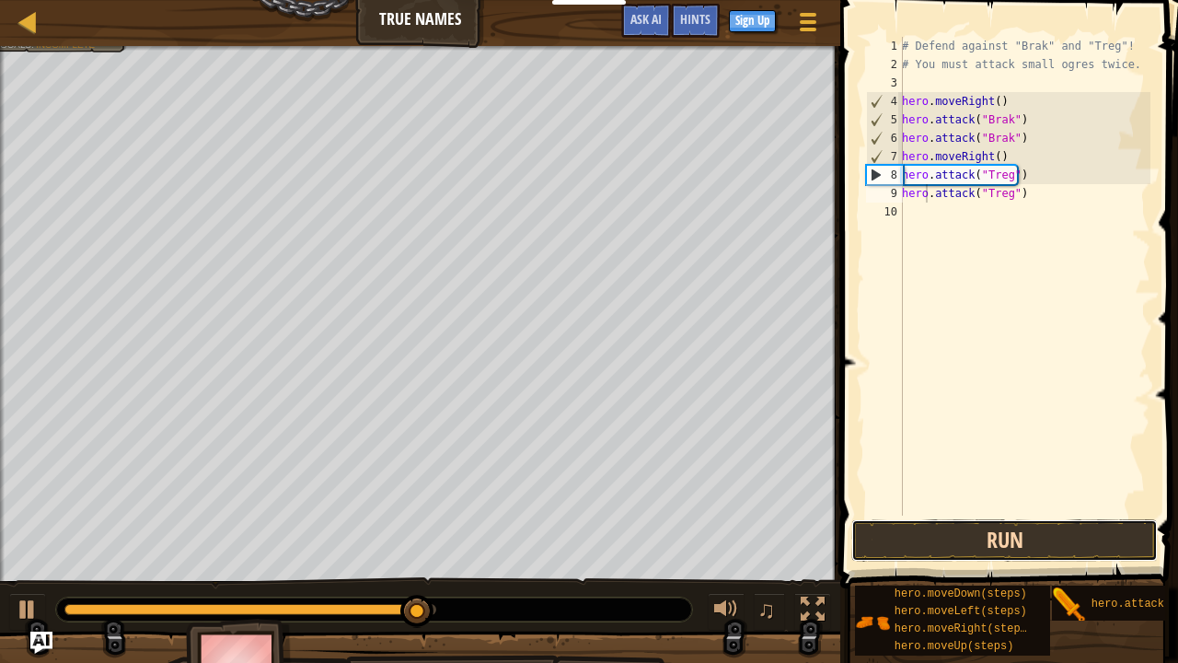
click at [978, 549] on button "Run" at bounding box center [1004, 540] width 307 height 42
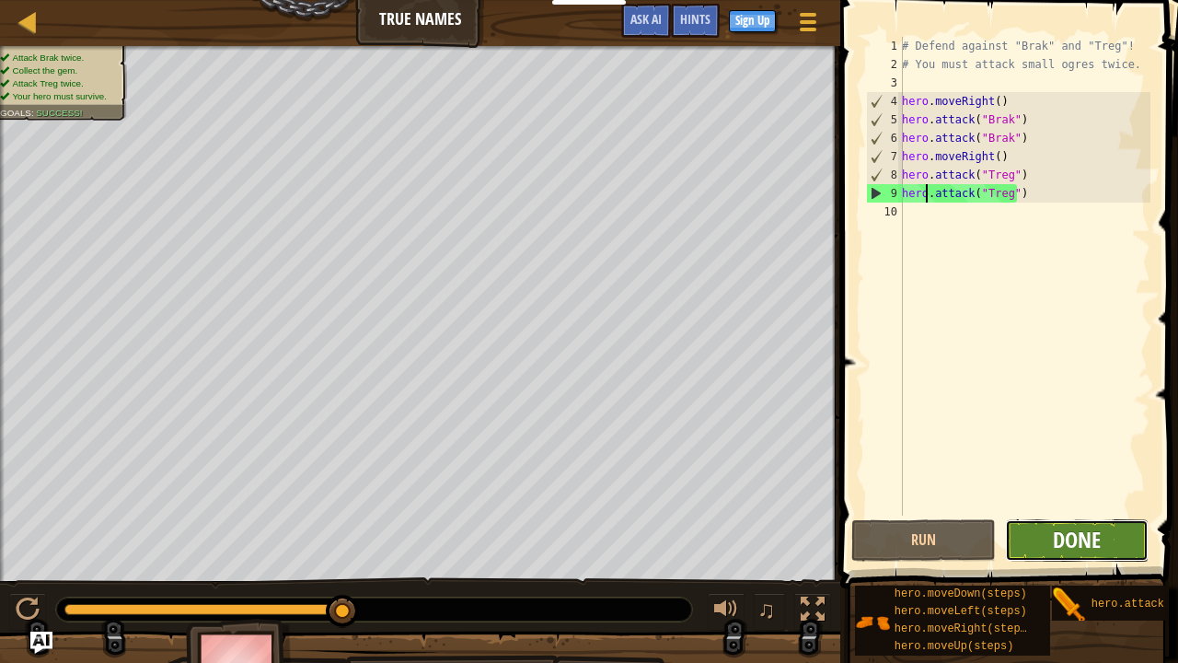
click at [1067, 542] on span "Done" at bounding box center [1077, 539] width 48 height 29
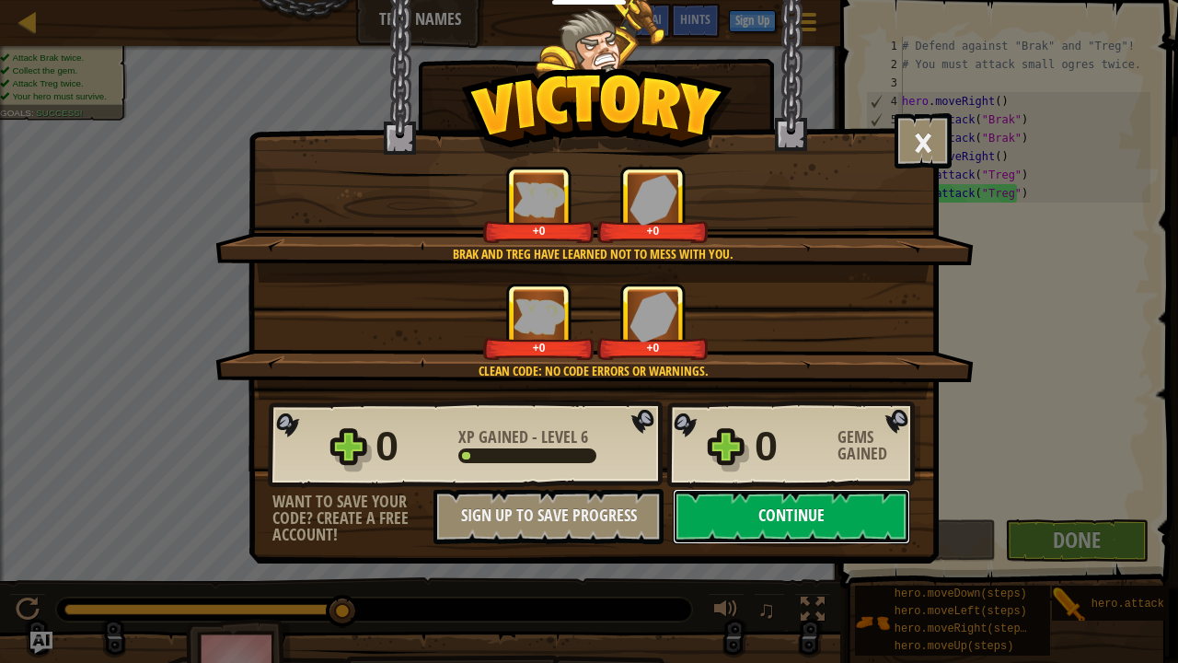
click at [863, 515] on button "Continue" at bounding box center [791, 516] width 237 height 55
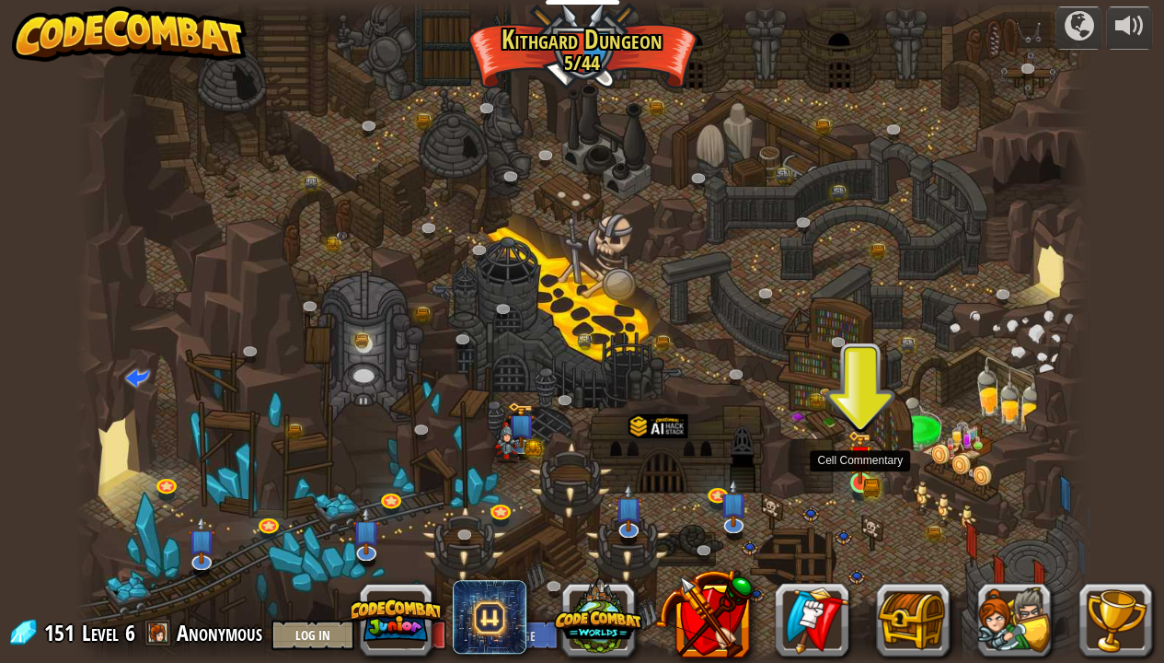
click at [868, 480] on img at bounding box center [860, 457] width 25 height 55
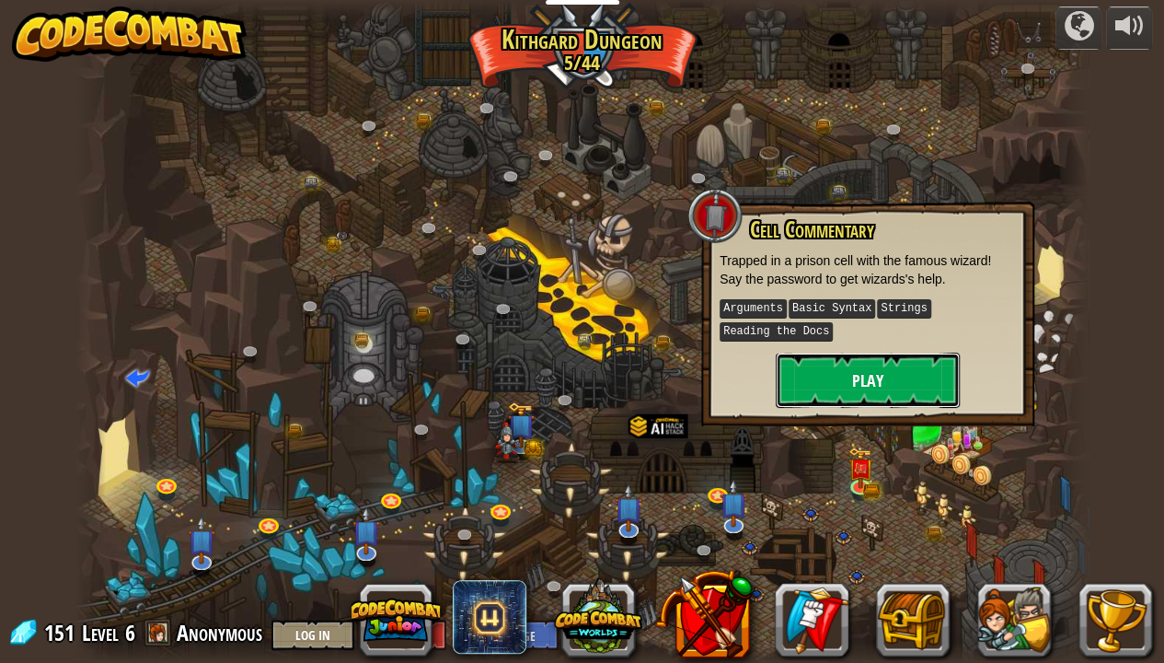
click at [811, 390] on button "Play" at bounding box center [868, 380] width 184 height 55
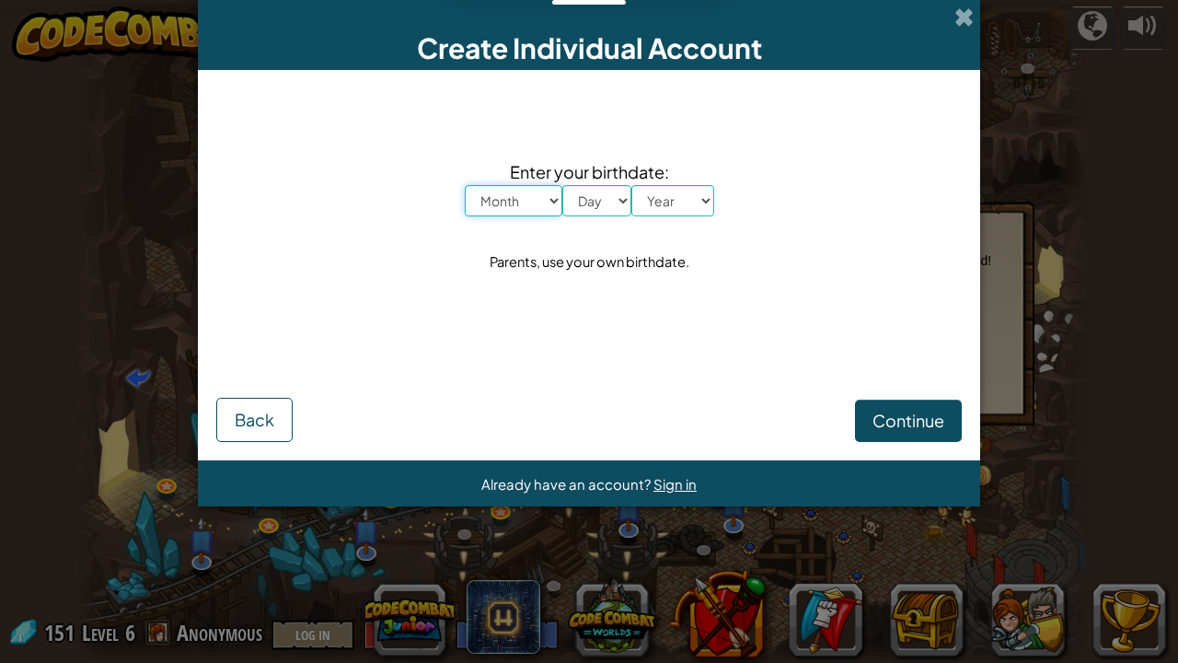
click at [533, 207] on select "Month January February March April May June July August September October Novem…" at bounding box center [514, 200] width 98 height 31
select select "12"
click at [465, 185] on select "Month January February March April May June July August September October Novem…" at bounding box center [514, 200] width 98 height 31
click at [576, 217] on div "Enter your birthdate: Month January February March April May June July August S…" at bounding box center [589, 217] width 746 height 258
click at [582, 196] on select "Day 1 2 3 4 5 6 7 8 9 10 11 12 13 14 15 16 17 18 19 20 21 22 23 24 25 26 27 28 …" at bounding box center [596, 200] width 69 height 31
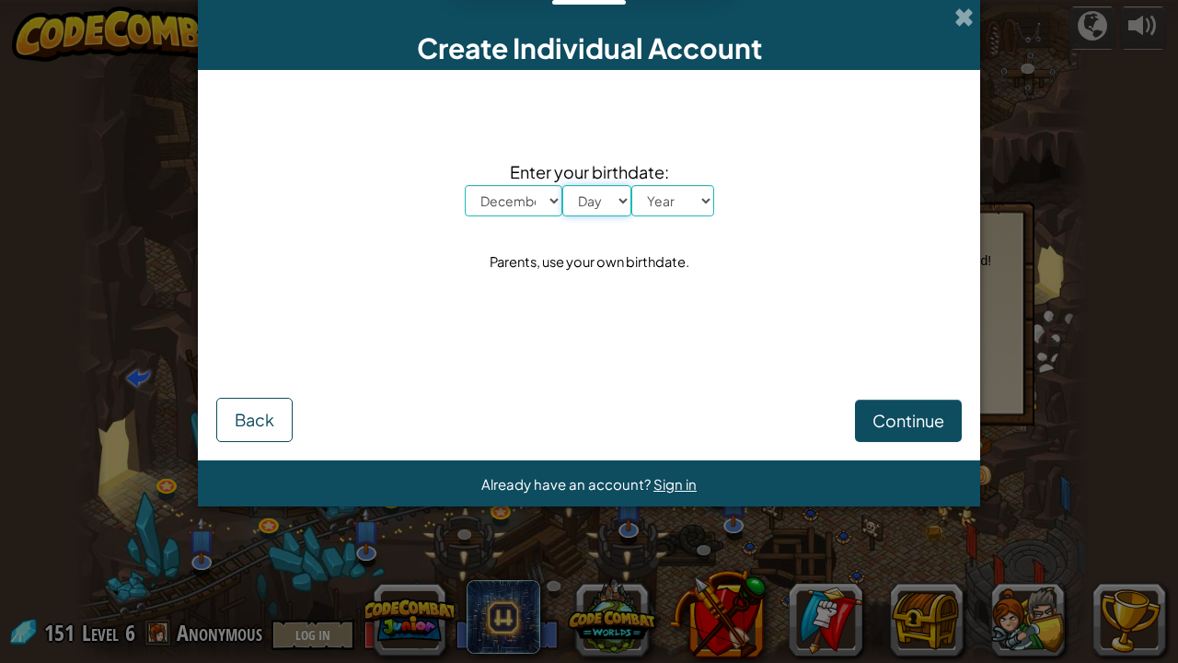
select select "7"
click at [562, 185] on select "Day 1 2 3 4 5 6 7 8 9 10 11 12 13 14 15 16 17 18 19 20 21 22 23 24 25 26 27 28 …" at bounding box center [596, 200] width 69 height 31
drag, startPoint x: 701, startPoint y: 198, endPoint x: 696, endPoint y: 215, distance: 18.3
click at [701, 198] on select "Year [DATE] 2024 2023 2022 2021 2020 2019 2018 2017 2016 2015 2014 2013 2012 20…" at bounding box center [672, 200] width 83 height 31
select select "2000"
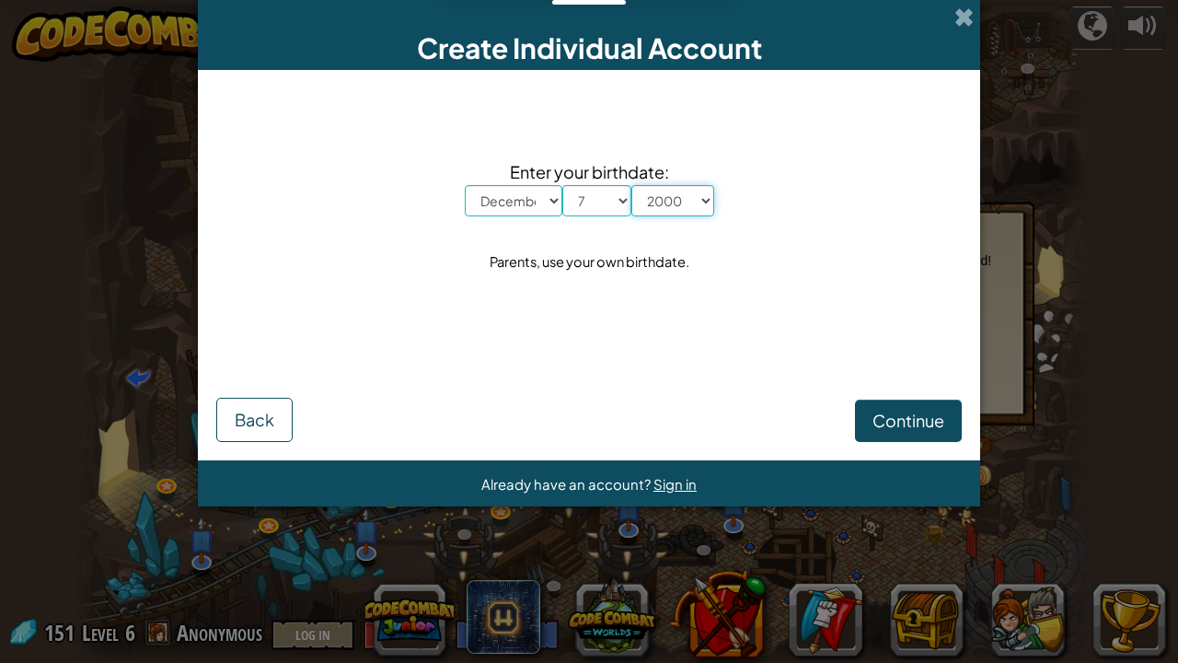
click at [631, 185] on select "Year [DATE] 2024 2023 2022 2021 2020 2019 2018 2017 2016 2015 2014 2013 2012 20…" at bounding box center [672, 200] width 83 height 31
click at [876, 427] on span "Continue" at bounding box center [909, 420] width 72 height 21
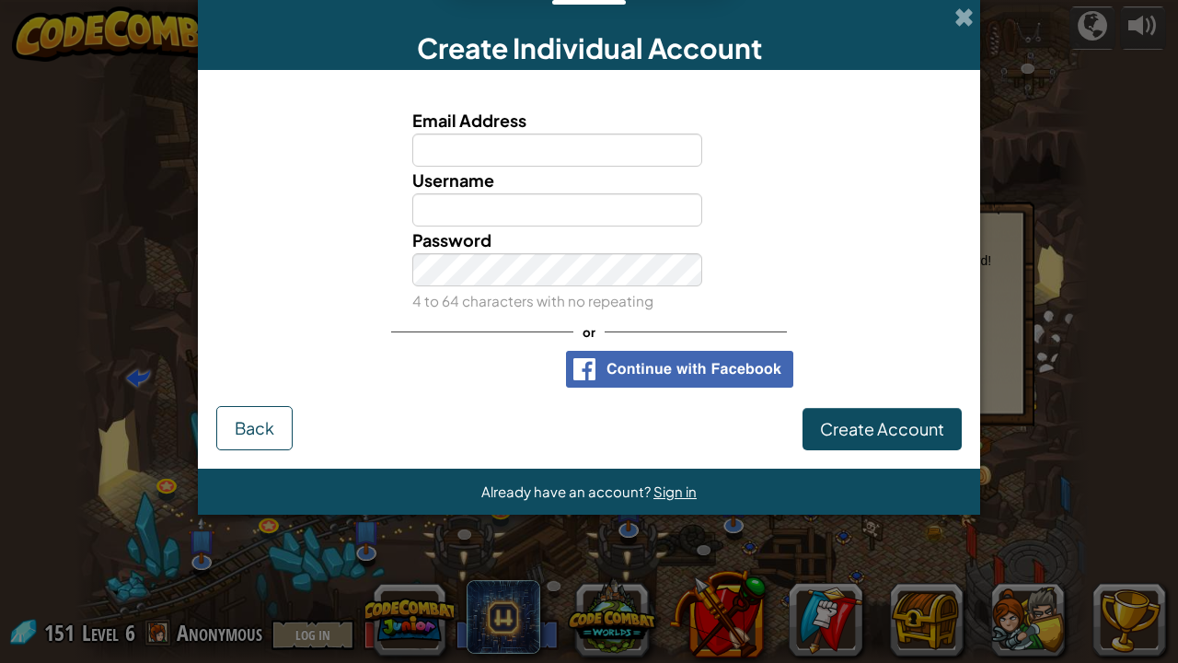
click at [502, 145] on input "Email Address" at bounding box center [557, 149] width 291 height 33
type input "[EMAIL_ADDRESS][DOMAIN_NAME]"
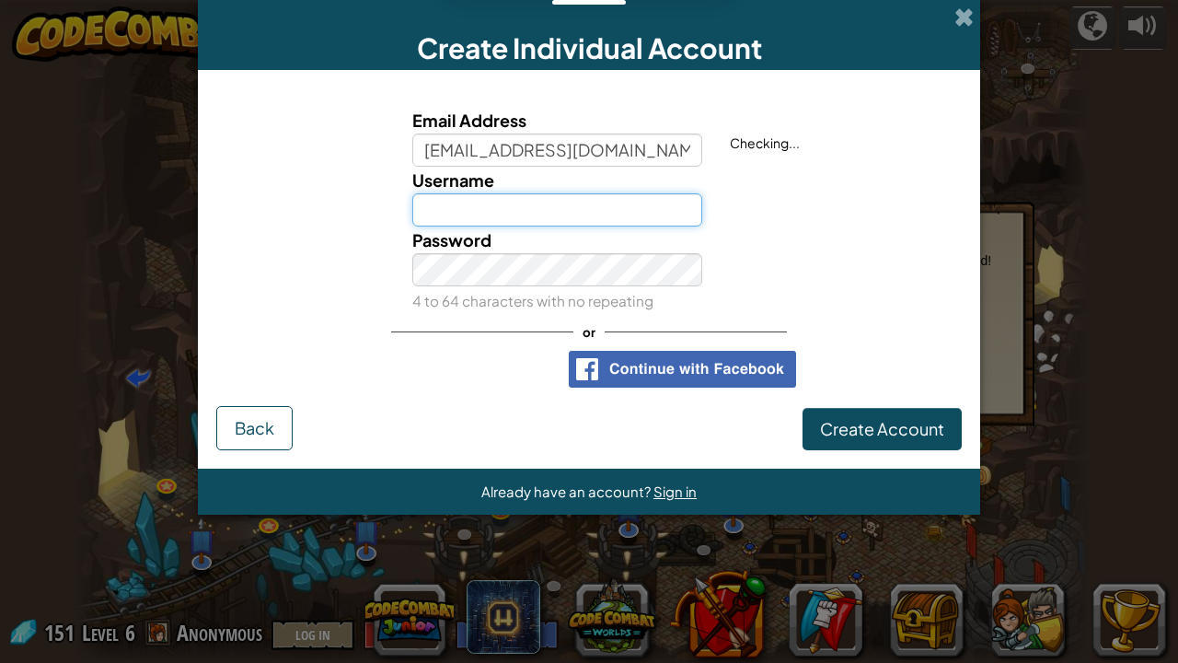
click at [573, 210] on input "Username" at bounding box center [557, 209] width 291 height 33
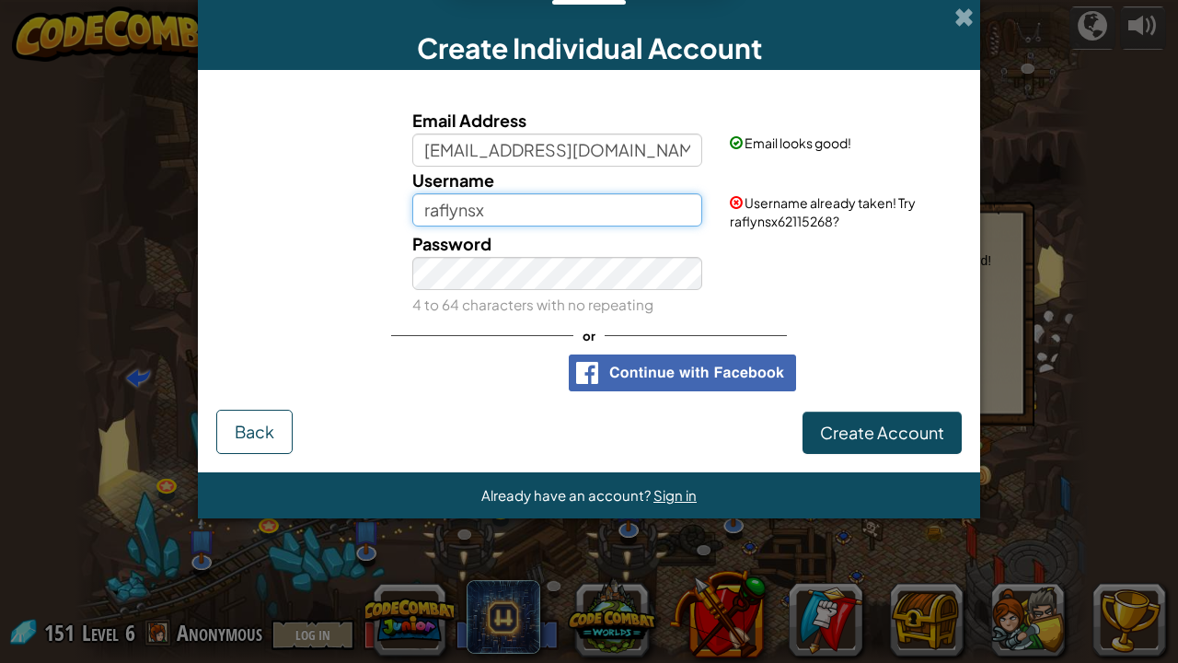
click at [571, 195] on input "raflynsx" at bounding box center [557, 209] width 291 height 33
type input "raflynsx398"
click at [849, 283] on div "Password 4 to 64 characters with no repeating" at bounding box center [589, 273] width 764 height 87
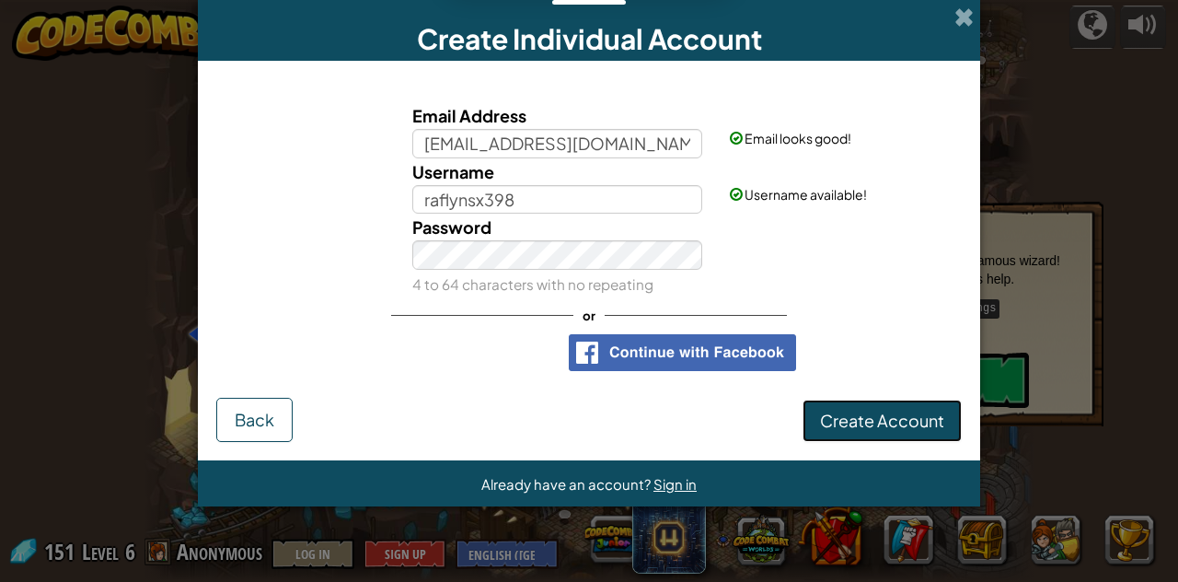
click at [876, 419] on span "Create Account" at bounding box center [882, 420] width 124 height 21
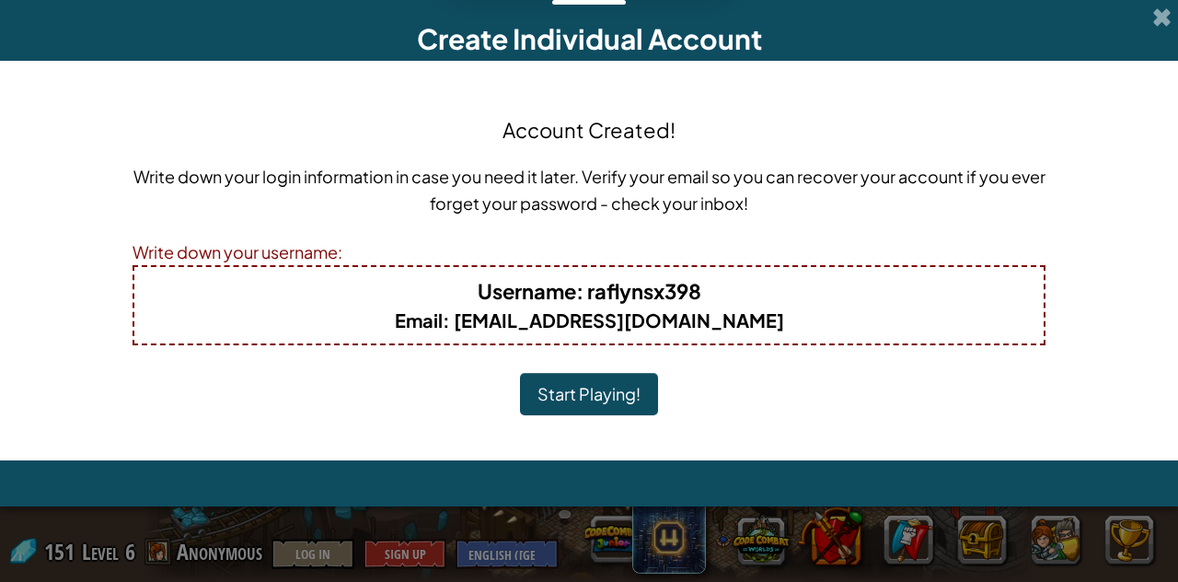
click at [591, 399] on button "Start Playing!" at bounding box center [589, 394] width 138 height 42
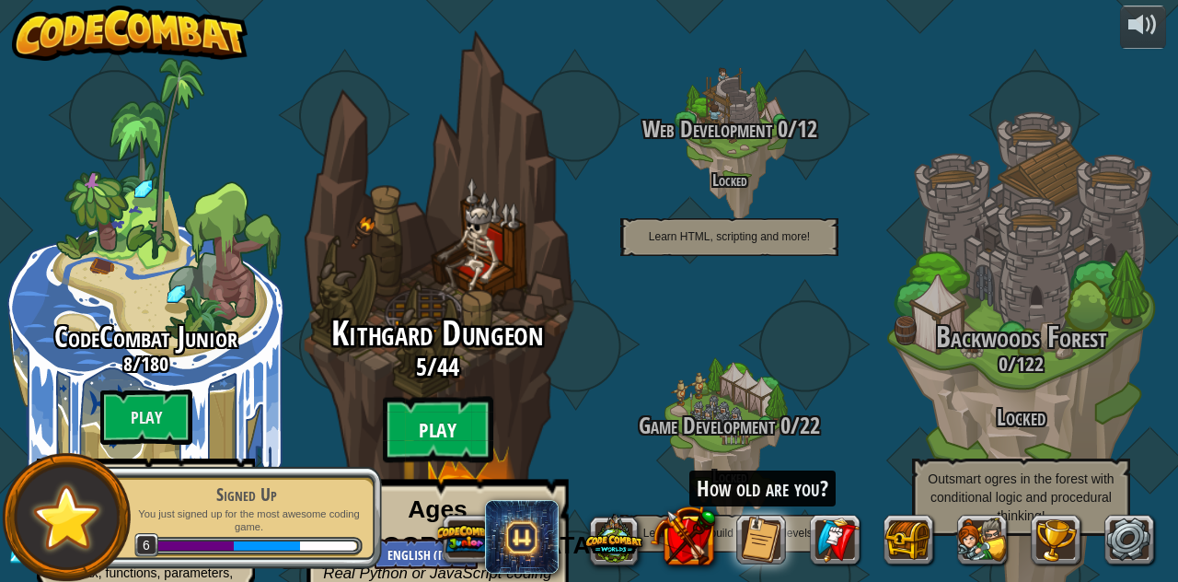
click at [423, 399] on btn "Play" at bounding box center [438, 430] width 110 height 66
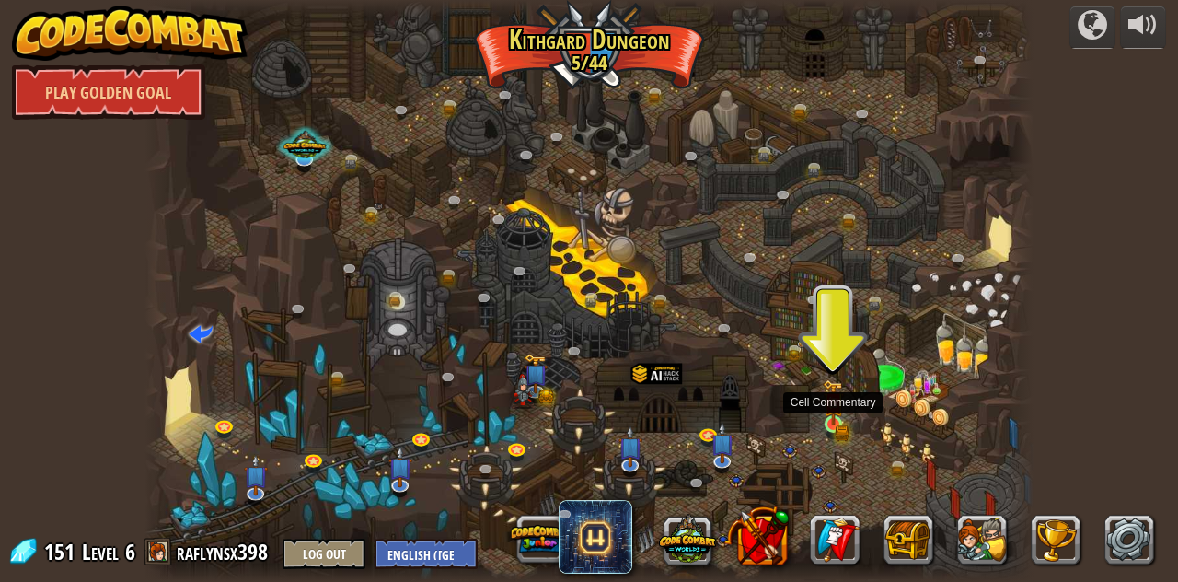
click at [827, 424] on img at bounding box center [833, 402] width 21 height 46
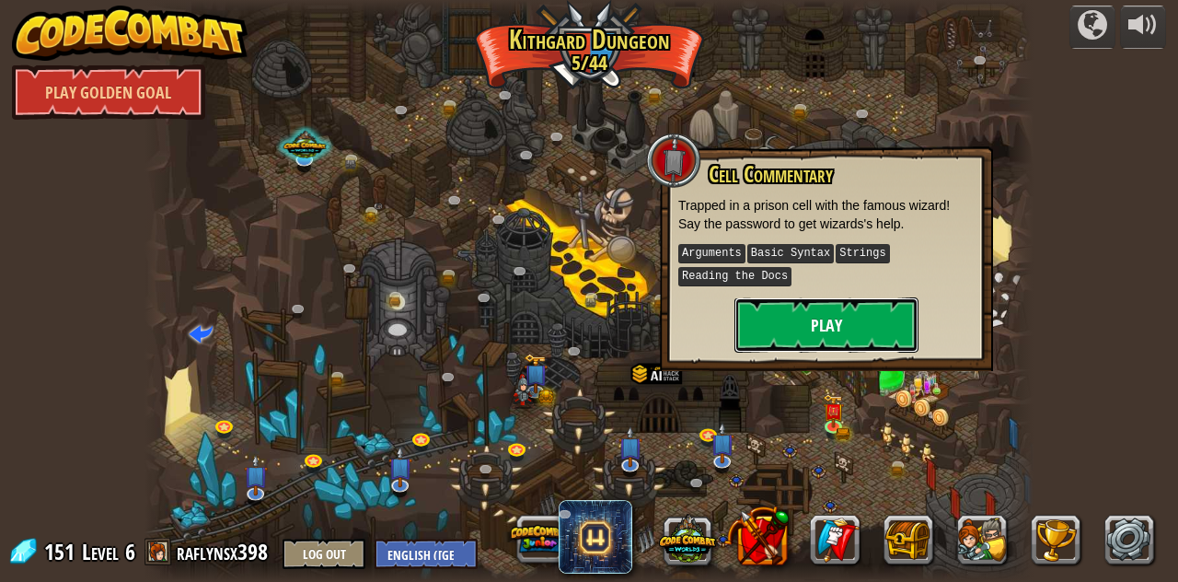
click at [851, 311] on button "Play" at bounding box center [827, 324] width 184 height 55
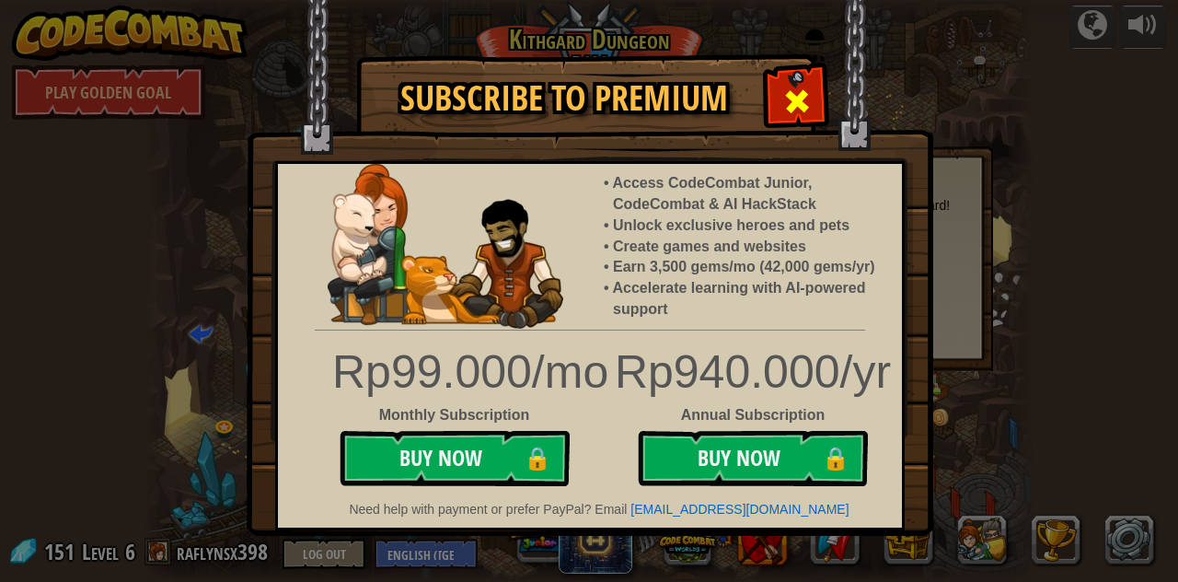
click at [789, 111] on span at bounding box center [796, 101] width 29 height 29
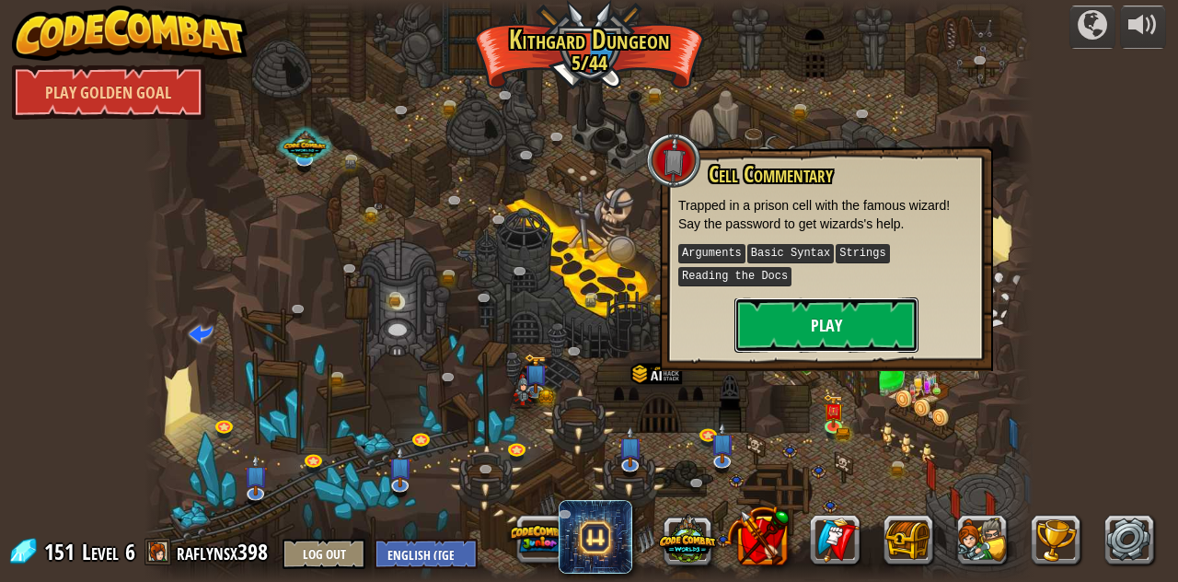
click at [830, 332] on button "Play" at bounding box center [827, 324] width 184 height 55
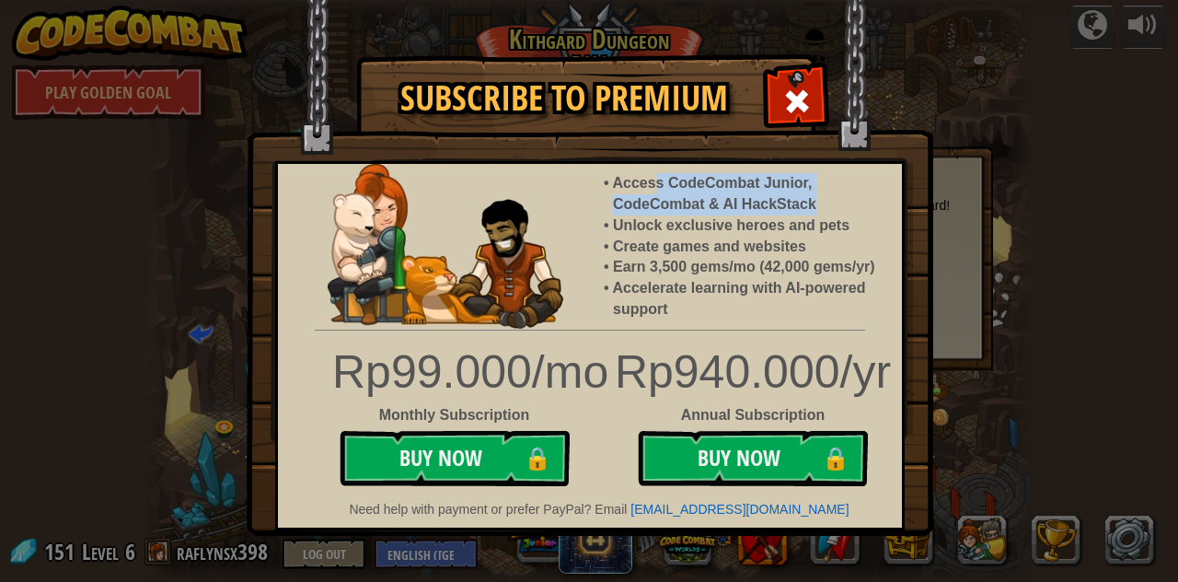
drag, startPoint x: 658, startPoint y: 185, endPoint x: 827, endPoint y: 213, distance: 170.7
click at [827, 213] on li "Access CodeCombat Junior, CodeCombat & AI HackStack" at bounding box center [748, 194] width 271 height 42
click at [828, 213] on li "Access CodeCombat Junior, CodeCombat & AI HackStack" at bounding box center [748, 194] width 271 height 42
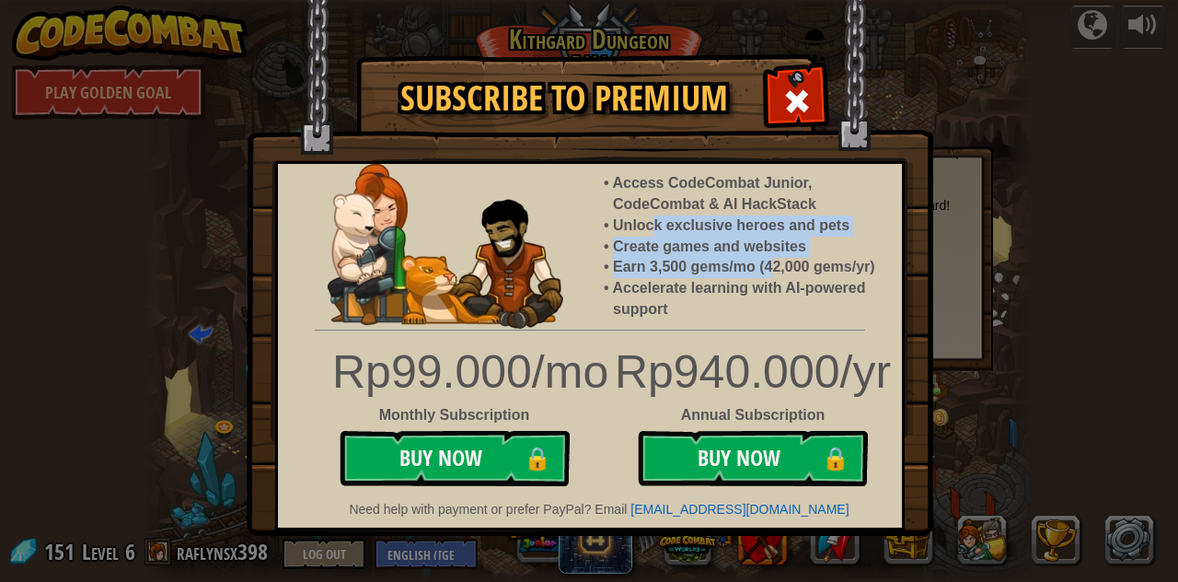
drag, startPoint x: 655, startPoint y: 225, endPoint x: 770, endPoint y: 268, distance: 122.1
click at [770, 268] on ul "Access CodeCombat Junior, CodeCombat & AI HackStack Unlock exclusive heroes and…" at bounding box center [753, 246] width 298 height 147
click at [770, 268] on li "Earn 3,500 gems/mo (42,000 gems/yr)" at bounding box center [748, 267] width 271 height 21
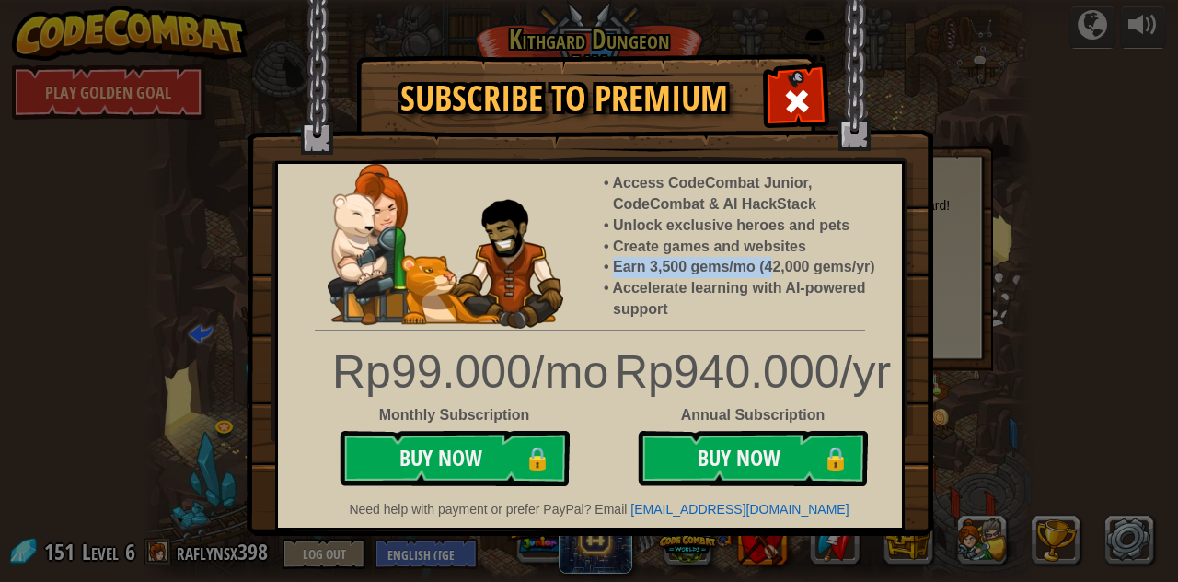
drag, startPoint x: 607, startPoint y: 262, endPoint x: 774, endPoint y: 272, distance: 167.8
click at [774, 272] on li "Earn 3,500 gems/mo (42,000 gems/yr)" at bounding box center [748, 267] width 271 height 21
click at [776, 272] on li "Earn 3,500 gems/mo (42,000 gems/yr)" at bounding box center [748, 267] width 271 height 21
drag, startPoint x: 612, startPoint y: 264, endPoint x: 770, endPoint y: 275, distance: 157.8
click at [770, 275] on li "Earn 3,500 gems/mo (42,000 gems/yr)" at bounding box center [748, 267] width 271 height 21
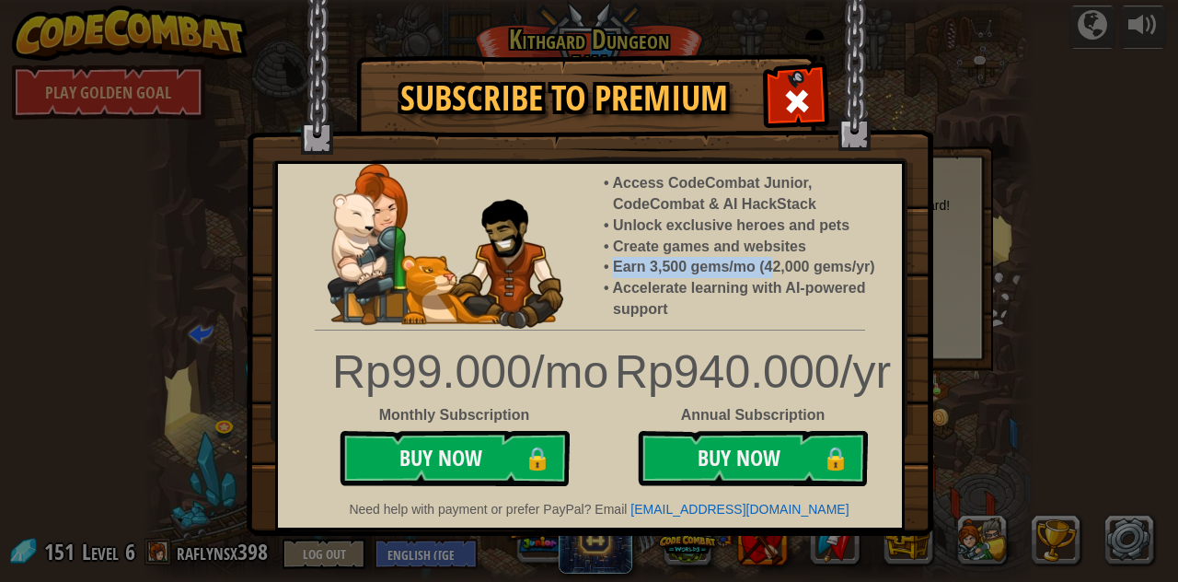
click at [770, 275] on li "Earn 3,500 gems/mo (42,000 gems/yr)" at bounding box center [748, 267] width 271 height 21
drag, startPoint x: 650, startPoint y: 284, endPoint x: 695, endPoint y: 295, distance: 46.2
click at [695, 295] on li "Accelerate learning with AI-powered support" at bounding box center [748, 299] width 271 height 42
click at [700, 295] on li "Accelerate learning with AI-powered support" at bounding box center [748, 299] width 271 height 42
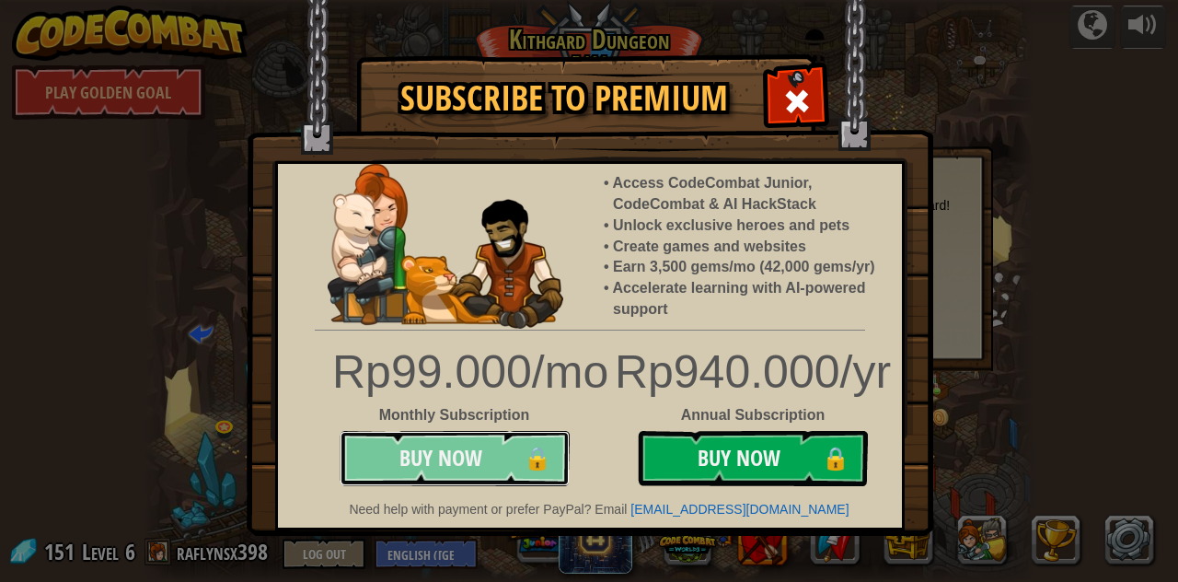
click at [521, 461] on button "Buy Now 🔒" at bounding box center [455, 458] width 230 height 55
click at [504, 457] on button "Buy Now 🔒" at bounding box center [455, 458] width 230 height 55
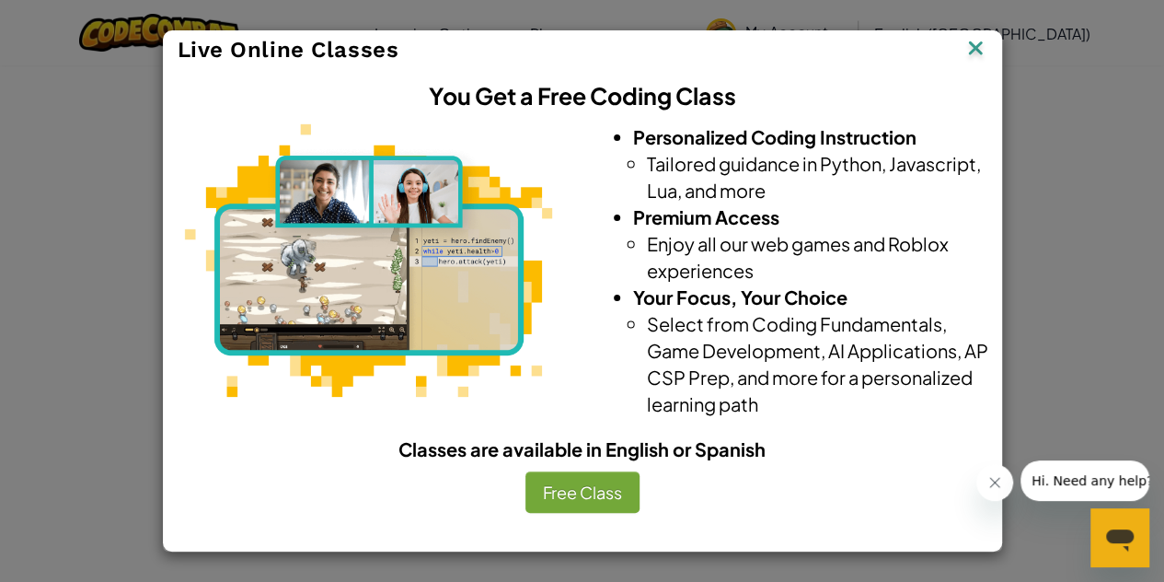
drag, startPoint x: 557, startPoint y: 445, endPoint x: 731, endPoint y: 452, distance: 174.1
click at [731, 452] on div "Classes are available in English or Spanish" at bounding box center [583, 448] width 838 height 27
click at [733, 450] on div "Classes are available in English or Spanish" at bounding box center [583, 448] width 838 height 27
click at [614, 487] on button "Free Class" at bounding box center [583, 492] width 114 height 42
click at [976, 47] on img at bounding box center [976, 50] width 24 height 28
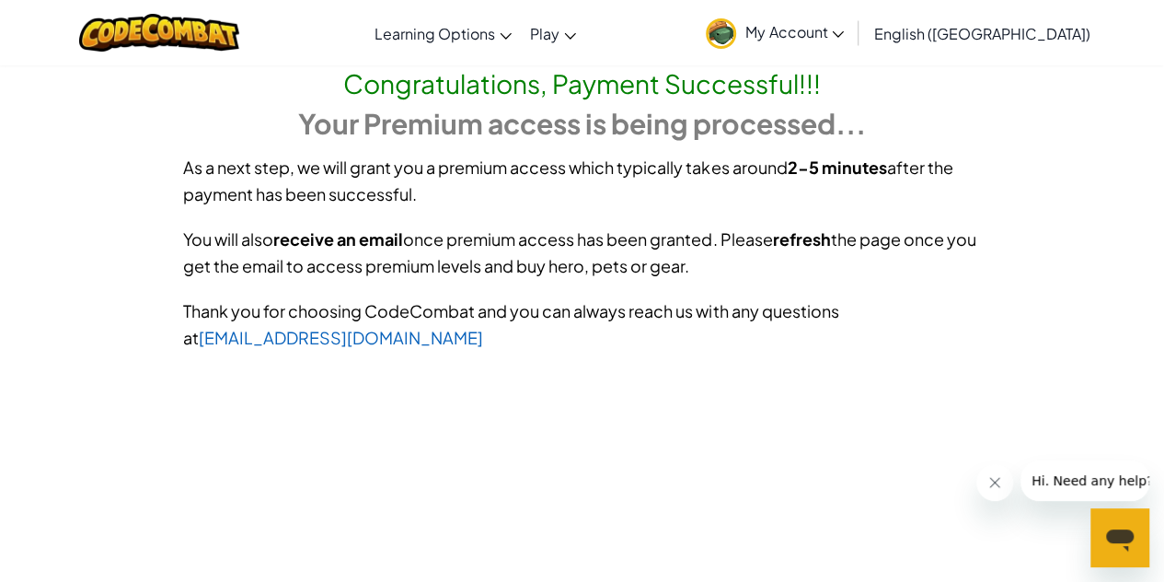
drag, startPoint x: 431, startPoint y: 168, endPoint x: 692, endPoint y: 190, distance: 262.3
click at [689, 190] on div "As a next step, we will grant you a premium access which typically takes around…" at bounding box center [582, 181] width 1049 height 72
click at [692, 189] on div "As a next step, we will grant you a premium access which typically takes around…" at bounding box center [582, 181] width 1049 height 72
drag, startPoint x: 294, startPoint y: 236, endPoint x: 549, endPoint y: 249, distance: 255.4
click at [475, 247] on div "You will also receive an email once premium access has been granted. Please ref…" at bounding box center [582, 252] width 1049 height 72
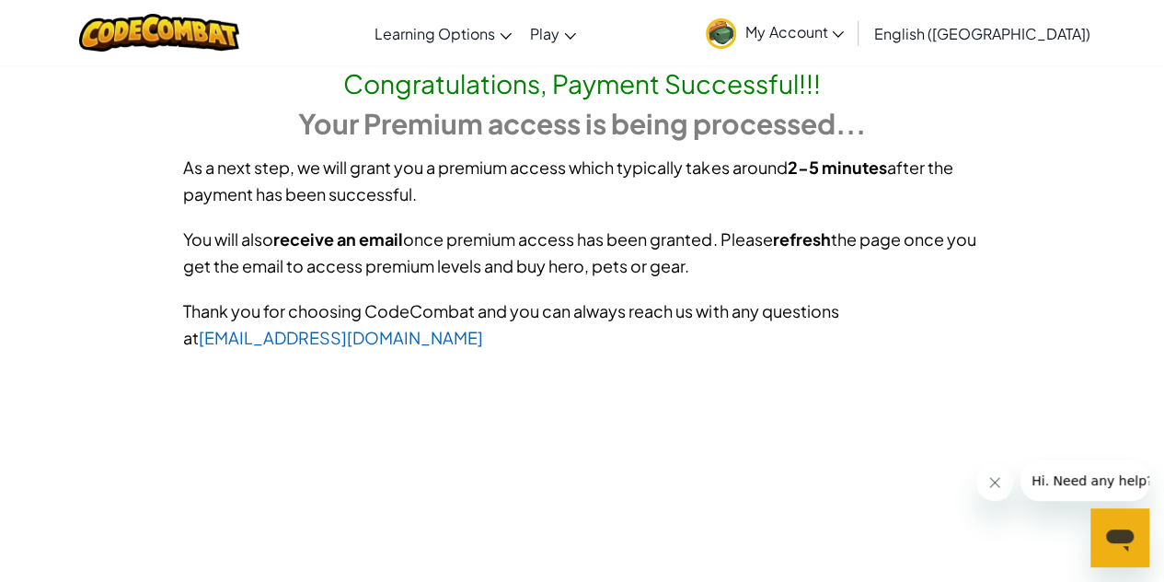
click at [597, 249] on div "You will also receive an email once premium access has been granted. Please ref…" at bounding box center [582, 252] width 1049 height 72
drag, startPoint x: 755, startPoint y: 233, endPoint x: 878, endPoint y: 257, distance: 125.6
click at [878, 257] on div "You will also receive an email once premium access has been granted. Please ref…" at bounding box center [582, 252] width 1049 height 72
